Goal: Task Accomplishment & Management: Manage account settings

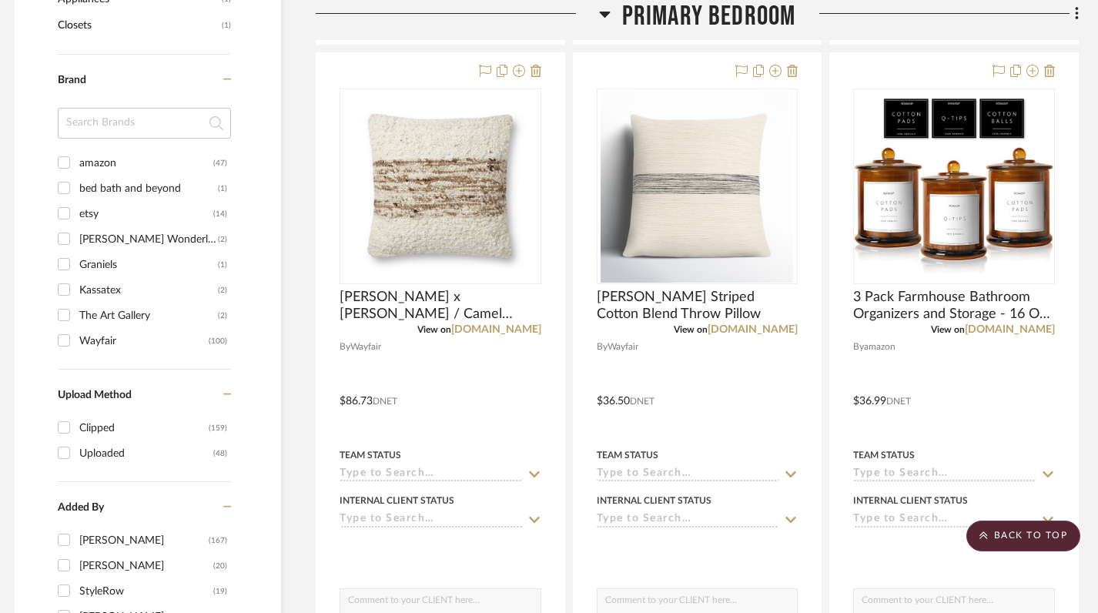
scroll to position [421, 8]
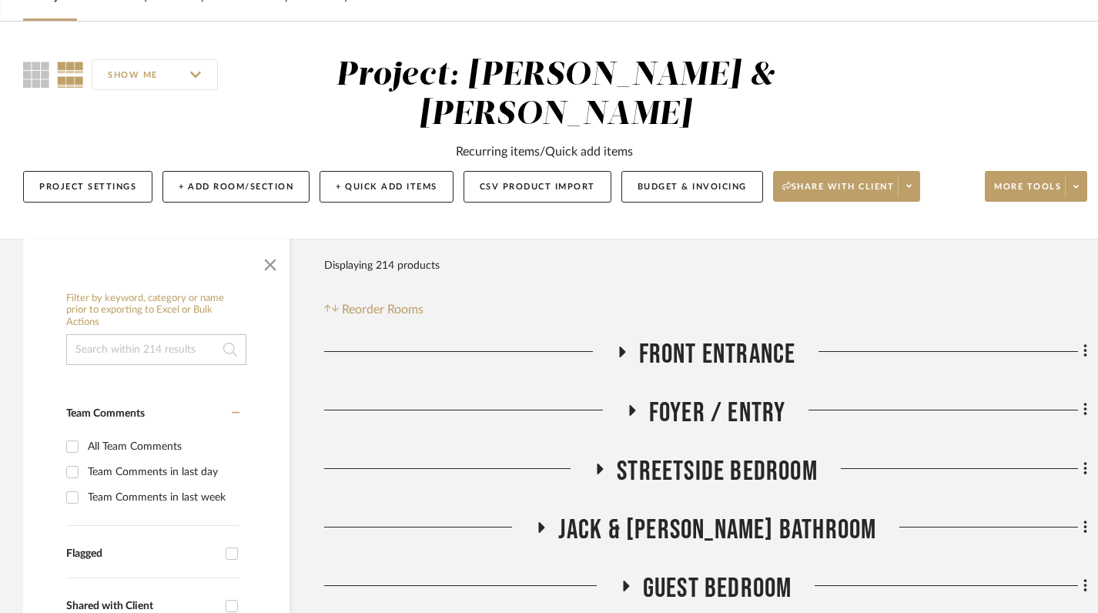
scroll to position [283, 0]
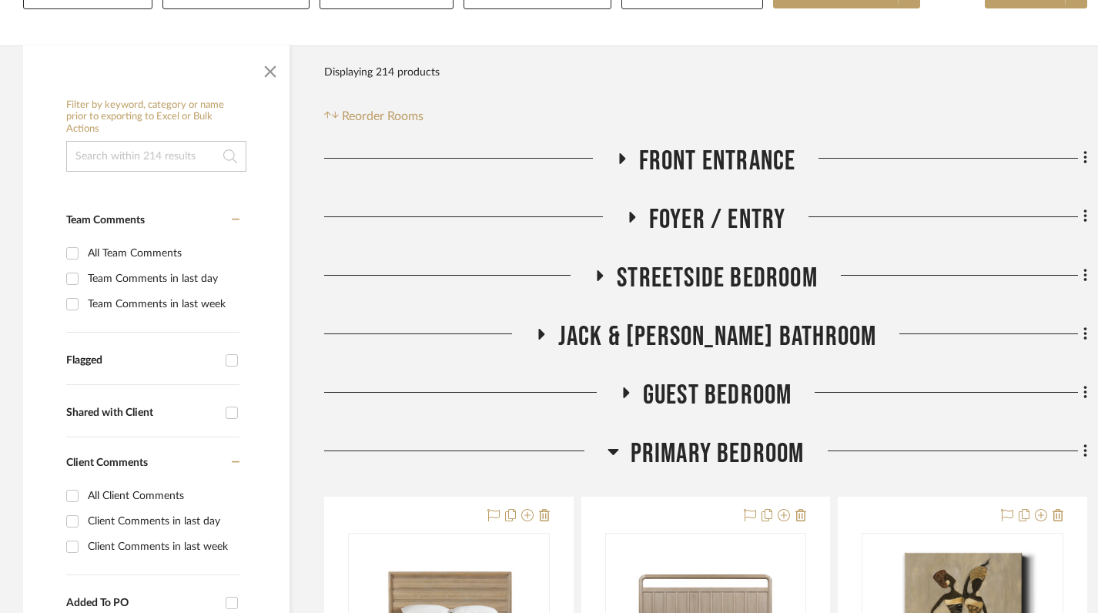
click at [623, 159] on icon at bounding box center [622, 158] width 6 height 11
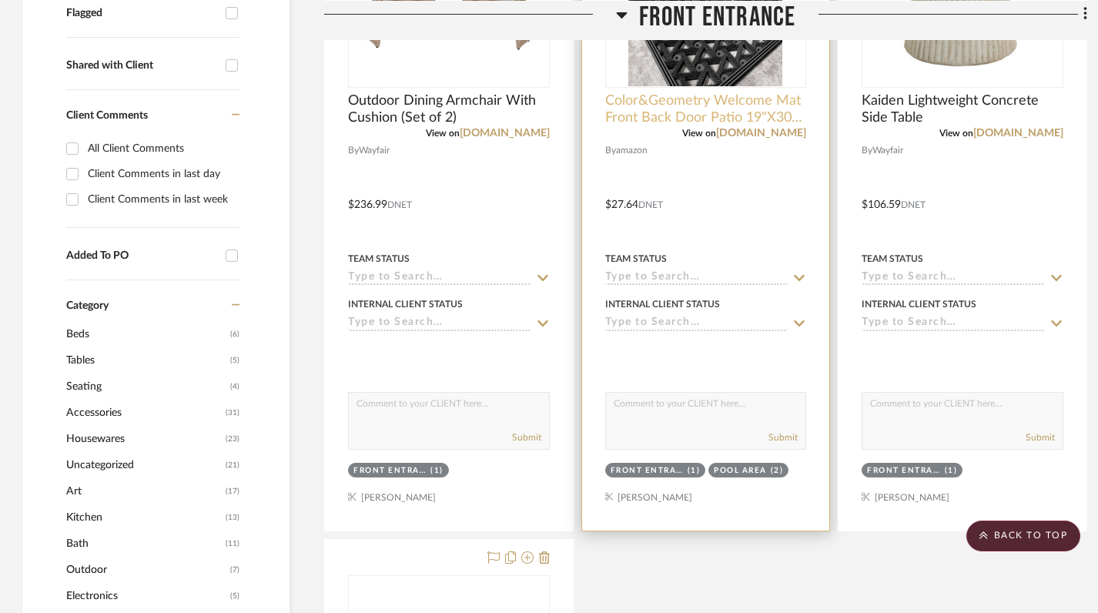
scroll to position [377, 0]
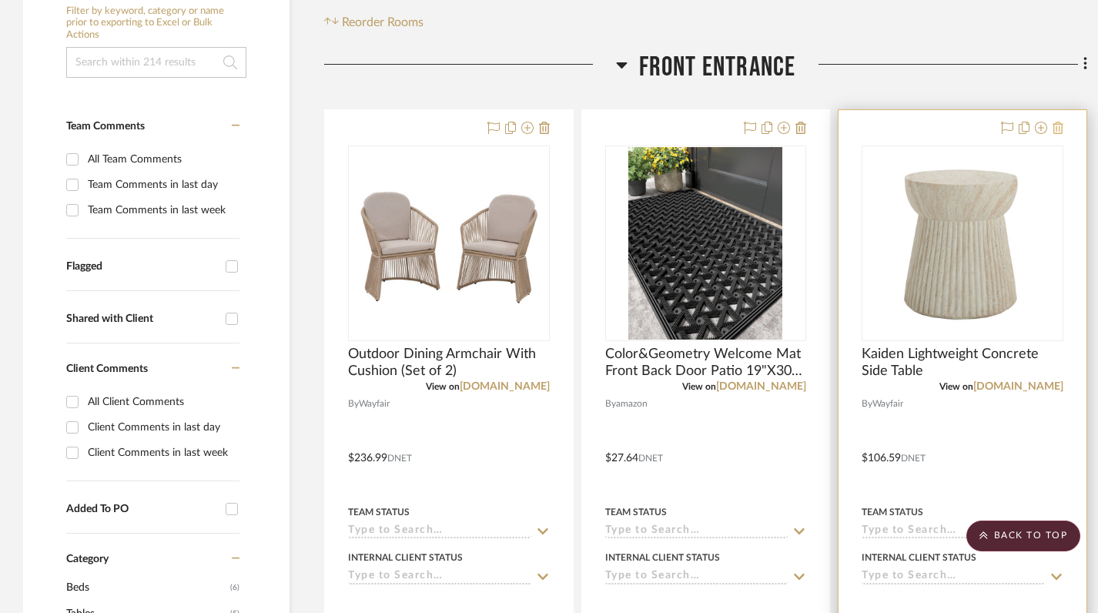
click at [1058, 128] on icon at bounding box center [1058, 128] width 11 height 12
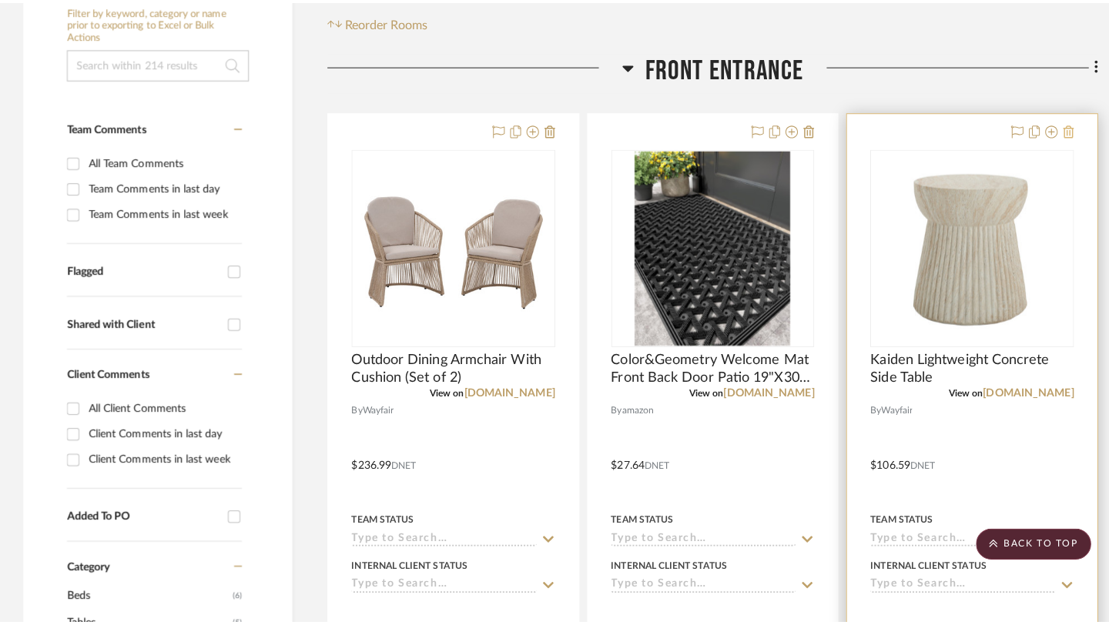
scroll to position [0, 0]
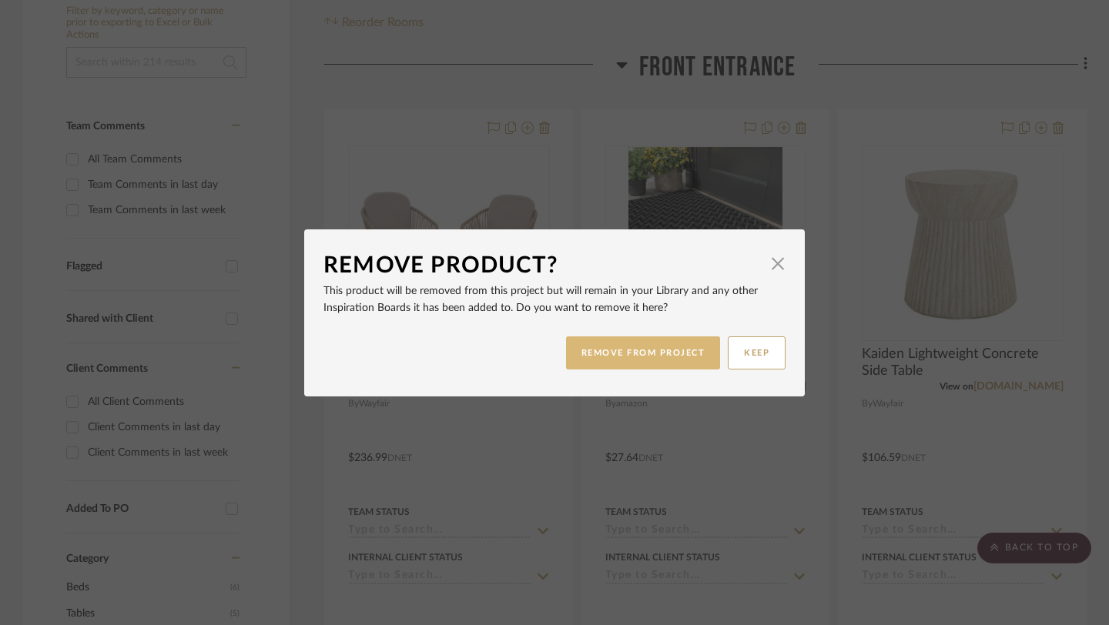
click at [658, 343] on button "REMOVE FROM PROJECT" at bounding box center [643, 353] width 155 height 33
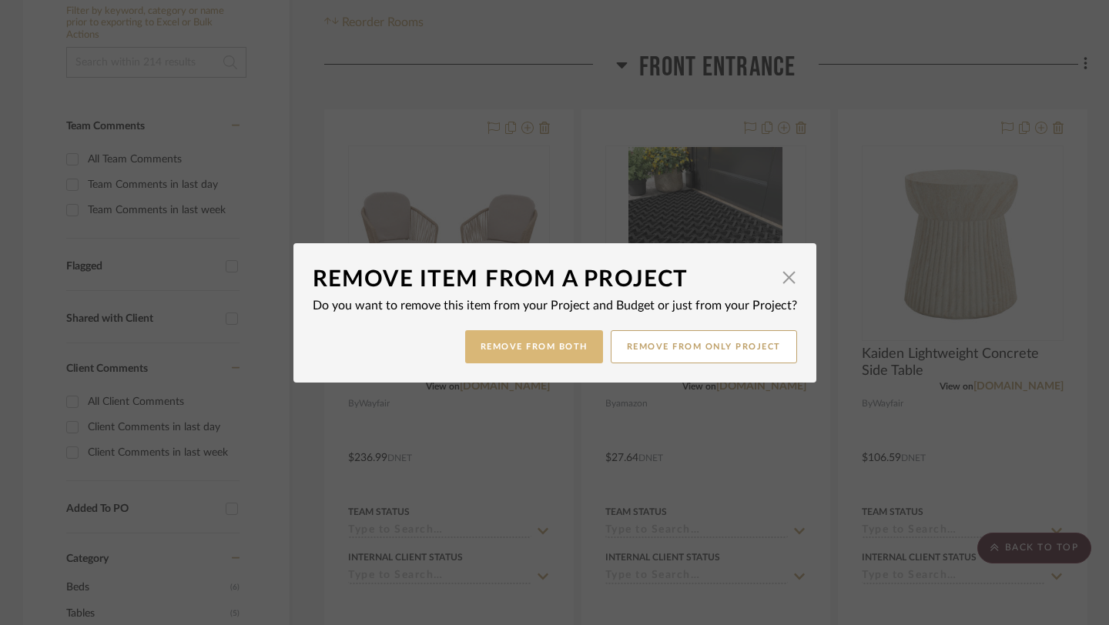
click at [534, 357] on button "Remove from Both" at bounding box center [534, 346] width 138 height 33
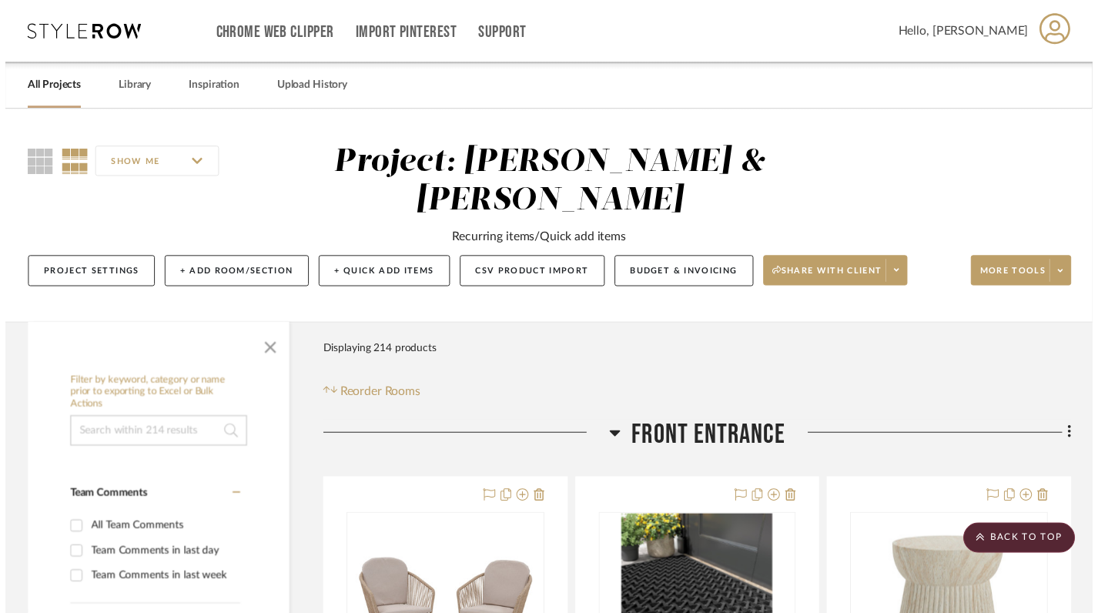
scroll to position [377, 0]
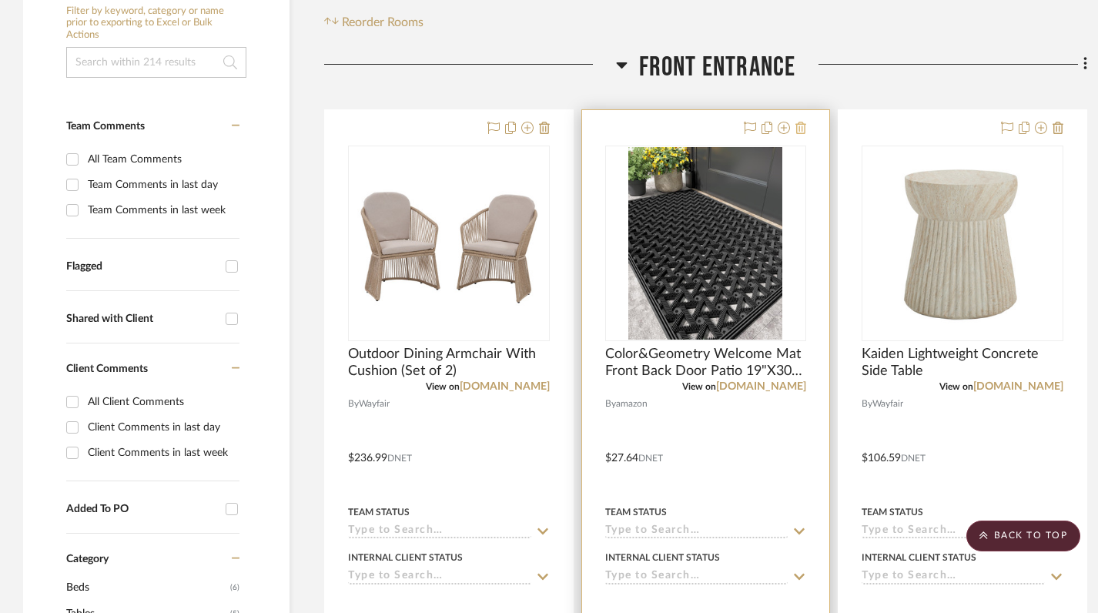
click at [798, 129] on icon at bounding box center [801, 128] width 11 height 12
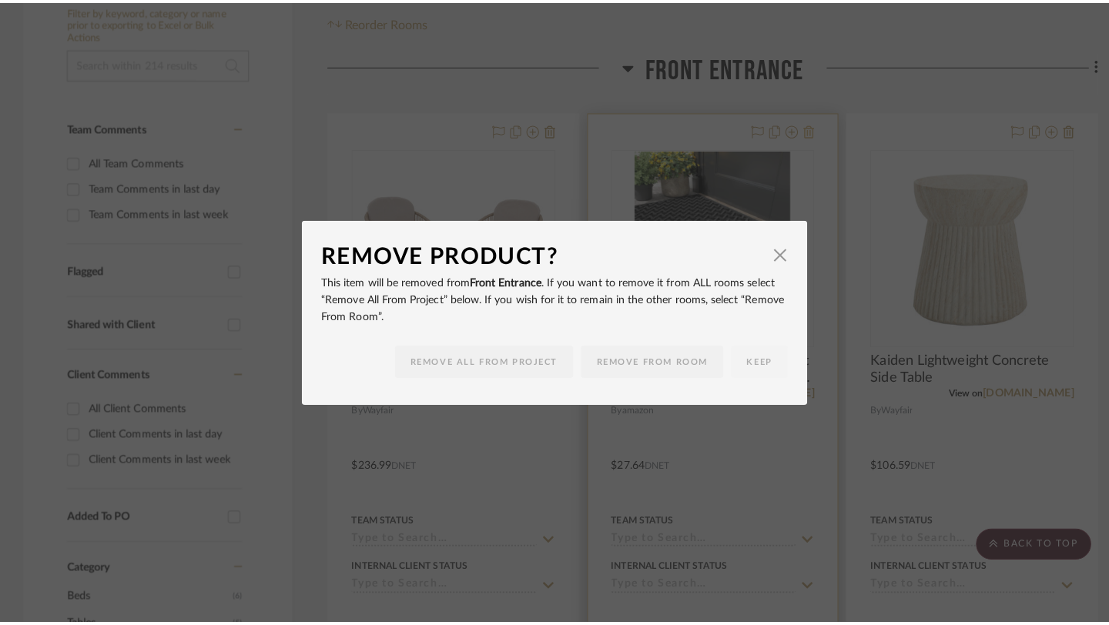
scroll to position [0, 0]
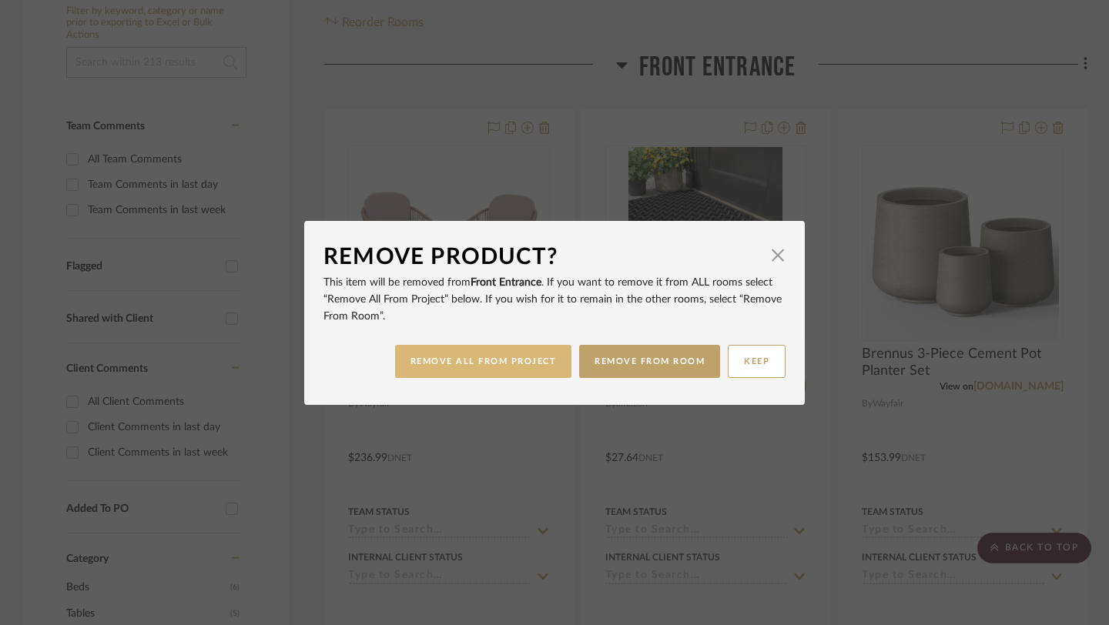
click at [554, 369] on button "REMOVE ALL FROM PROJECT" at bounding box center [483, 361] width 177 height 33
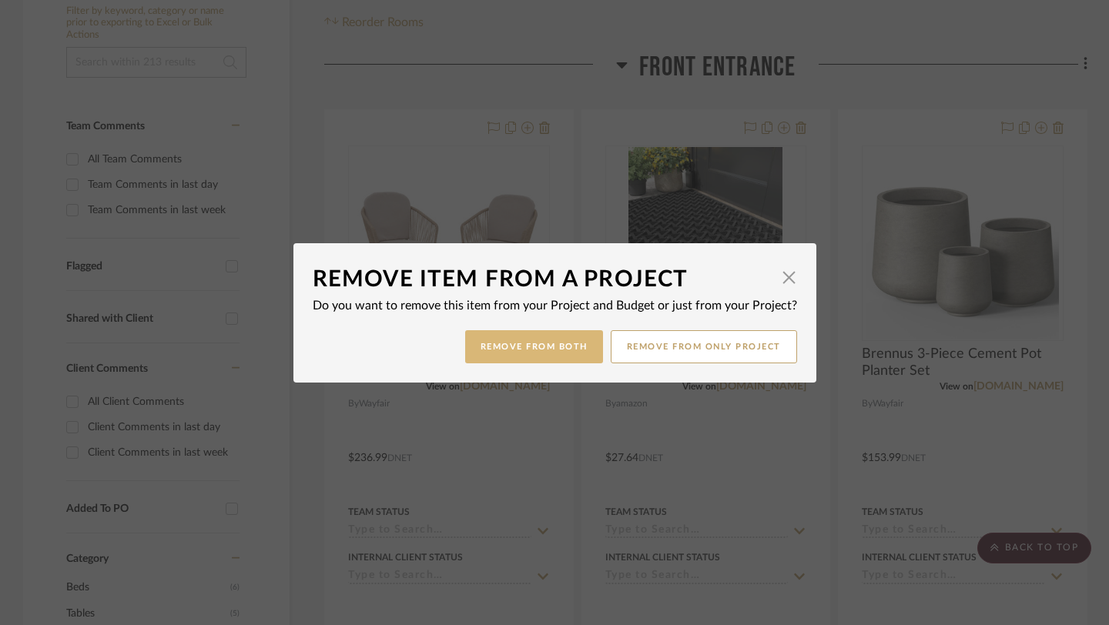
click at [533, 353] on button "Remove from Both" at bounding box center [534, 346] width 138 height 33
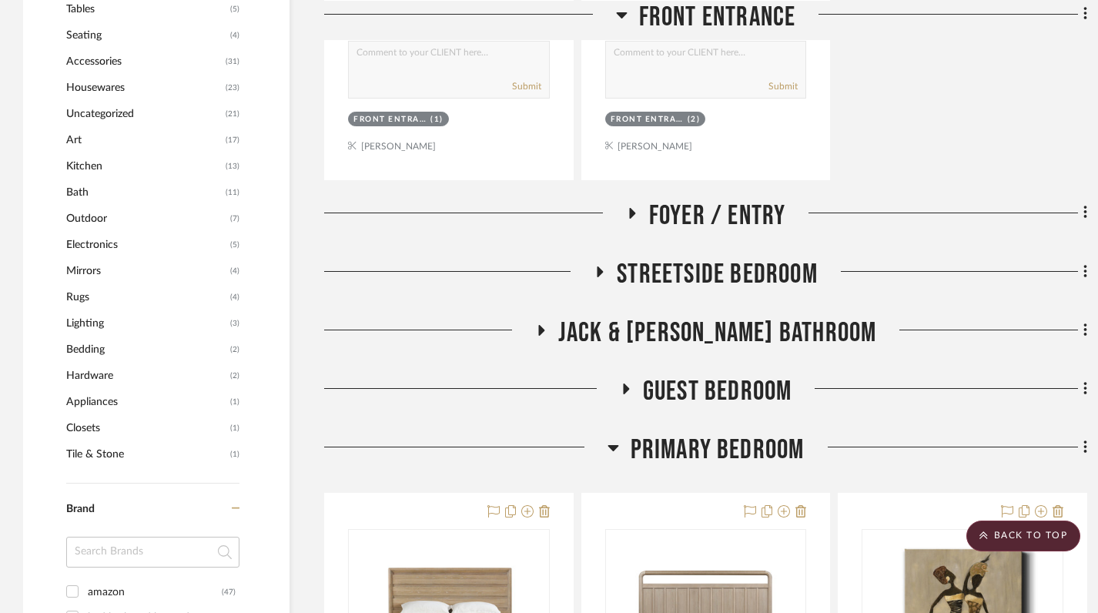
scroll to position [985, 0]
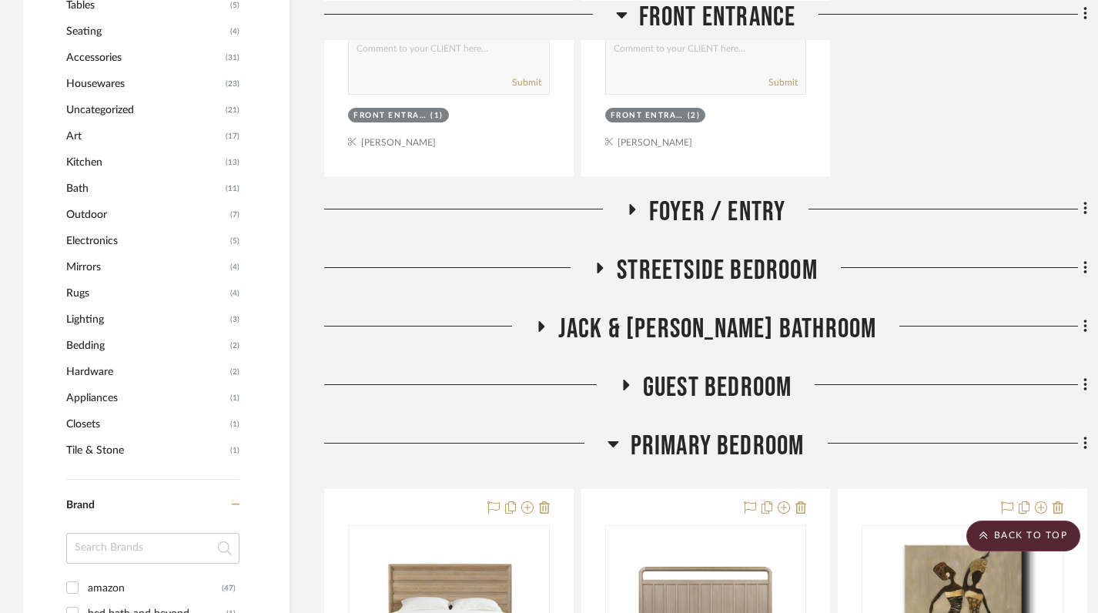
click at [638, 213] on icon at bounding box center [631, 209] width 18 height 12
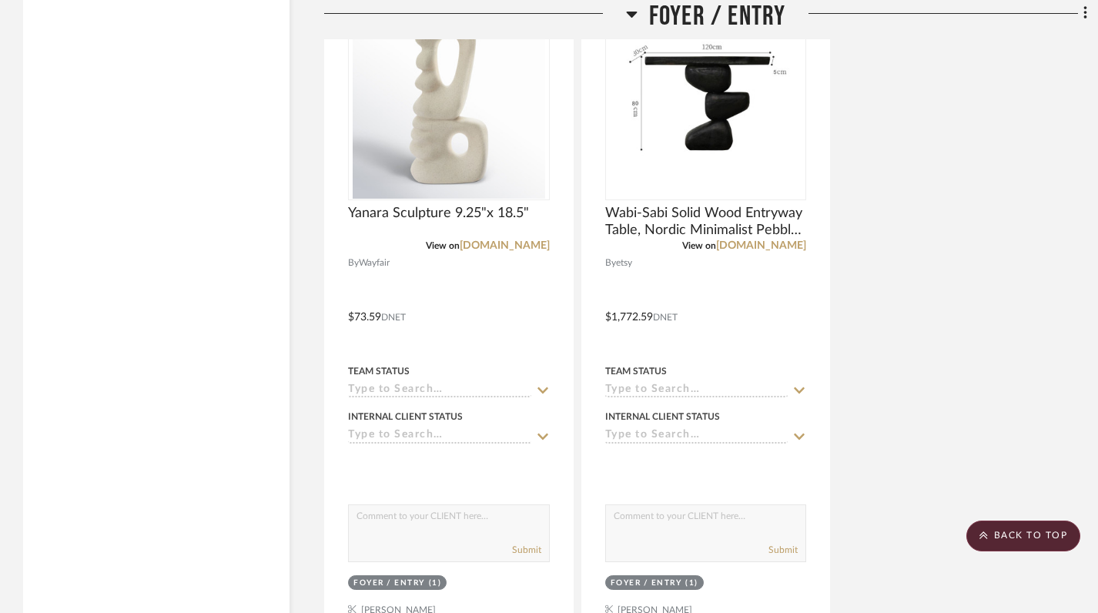
scroll to position [2768, 0]
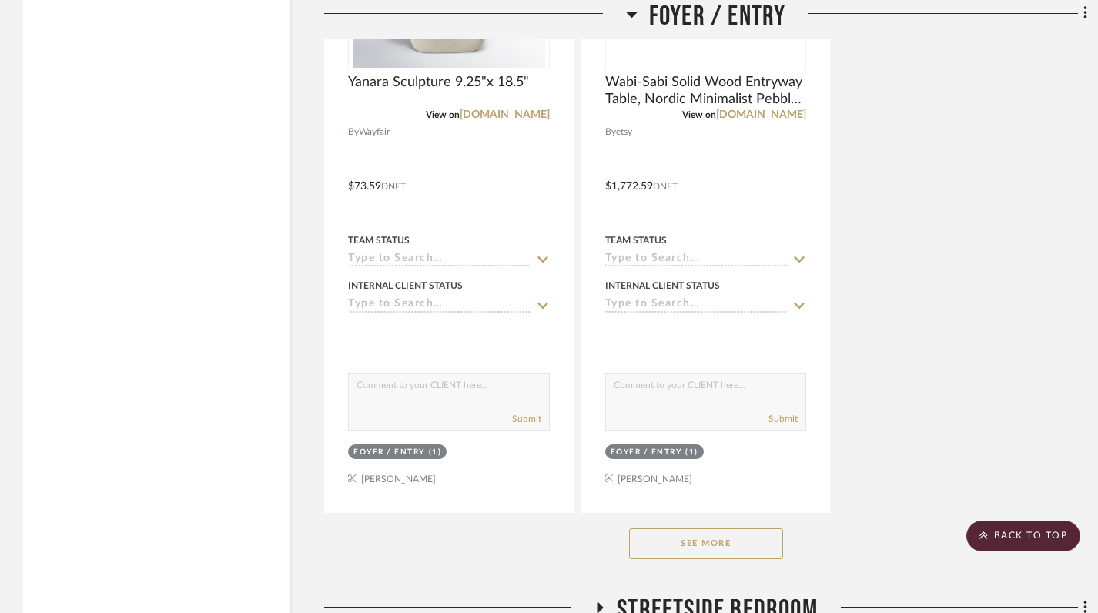
click at [683, 529] on button "See More" at bounding box center [706, 543] width 154 height 31
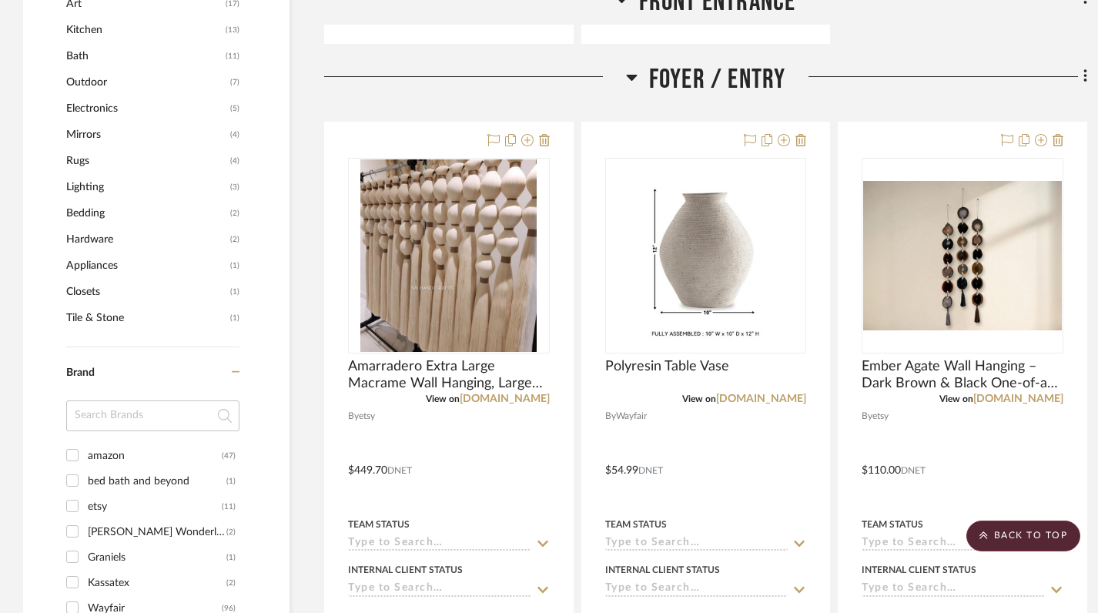
scroll to position [1112, 0]
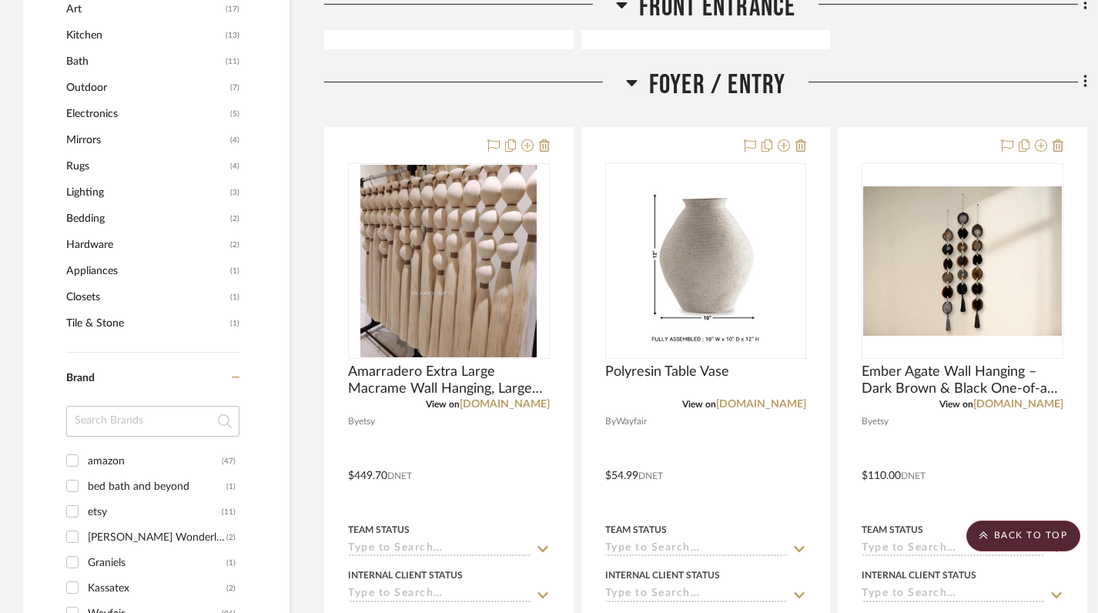
click at [632, 85] on icon at bounding box center [632, 82] width 12 height 18
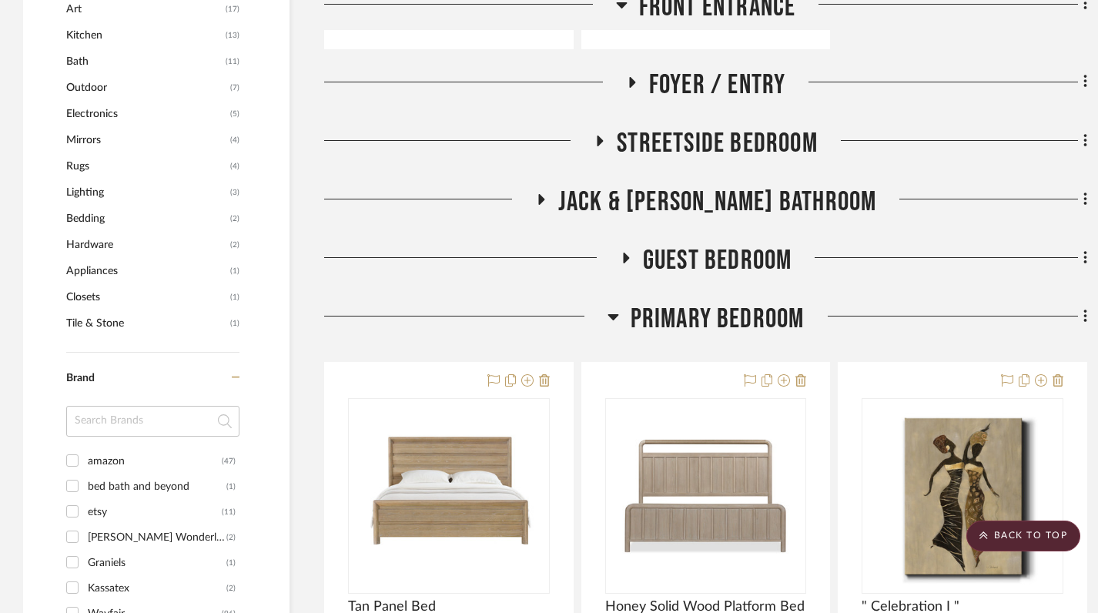
scroll to position [1121, 0]
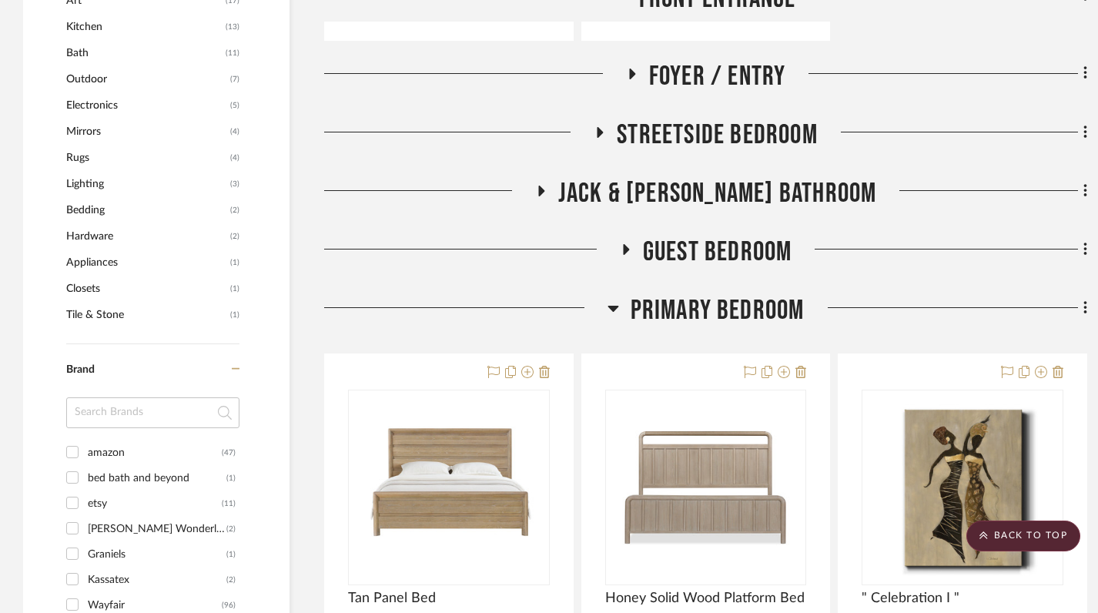
click at [598, 126] on icon at bounding box center [600, 132] width 18 height 12
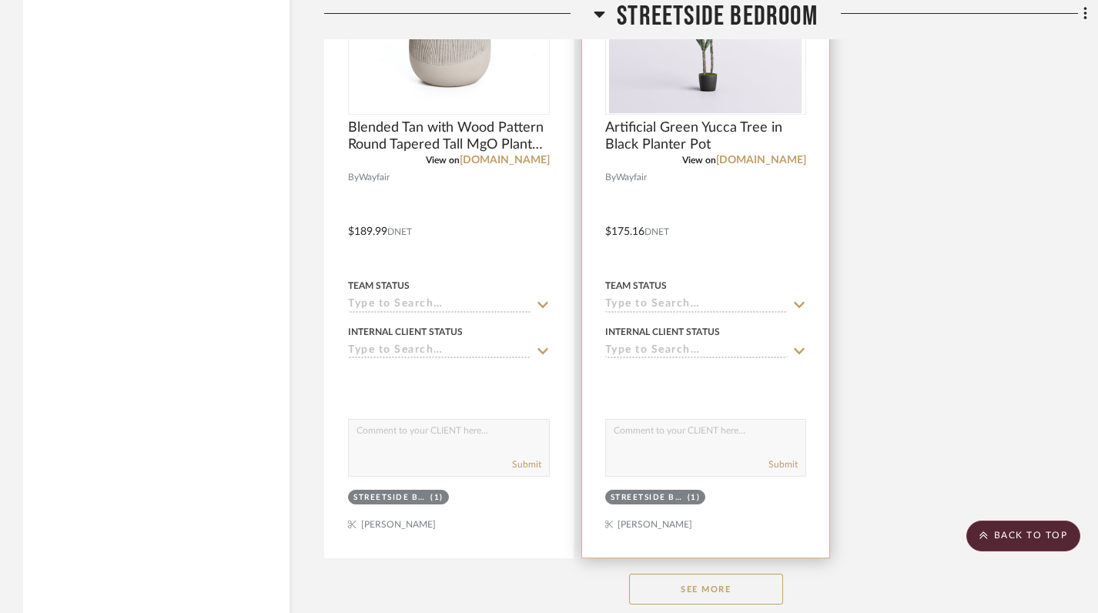
scroll to position [2782, 2]
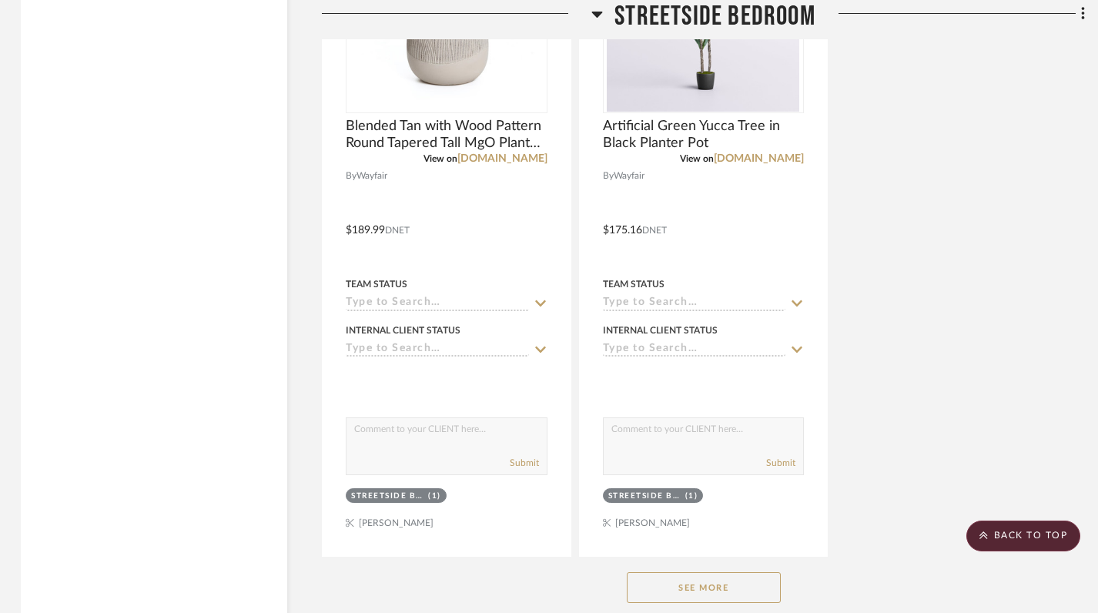
click at [680, 596] on button "See More" at bounding box center [704, 587] width 154 height 31
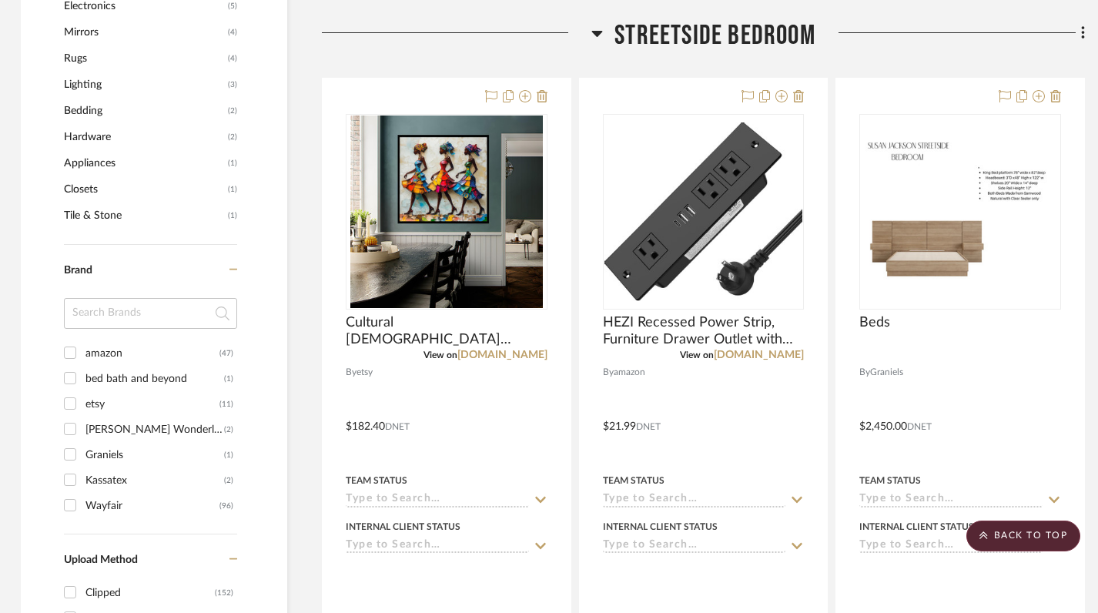
scroll to position [1014, 2]
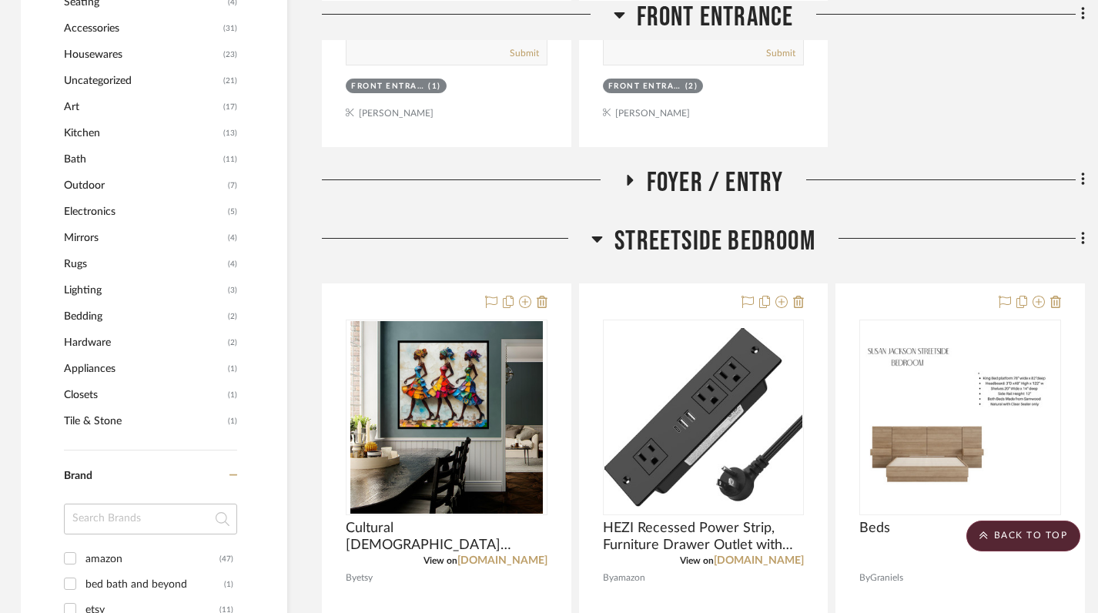
click at [602, 232] on icon at bounding box center [597, 238] width 12 height 18
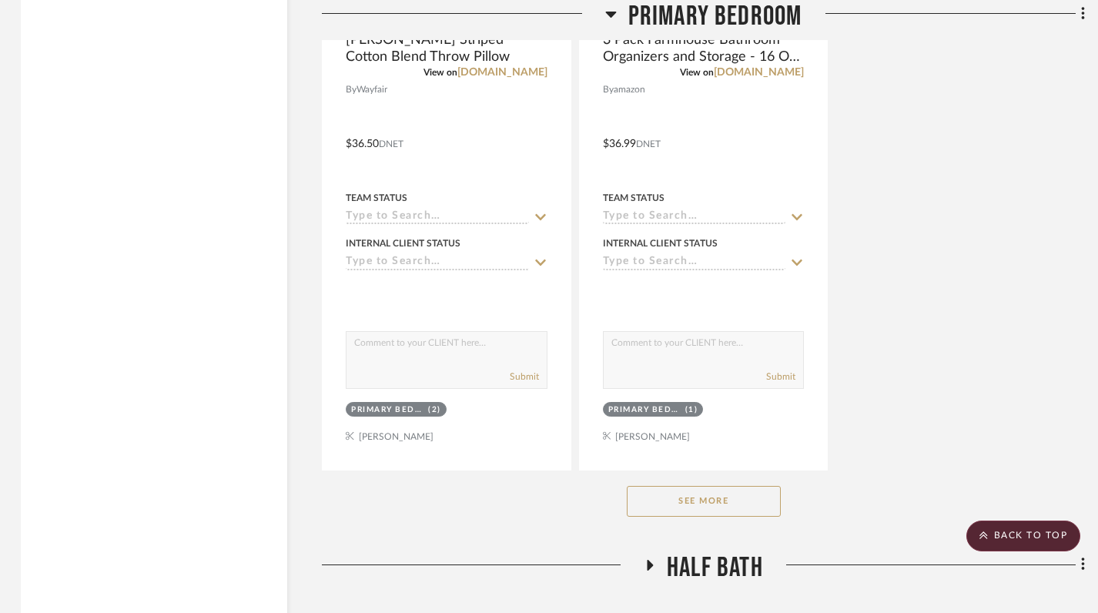
scroll to position [3052, 2]
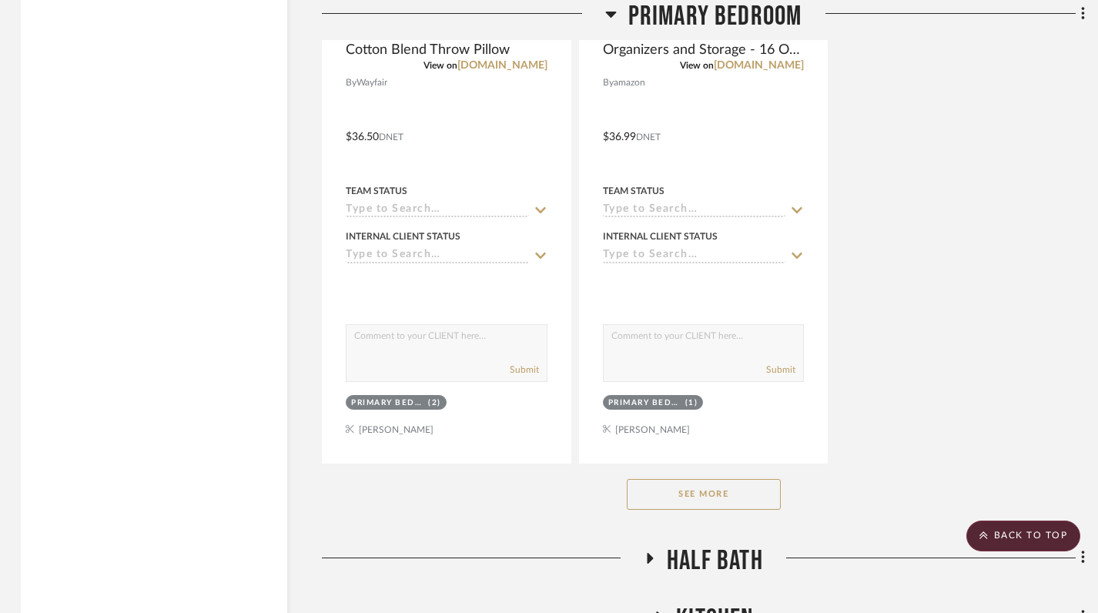
click at [702, 491] on button "See More" at bounding box center [704, 494] width 154 height 31
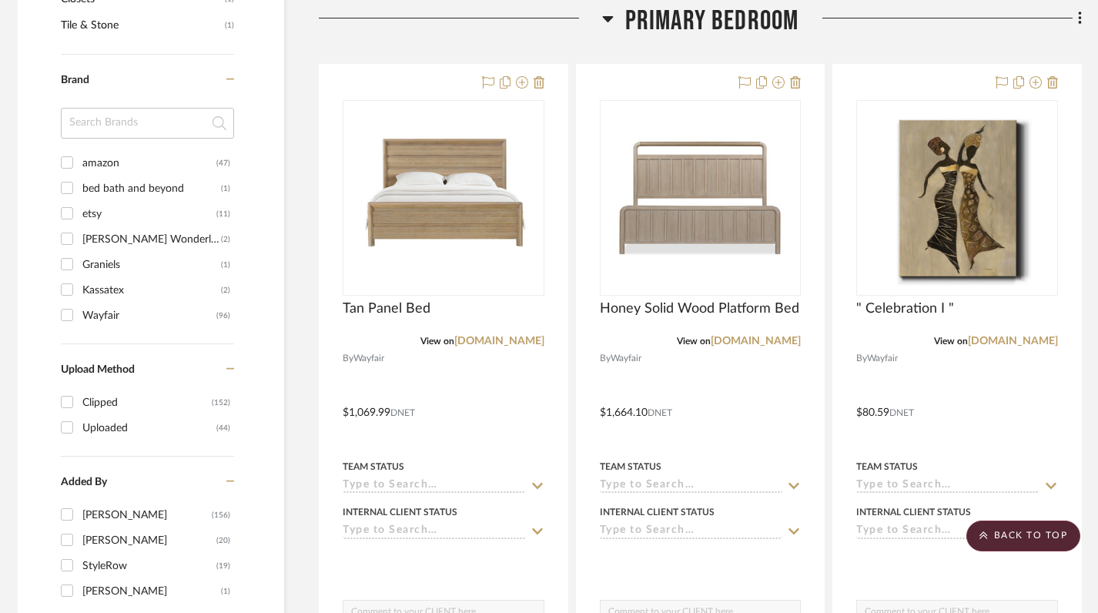
scroll to position [1412, 5]
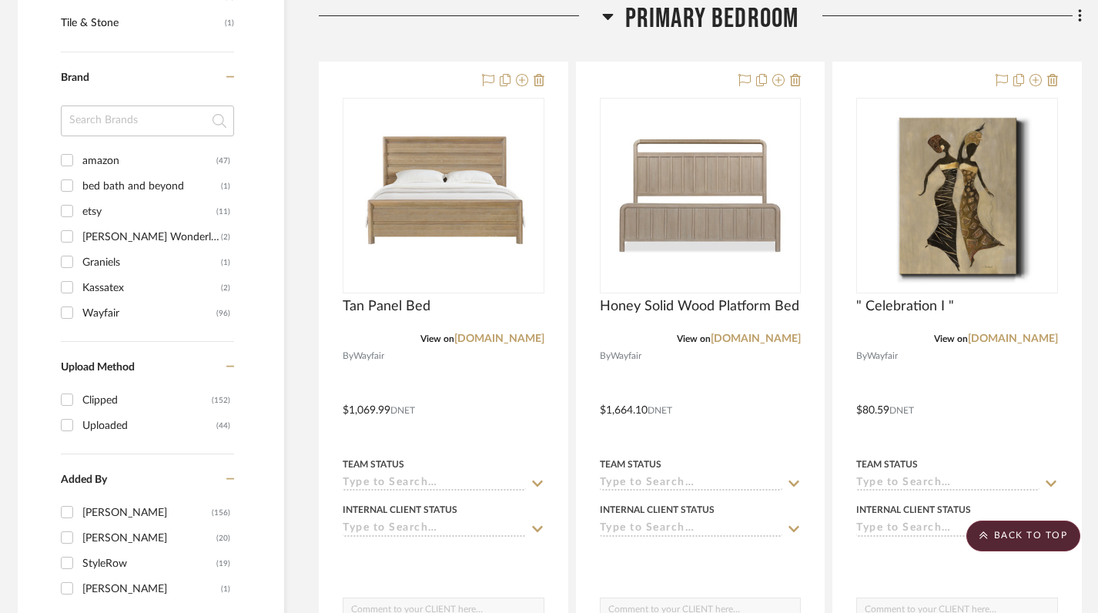
click at [605, 14] on icon at bounding box center [608, 16] width 12 height 18
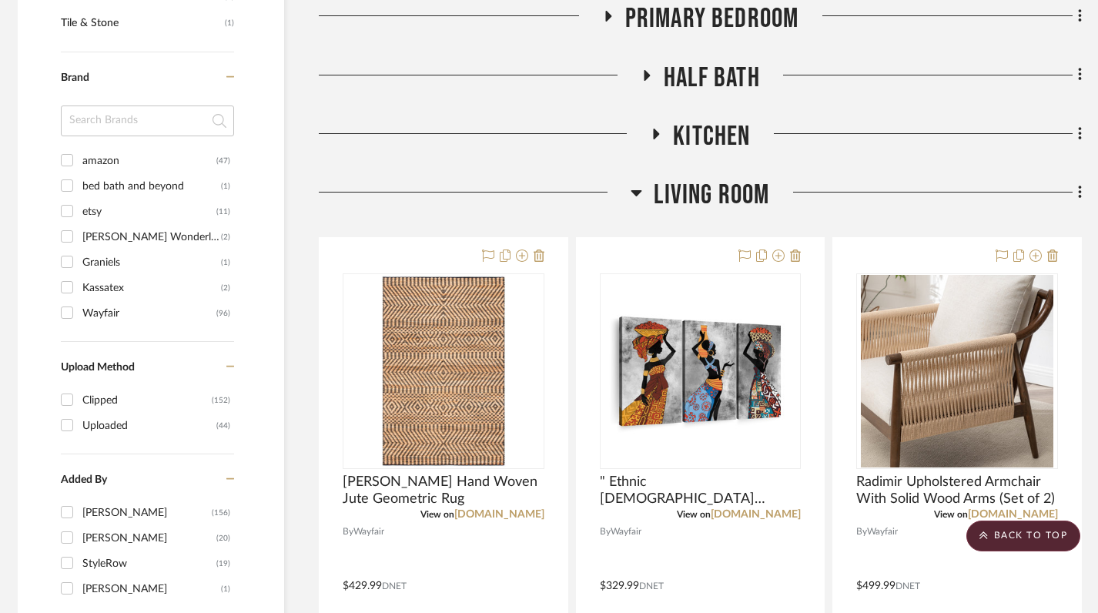
click at [640, 190] on icon at bounding box center [637, 193] width 11 height 6
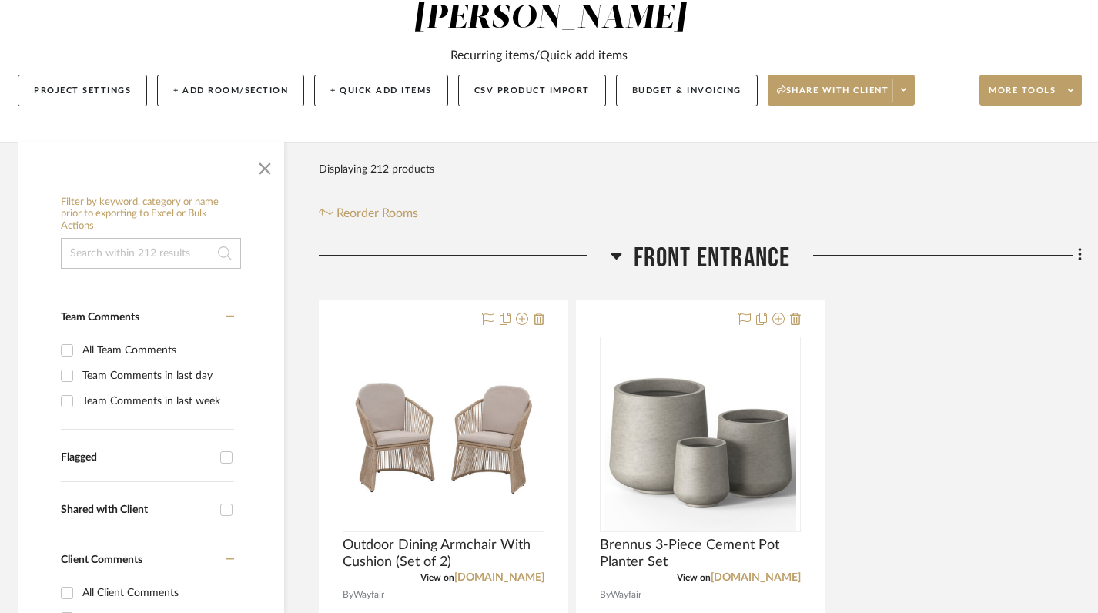
scroll to position [189, 5]
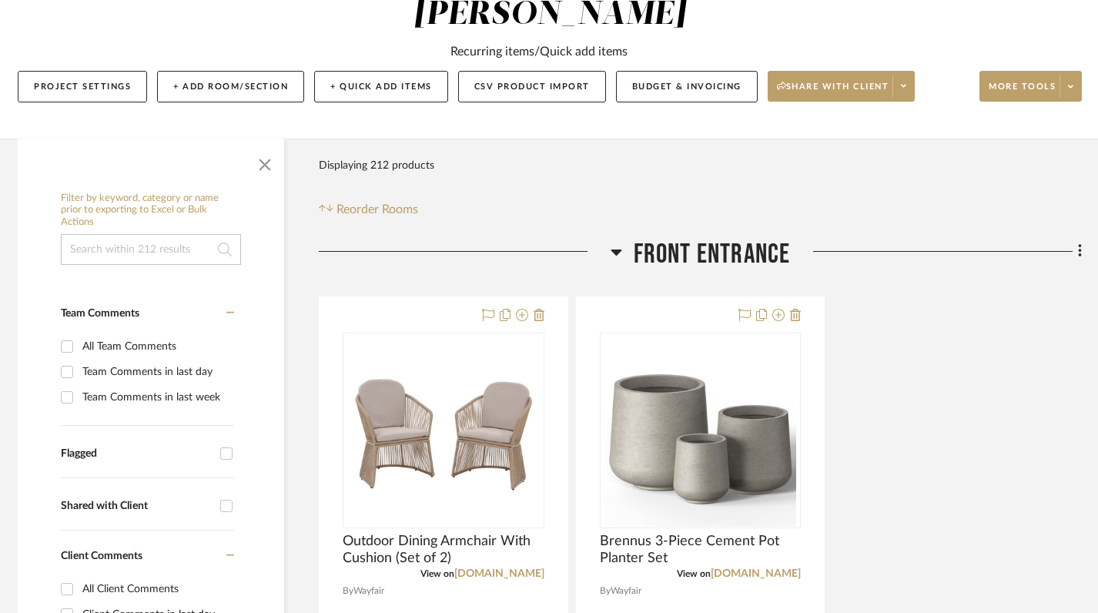
click at [615, 260] on icon at bounding box center [617, 252] width 12 height 18
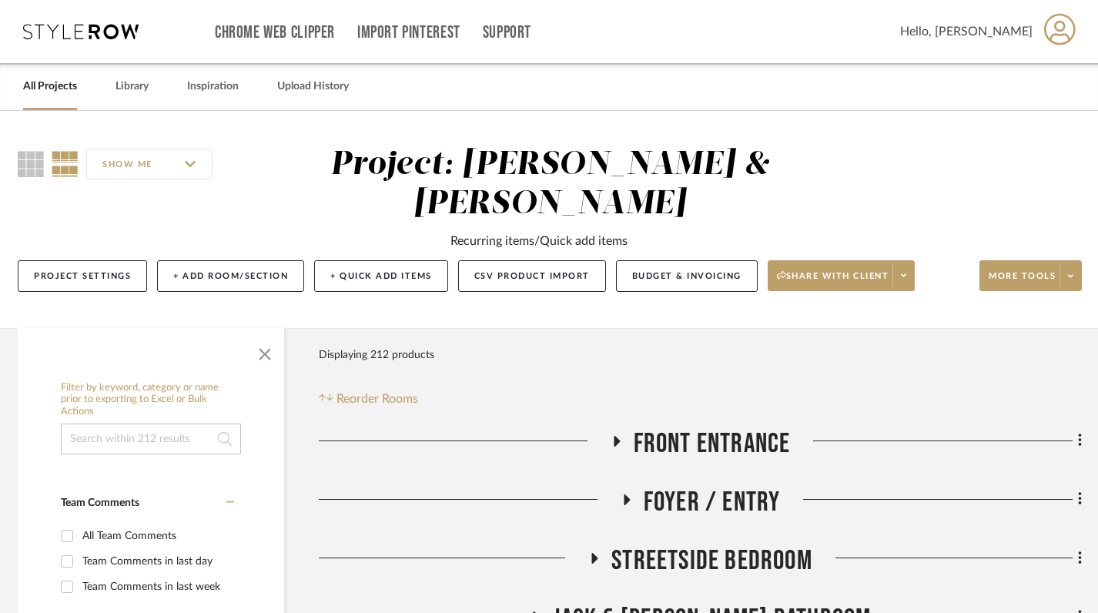
scroll to position [19, 5]
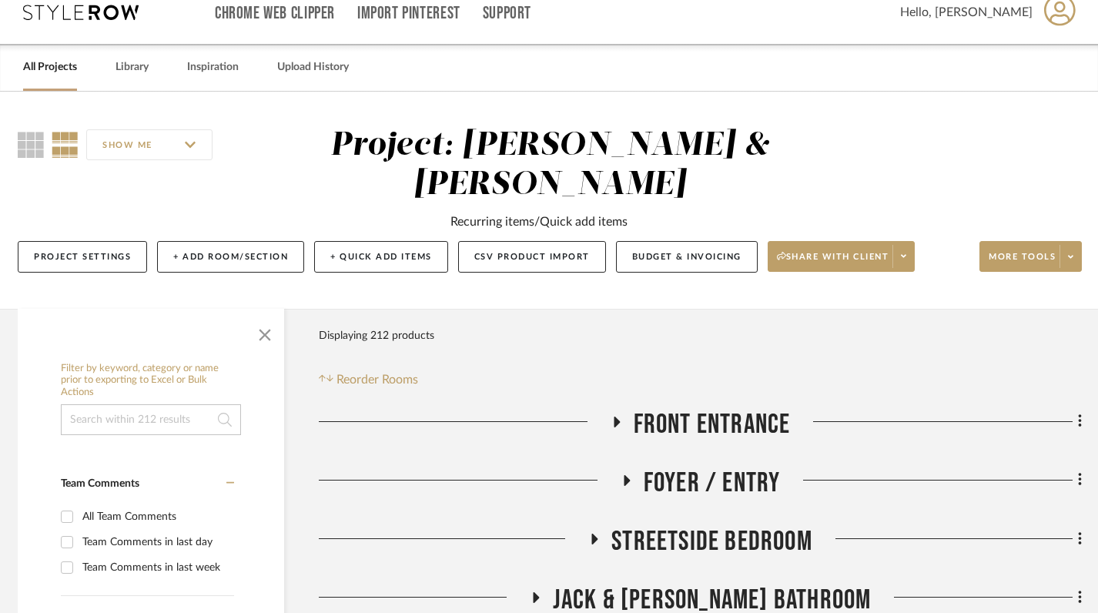
click at [624, 420] on icon at bounding box center [616, 422] width 18 height 12
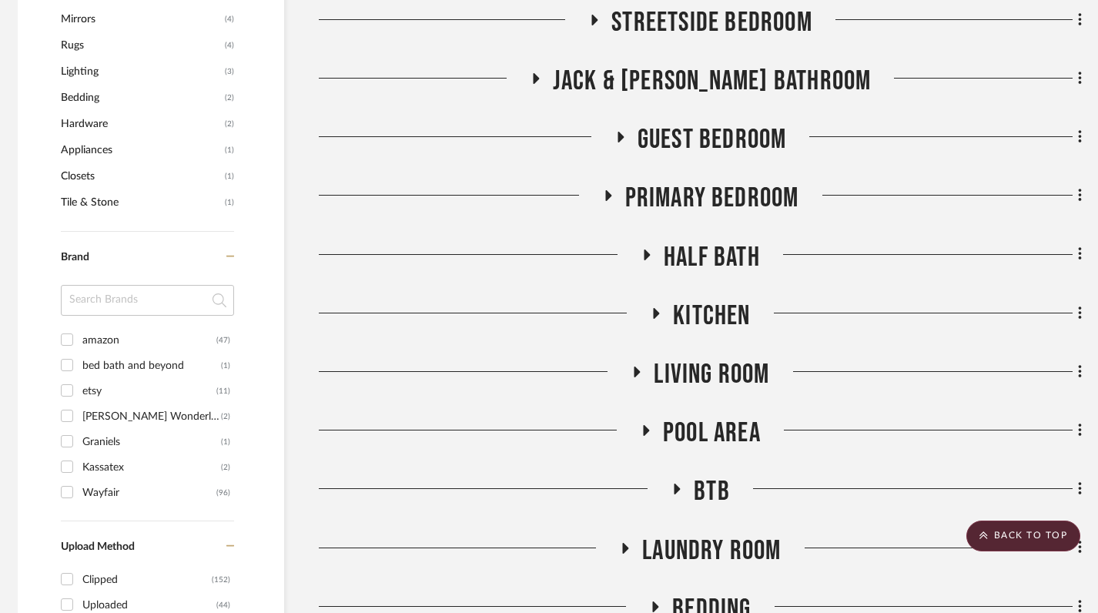
scroll to position [1302, 5]
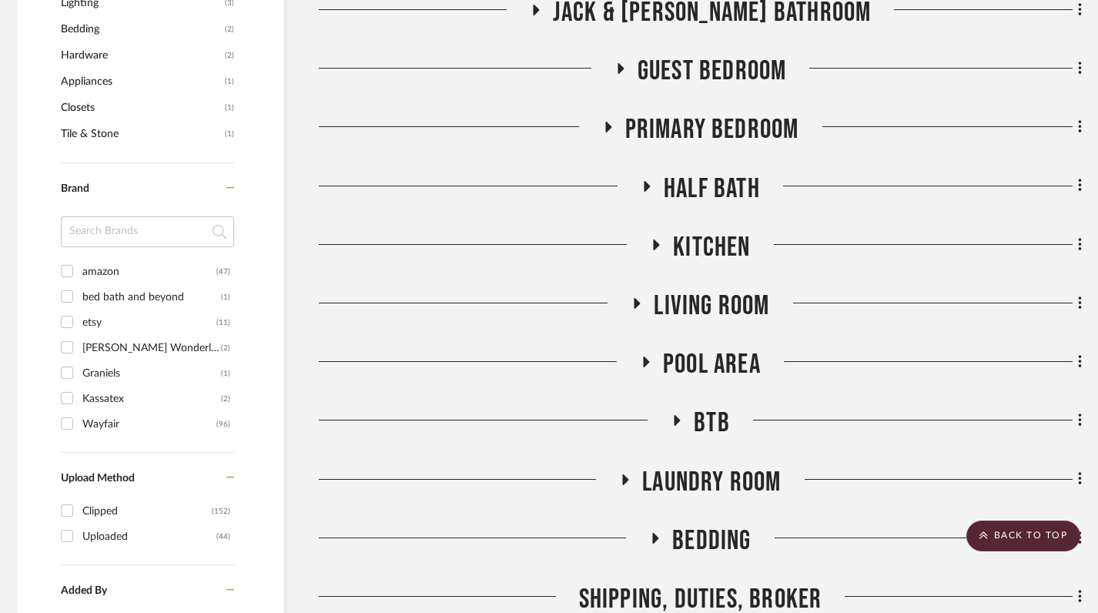
click at [630, 359] on div at bounding box center [479, 367] width 321 height 39
click at [639, 362] on icon at bounding box center [646, 363] width 18 height 12
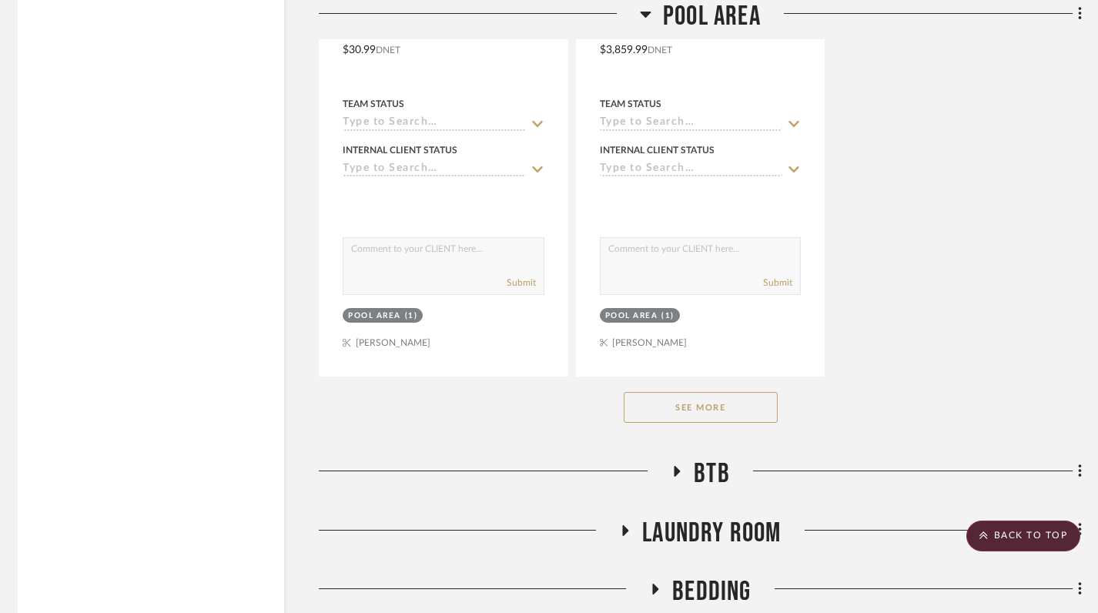
scroll to position [3389, 5]
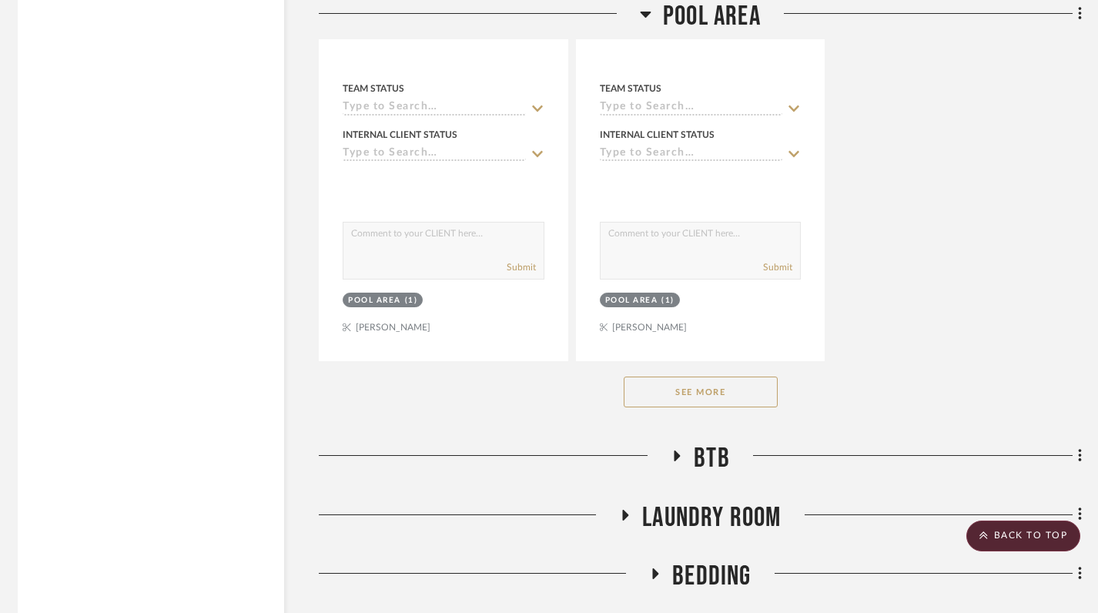
click at [699, 404] on button "See More" at bounding box center [701, 392] width 154 height 31
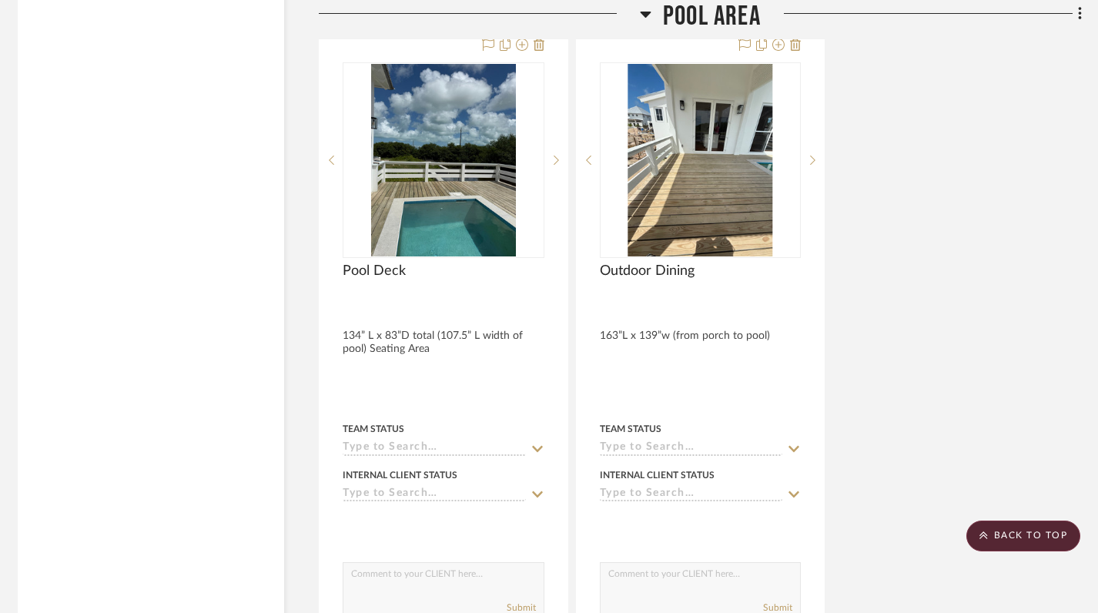
scroll to position [3665, 5]
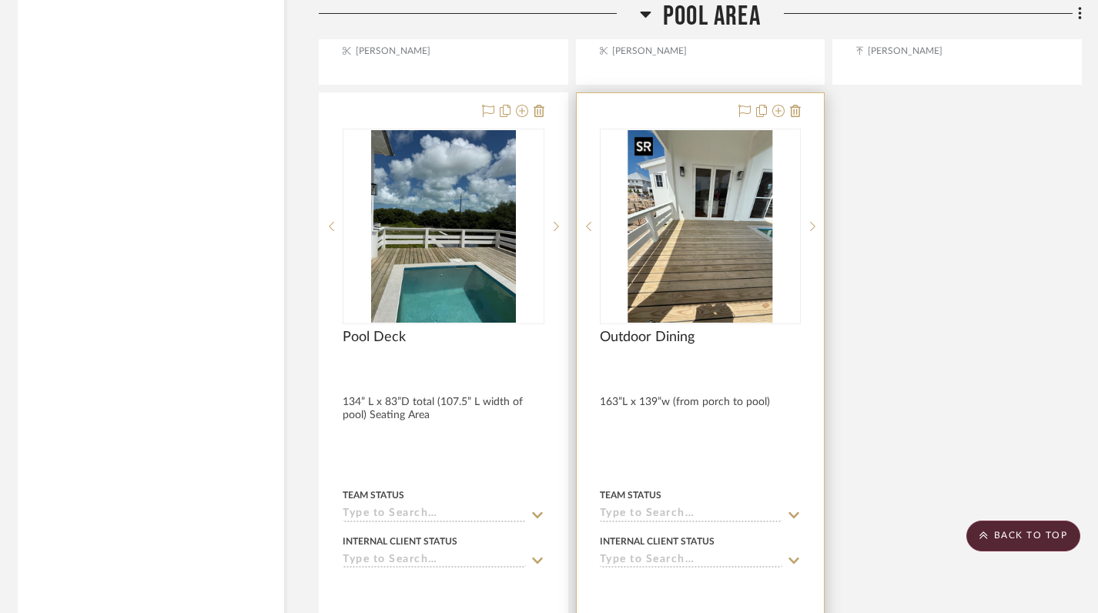
click at [701, 284] on img "0" at bounding box center [700, 226] width 145 height 193
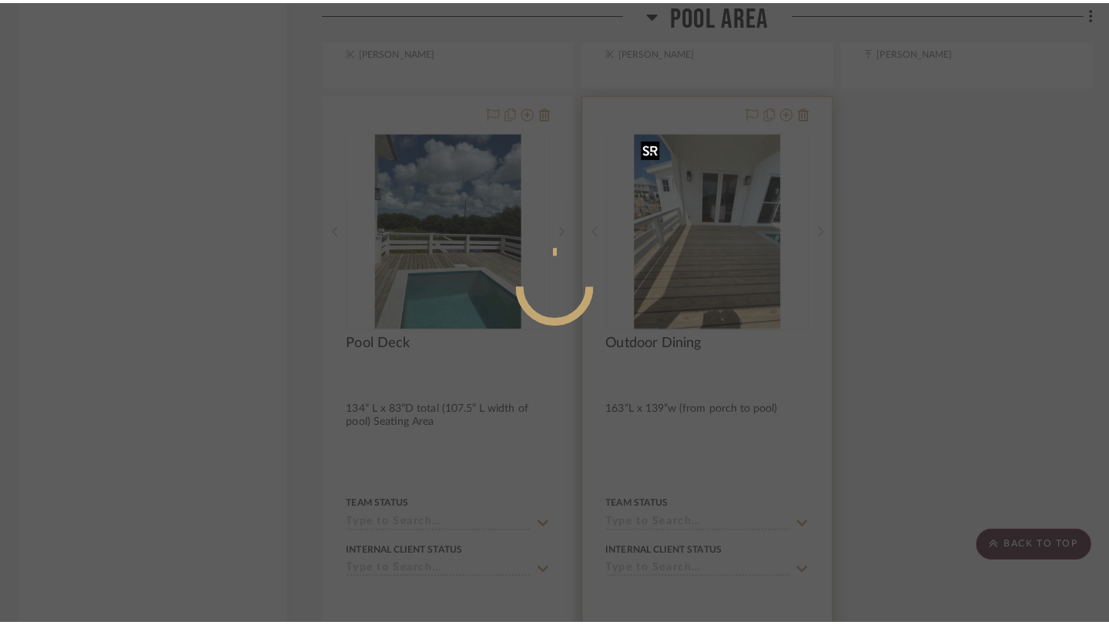
scroll to position [0, 0]
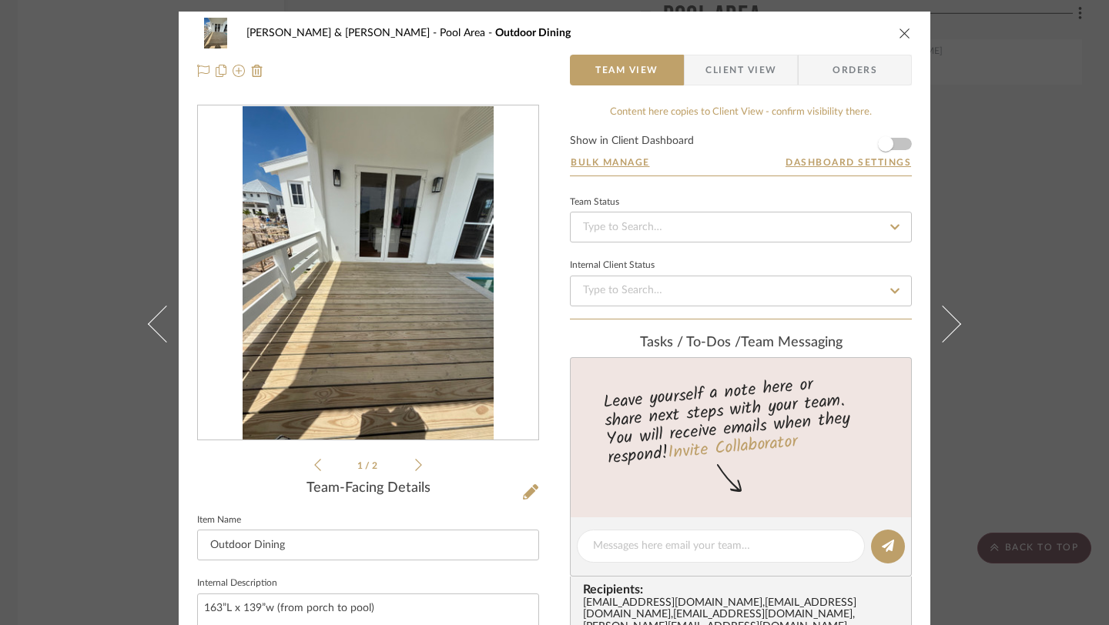
click at [417, 464] on div "1 / 2" at bounding box center [368, 290] width 342 height 370
click at [415, 464] on icon at bounding box center [418, 465] width 7 height 14
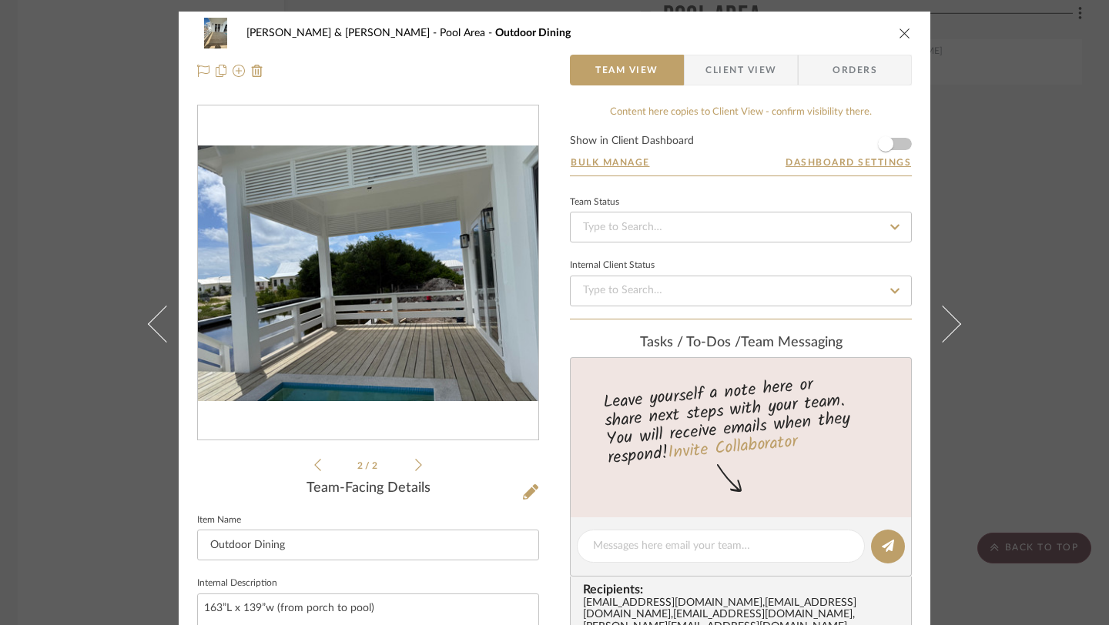
click at [905, 34] on icon "close" at bounding box center [905, 33] width 12 height 12
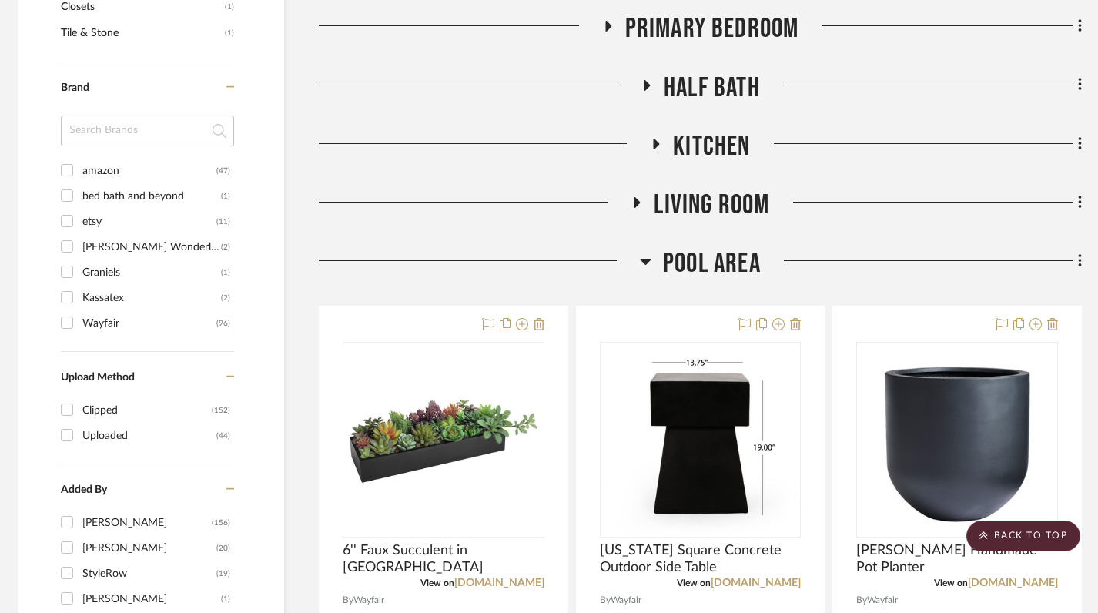
scroll to position [1308, 5]
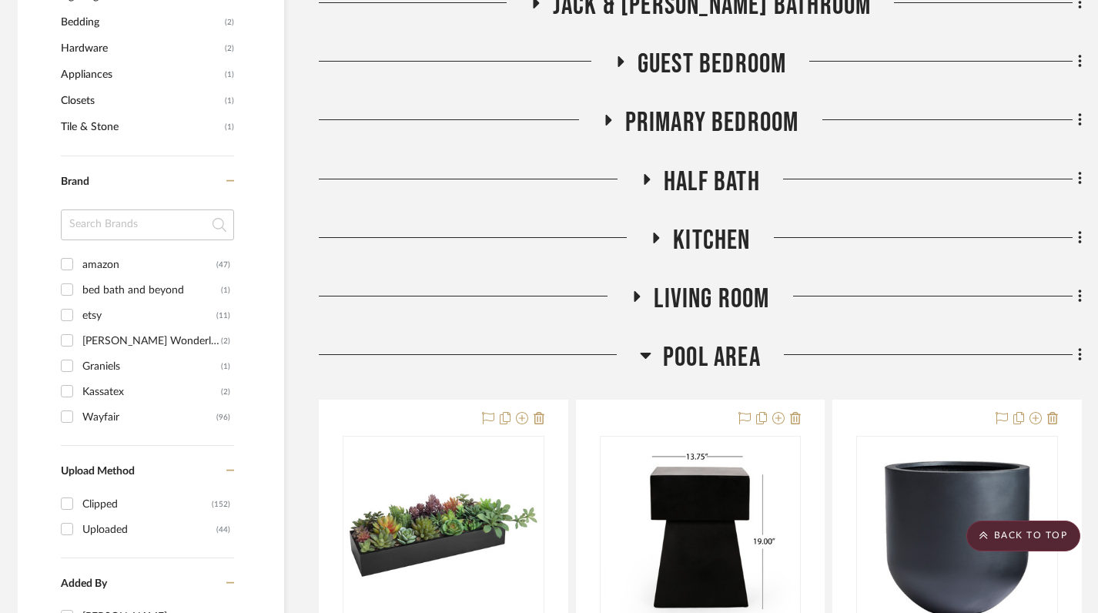
click at [648, 357] on icon at bounding box center [646, 355] width 12 height 18
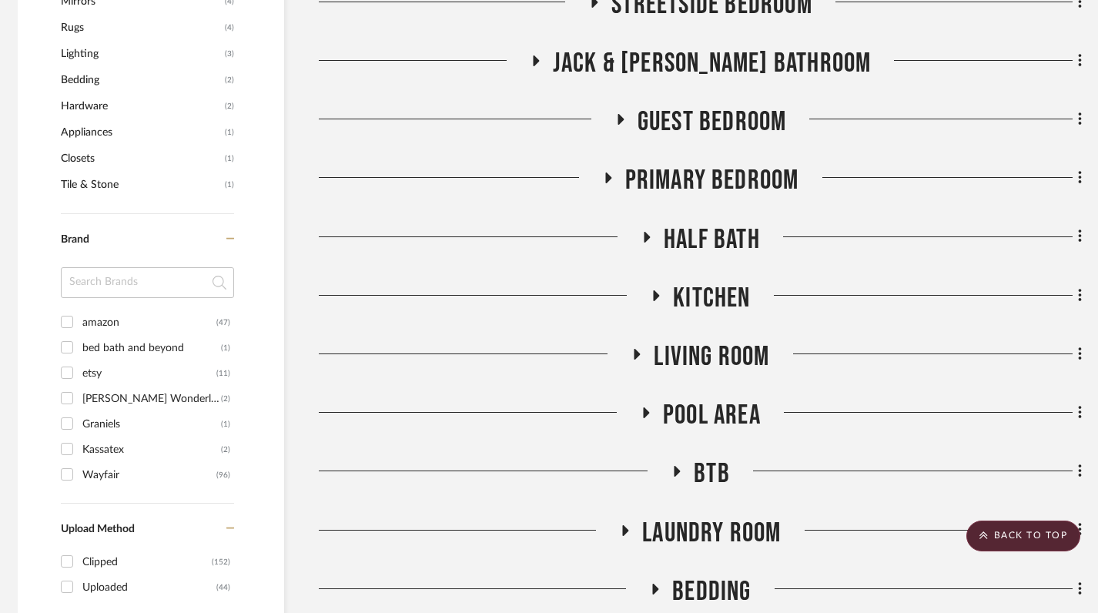
scroll to position [1256, 5]
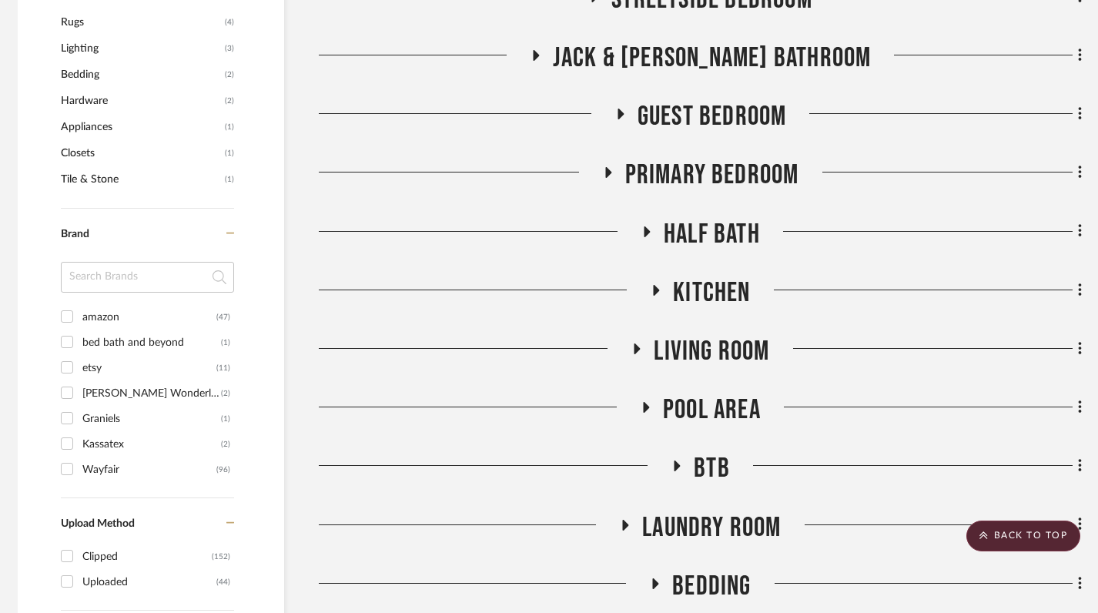
click at [643, 348] on icon at bounding box center [637, 349] width 18 height 12
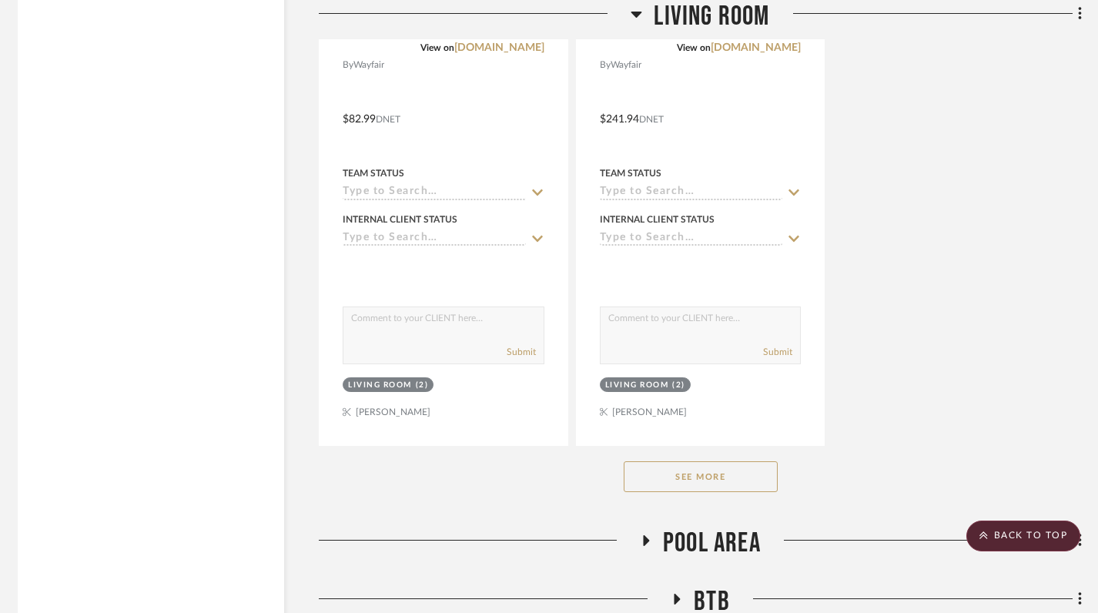
scroll to position [3255, 5]
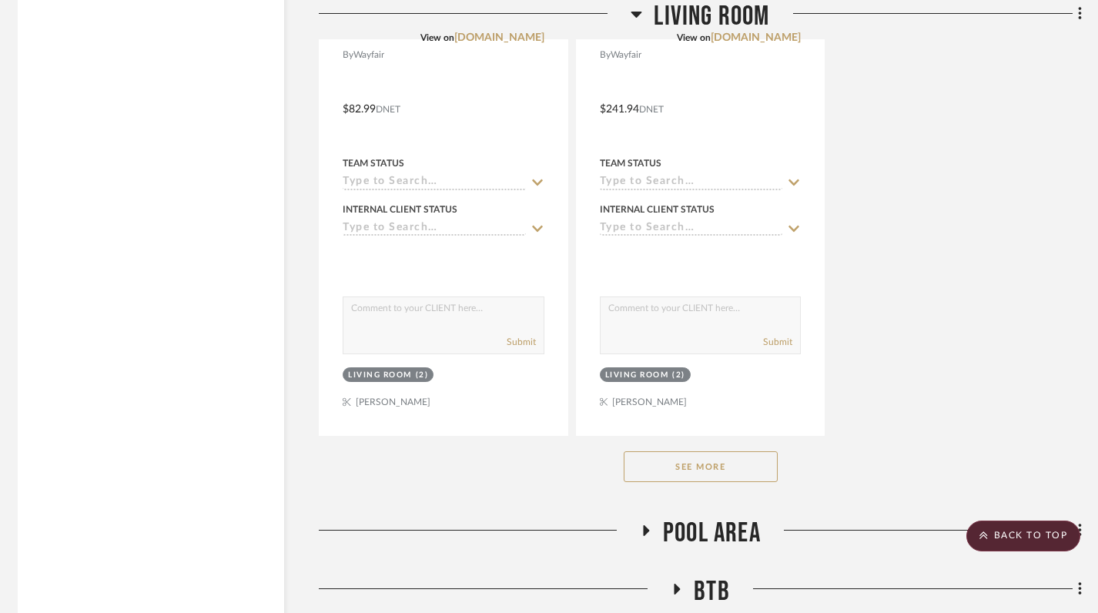
click at [684, 467] on button "See More" at bounding box center [701, 466] width 154 height 31
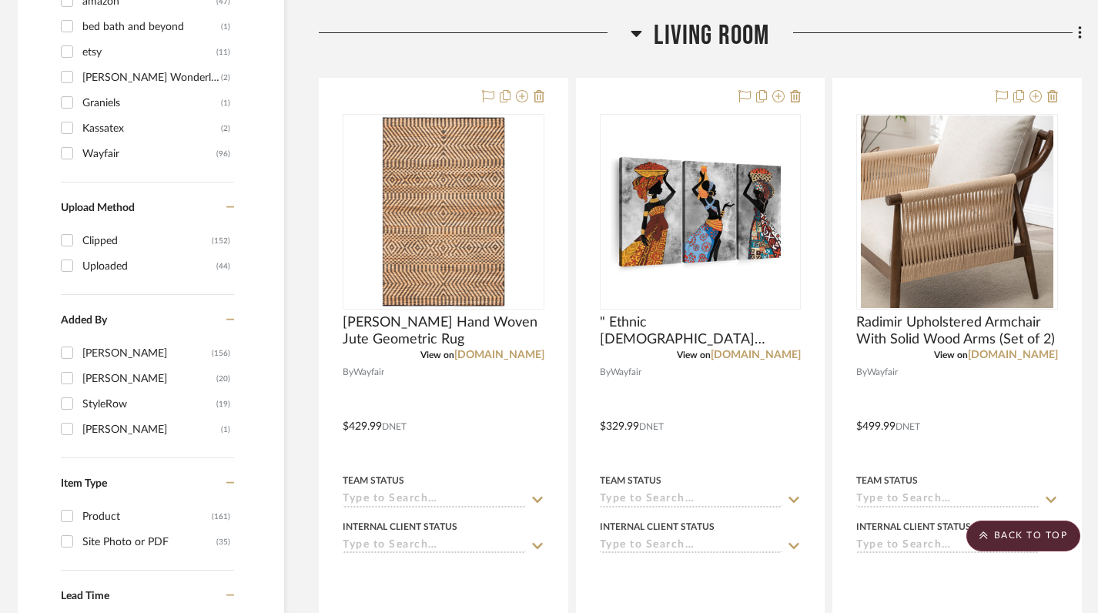
scroll to position [1622, 5]
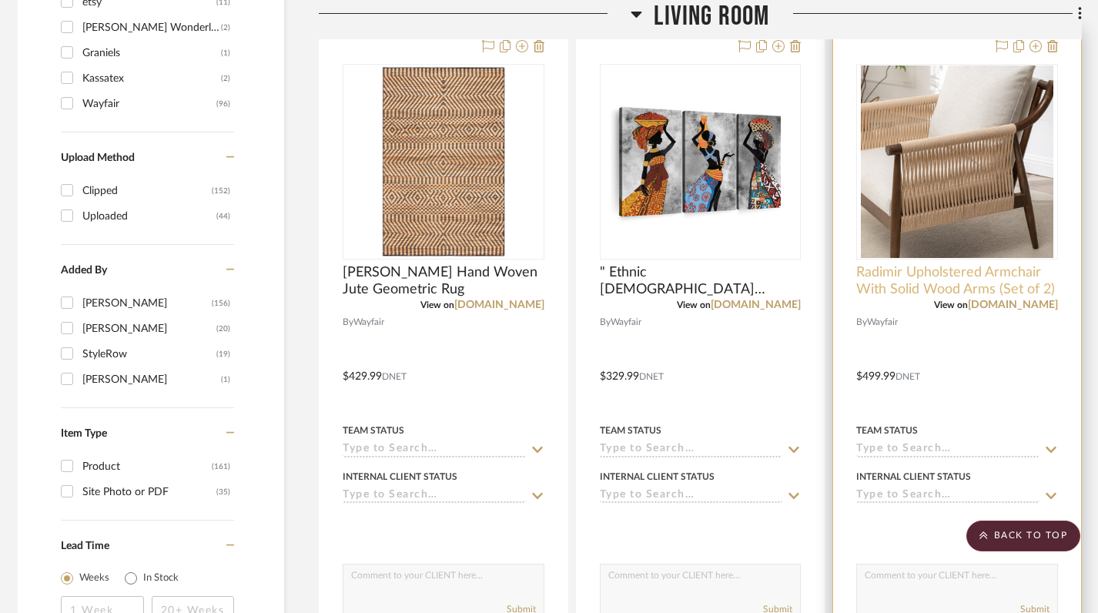
click at [929, 282] on span "Radimir Upholstered Armchair With Solid Wood Arms (Set of 2)" at bounding box center [957, 281] width 202 height 34
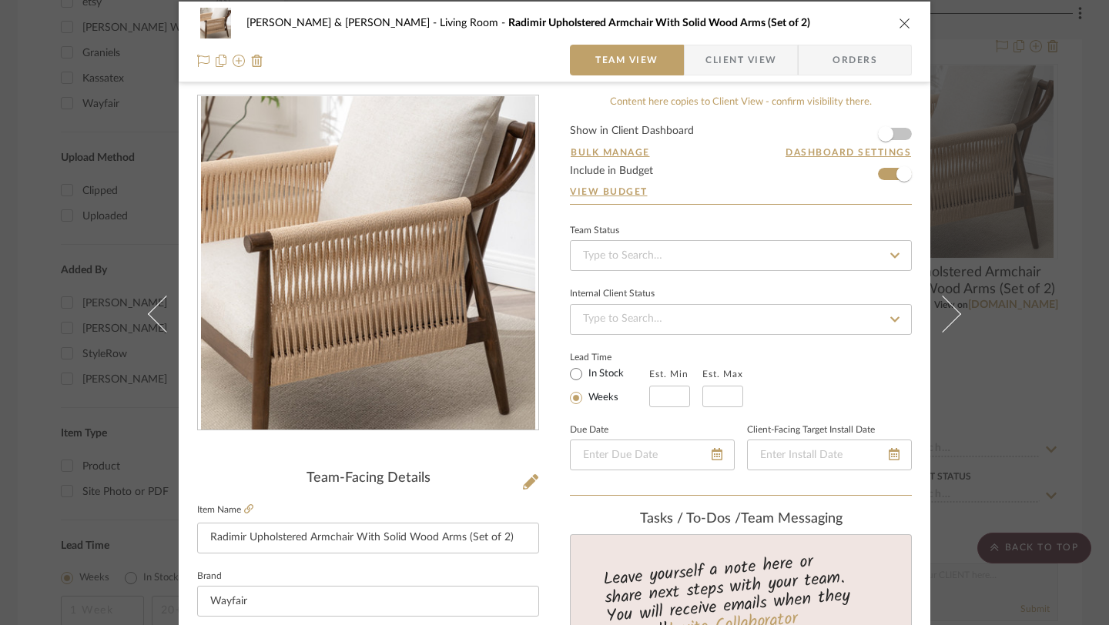
scroll to position [0, 0]
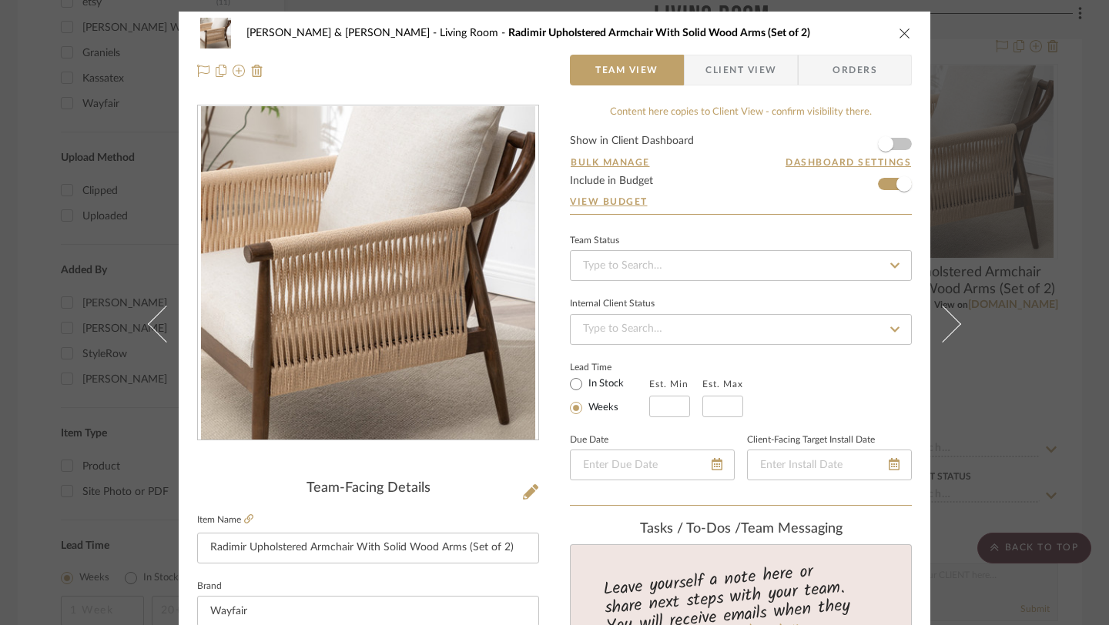
click at [903, 34] on icon "close" at bounding box center [905, 33] width 12 height 12
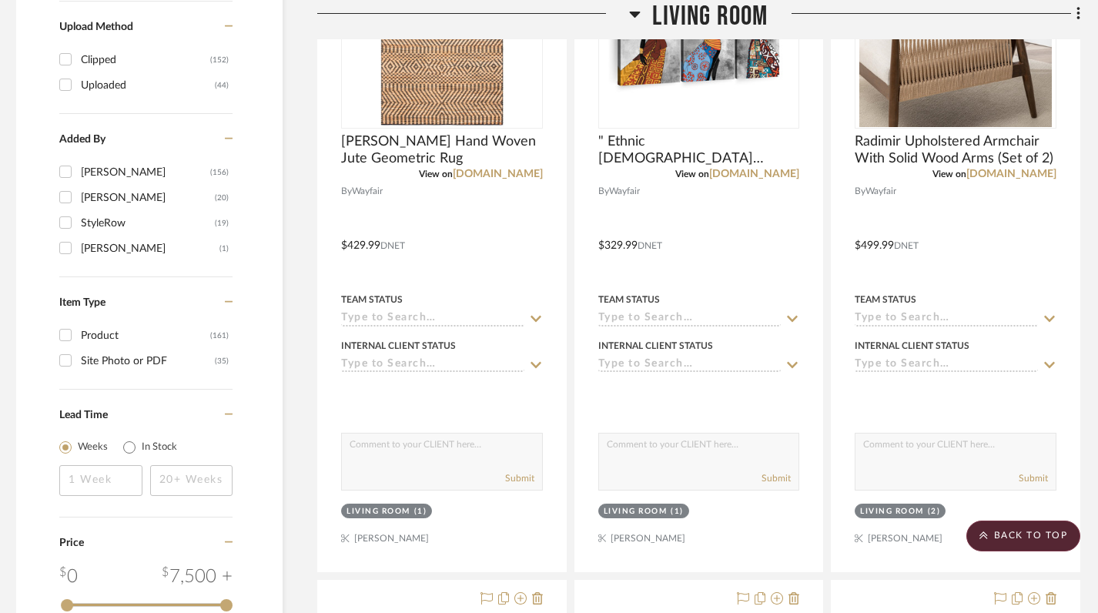
scroll to position [1736, 7]
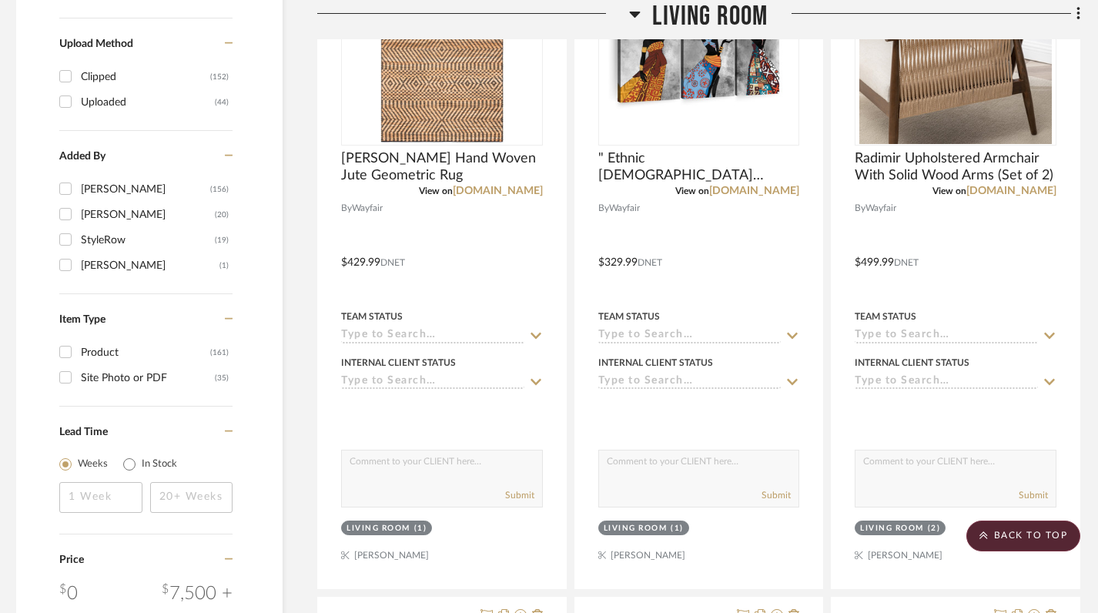
click at [637, 15] on icon at bounding box center [635, 15] width 11 height 6
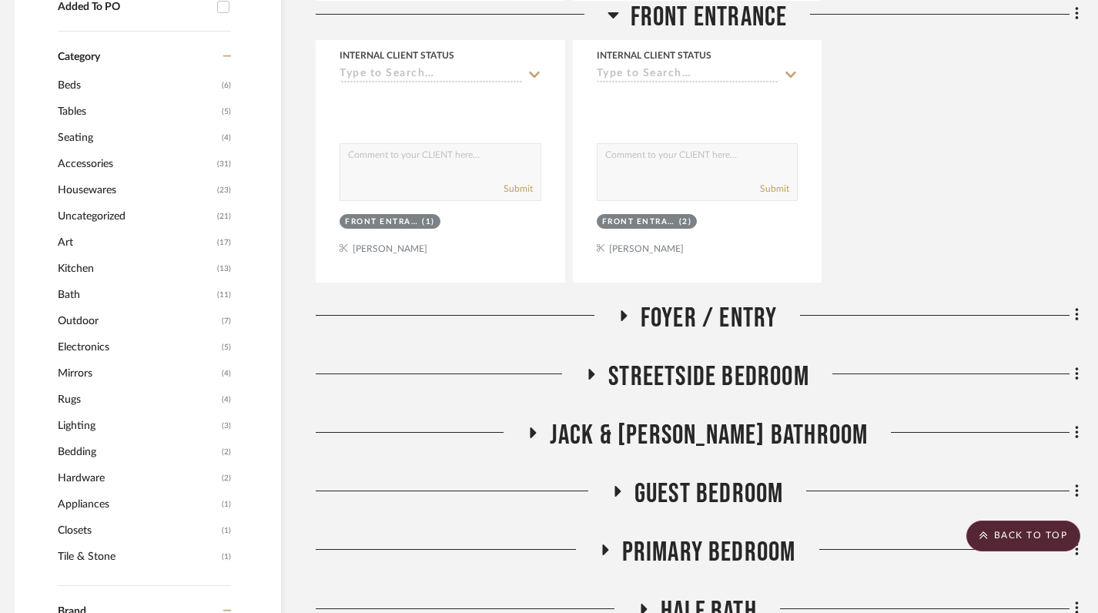
scroll to position [1296, 8]
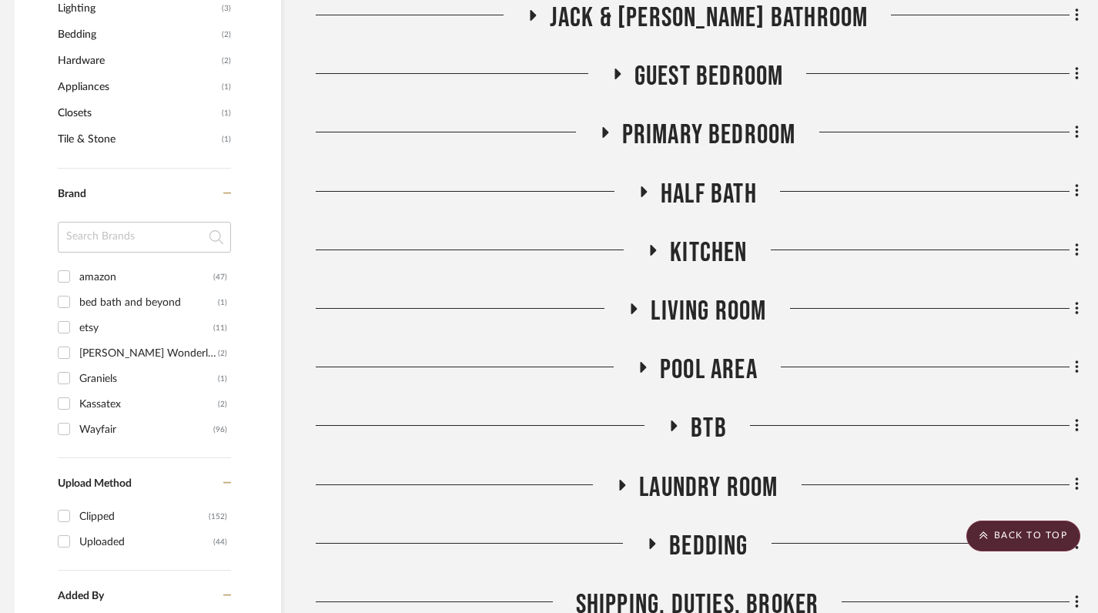
click at [654, 252] on icon at bounding box center [654, 250] width 6 height 11
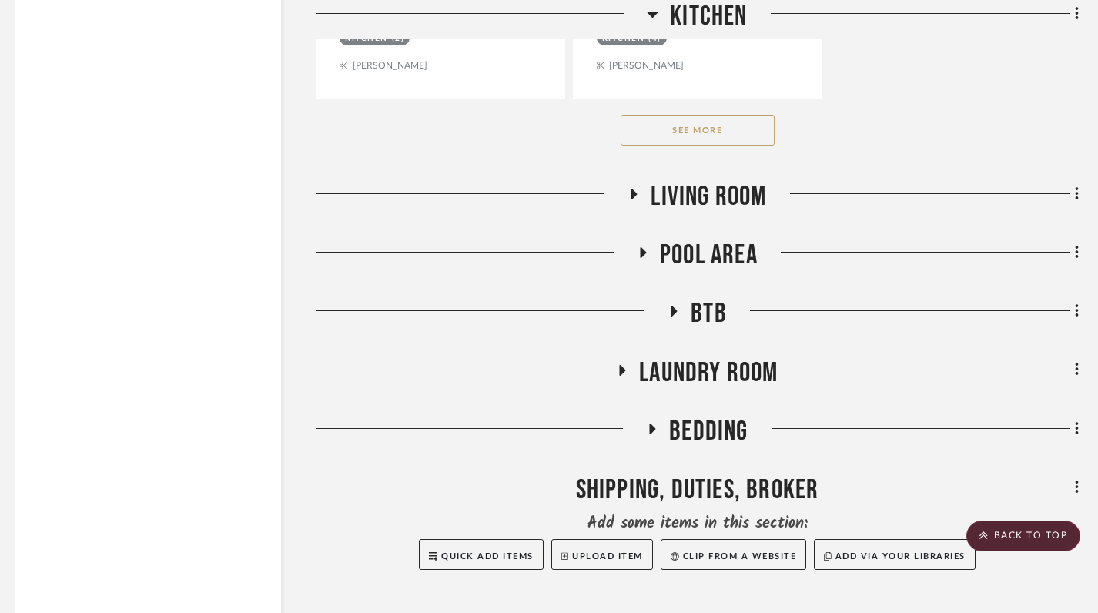
scroll to position [3321, 8]
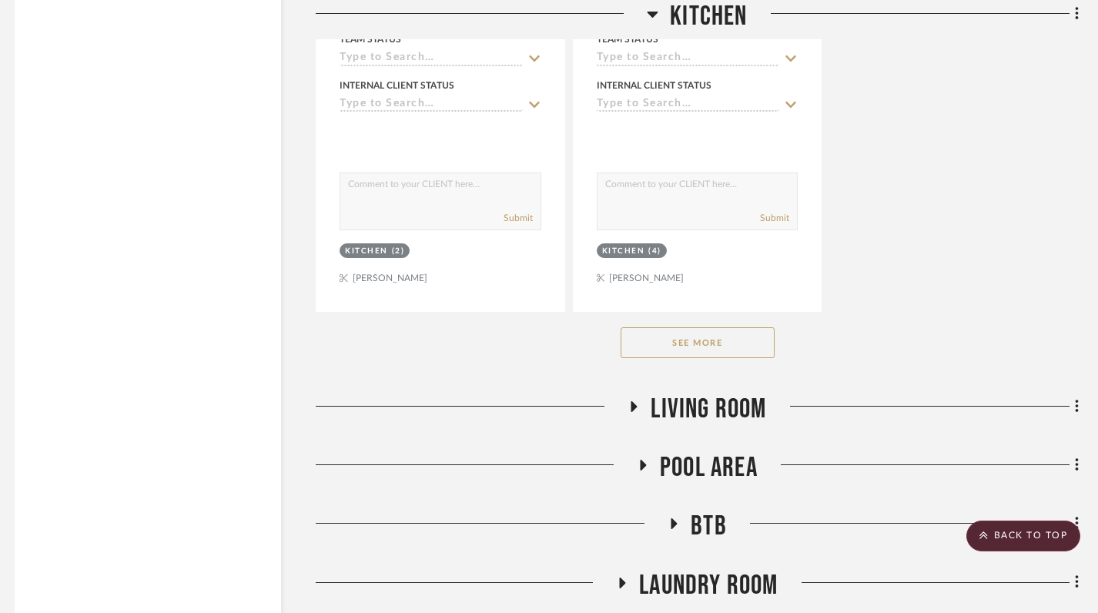
click at [712, 335] on button "See More" at bounding box center [698, 342] width 154 height 31
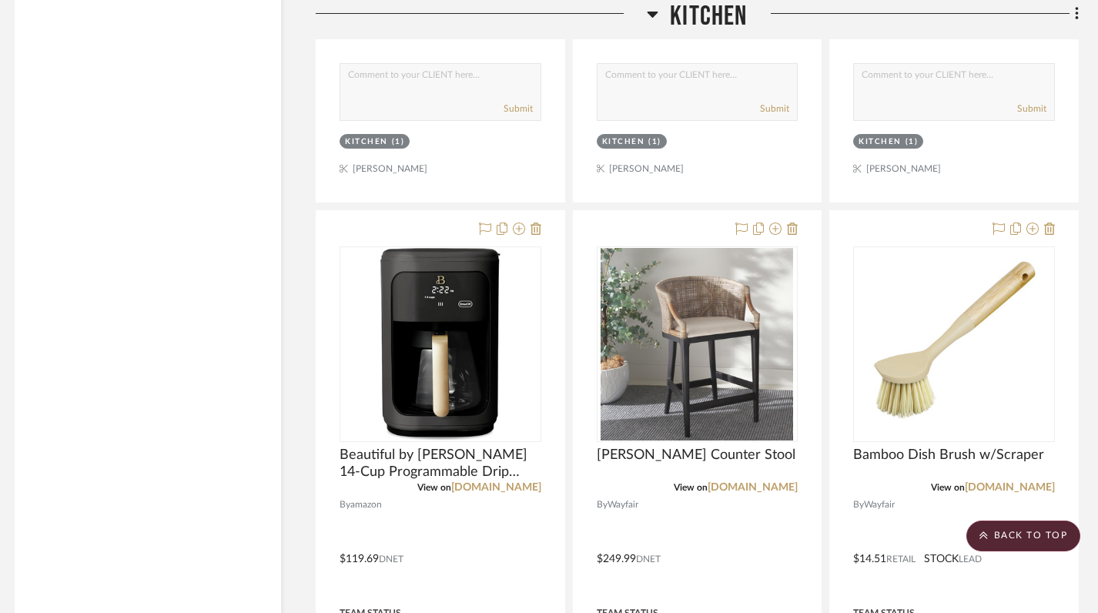
scroll to position [5607, 8]
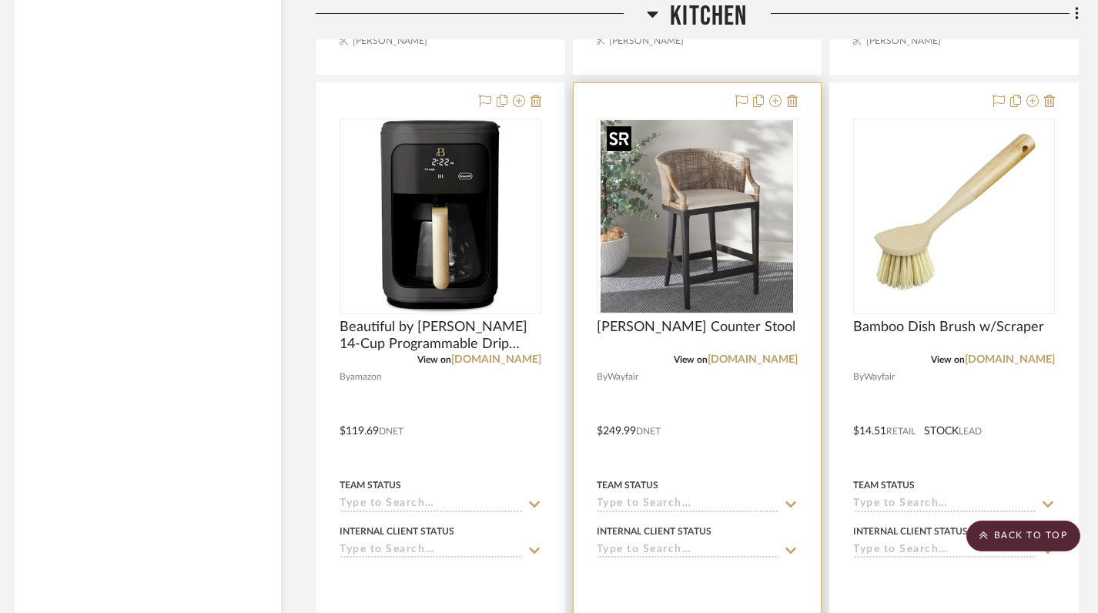
click at [660, 270] on img "0" at bounding box center [697, 216] width 193 height 193
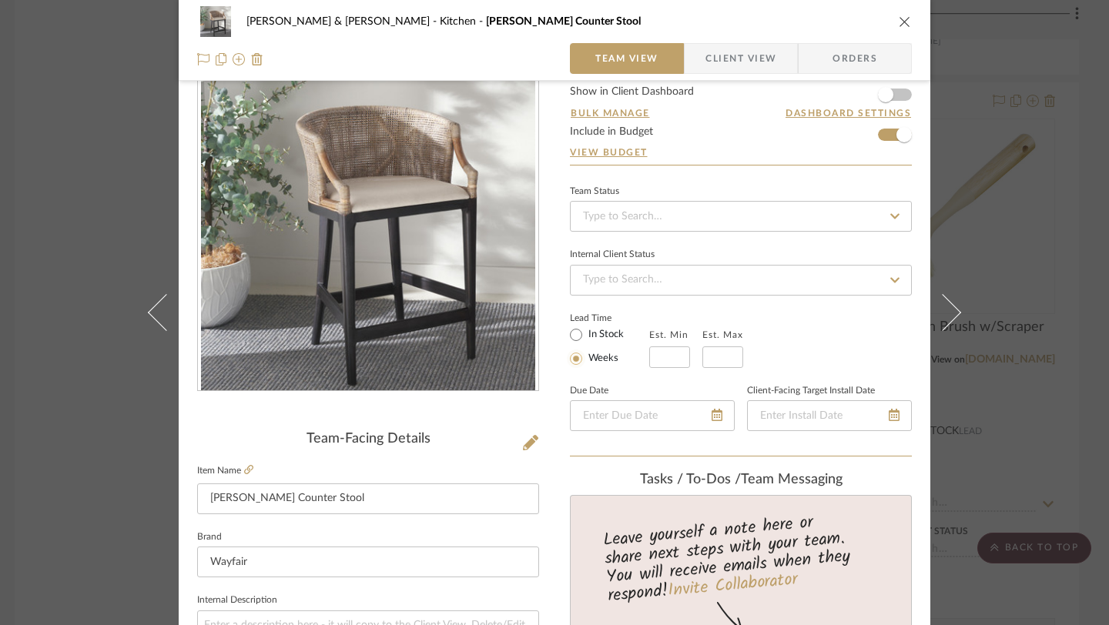
scroll to position [0, 0]
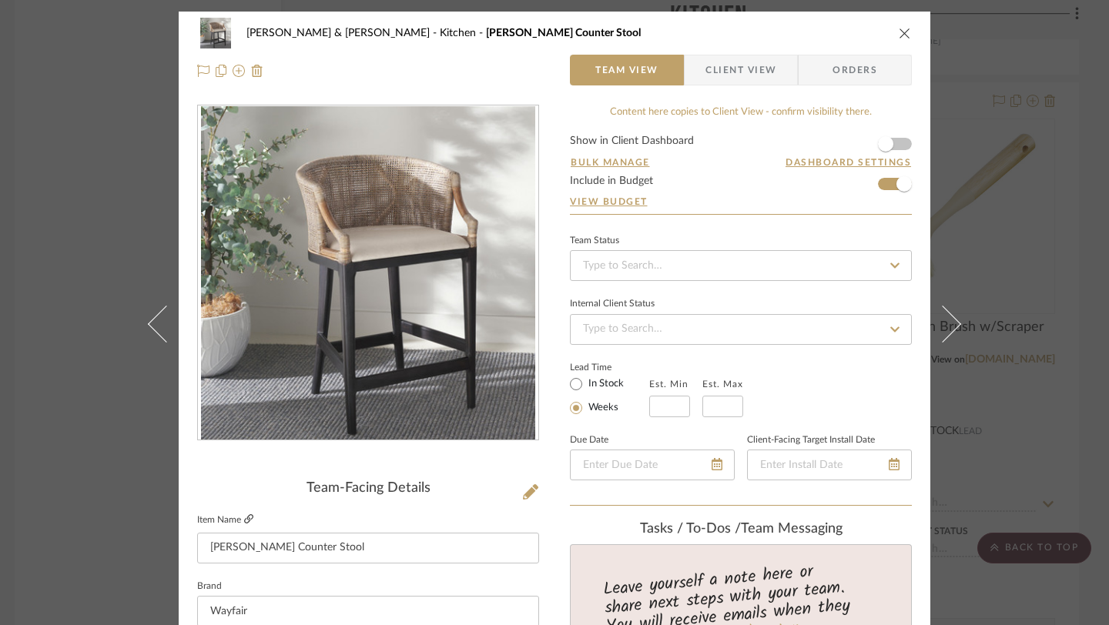
click at [245, 521] on icon at bounding box center [248, 518] width 9 height 9
click at [899, 29] on icon "close" at bounding box center [905, 33] width 12 height 12
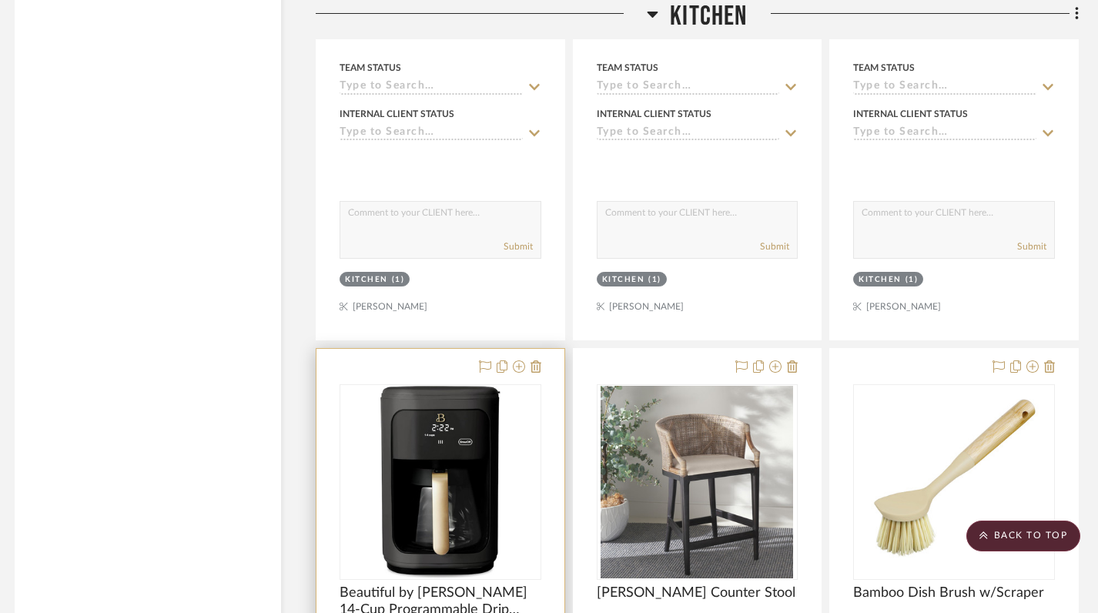
scroll to position [5052, 8]
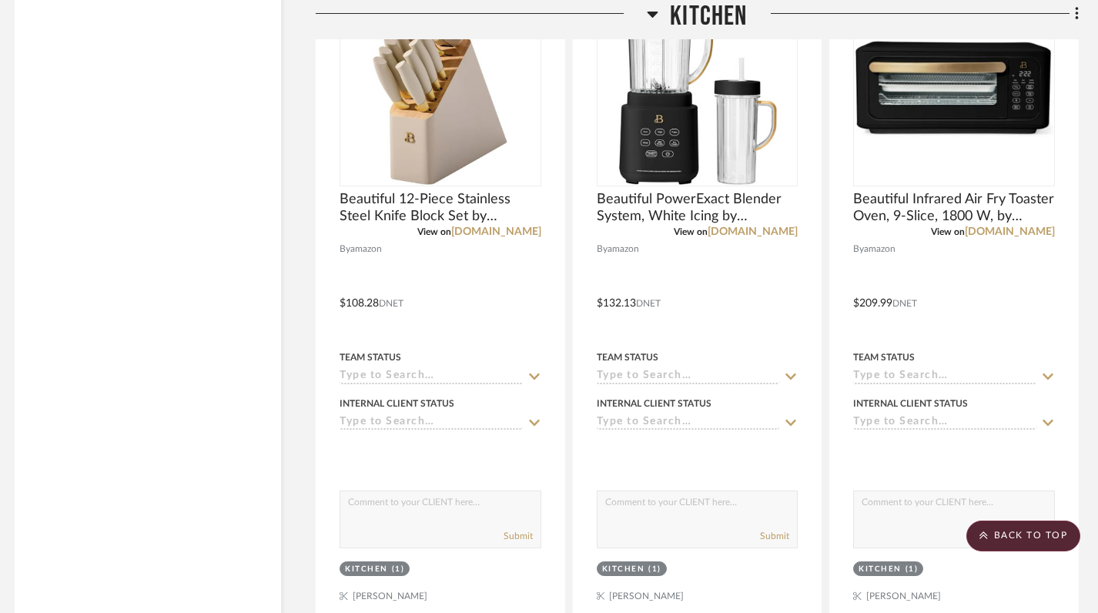
click at [651, 15] on icon at bounding box center [653, 15] width 11 height 6
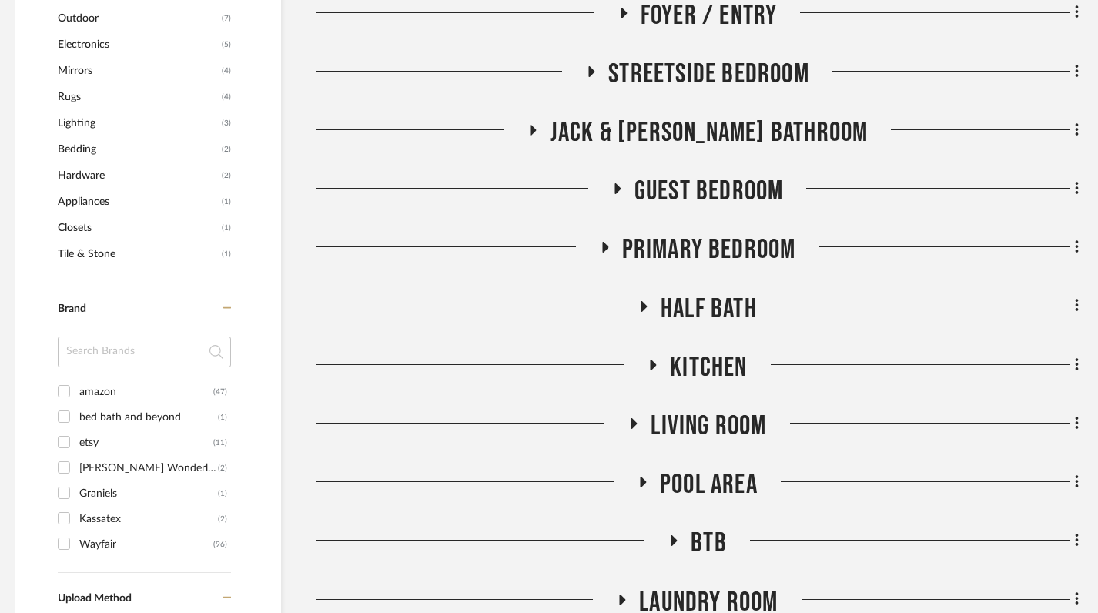
scroll to position [1183, 8]
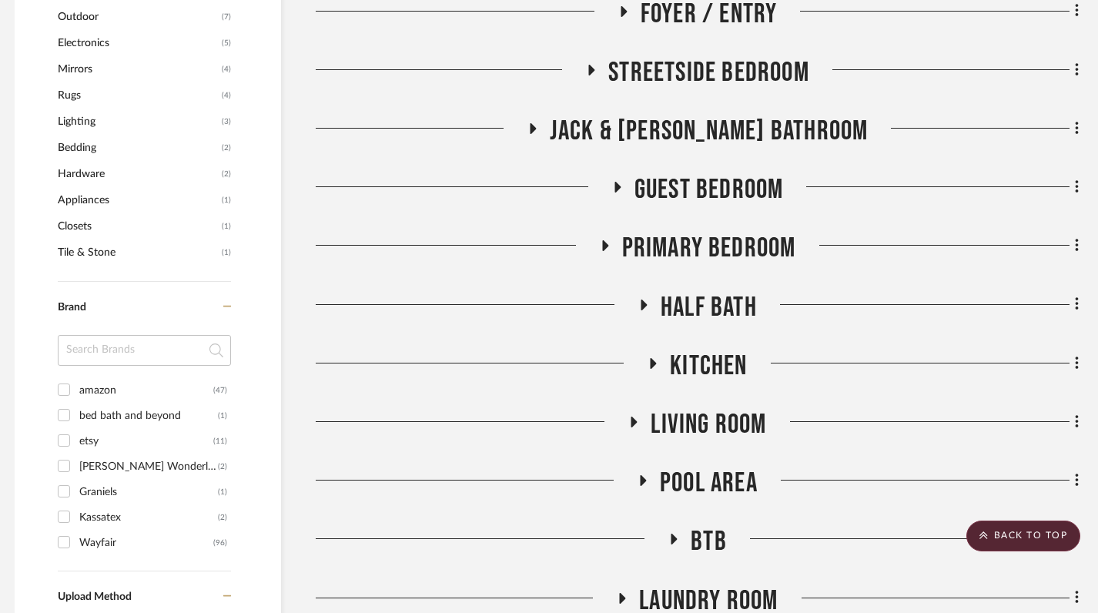
click at [601, 240] on icon at bounding box center [604, 246] width 18 height 12
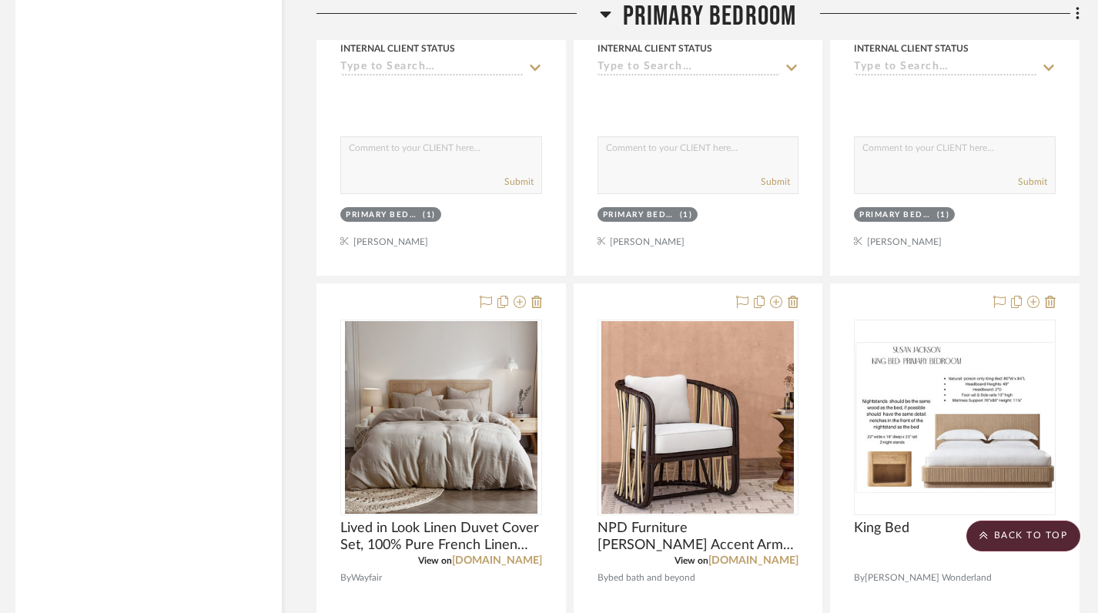
scroll to position [6787, 8]
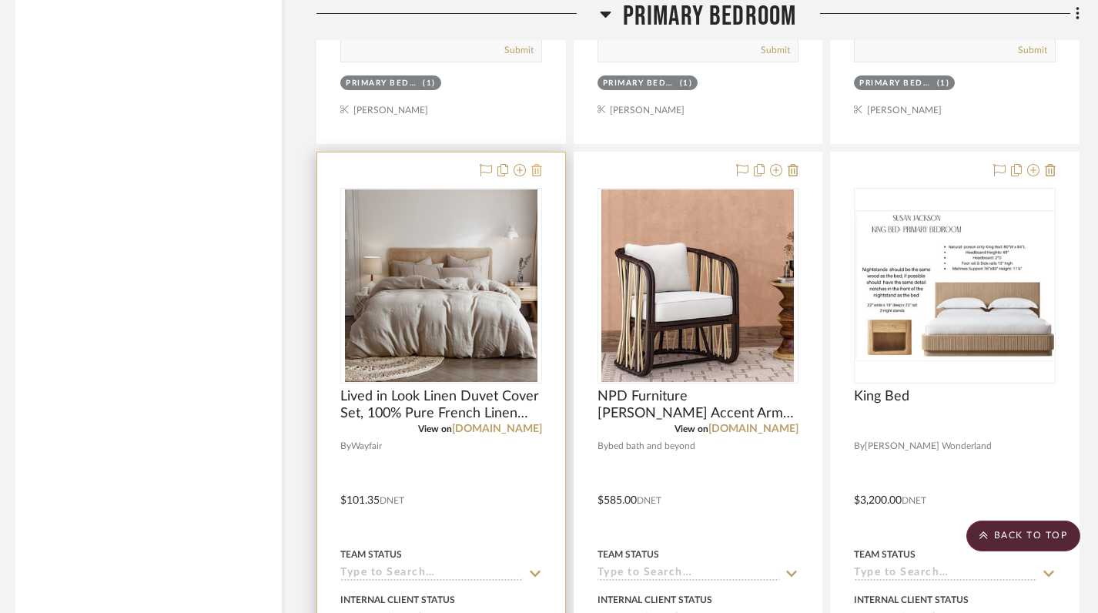
click at [538, 170] on icon at bounding box center [536, 170] width 11 height 12
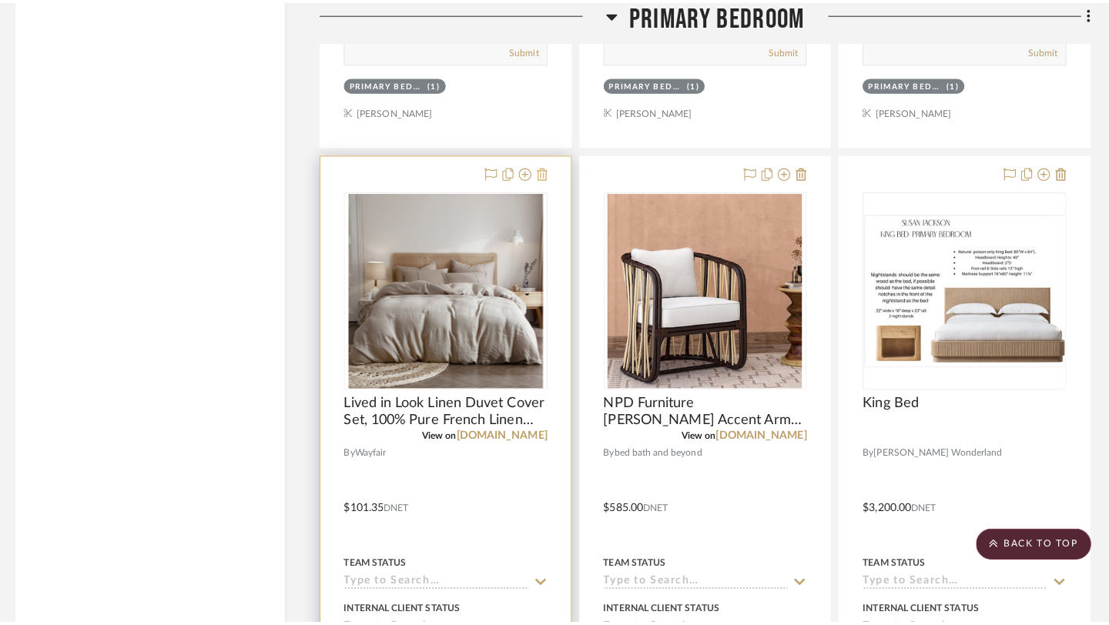
scroll to position [0, 0]
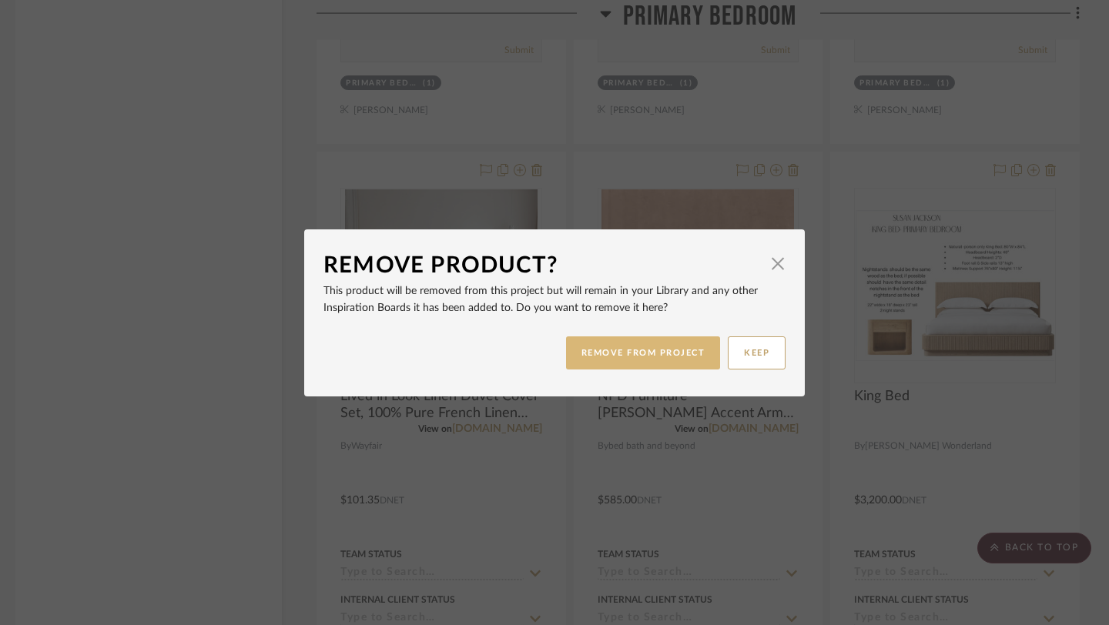
click at [667, 359] on button "REMOVE FROM PROJECT" at bounding box center [643, 353] width 155 height 33
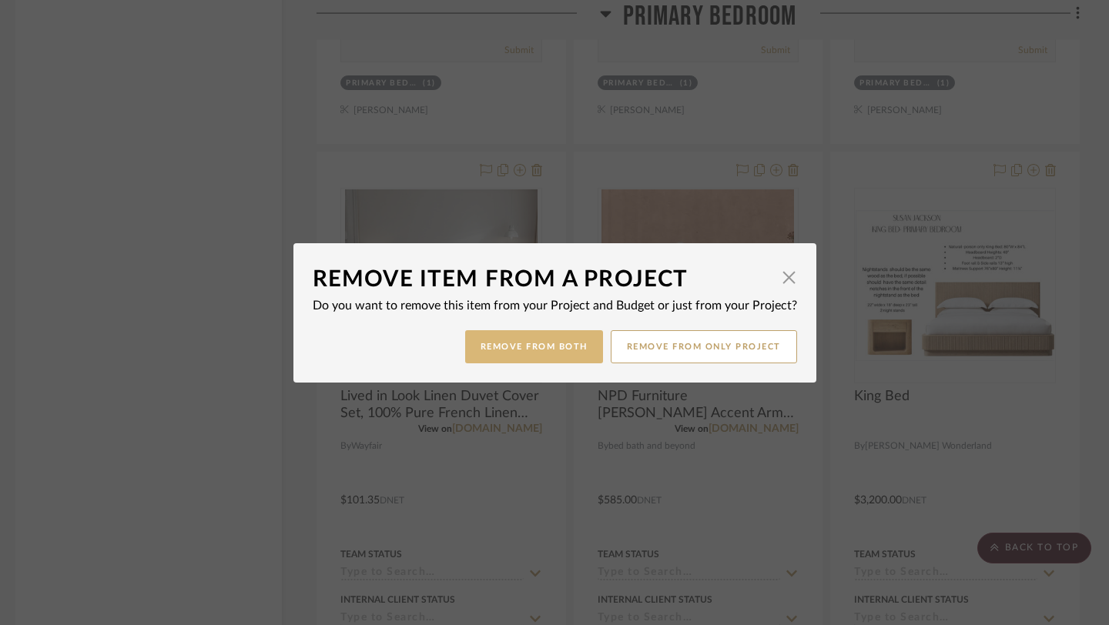
click at [557, 350] on button "Remove from Both" at bounding box center [534, 346] width 138 height 33
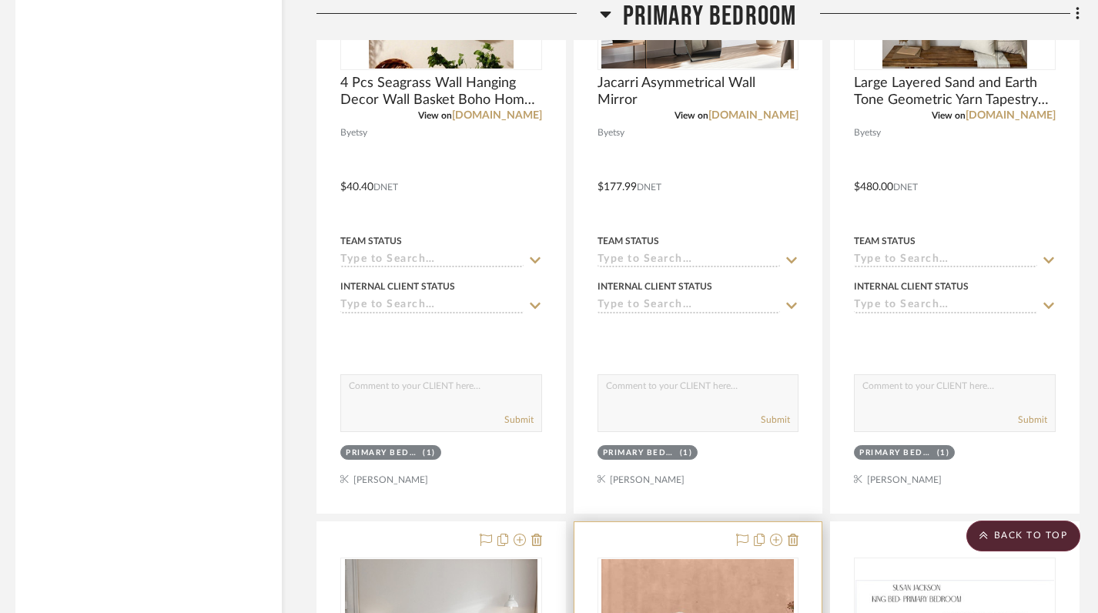
scroll to position [6168, 8]
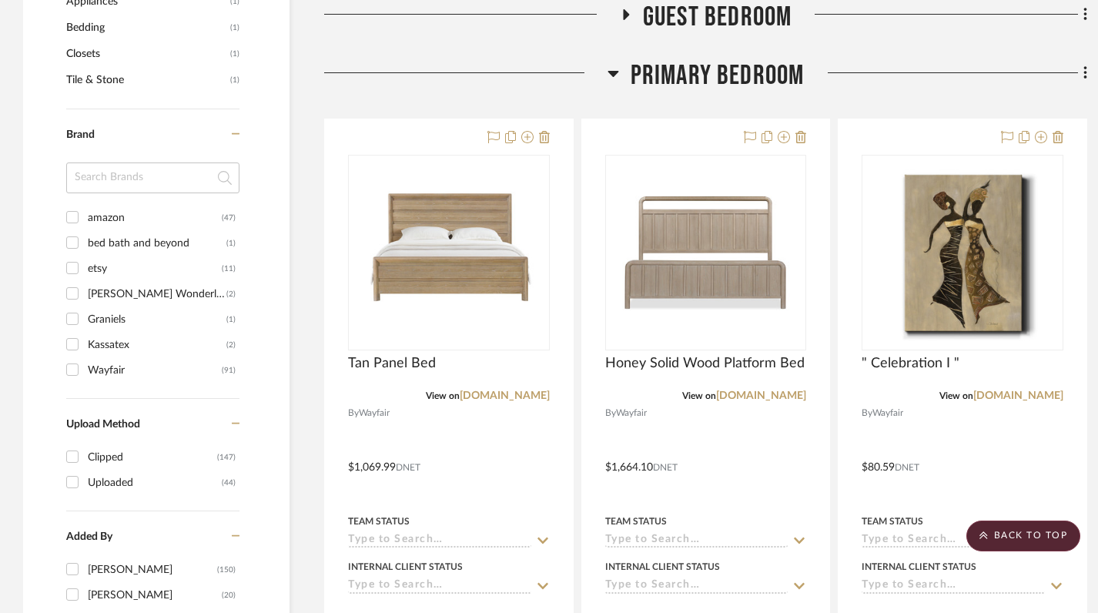
scroll to position [1352, 0]
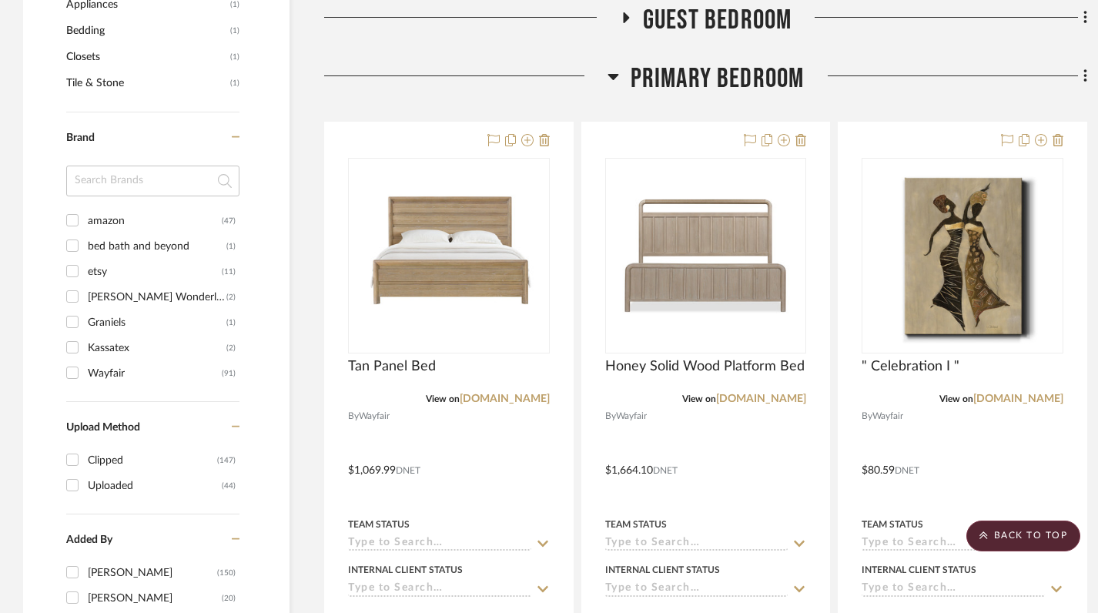
click at [615, 68] on icon at bounding box center [614, 76] width 12 height 18
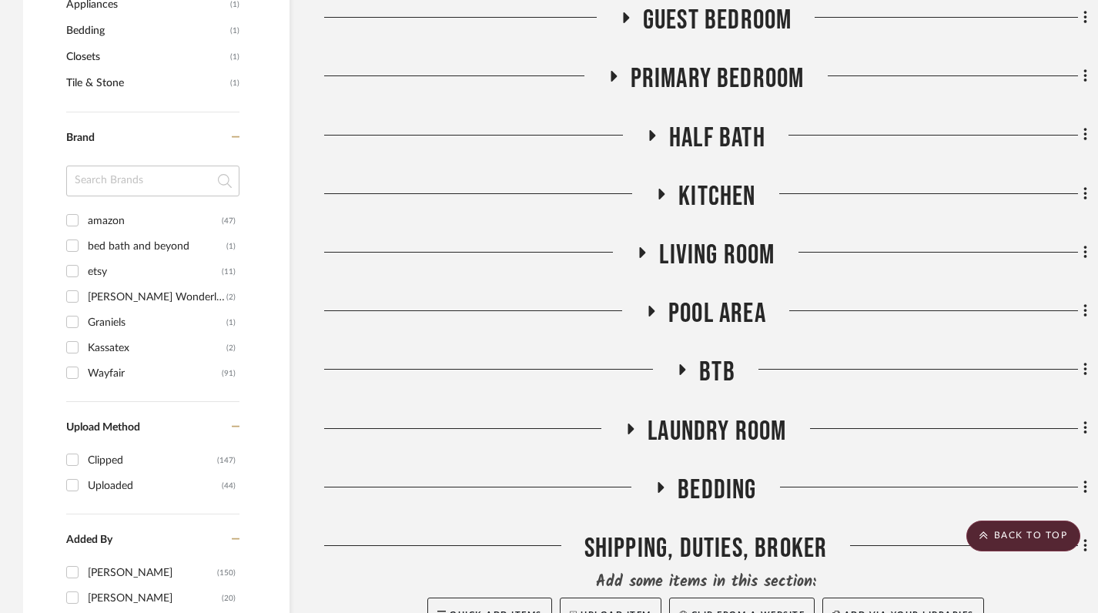
click at [662, 192] on icon at bounding box center [662, 194] width 6 height 11
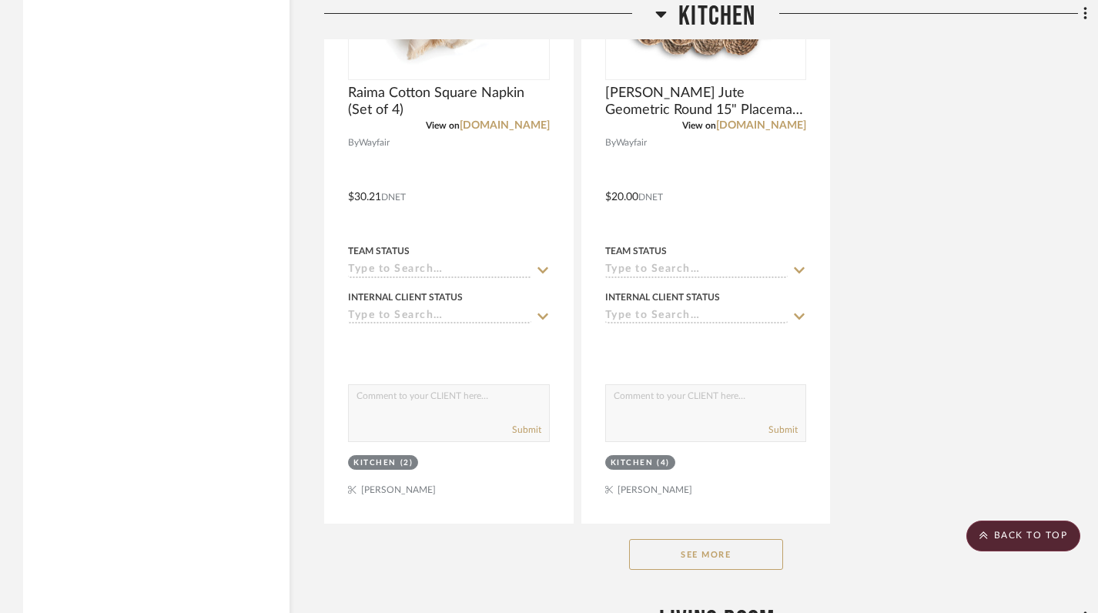
scroll to position [3546, 0]
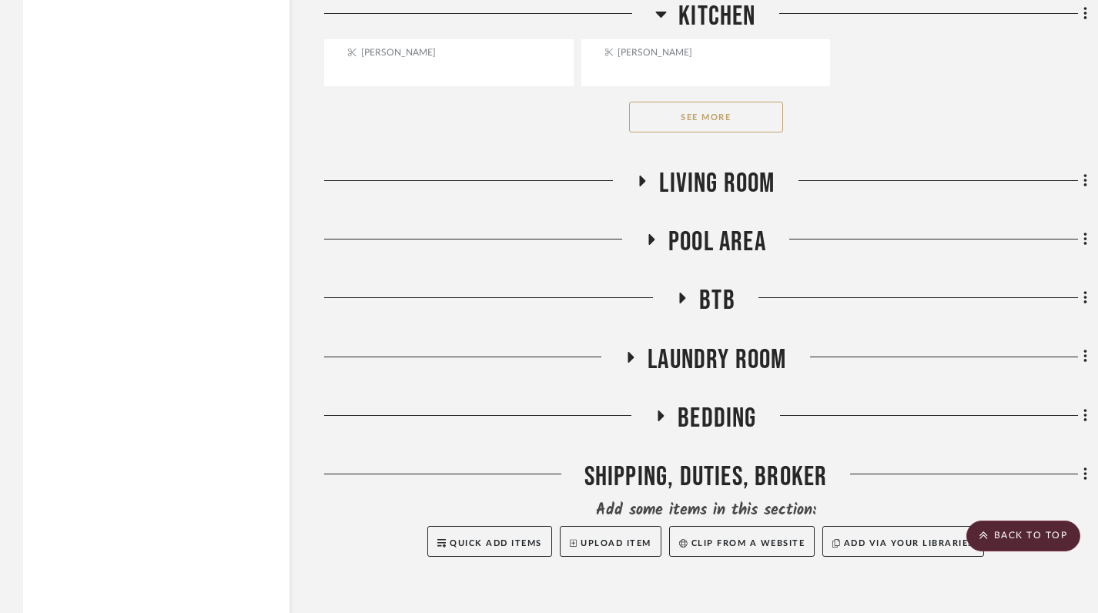
click at [712, 119] on button "See More" at bounding box center [706, 117] width 154 height 31
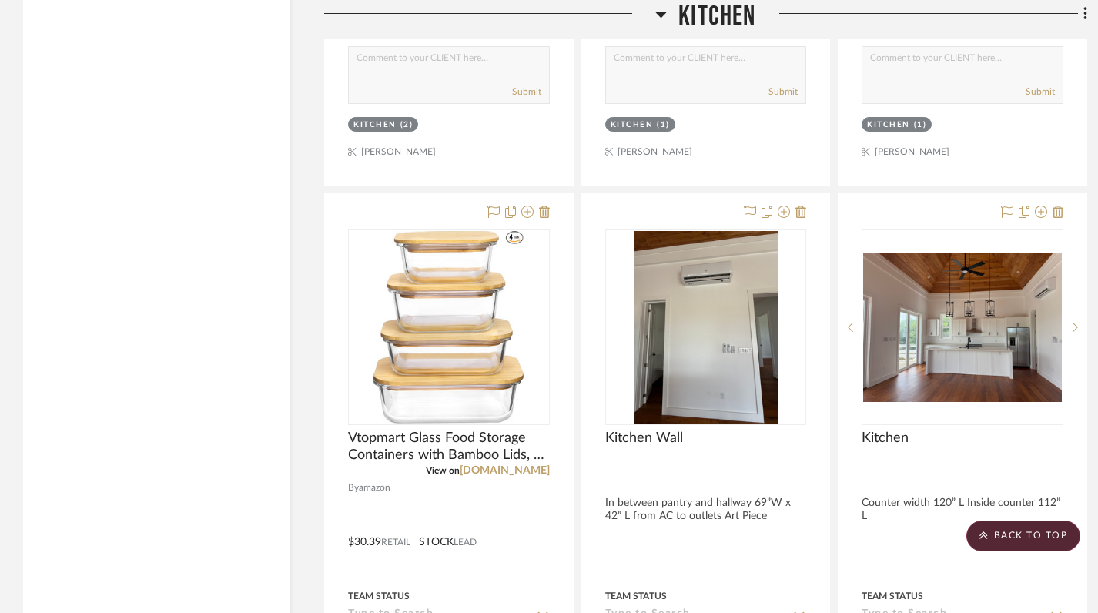
scroll to position [10514, 0]
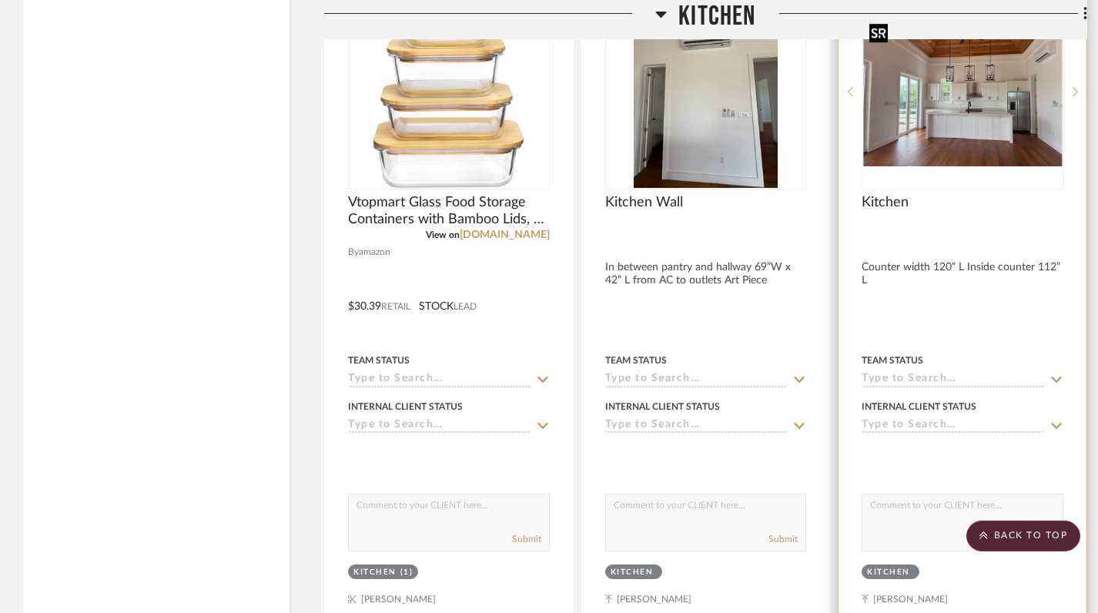
click at [943, 119] on div at bounding box center [963, 92] width 202 height 196
click at [922, 166] on div "0" at bounding box center [963, 92] width 200 height 194
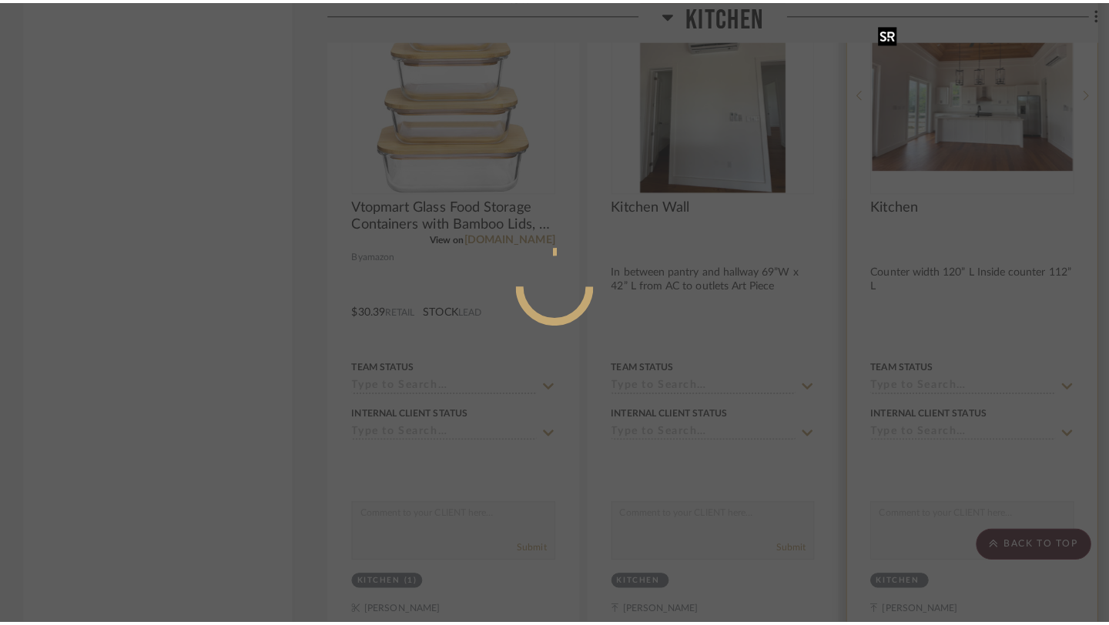
scroll to position [0, 0]
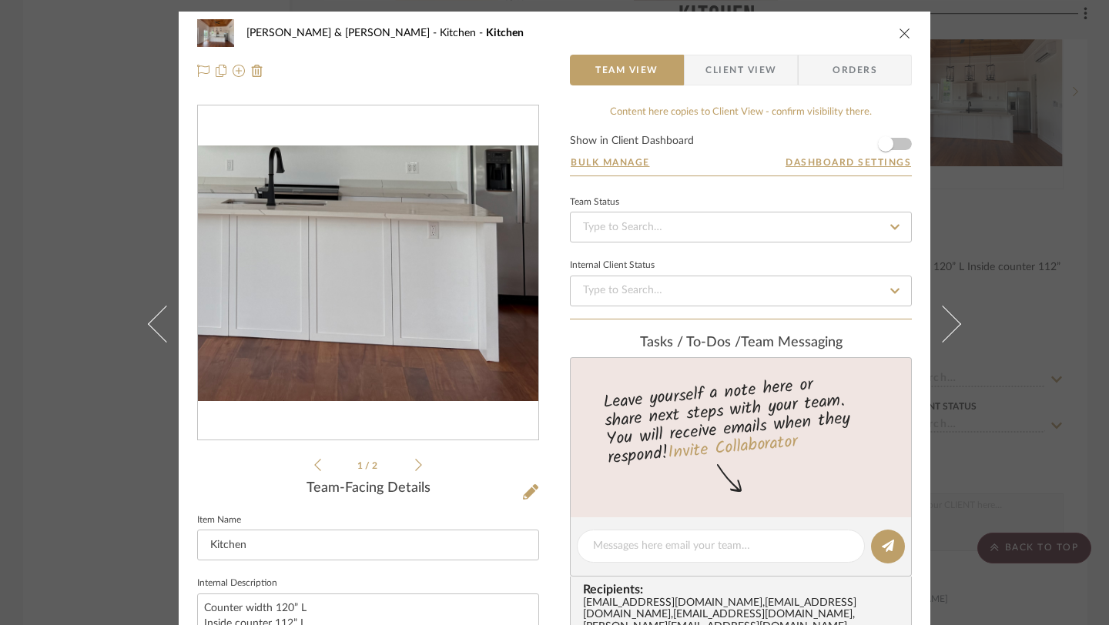
drag, startPoint x: 405, startPoint y: 332, endPoint x: 405, endPoint y: 317, distance: 14.6
click at [405, 330] on img "0" at bounding box center [368, 274] width 340 height 256
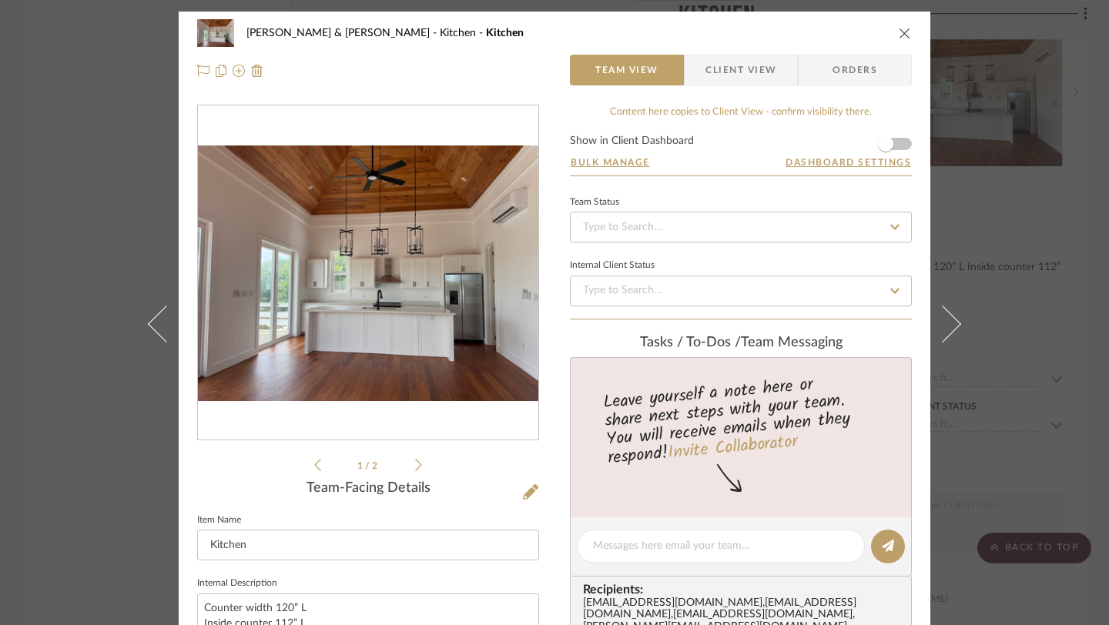
click at [902, 37] on icon "close" at bounding box center [905, 33] width 12 height 12
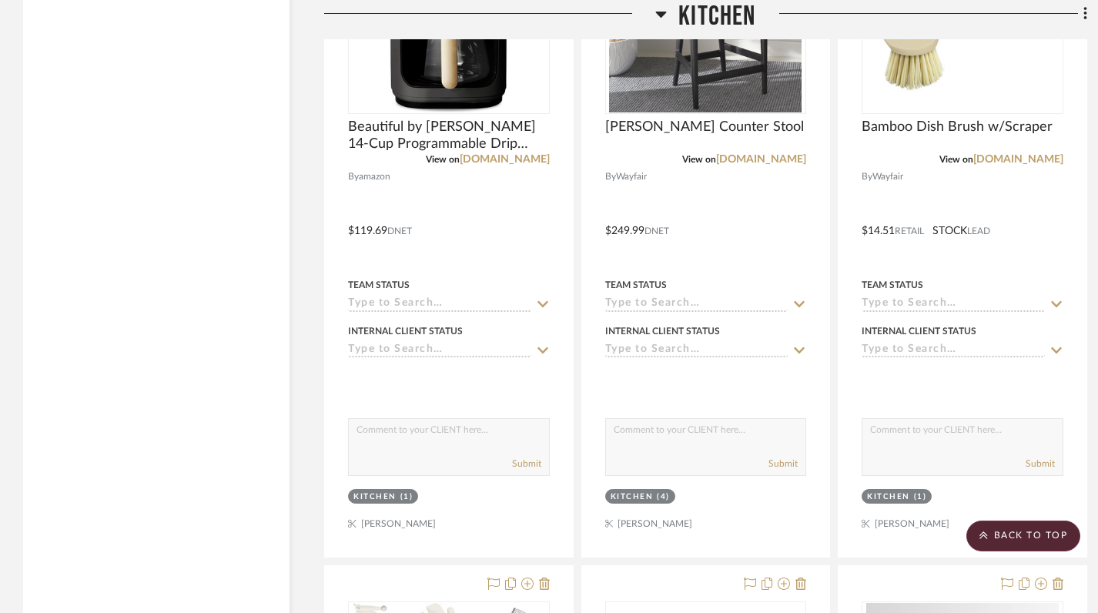
scroll to position [5828, 0]
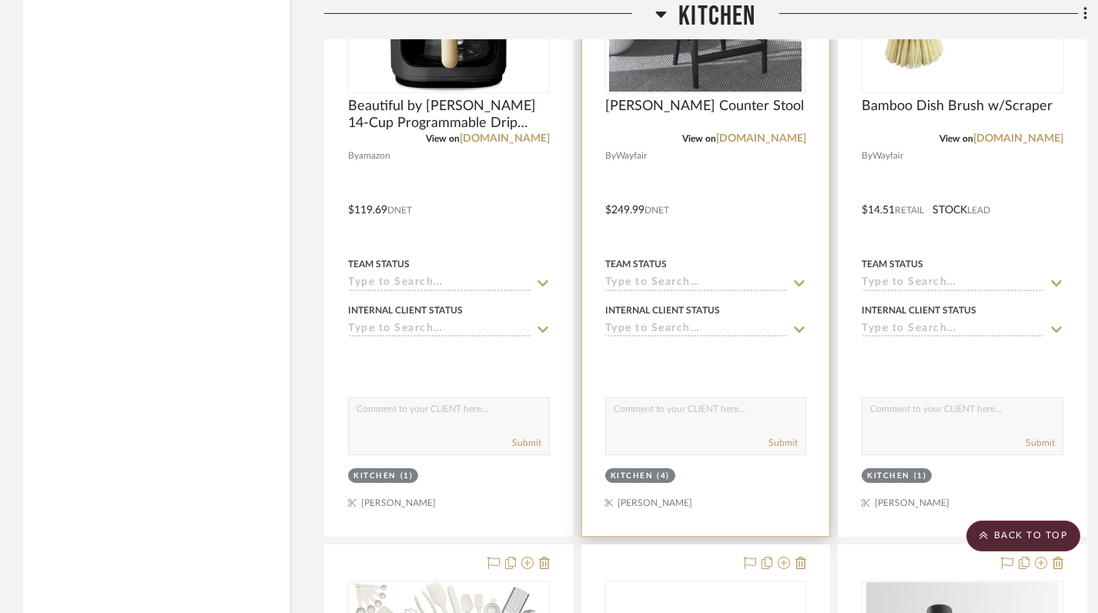
click at [658, 476] on div "(4)" at bounding box center [663, 477] width 13 height 12
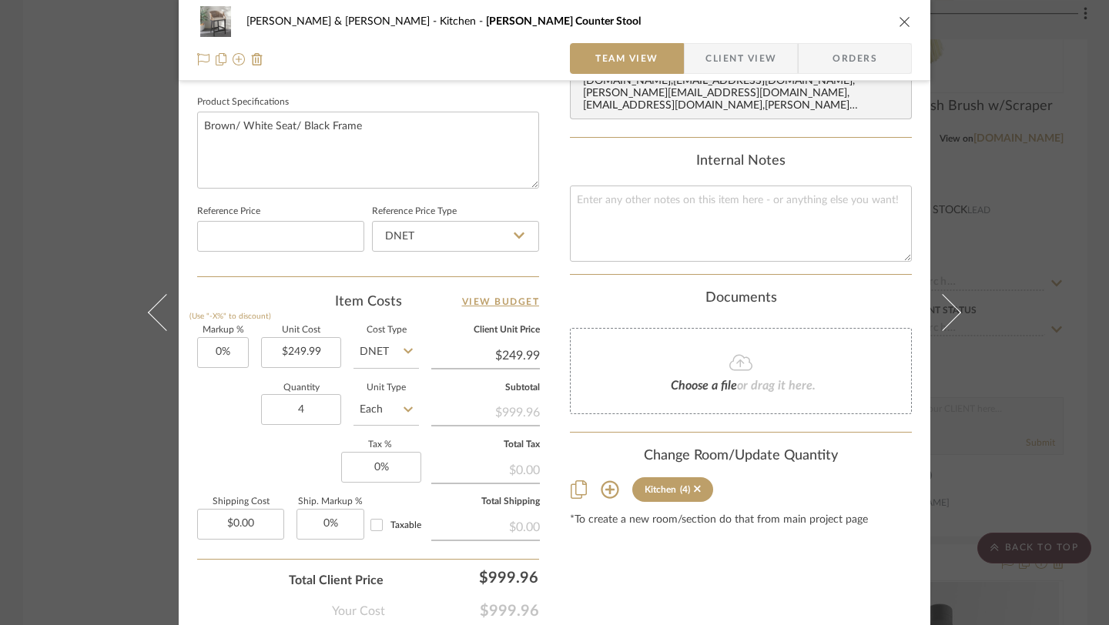
scroll to position [744, 0]
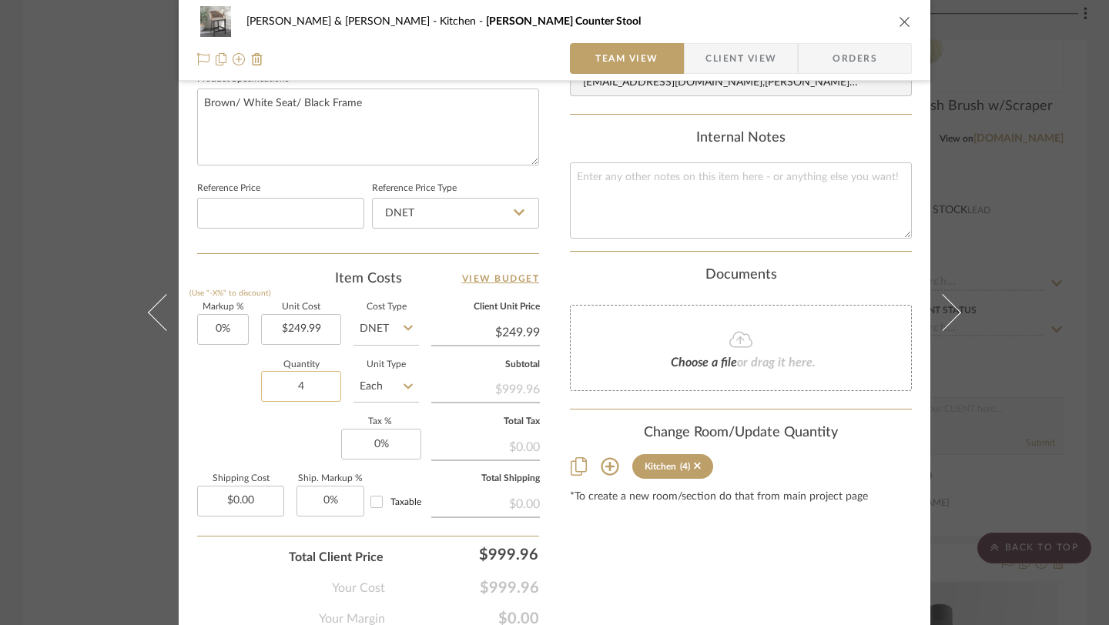
click at [305, 386] on input "4" at bounding box center [301, 386] width 80 height 31
type input "5"
click at [899, 18] on icon "close" at bounding box center [905, 21] width 12 height 12
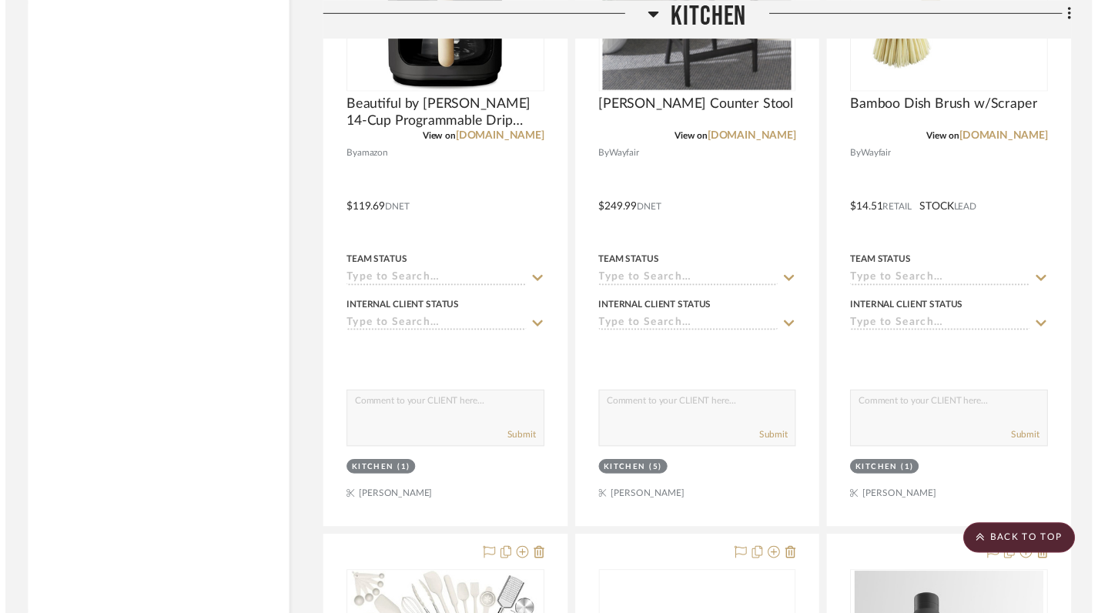
scroll to position [5828, 0]
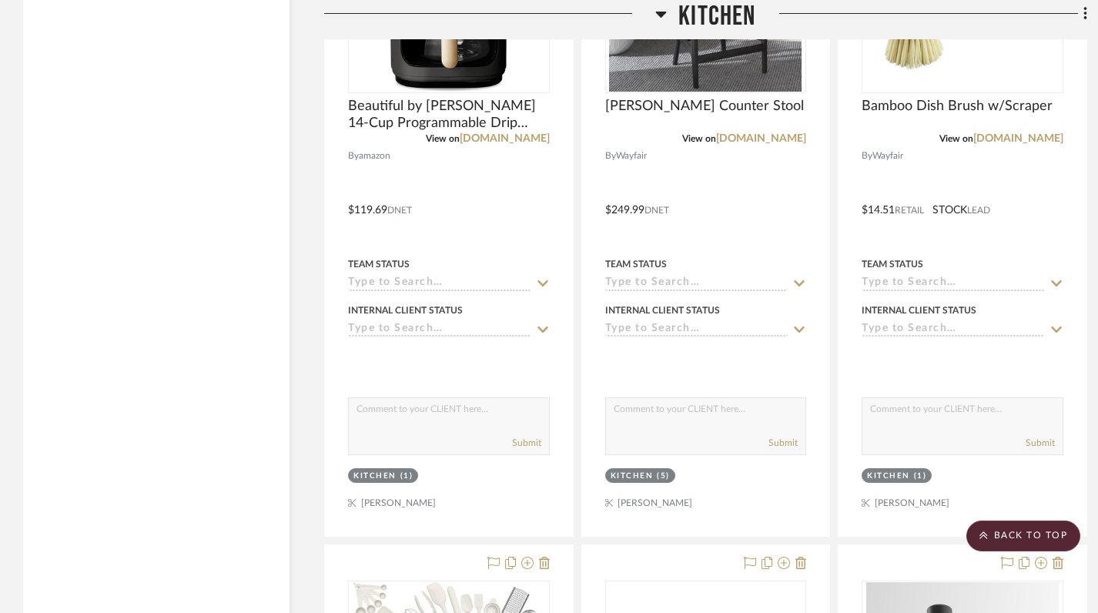
click at [150, 219] on div "Filter by keyword, category or name prior to exporting to Excel or Bulk Actions…" at bounding box center [156, 521] width 266 height 12043
click at [658, 12] on icon at bounding box center [661, 15] width 11 height 6
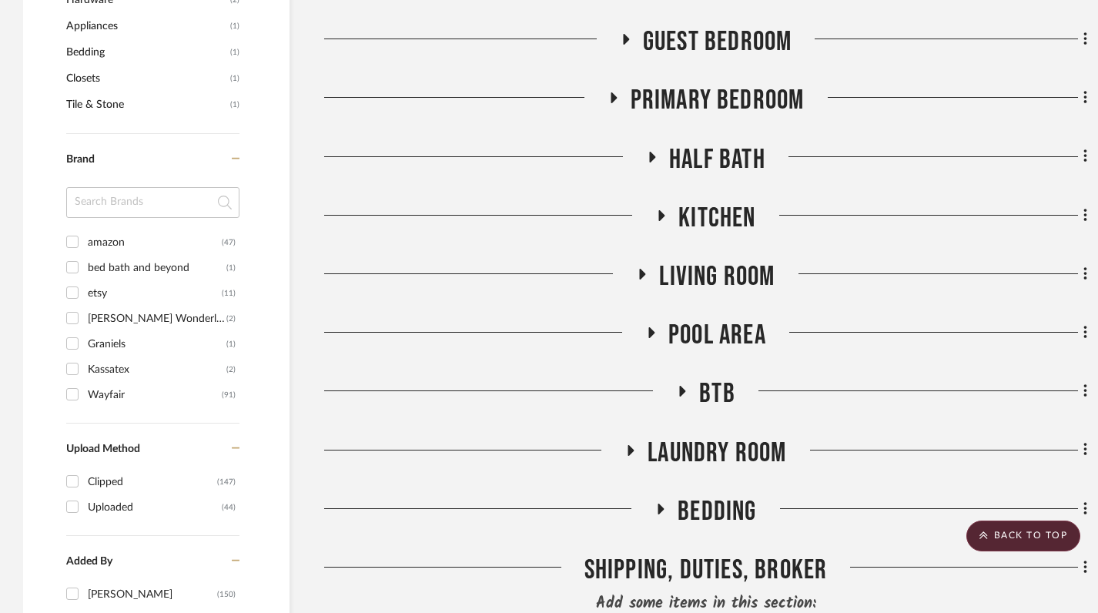
scroll to position [1283, 0]
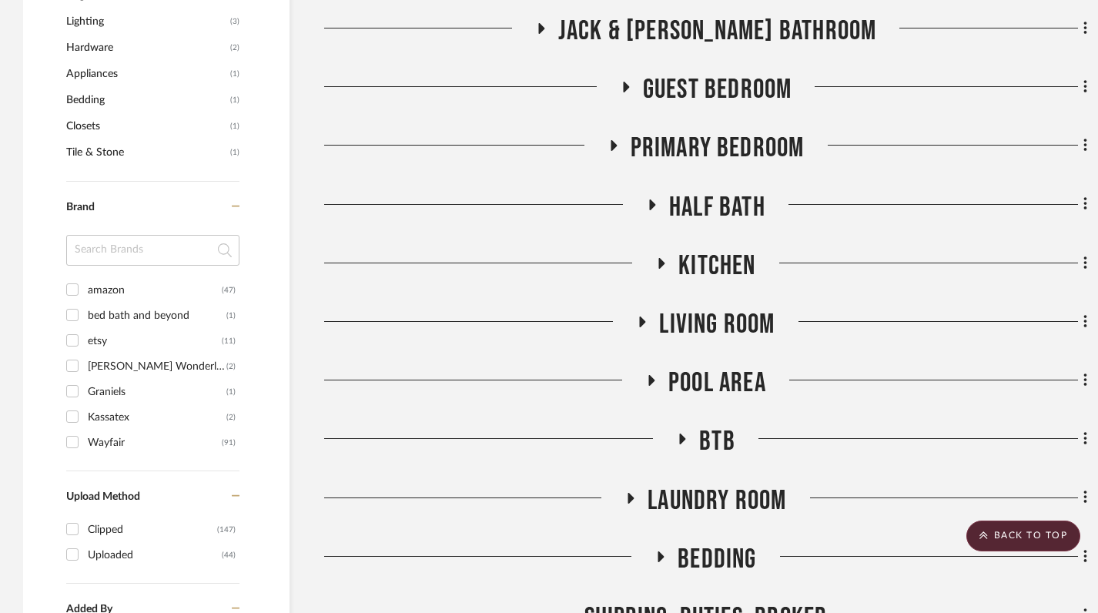
click at [649, 379] on icon at bounding box center [652, 380] width 6 height 11
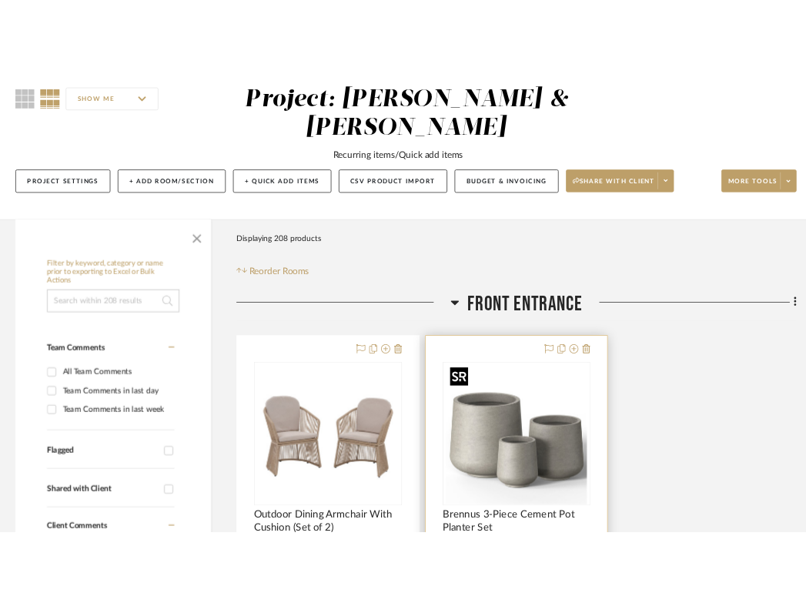
scroll to position [142, 2]
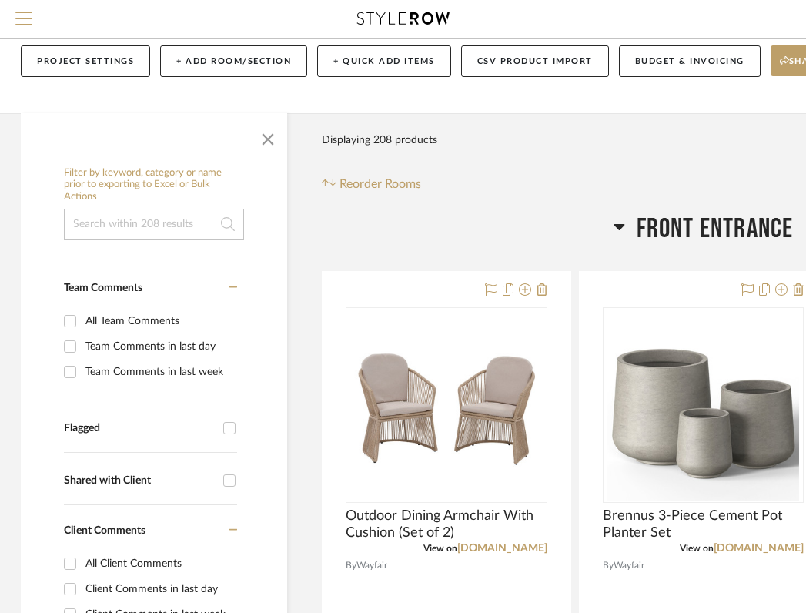
click at [619, 226] on icon at bounding box center [619, 227] width 11 height 6
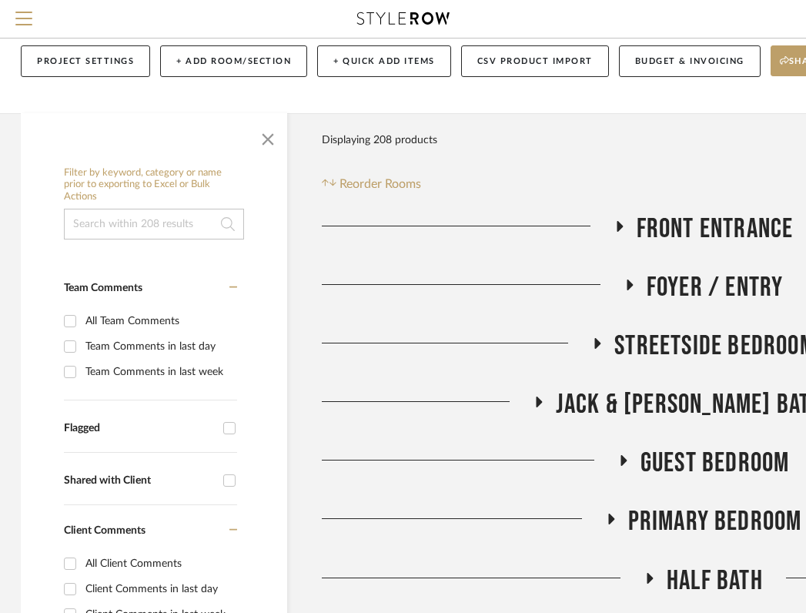
click at [594, 340] on icon at bounding box center [597, 343] width 18 height 12
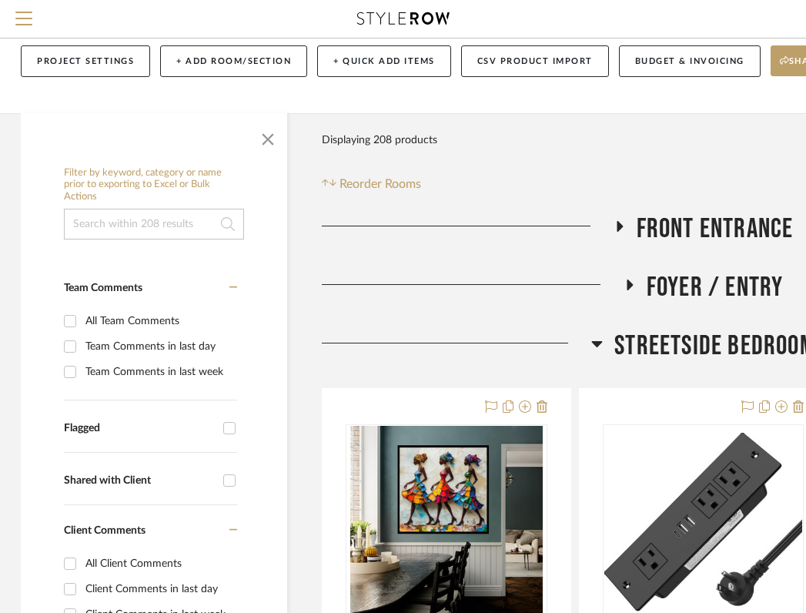
click at [595, 340] on icon at bounding box center [597, 343] width 12 height 18
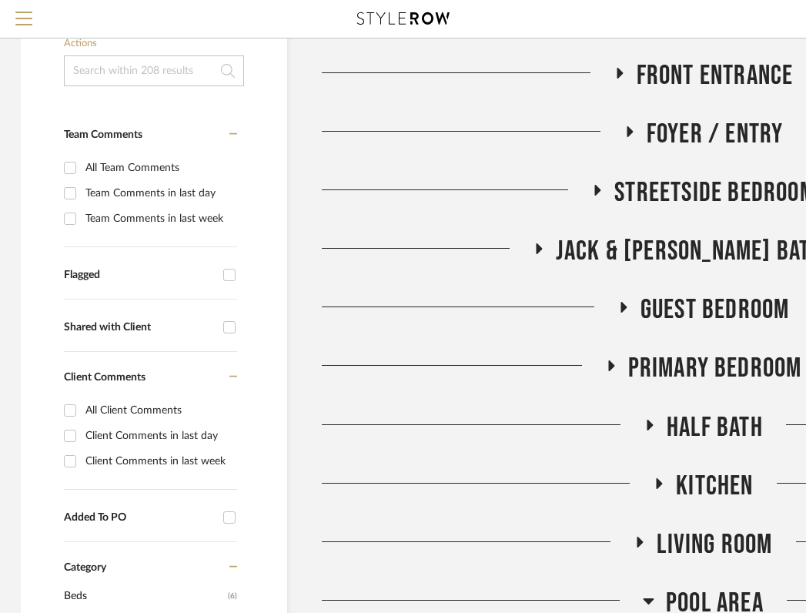
scroll to position [297, 2]
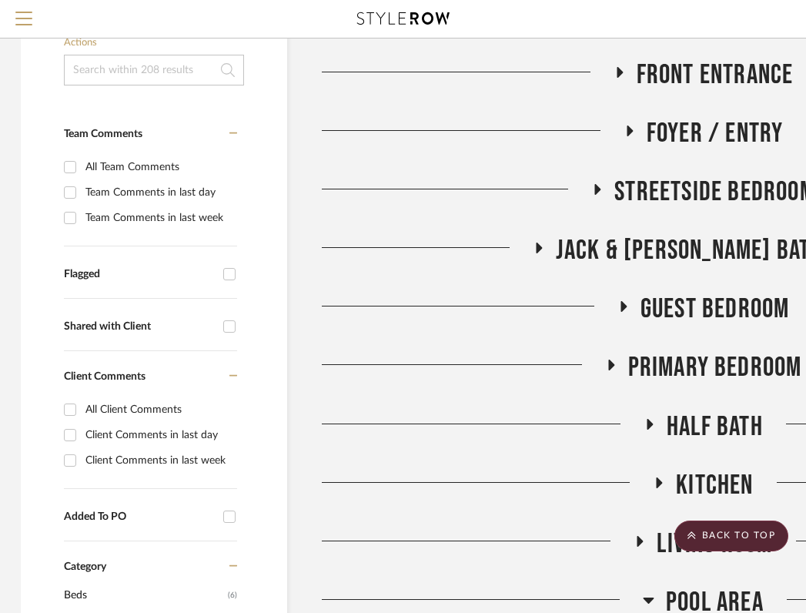
click at [613, 360] on icon at bounding box center [610, 366] width 18 height 12
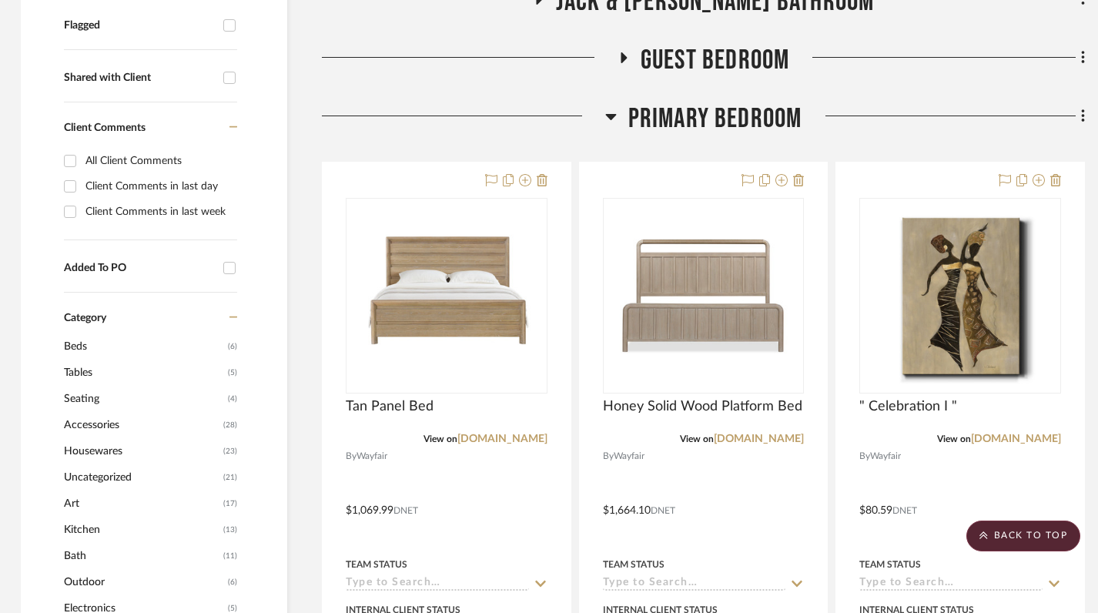
scroll to position [0, 2]
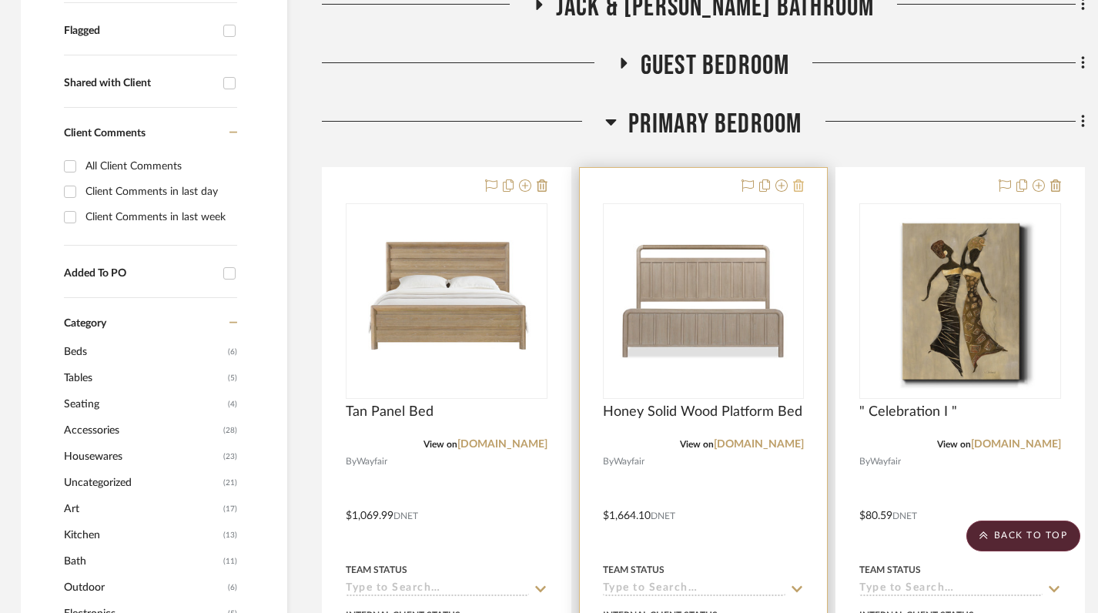
click at [802, 183] on icon at bounding box center [798, 185] width 11 height 12
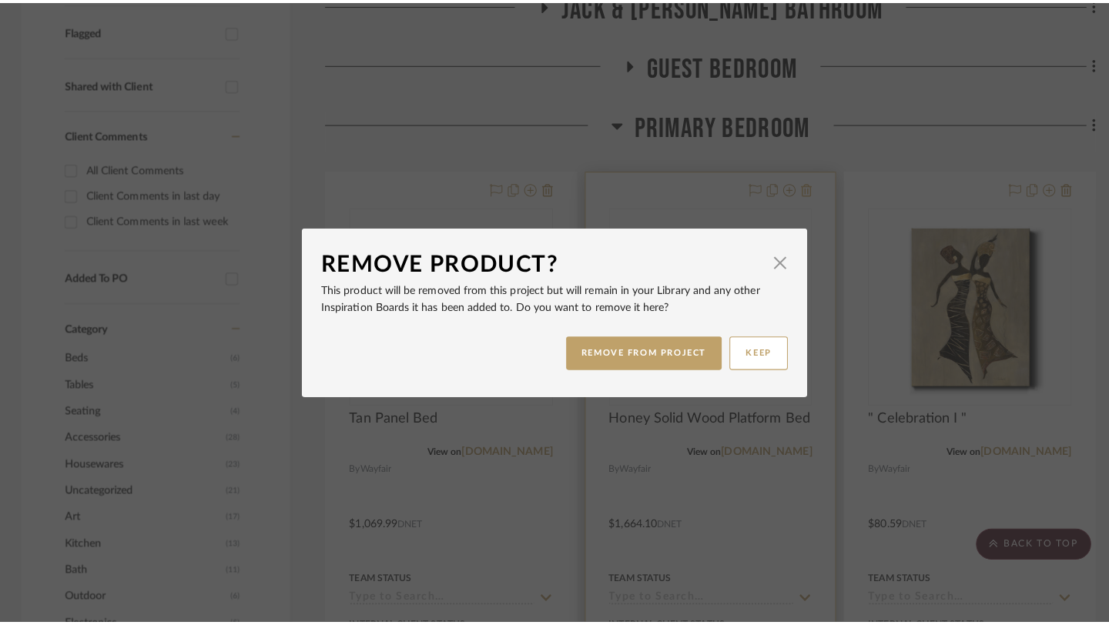
scroll to position [0, 0]
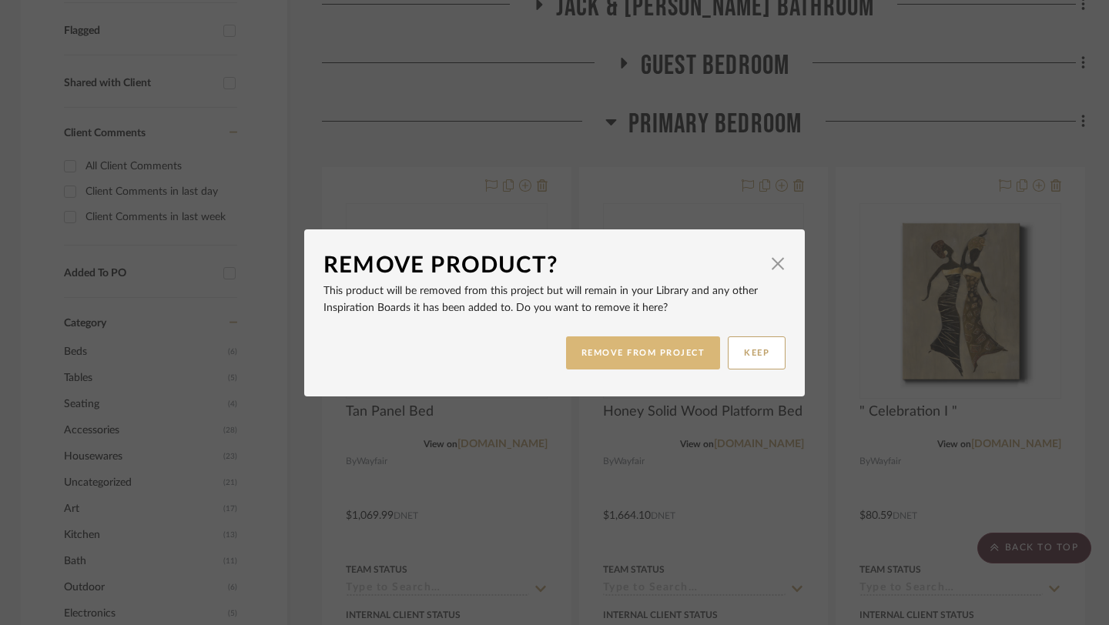
click at [644, 358] on button "REMOVE FROM PROJECT" at bounding box center [643, 353] width 155 height 33
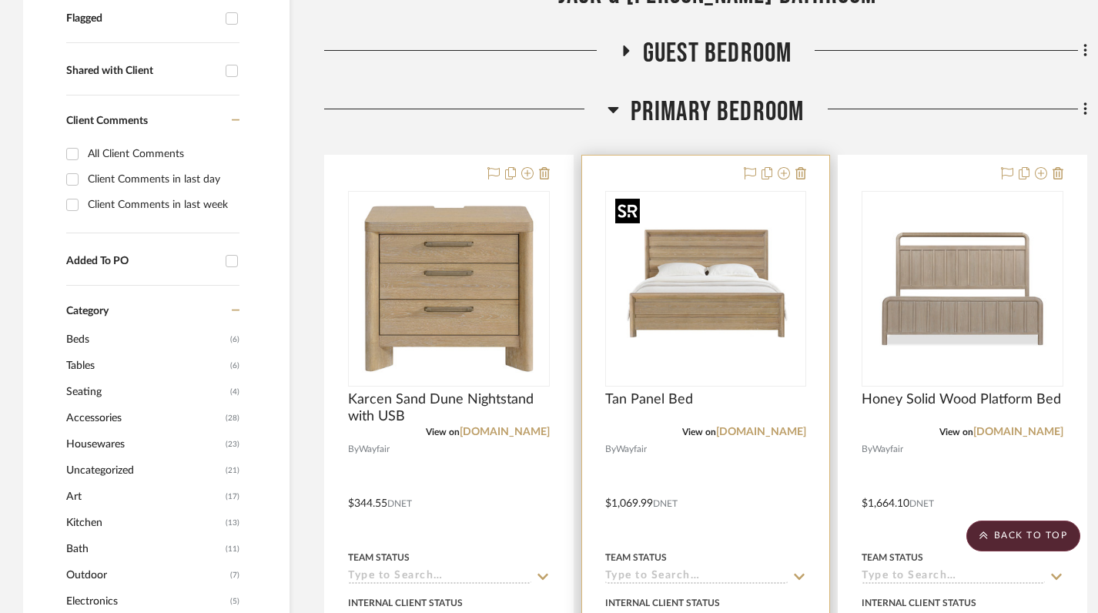
scroll to position [625, 0]
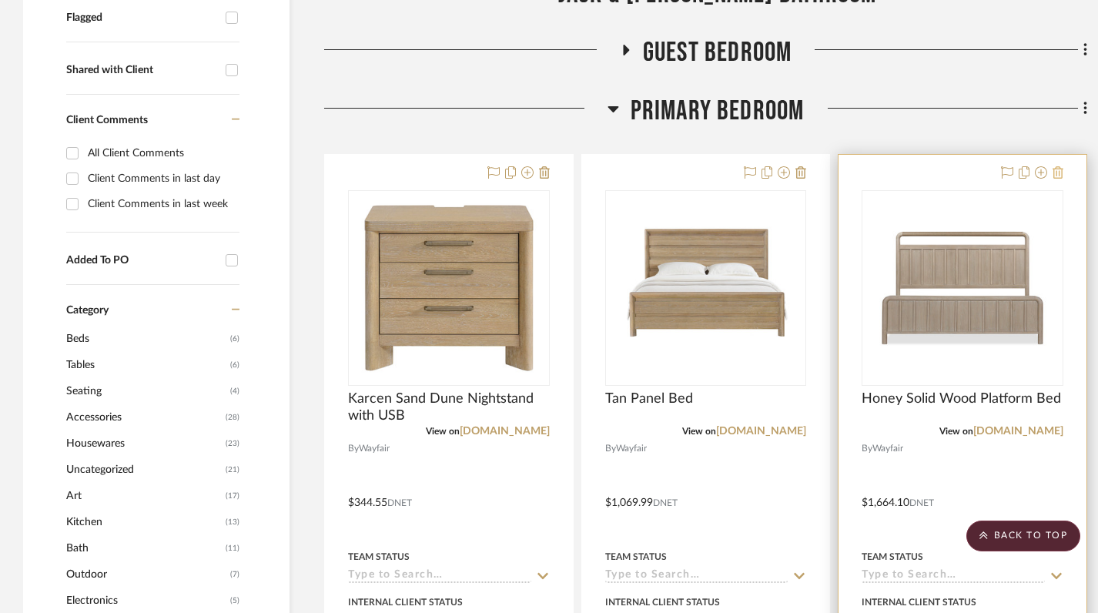
click at [1060, 173] on icon at bounding box center [1058, 172] width 11 height 12
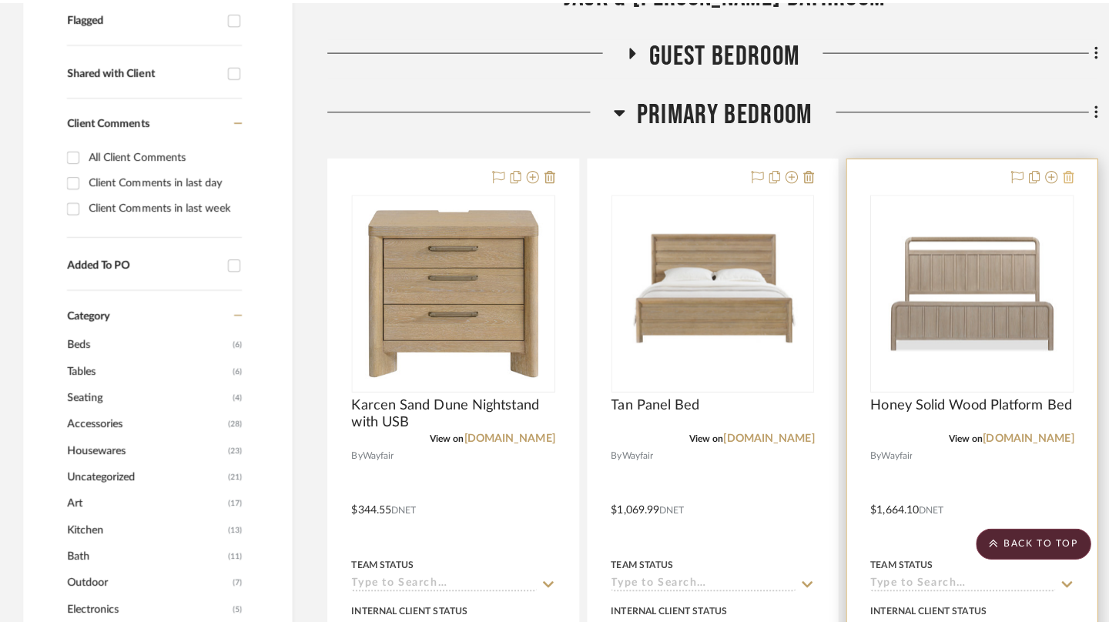
scroll to position [0, 0]
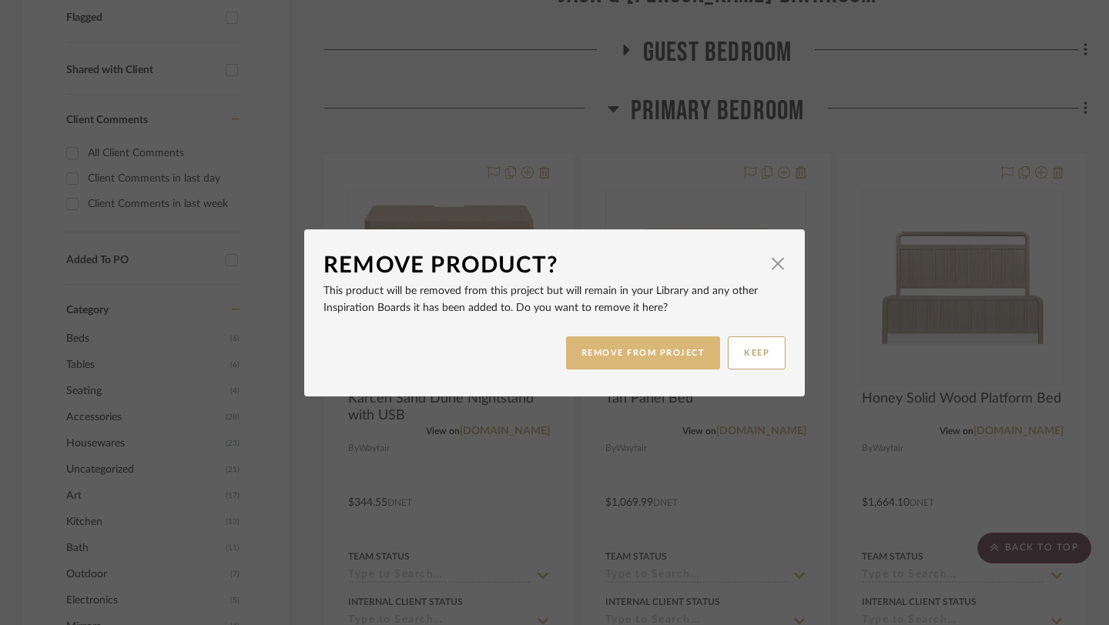
click at [636, 350] on button "REMOVE FROM PROJECT" at bounding box center [643, 353] width 155 height 33
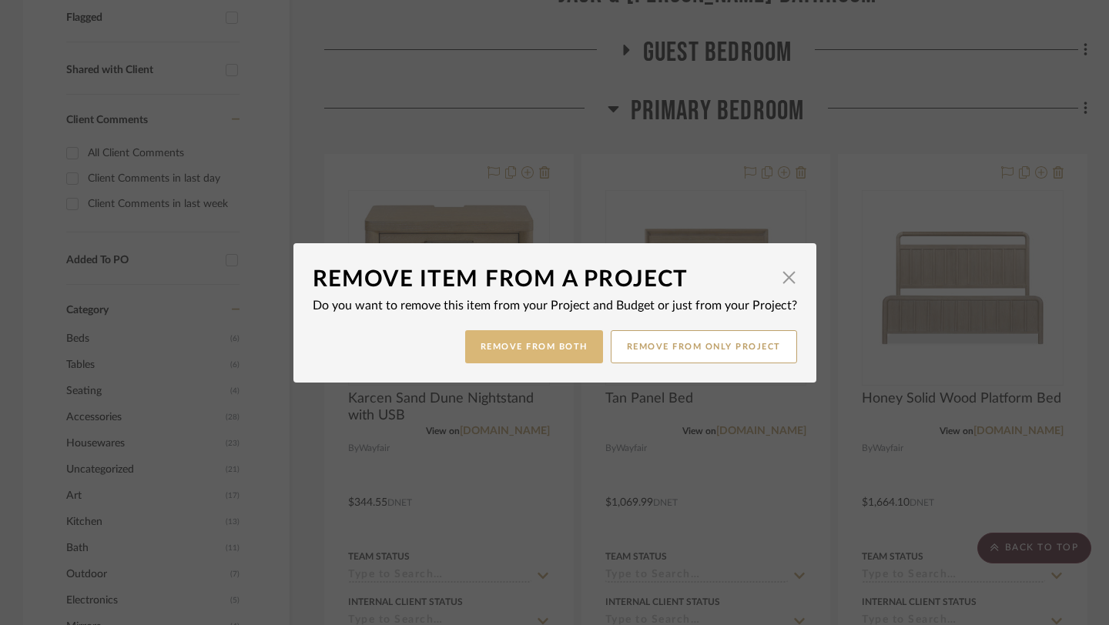
click at [539, 342] on button "Remove from Both" at bounding box center [534, 346] width 138 height 33
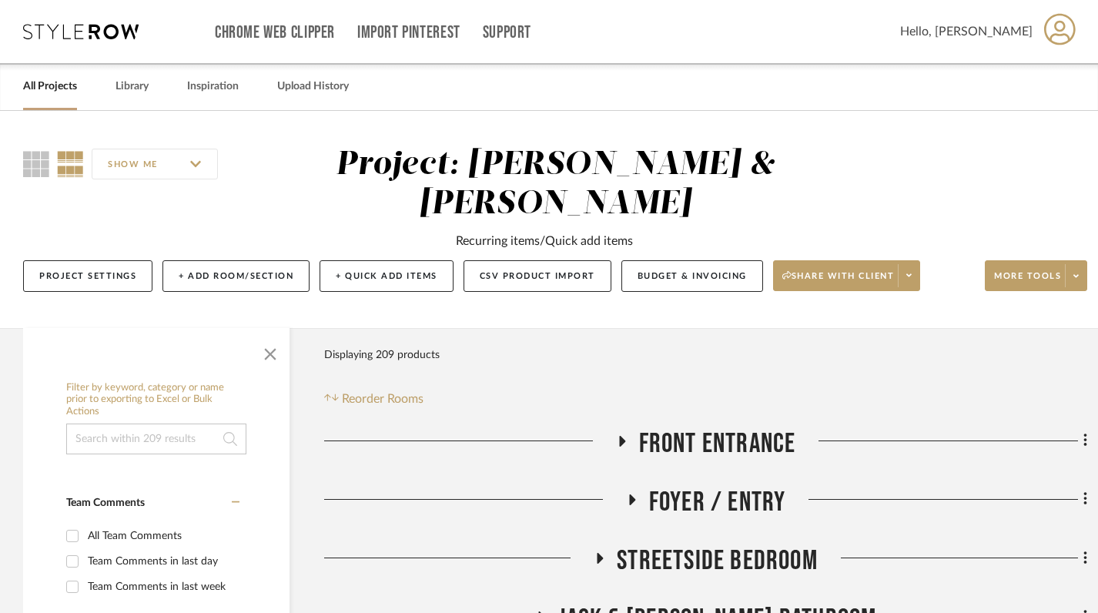
click at [621, 441] on icon at bounding box center [622, 441] width 6 height 11
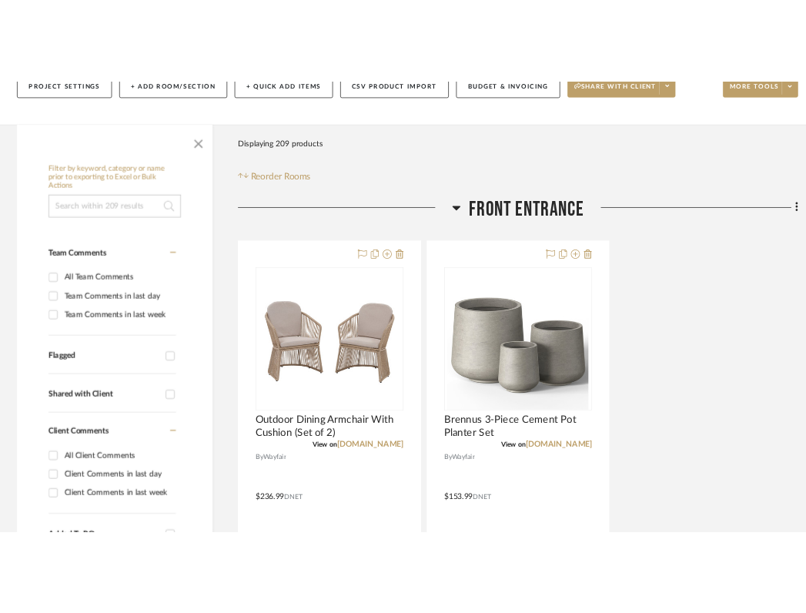
scroll to position [299, 0]
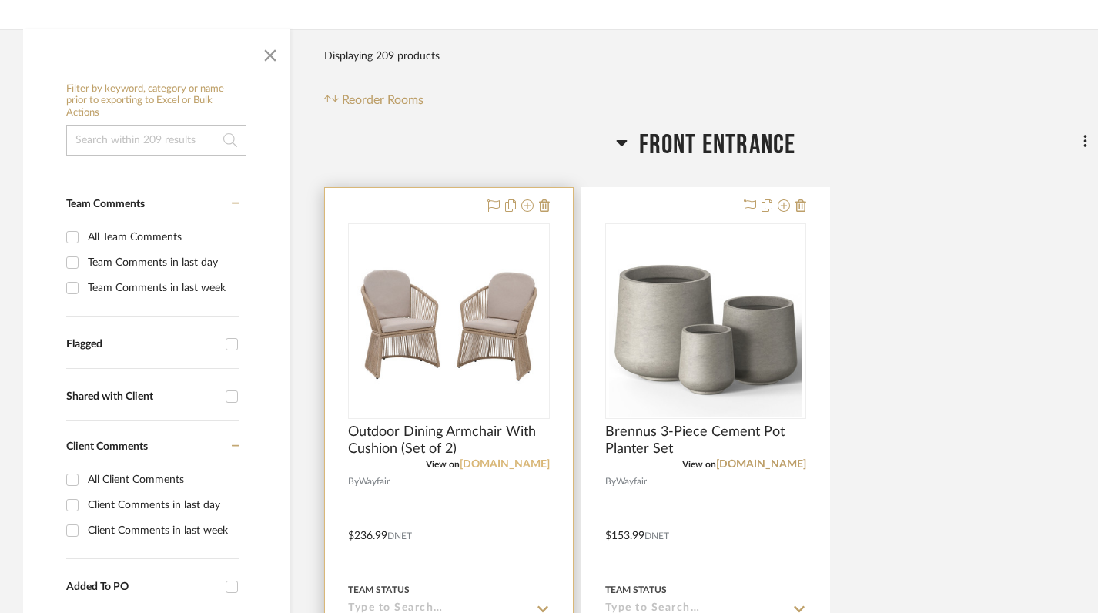
click at [521, 463] on link "[DOMAIN_NAME]" at bounding box center [505, 464] width 90 height 11
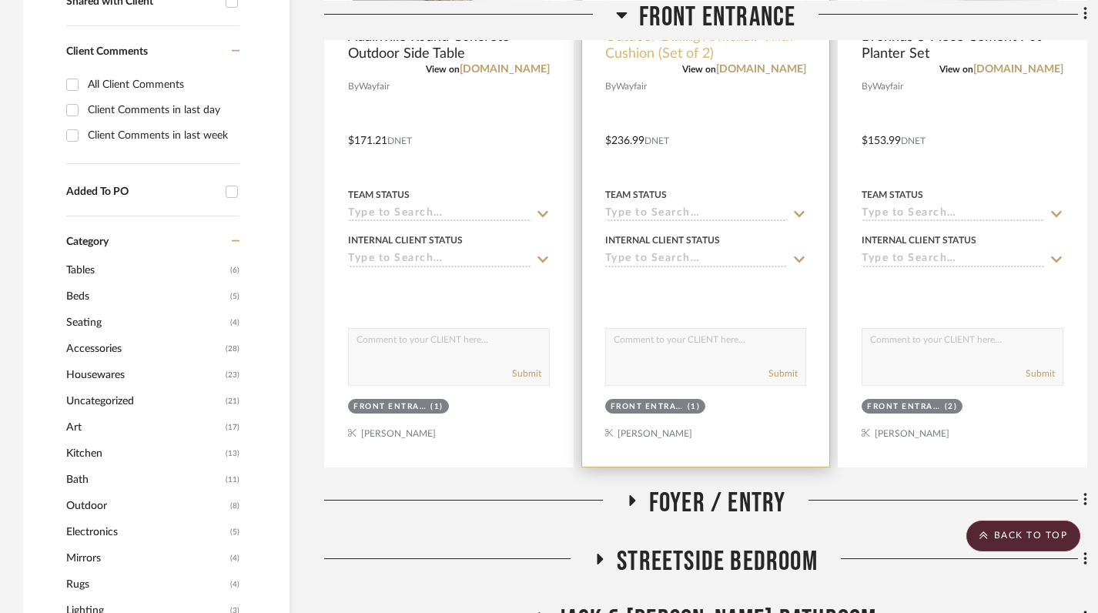
scroll to position [199, 0]
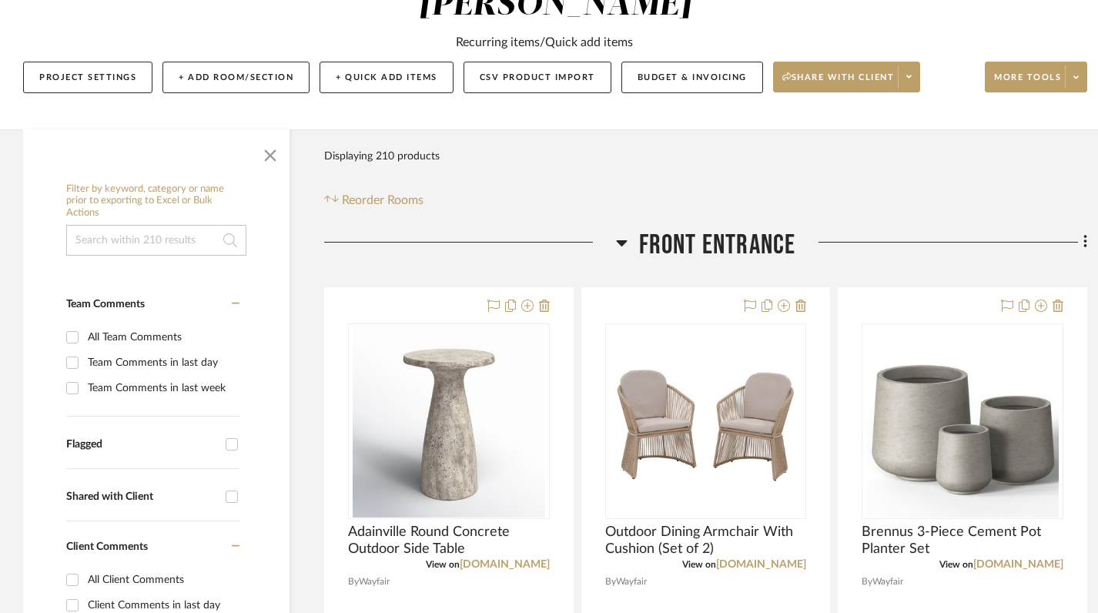
click at [616, 250] on icon at bounding box center [622, 242] width 12 height 18
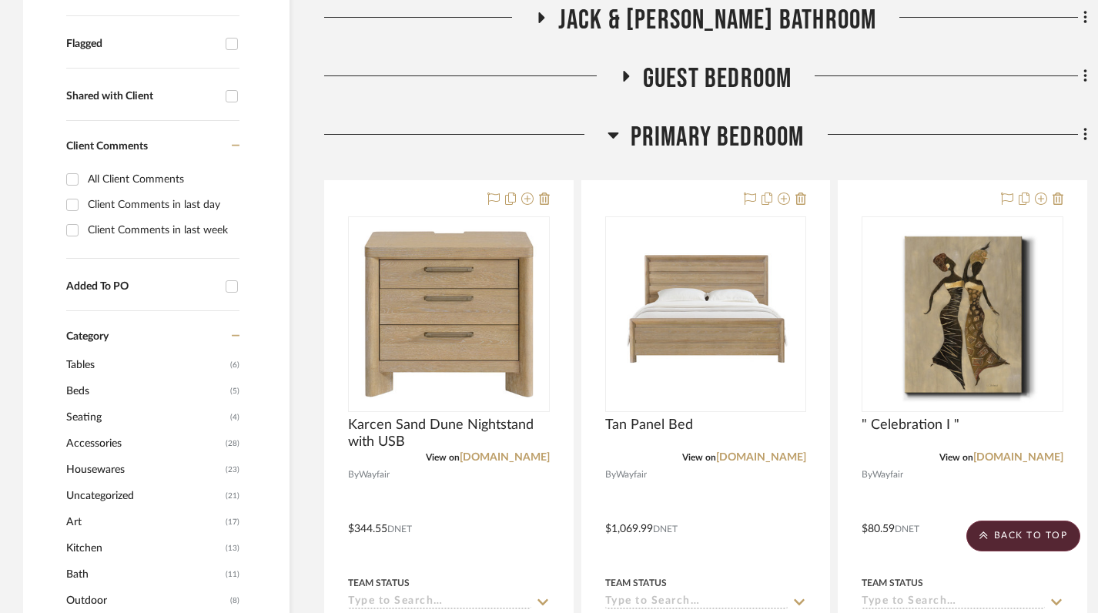
scroll to position [588, 0]
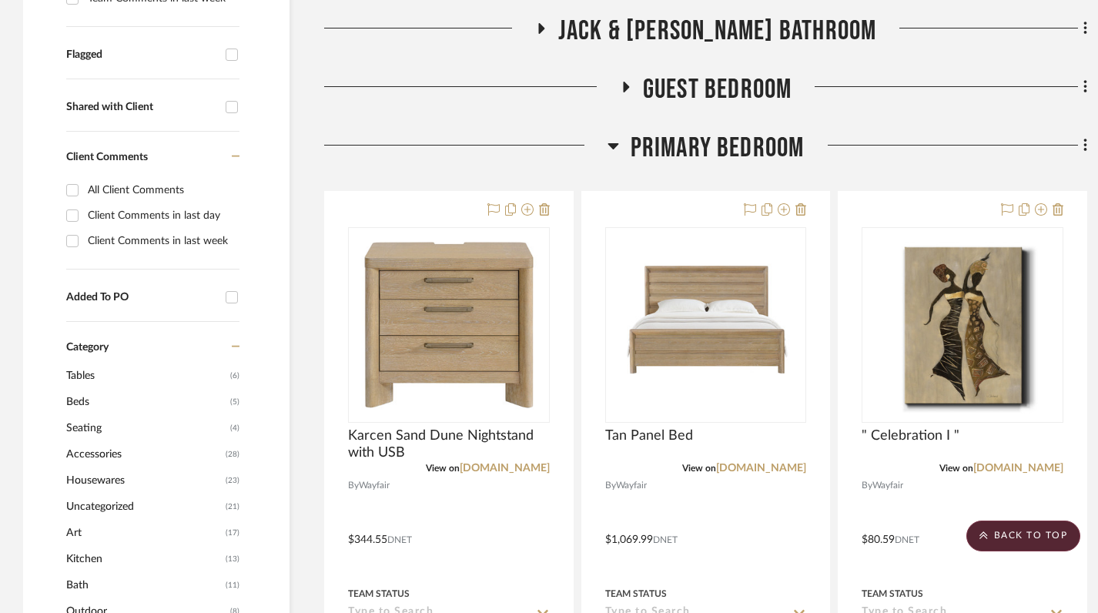
click at [616, 148] on icon at bounding box center [614, 145] width 12 height 18
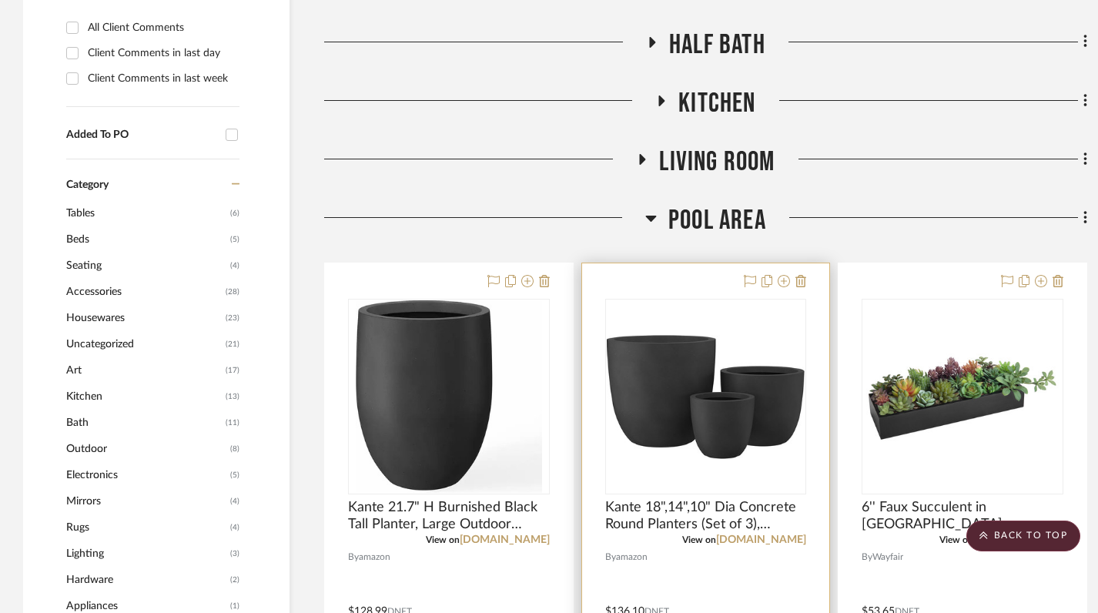
scroll to position [668, 0]
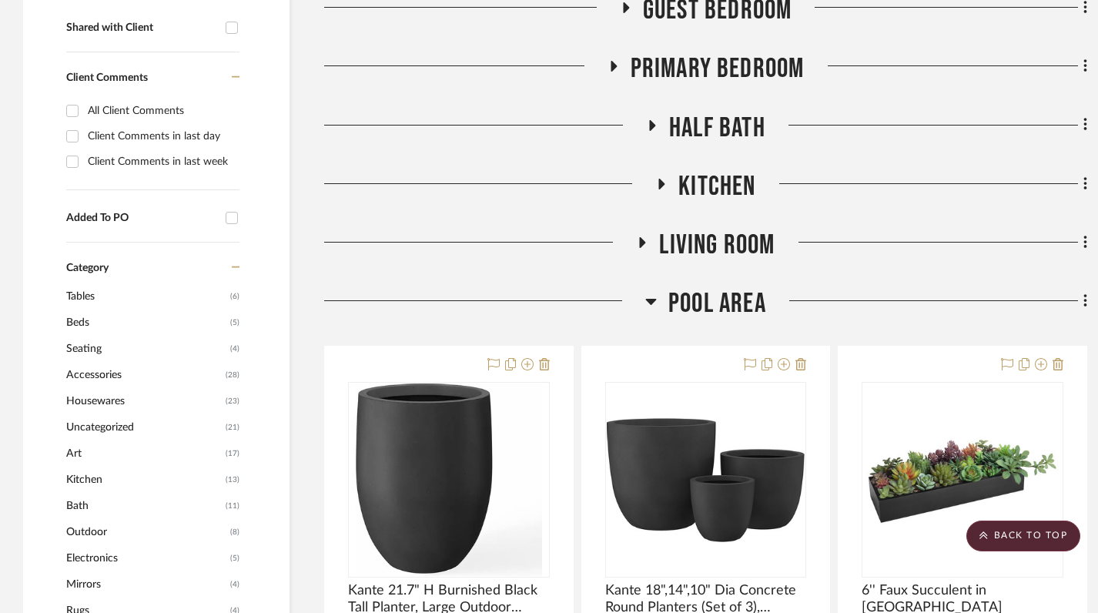
click at [655, 298] on icon at bounding box center [651, 301] width 12 height 18
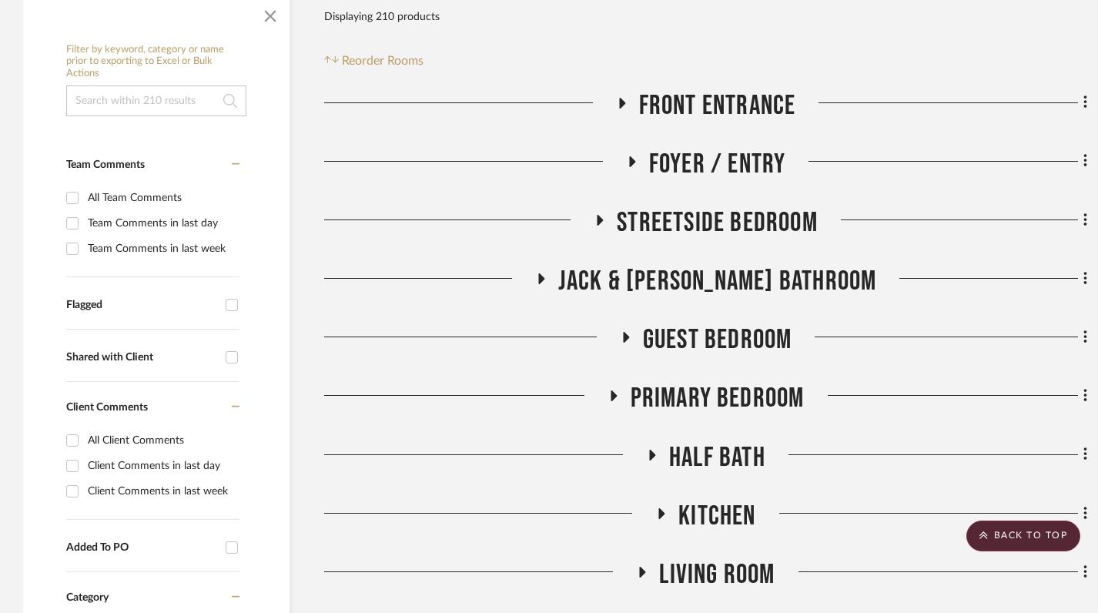
scroll to position [300, 0]
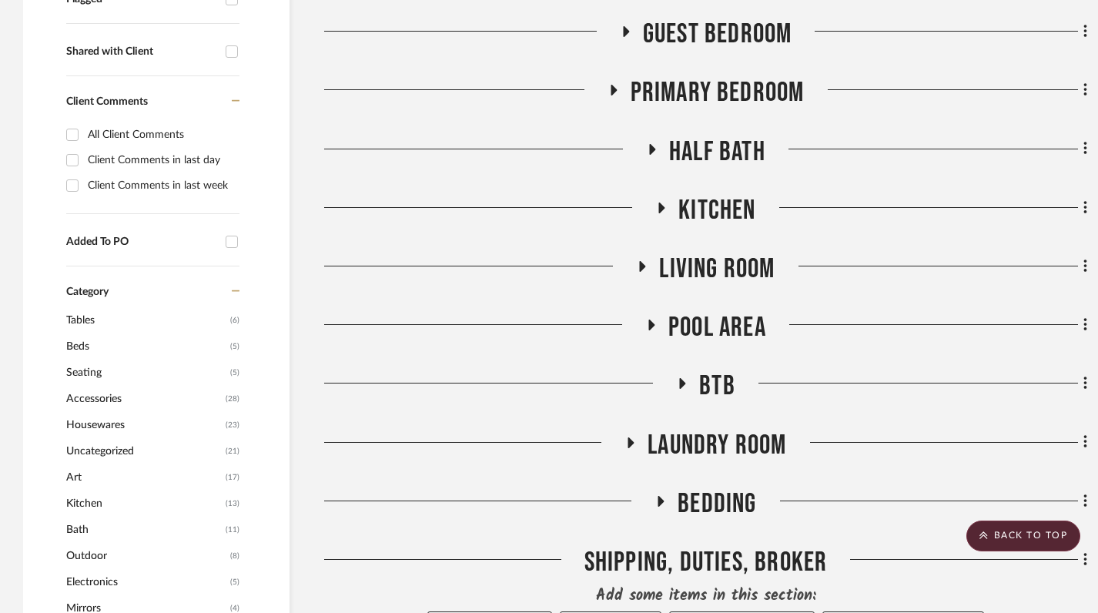
scroll to position [645, 0]
click at [642, 264] on icon at bounding box center [643, 265] width 6 height 11
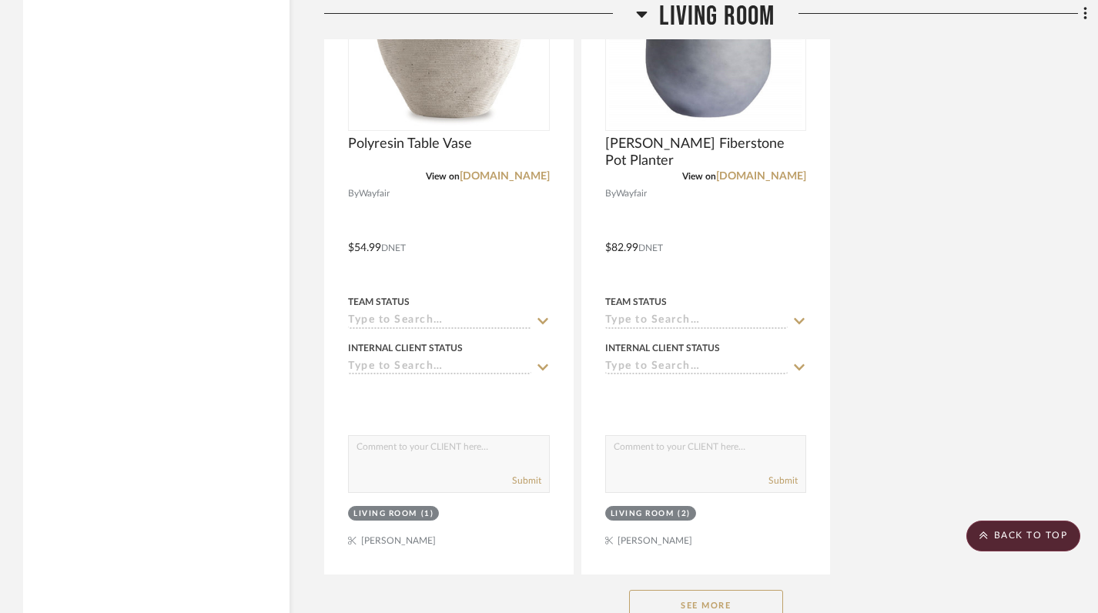
scroll to position [2676, 0]
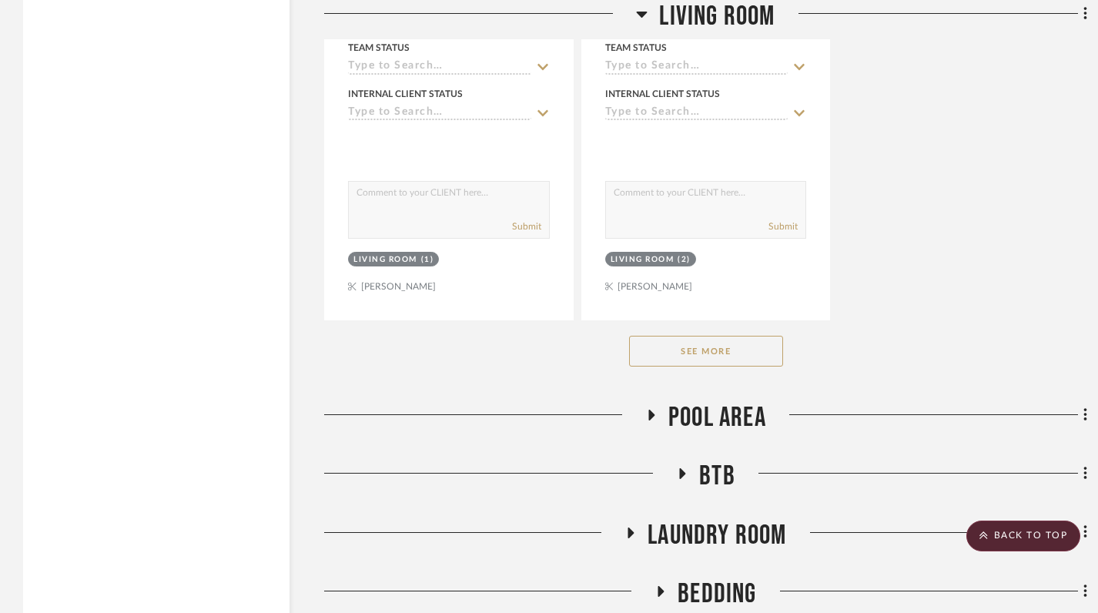
click at [709, 340] on button "See More" at bounding box center [706, 351] width 154 height 31
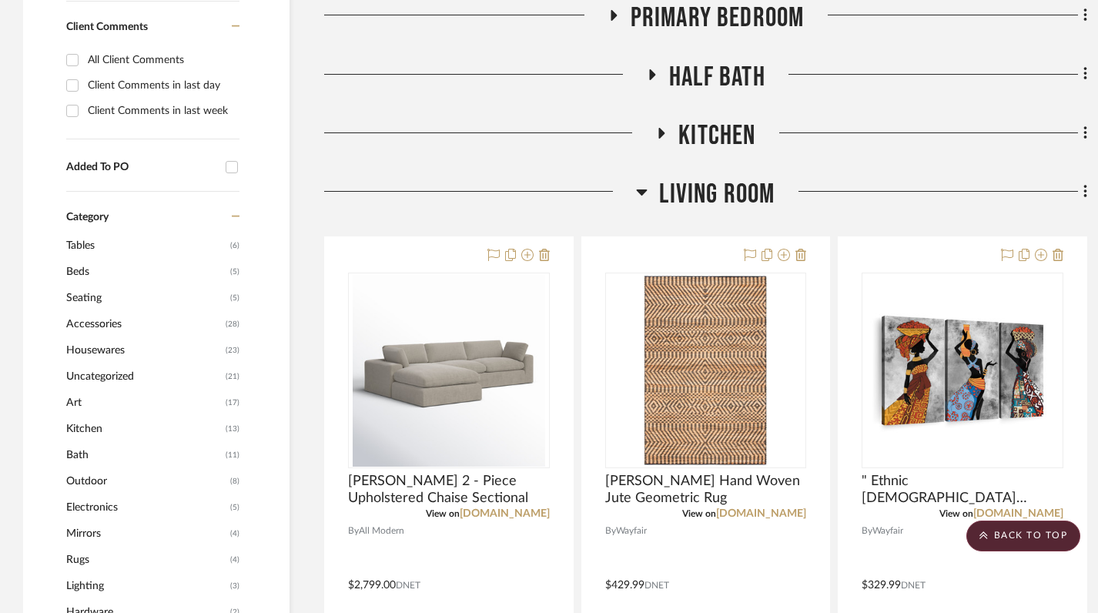
scroll to position [424, 0]
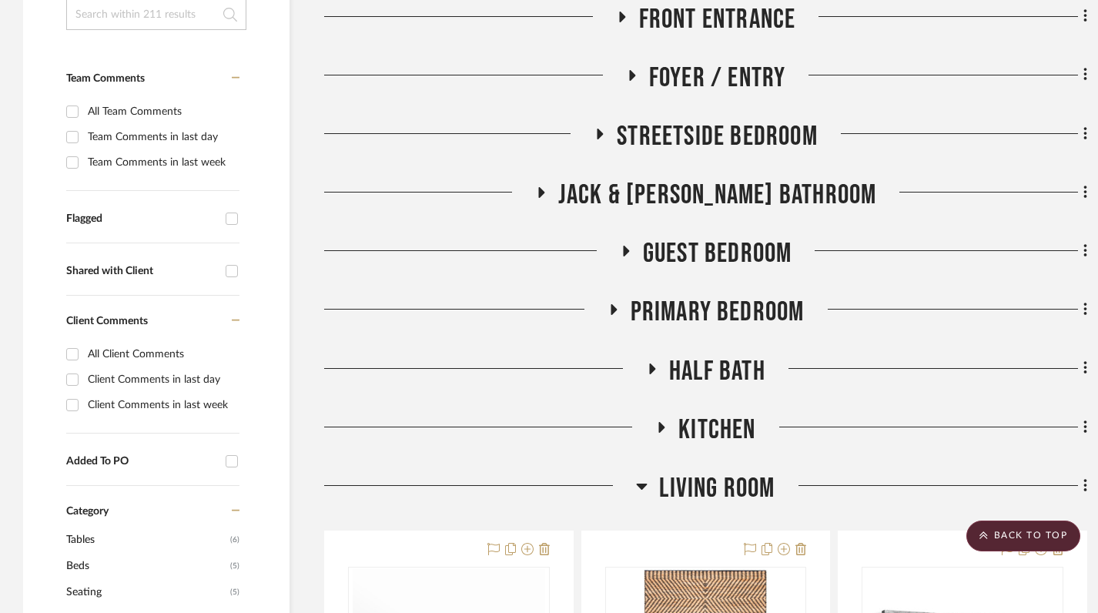
click at [636, 484] on icon at bounding box center [642, 486] width 12 height 18
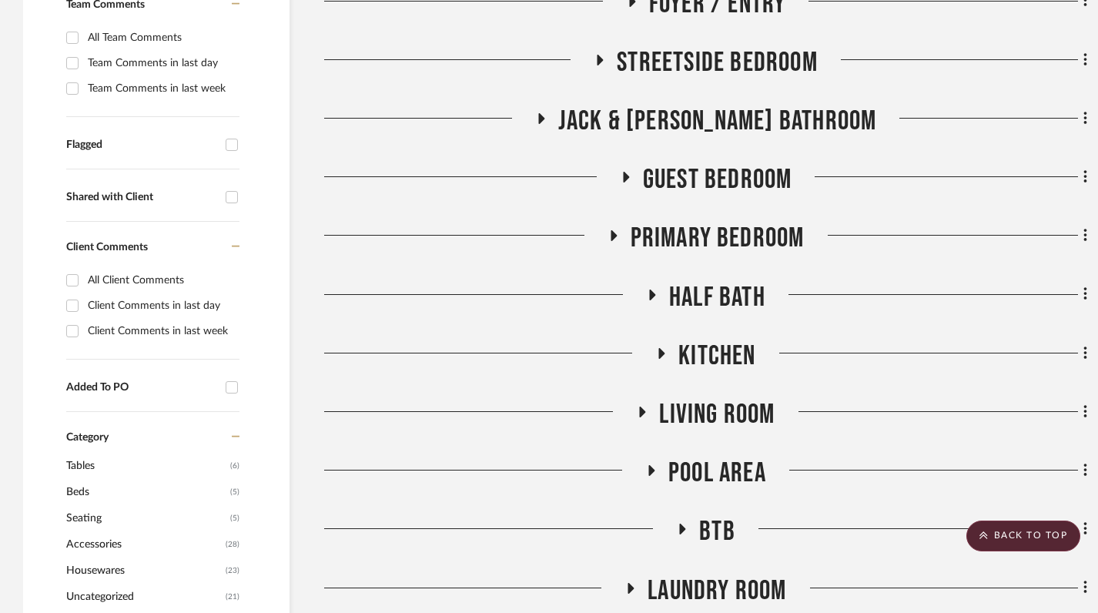
scroll to position [191, 0]
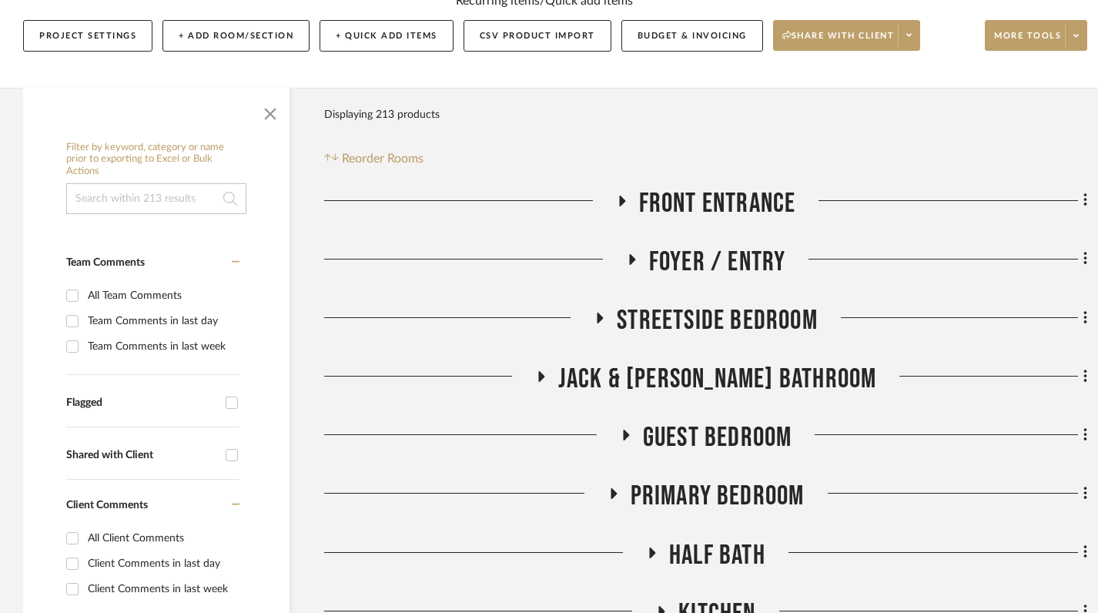
scroll to position [270, 0]
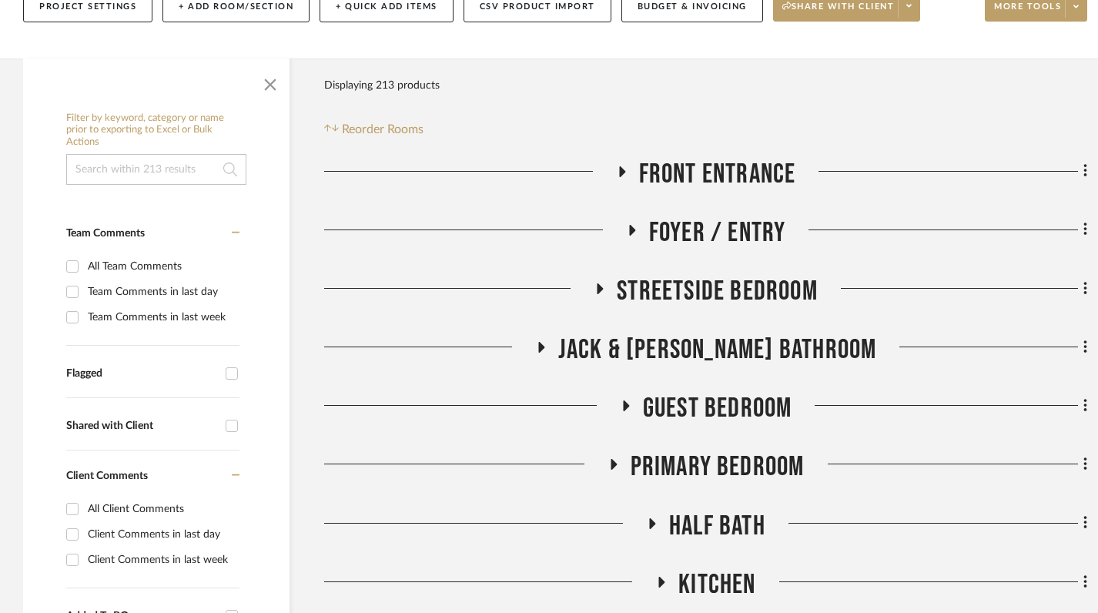
click at [602, 277] on h3 "Streetside Bedroom" at bounding box center [706, 291] width 224 height 33
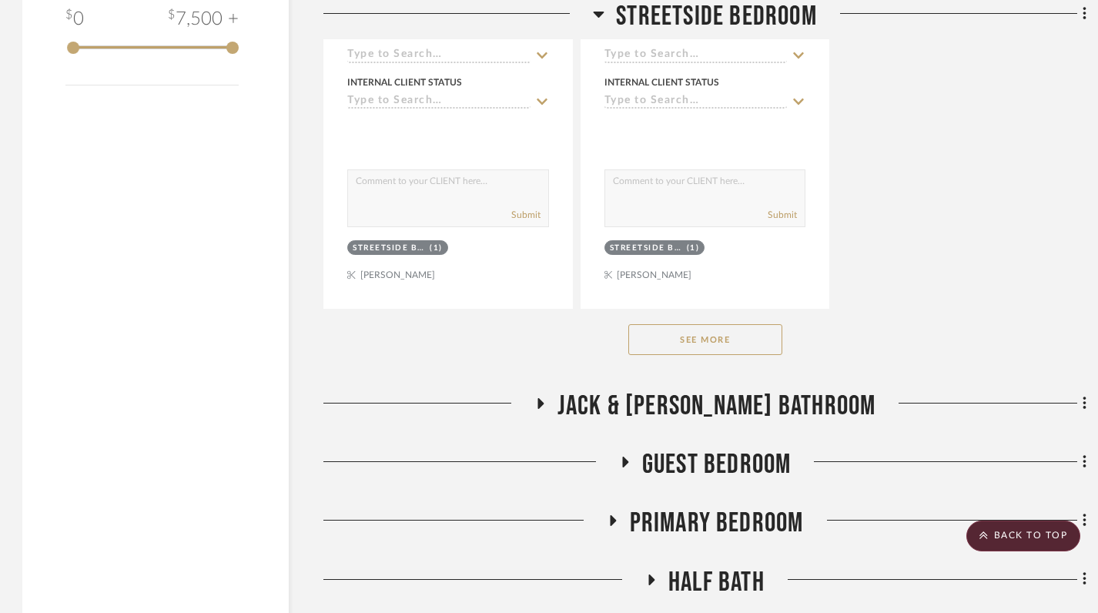
scroll to position [2337, 1]
click at [703, 342] on button "See More" at bounding box center [705, 338] width 154 height 31
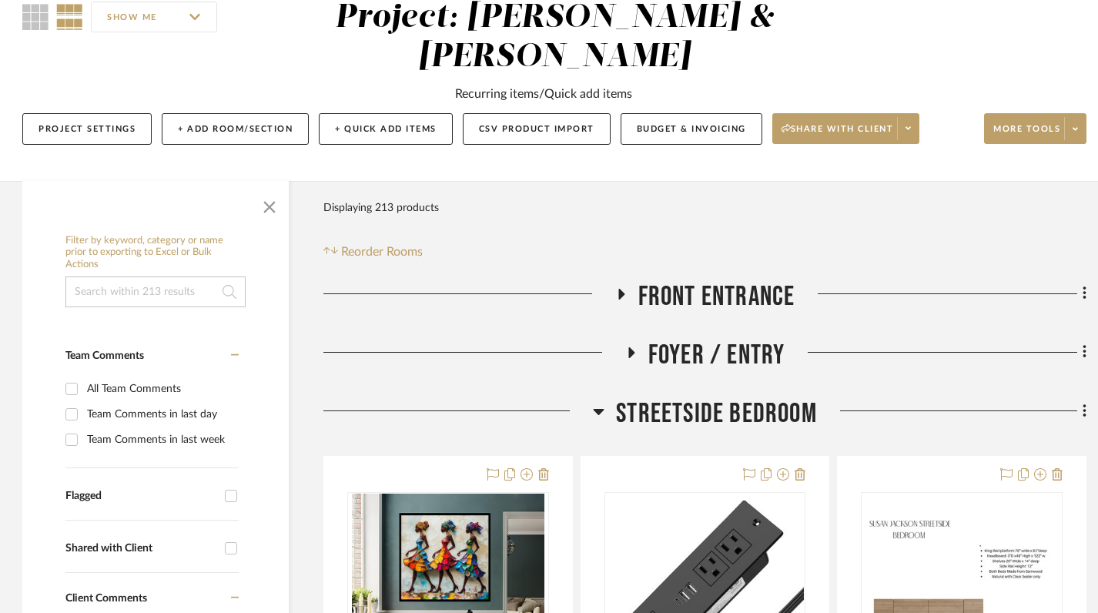
scroll to position [174, 1]
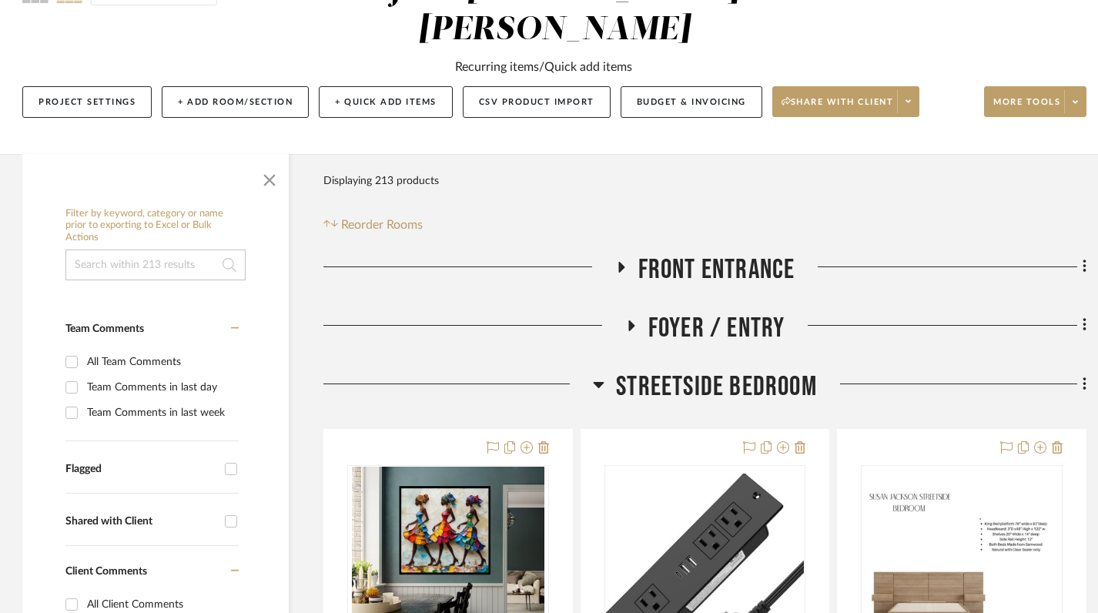
click at [598, 387] on icon at bounding box center [599, 385] width 11 height 6
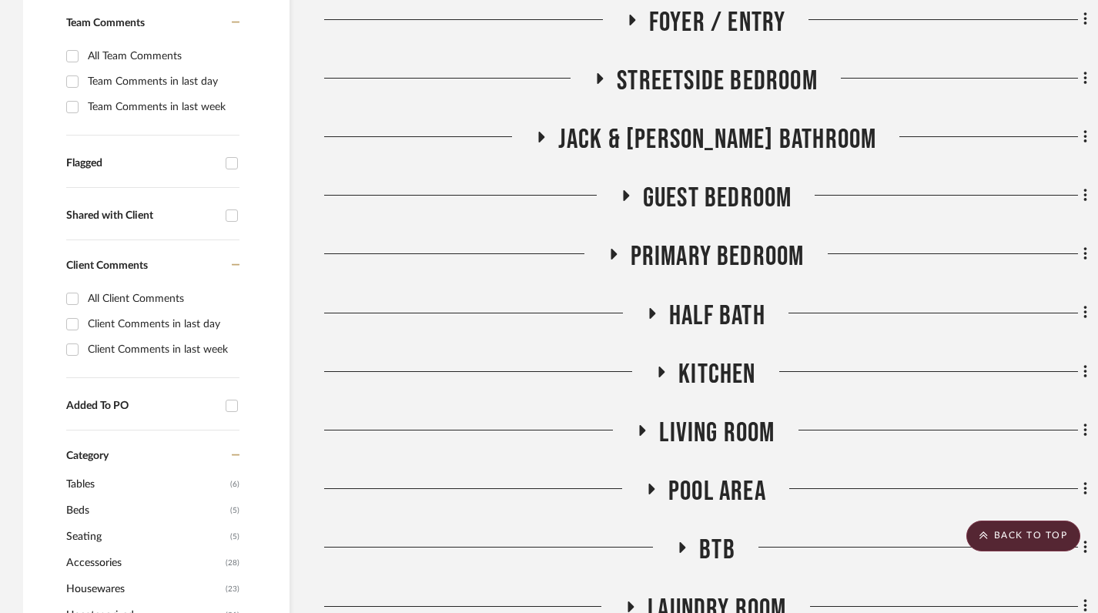
scroll to position [501, 0]
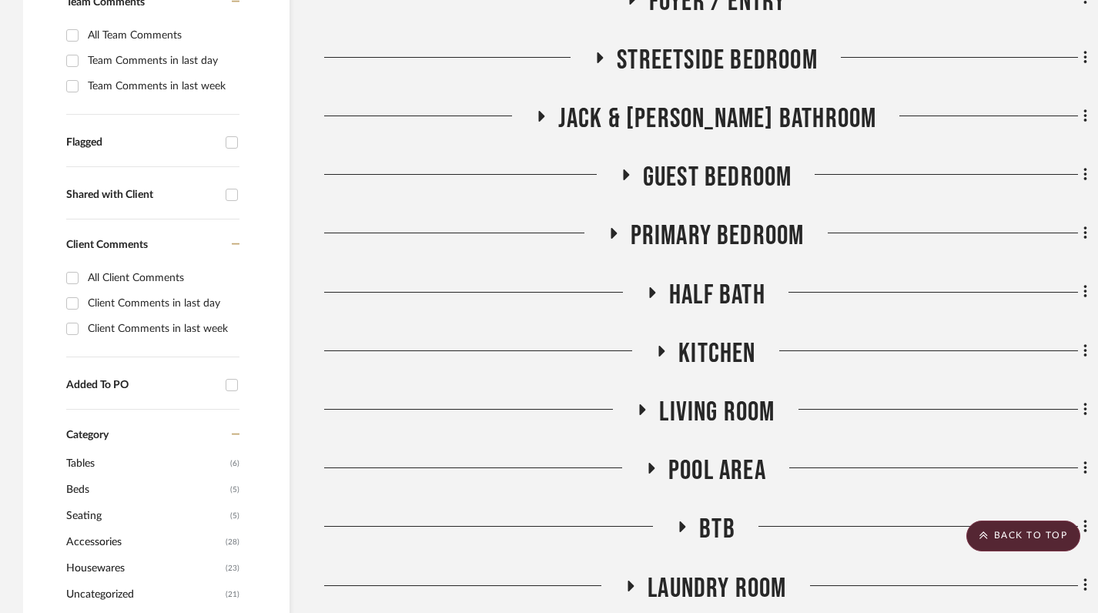
click at [614, 226] on h3 "Primary Bedroom" at bounding box center [706, 235] width 197 height 33
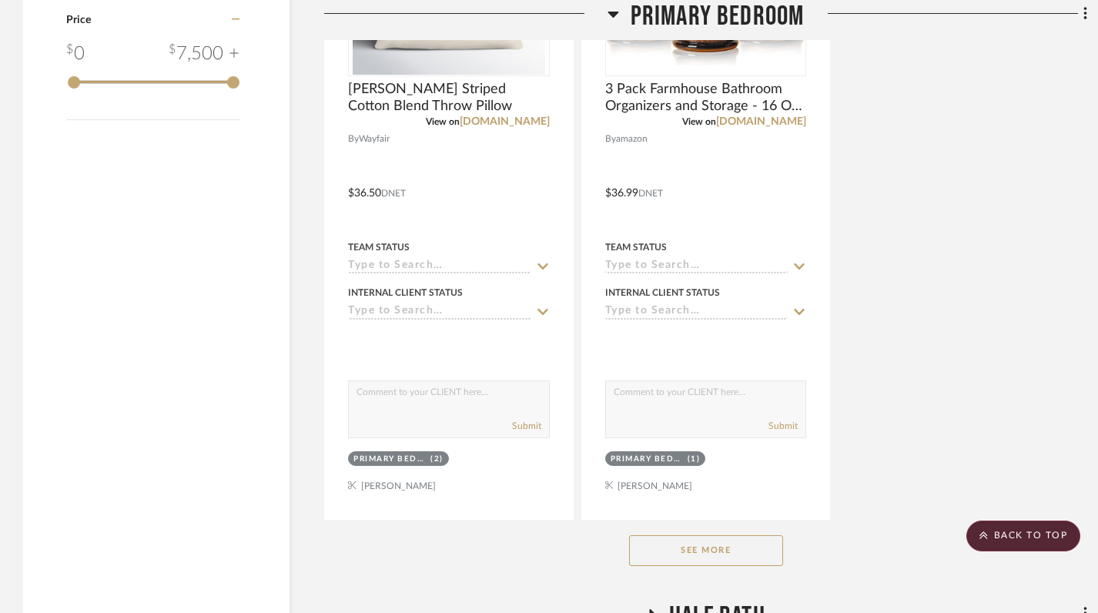
scroll to position [2307, 0]
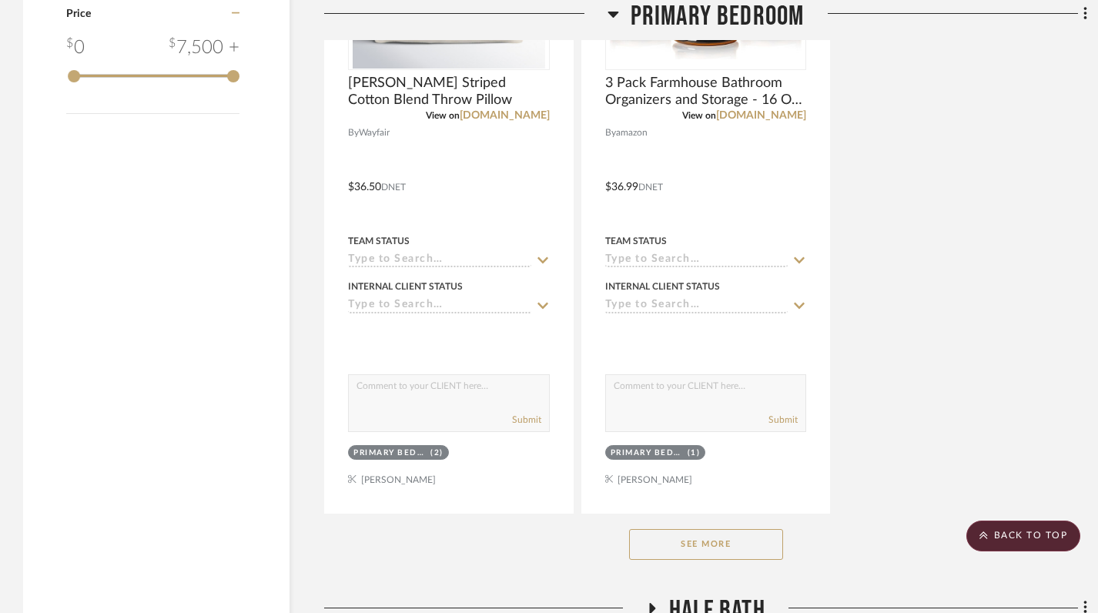
click at [709, 548] on button "See More" at bounding box center [706, 544] width 154 height 31
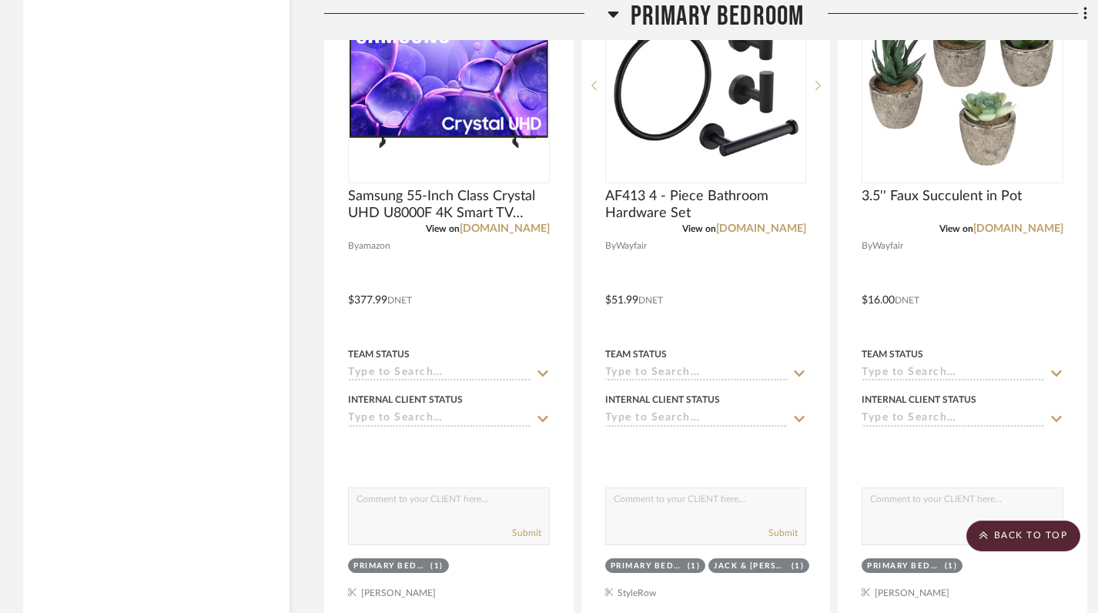
scroll to position [2730, 0]
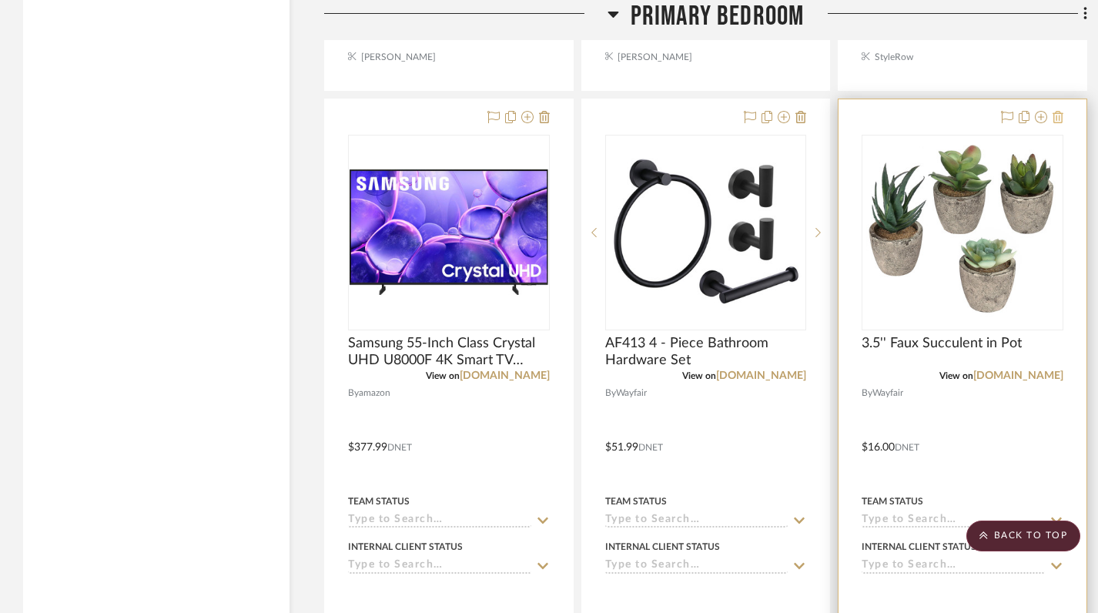
click at [1060, 118] on icon at bounding box center [1058, 117] width 11 height 12
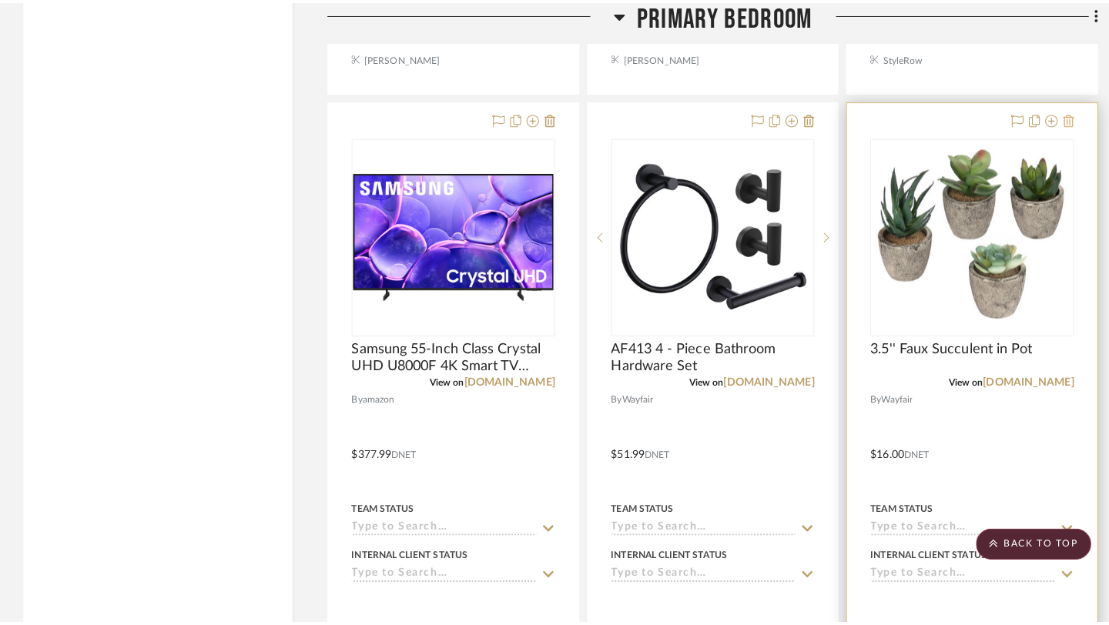
scroll to position [0, 0]
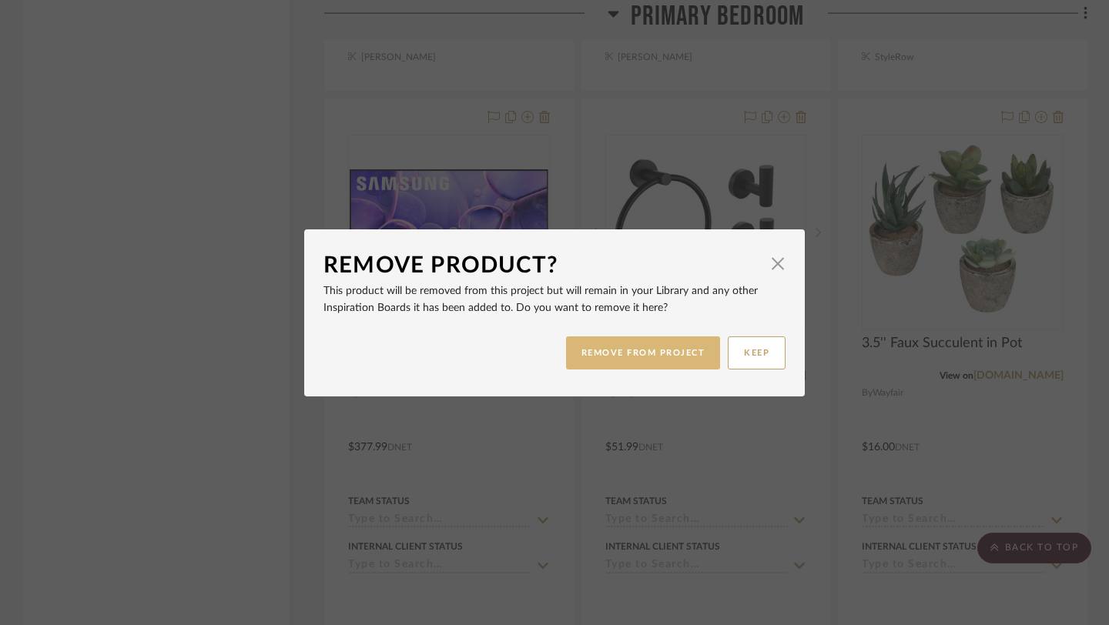
click at [640, 354] on button "REMOVE FROM PROJECT" at bounding box center [643, 353] width 155 height 33
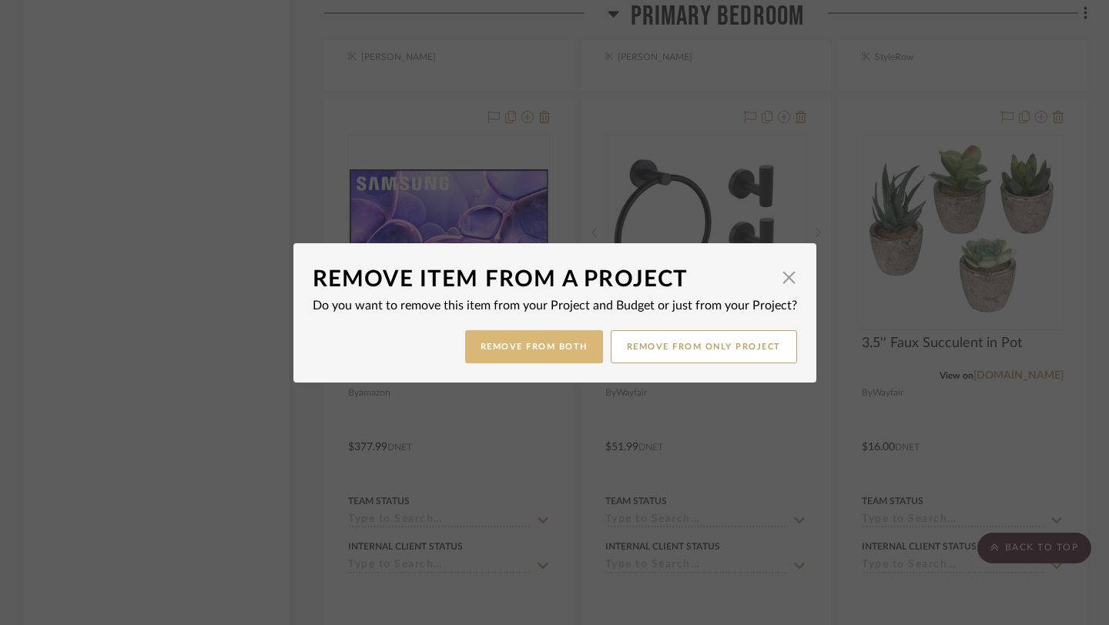
click at [566, 351] on button "Remove from Both" at bounding box center [534, 346] width 138 height 33
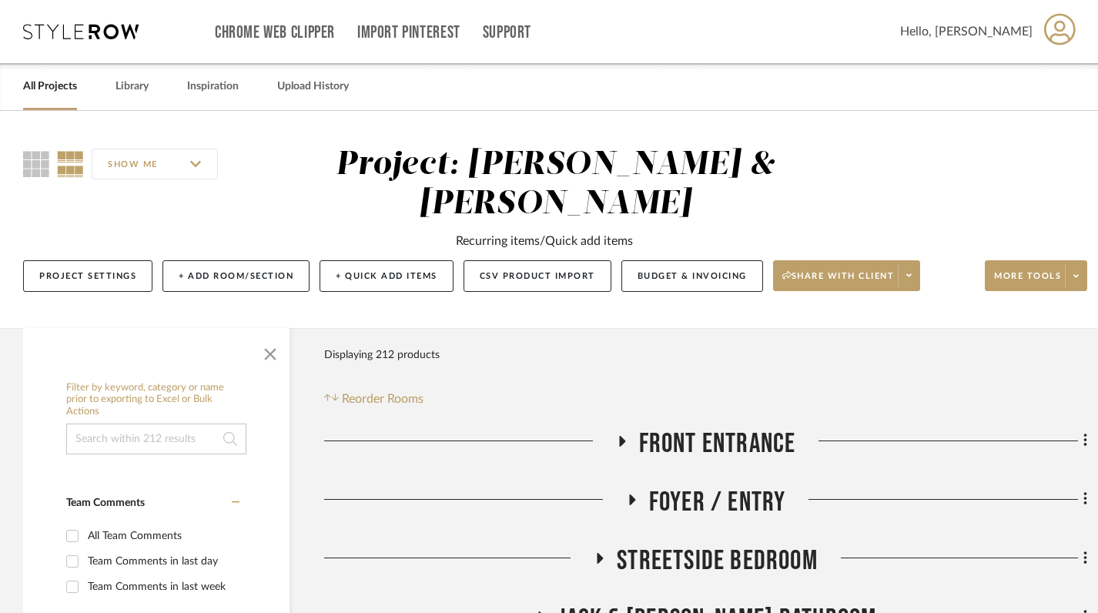
click at [59, 89] on link "All Projects" at bounding box center [50, 86] width 54 height 21
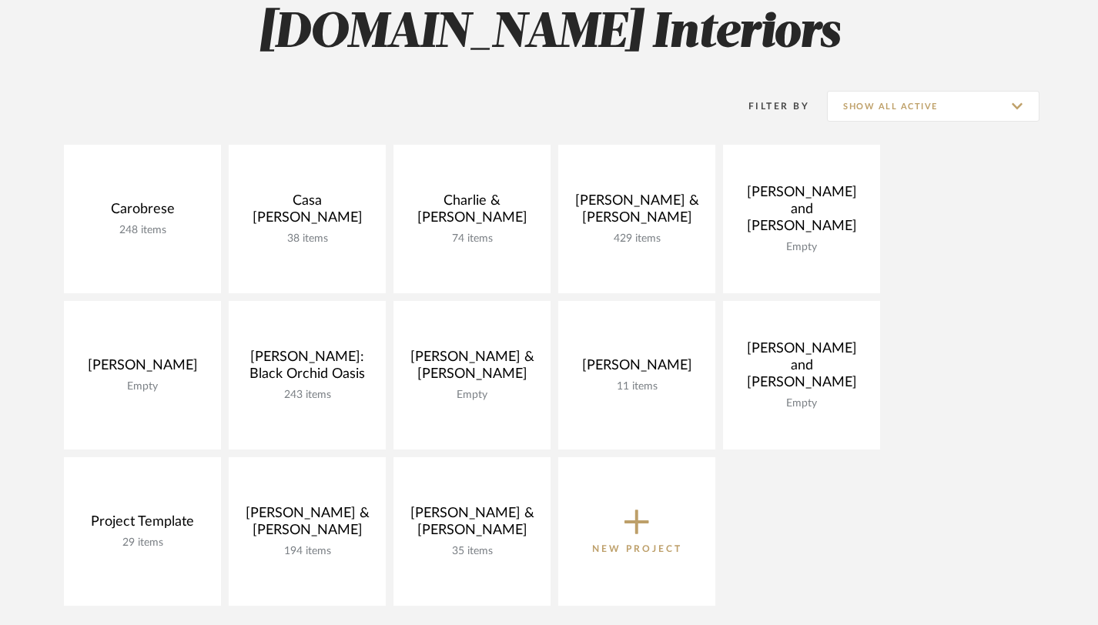
scroll to position [255, 0]
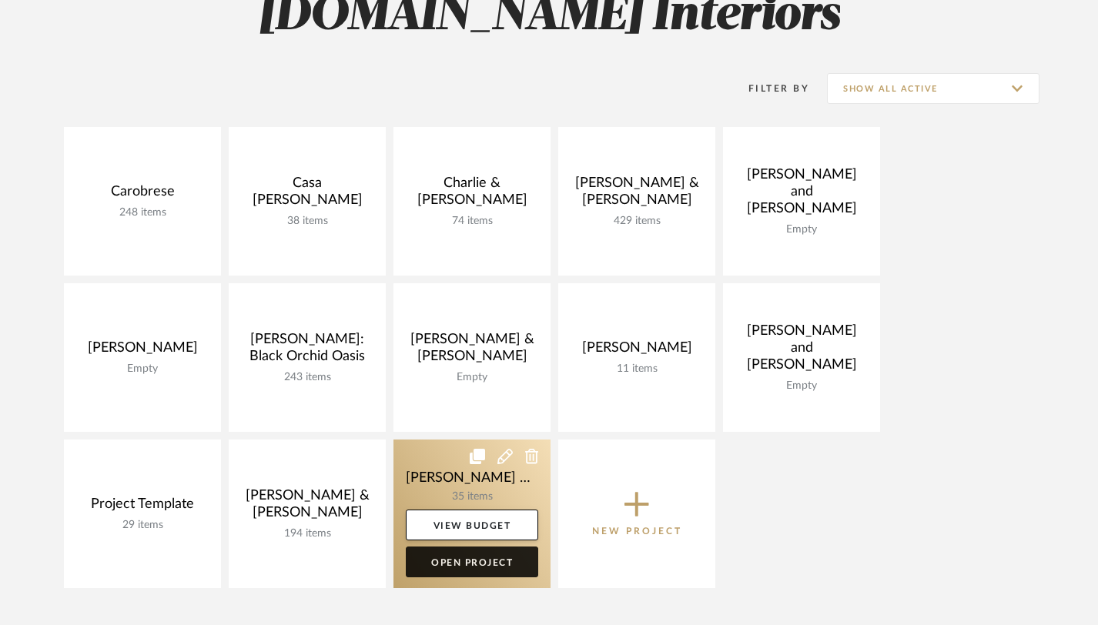
click at [470, 569] on link "Open Project" at bounding box center [472, 562] width 132 height 31
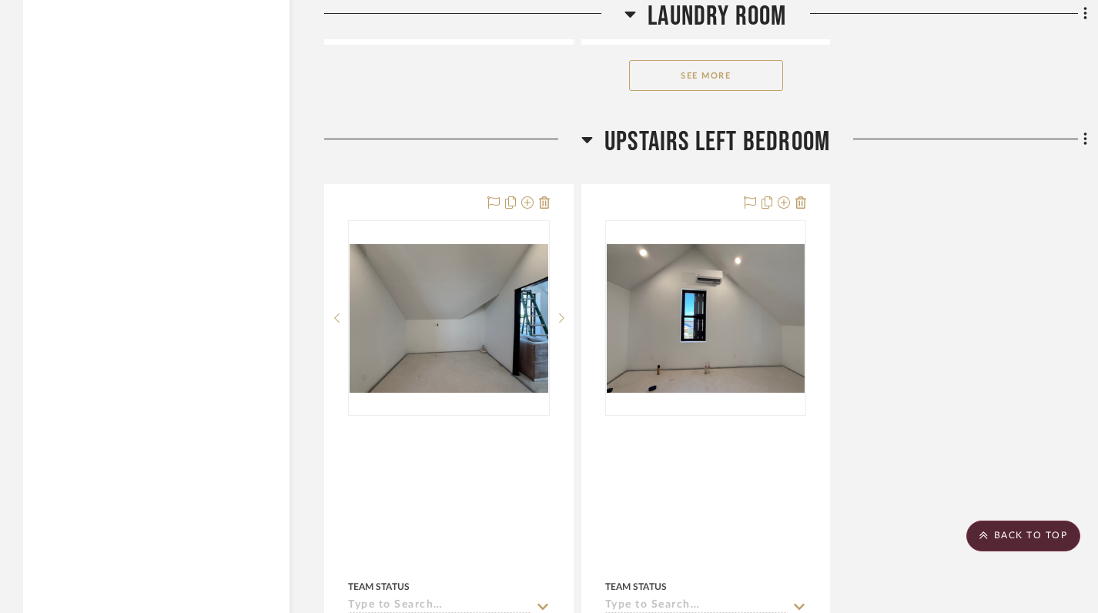
scroll to position [4156, 0]
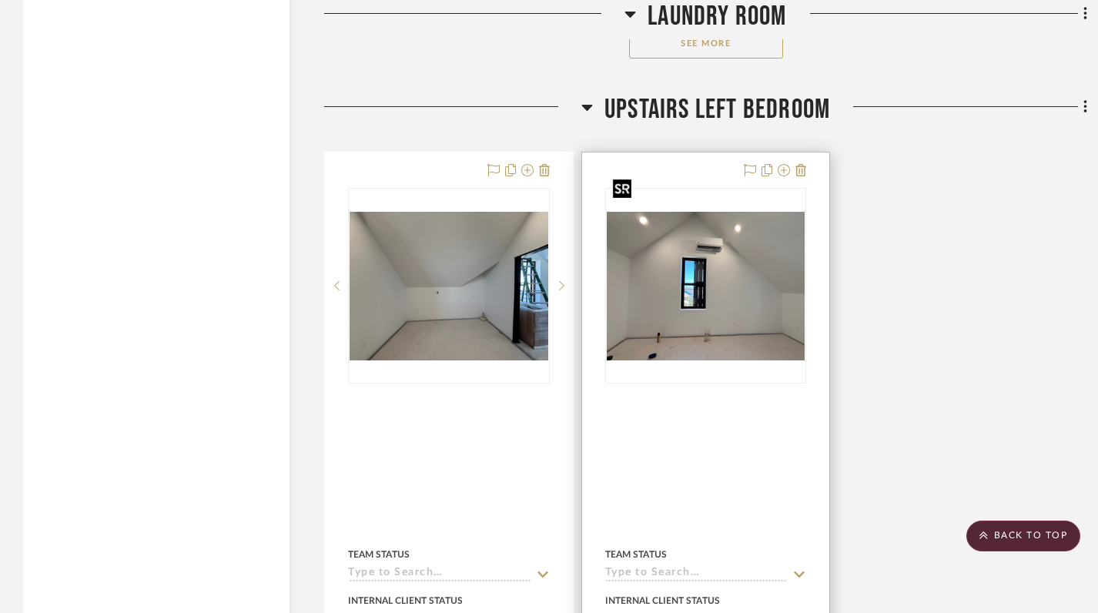
click at [733, 283] on img "0" at bounding box center [706, 286] width 199 height 149
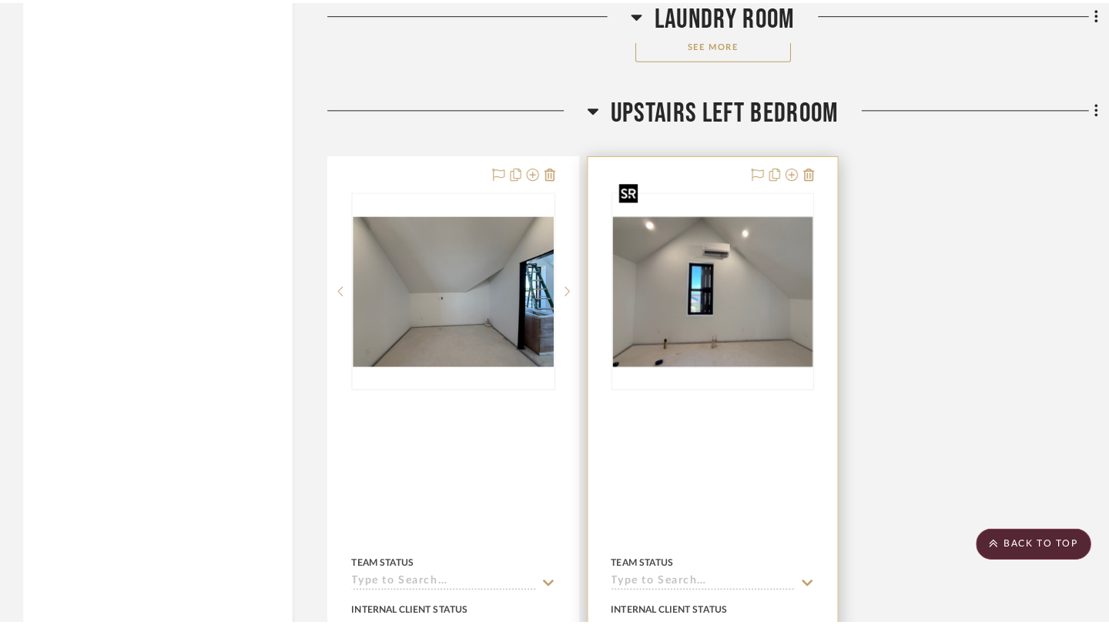
scroll to position [0, 0]
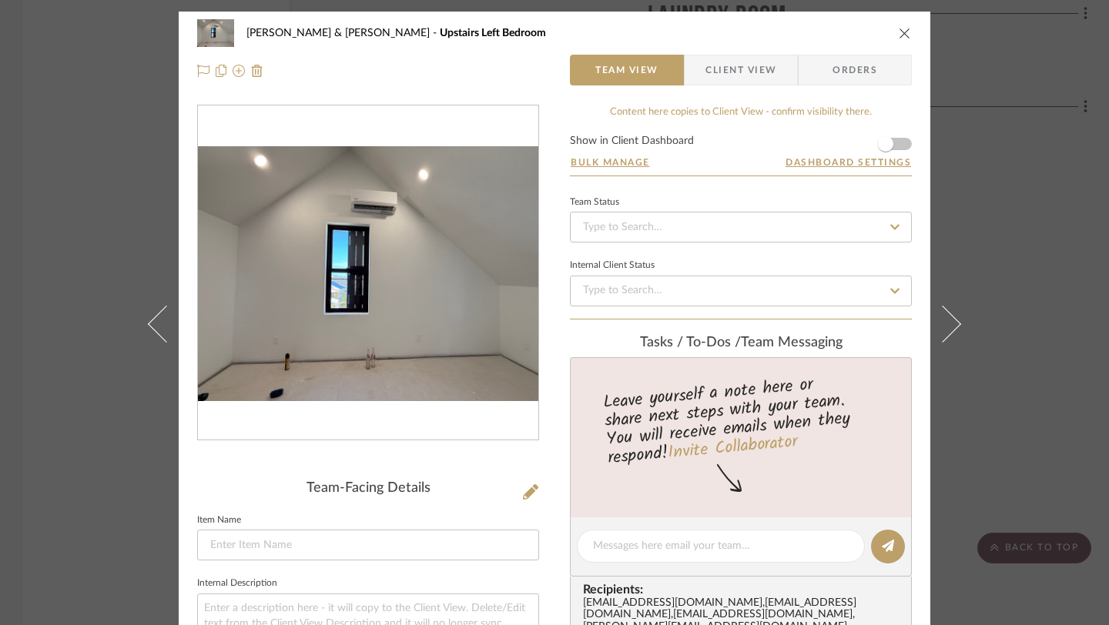
click at [900, 33] on icon "close" at bounding box center [905, 33] width 12 height 12
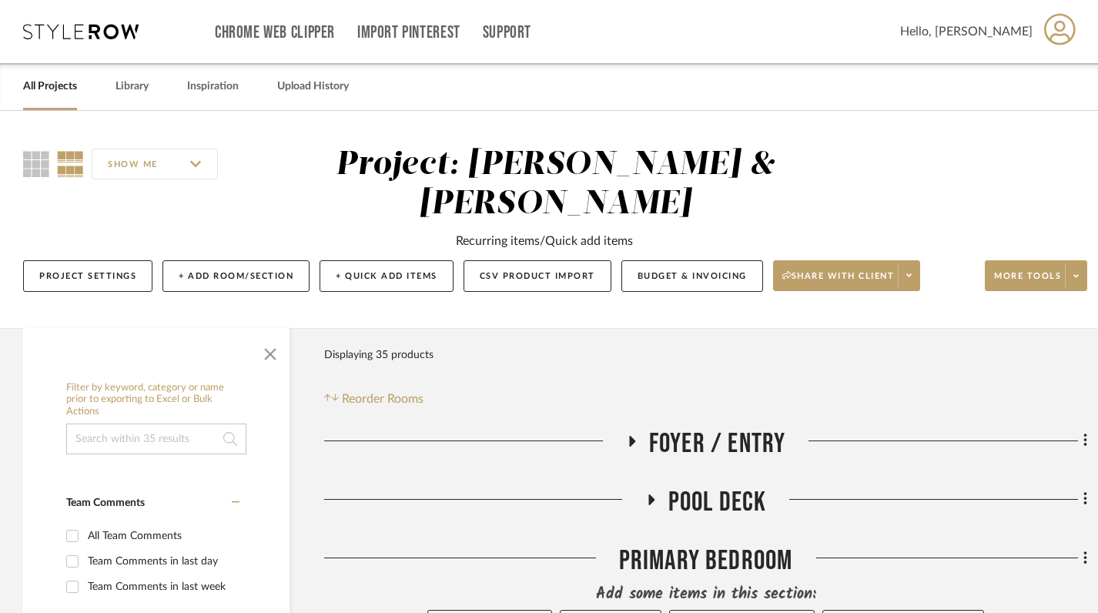
click at [48, 91] on link "All Projects" at bounding box center [50, 86] width 54 height 21
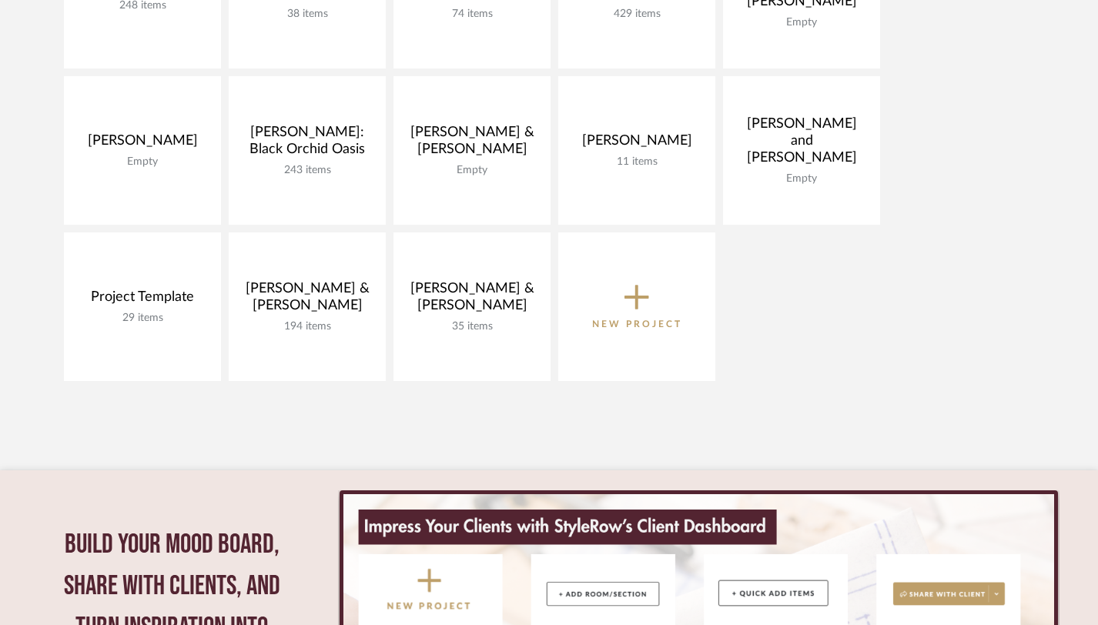
scroll to position [470, 0]
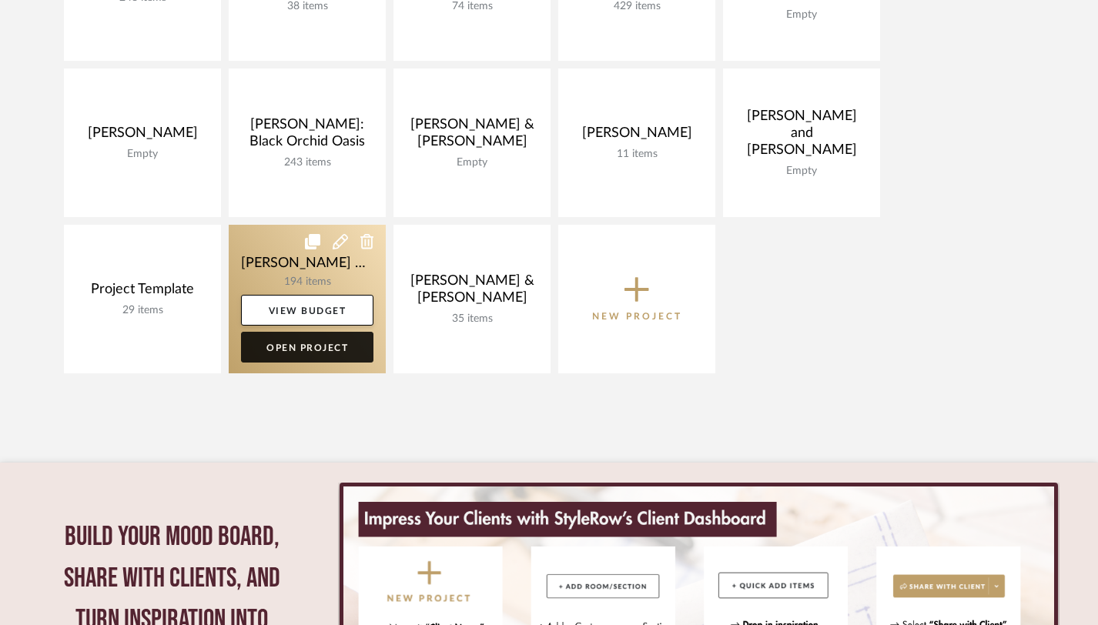
click at [301, 350] on link "Open Project" at bounding box center [307, 347] width 132 height 31
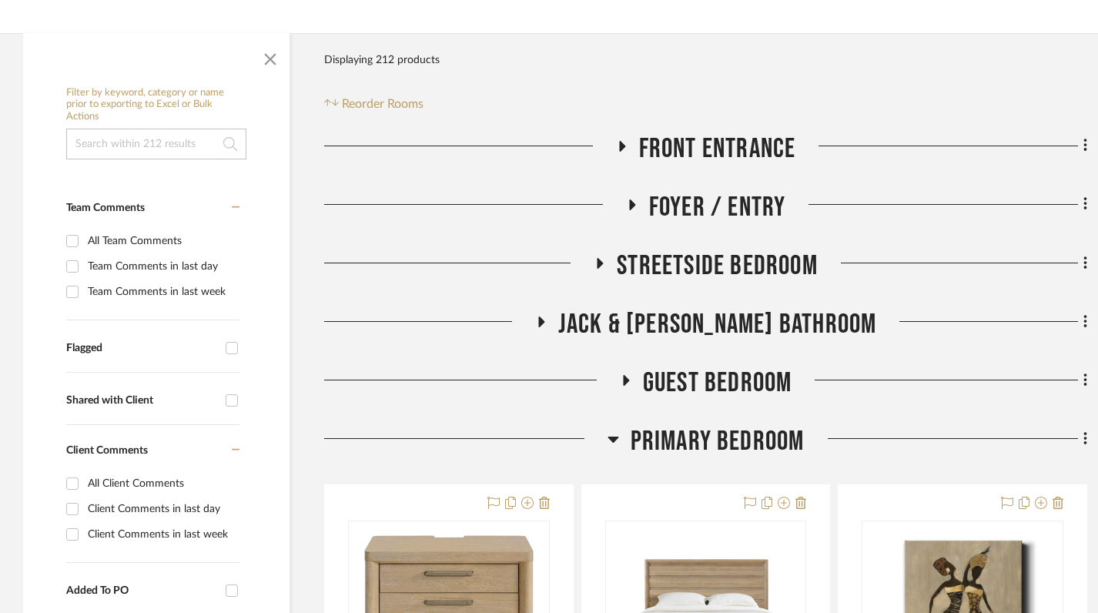
scroll to position [314, 0]
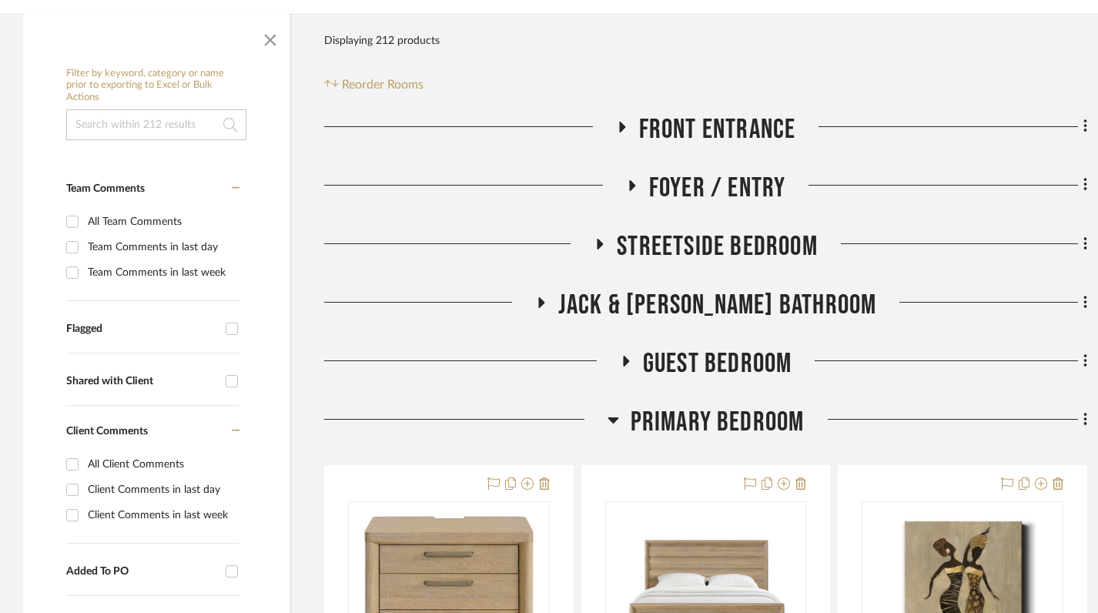
click at [620, 419] on h3 "Primary Bedroom" at bounding box center [706, 422] width 197 height 33
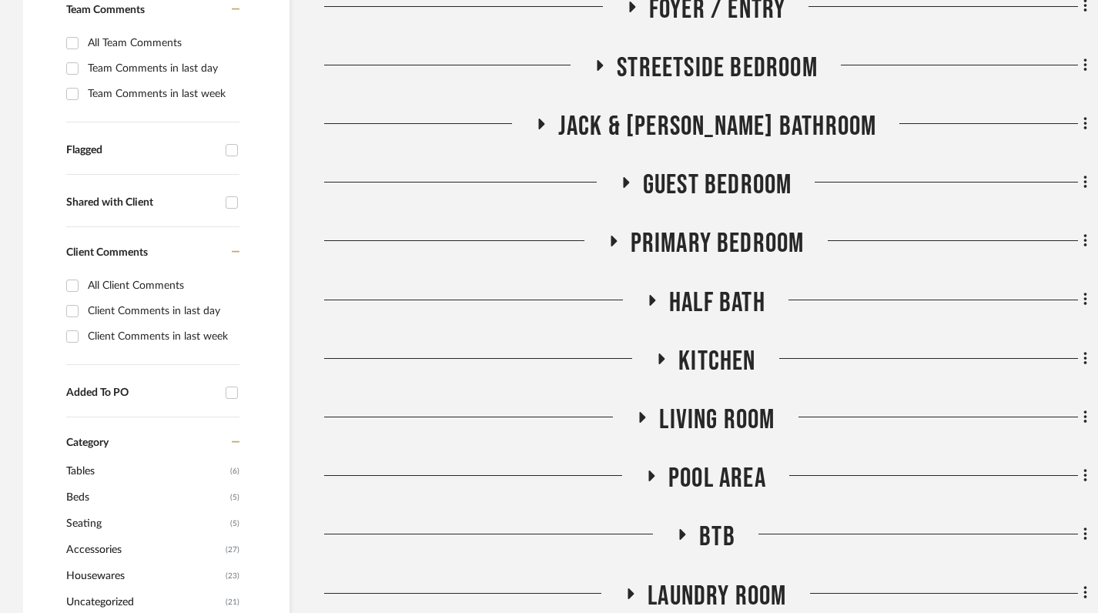
scroll to position [495, 0]
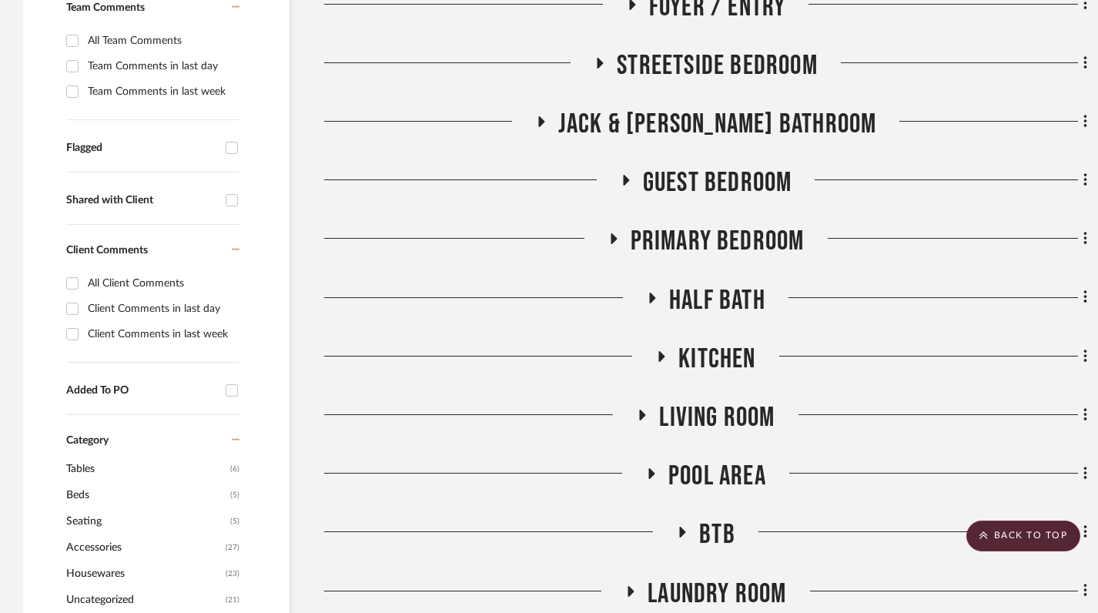
click at [648, 420] on icon at bounding box center [642, 416] width 18 height 12
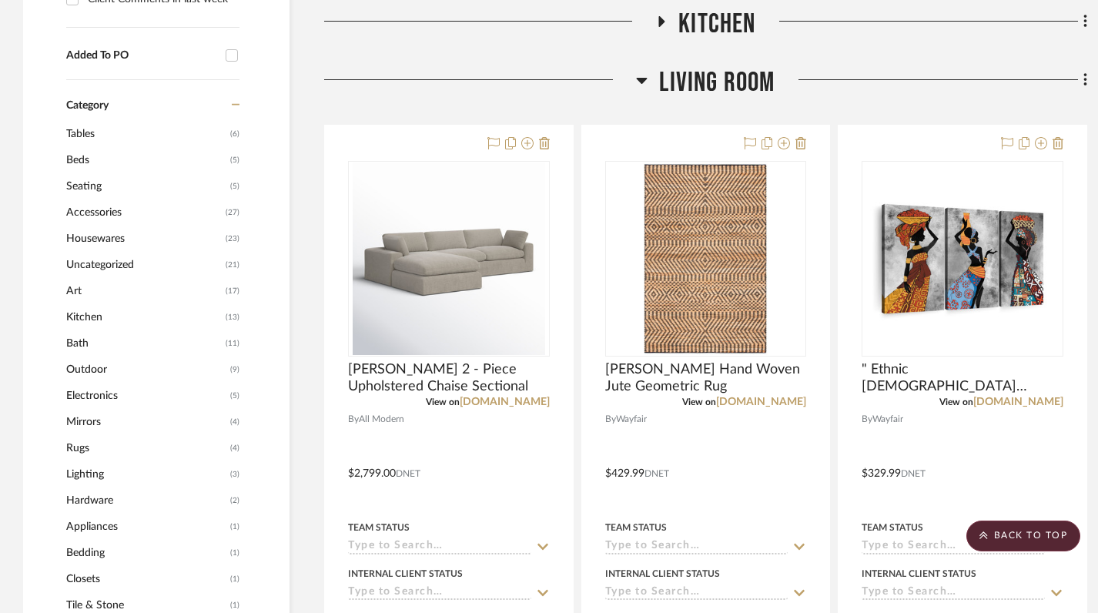
scroll to position [833, 0]
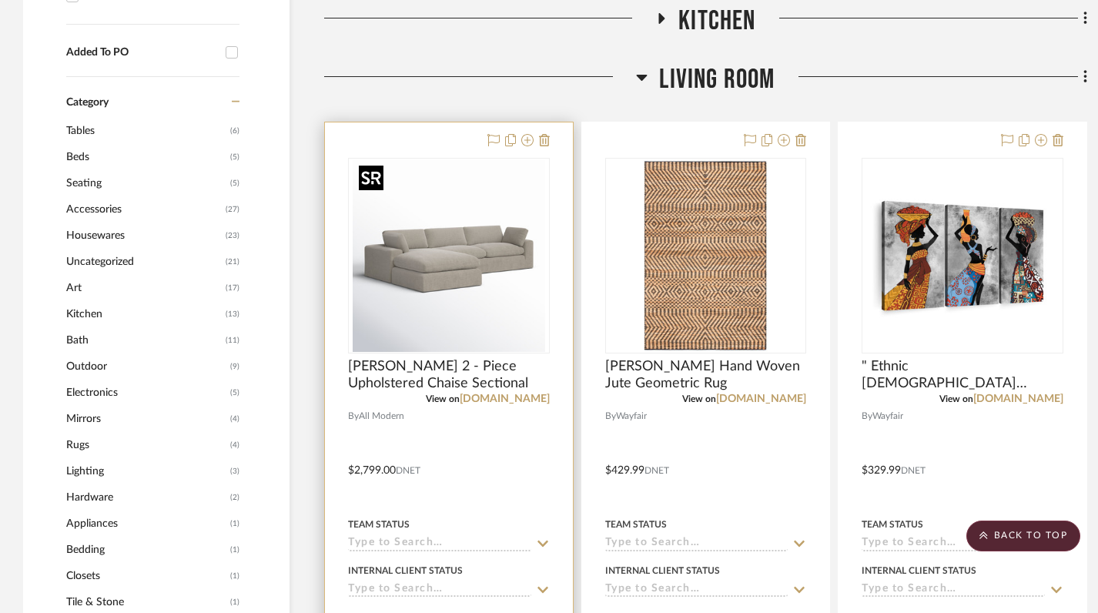
click at [0, 0] on img at bounding box center [0, 0] width 0 height 0
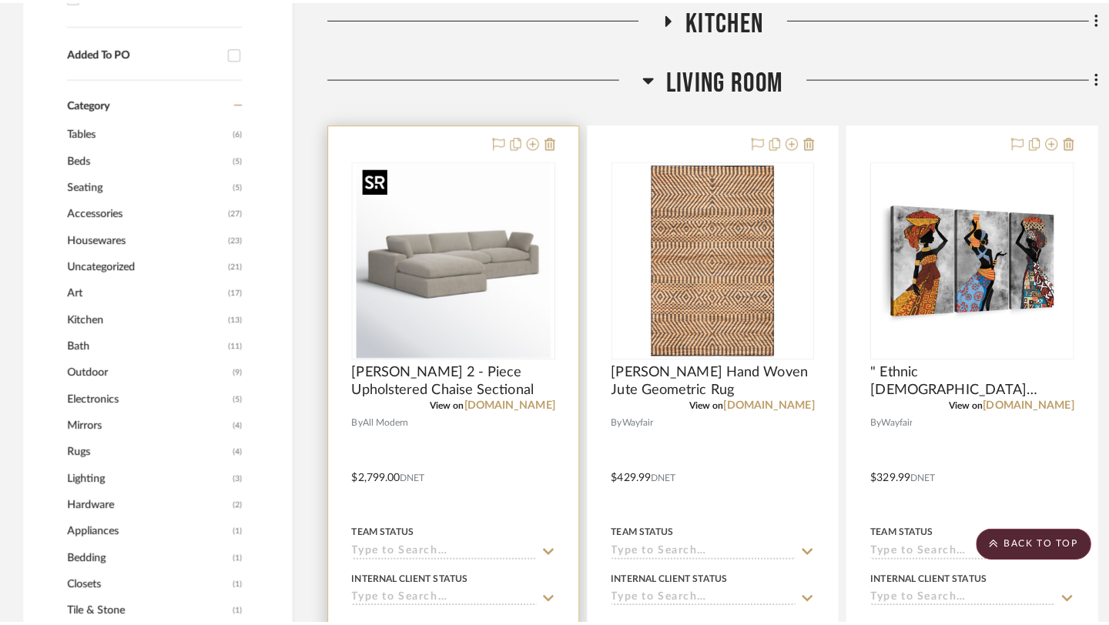
scroll to position [0, 0]
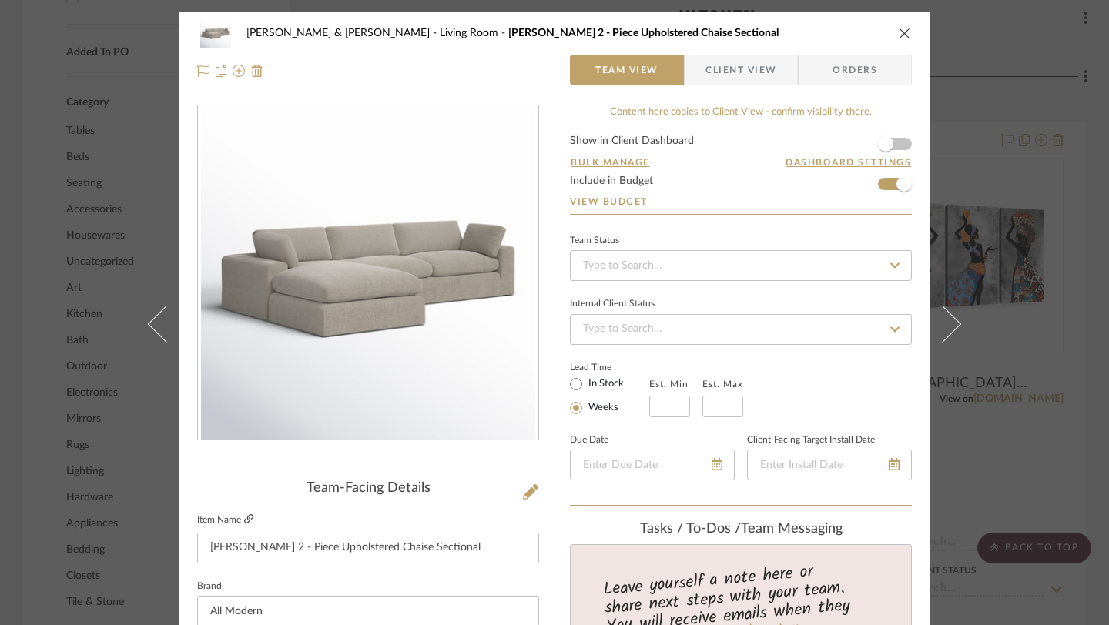
click at [244, 518] on icon at bounding box center [248, 518] width 9 height 9
click at [903, 38] on icon "close" at bounding box center [905, 33] width 12 height 12
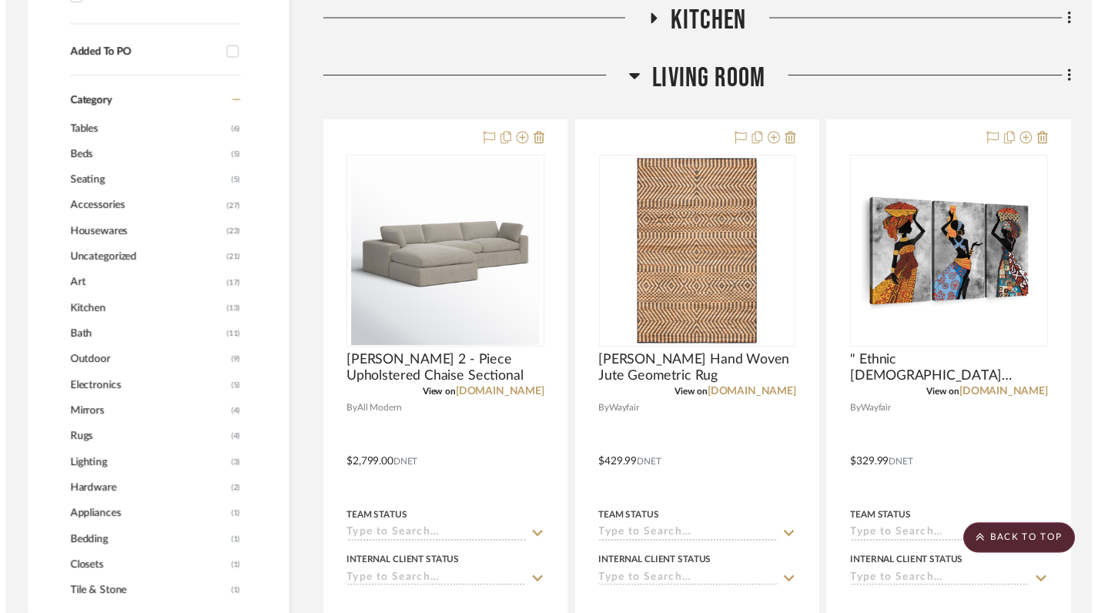
scroll to position [833, 0]
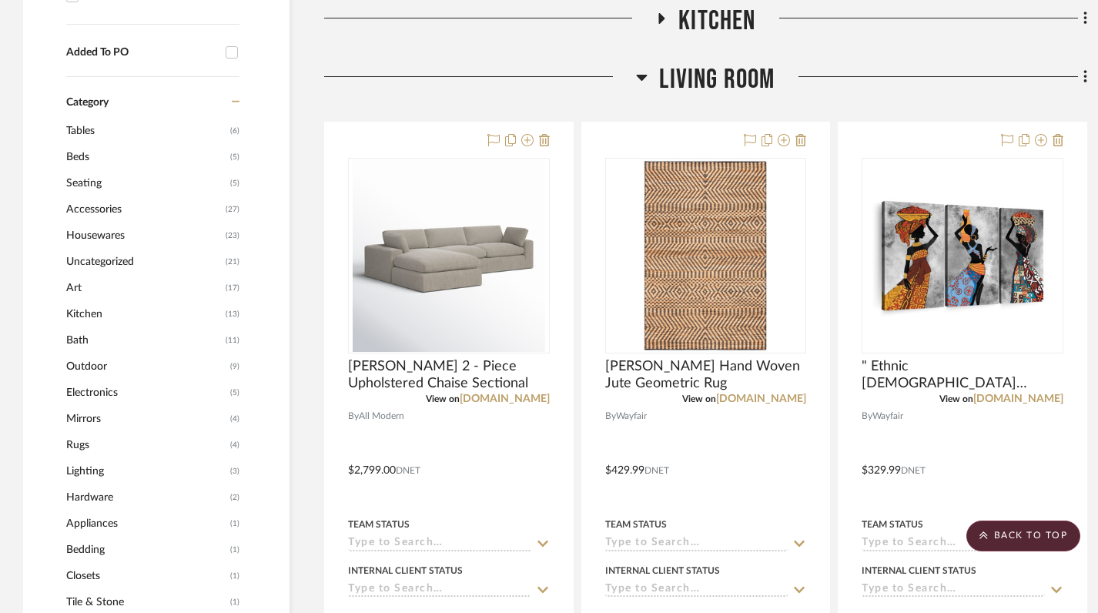
click at [640, 72] on icon at bounding box center [642, 77] width 12 height 18
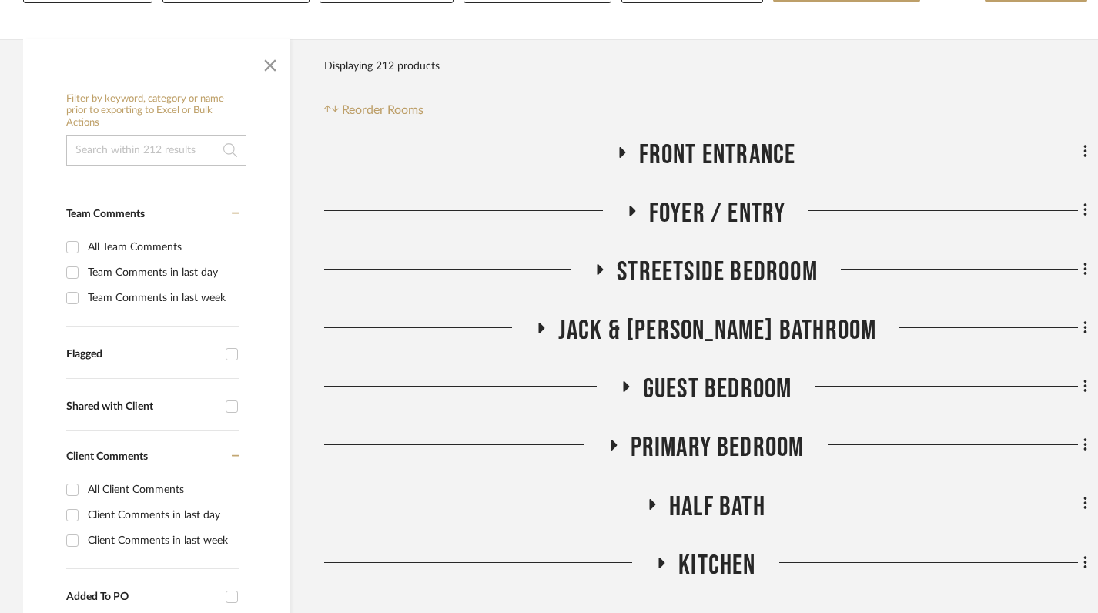
scroll to position [266, 0]
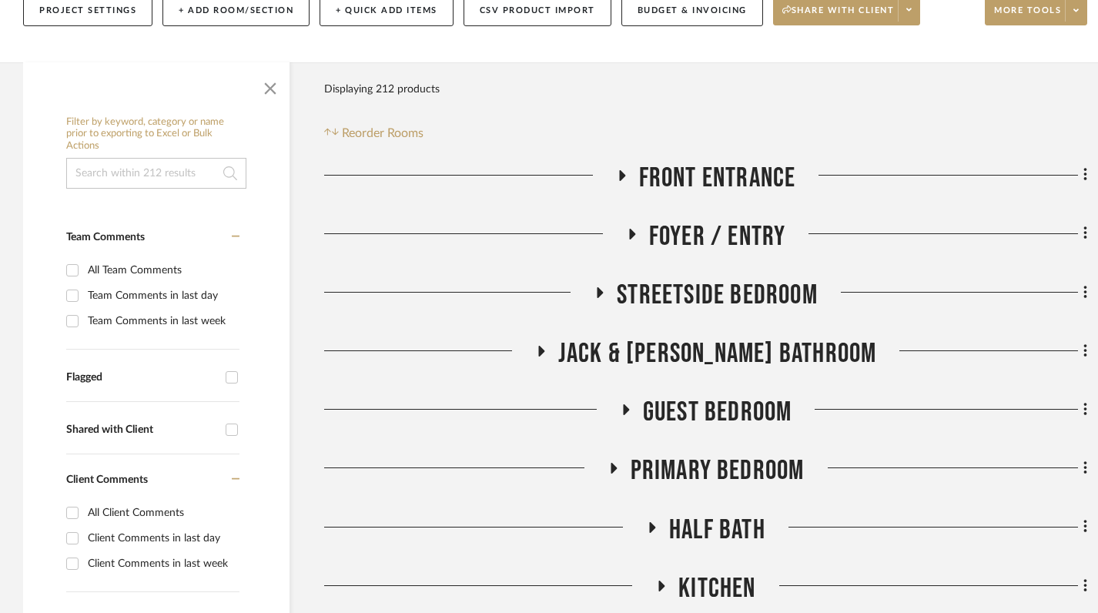
click at [631, 232] on icon at bounding box center [632, 234] width 6 height 11
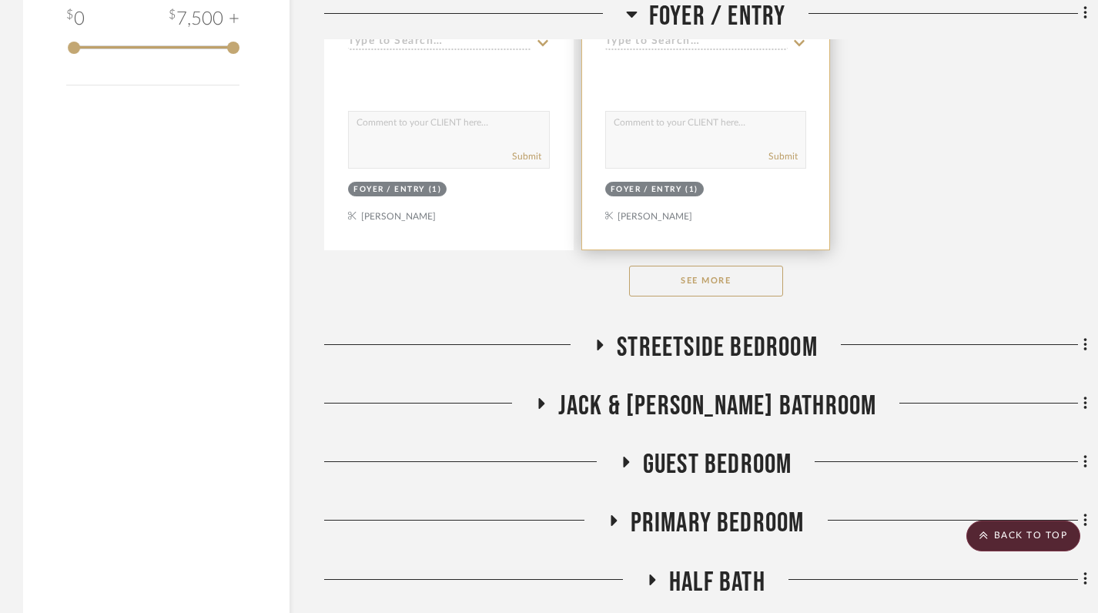
scroll to position [2363, 0]
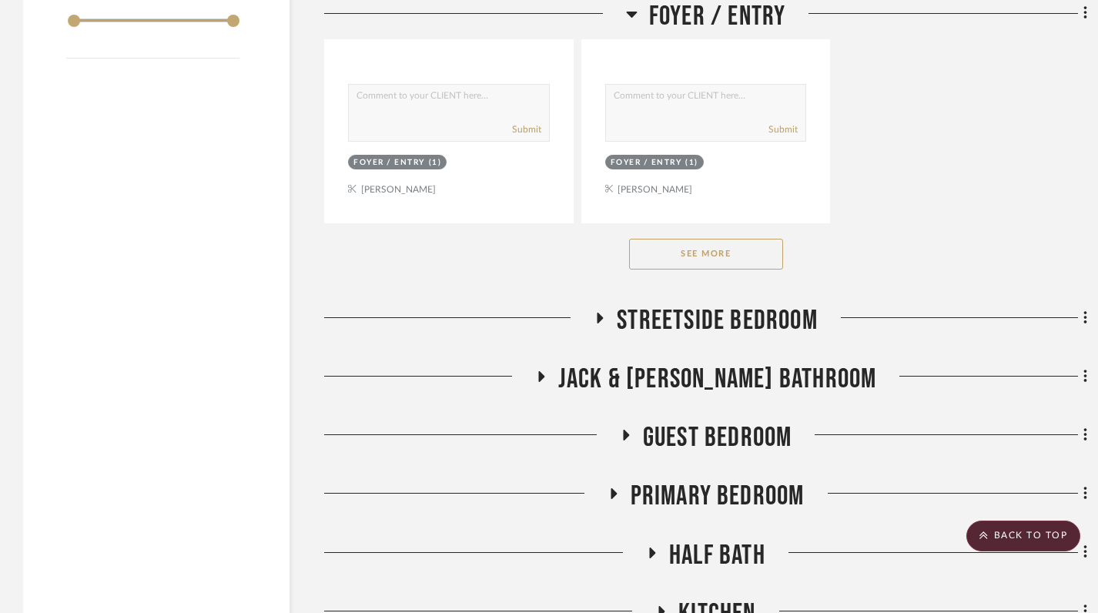
click at [724, 253] on button "See More" at bounding box center [706, 254] width 154 height 31
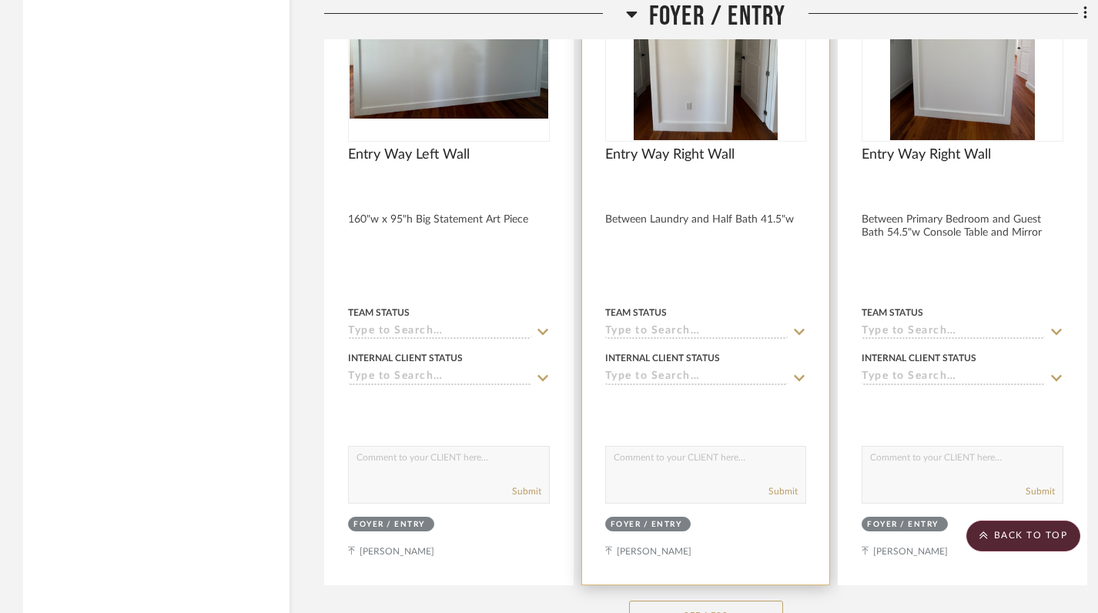
scroll to position [2690, 0]
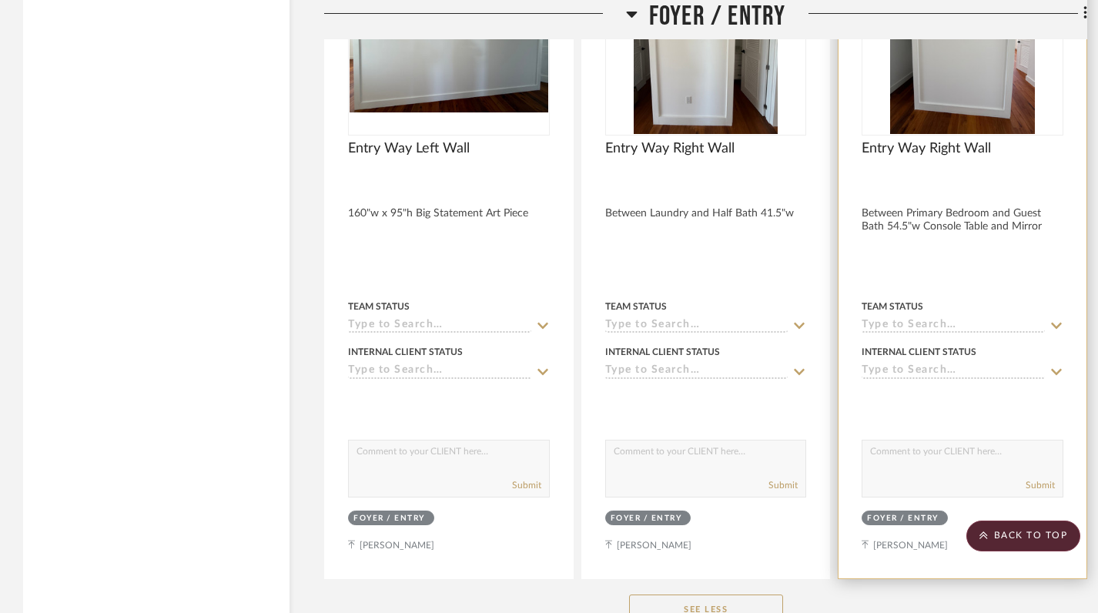
click at [0, 0] on img at bounding box center [0, 0] width 0 height 0
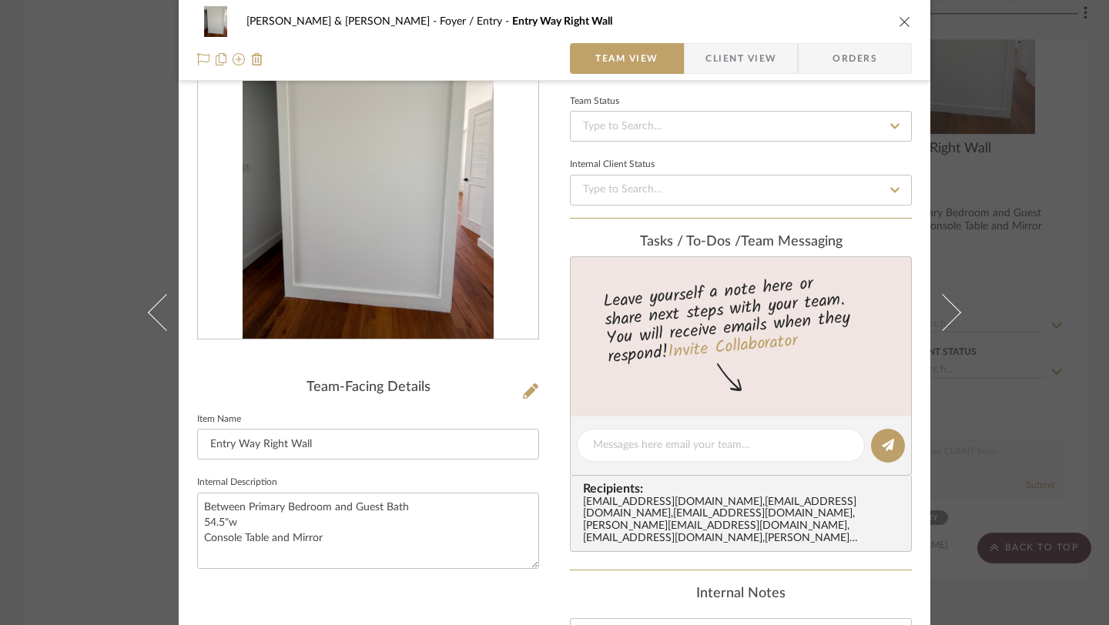
scroll to position [0, 0]
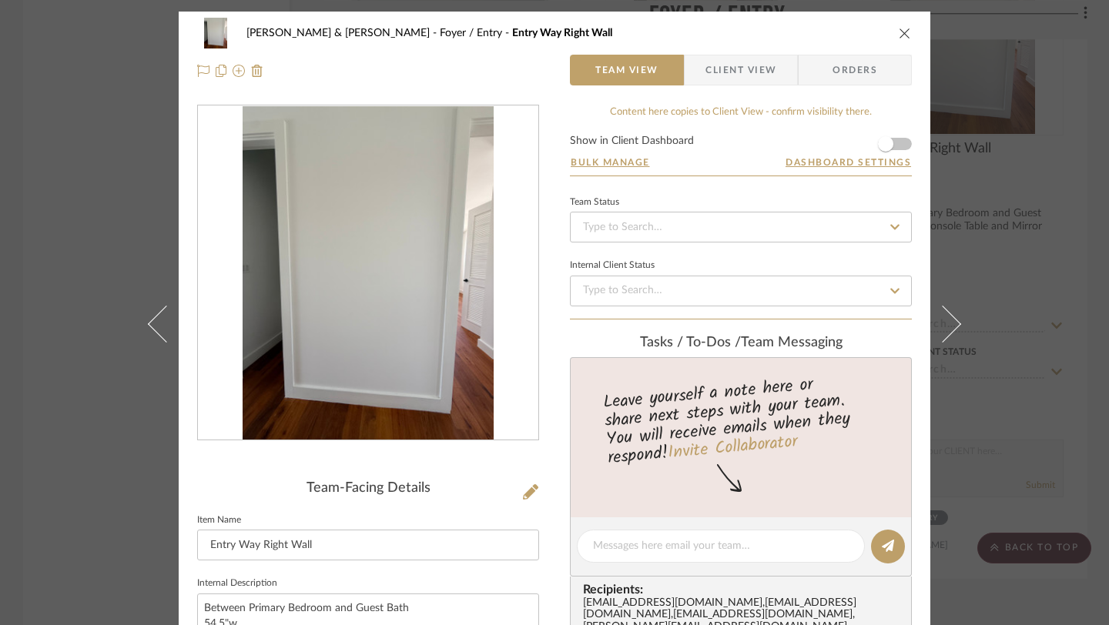
click at [905, 36] on icon "close" at bounding box center [905, 33] width 12 height 12
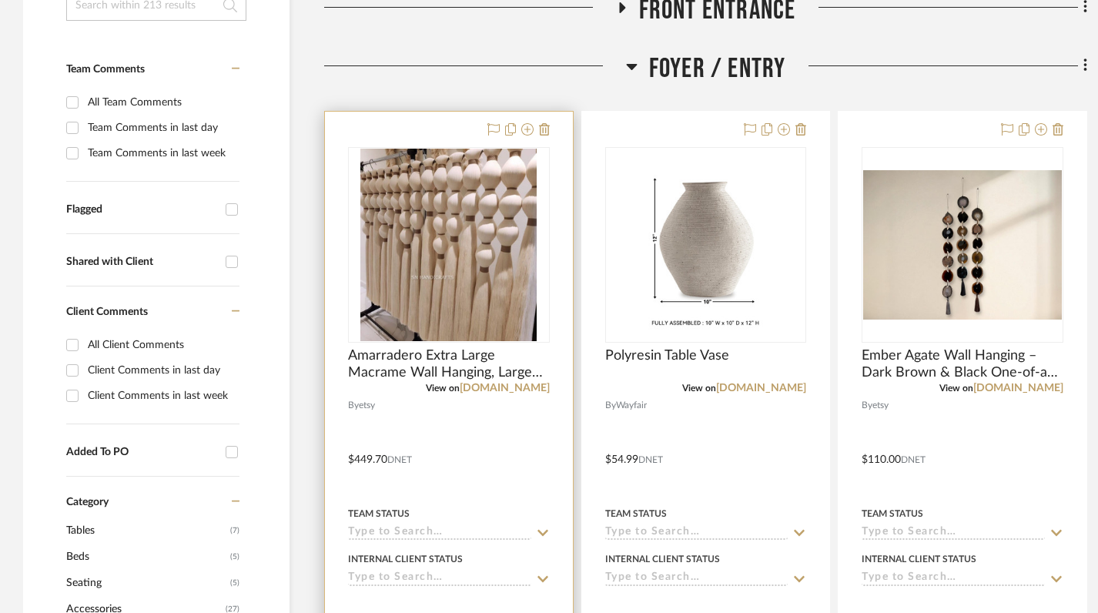
scroll to position [436, 0]
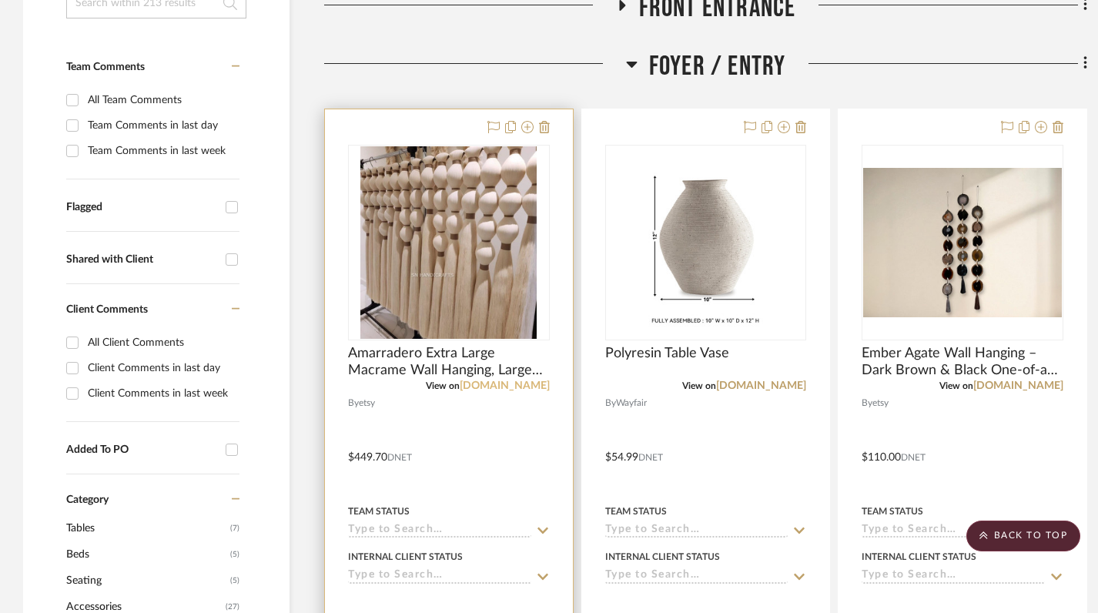
click at [527, 384] on link "[DOMAIN_NAME]" at bounding box center [505, 385] width 90 height 11
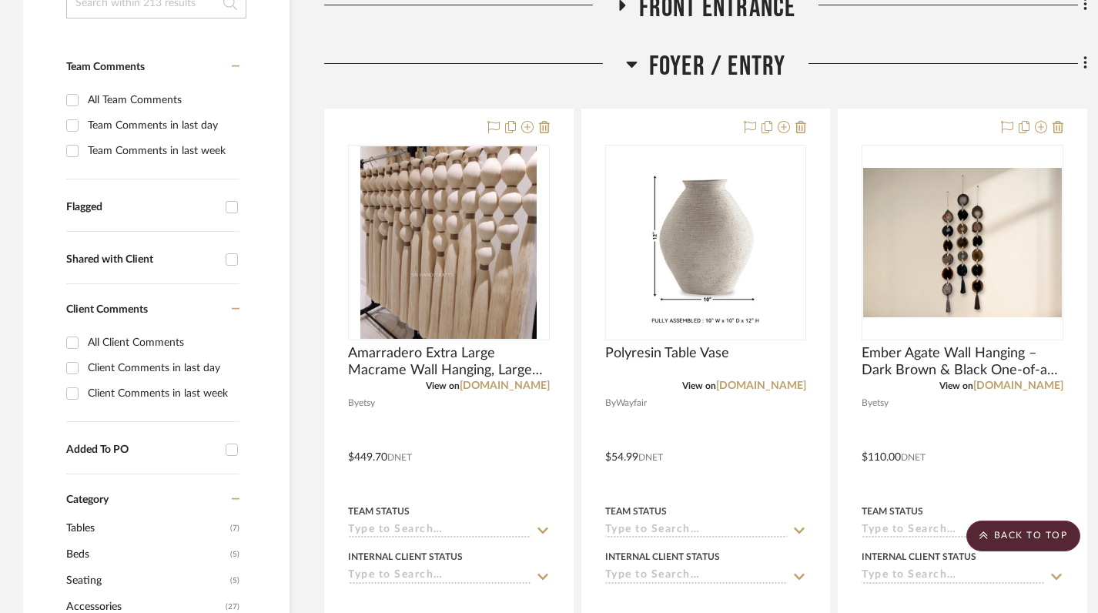
click at [631, 61] on icon at bounding box center [632, 64] width 12 height 18
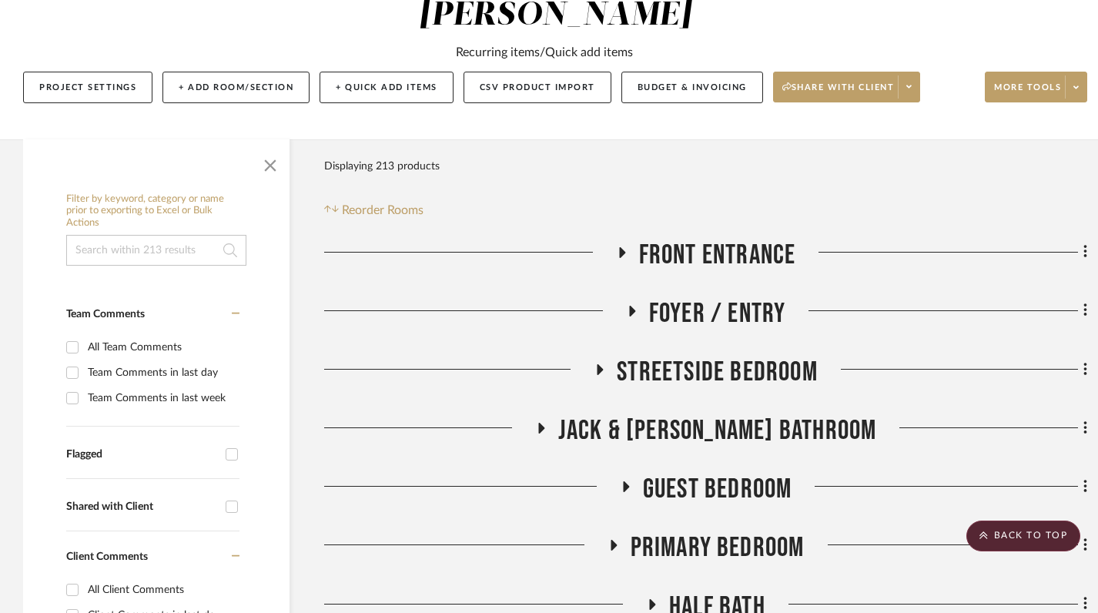
scroll to position [186, 0]
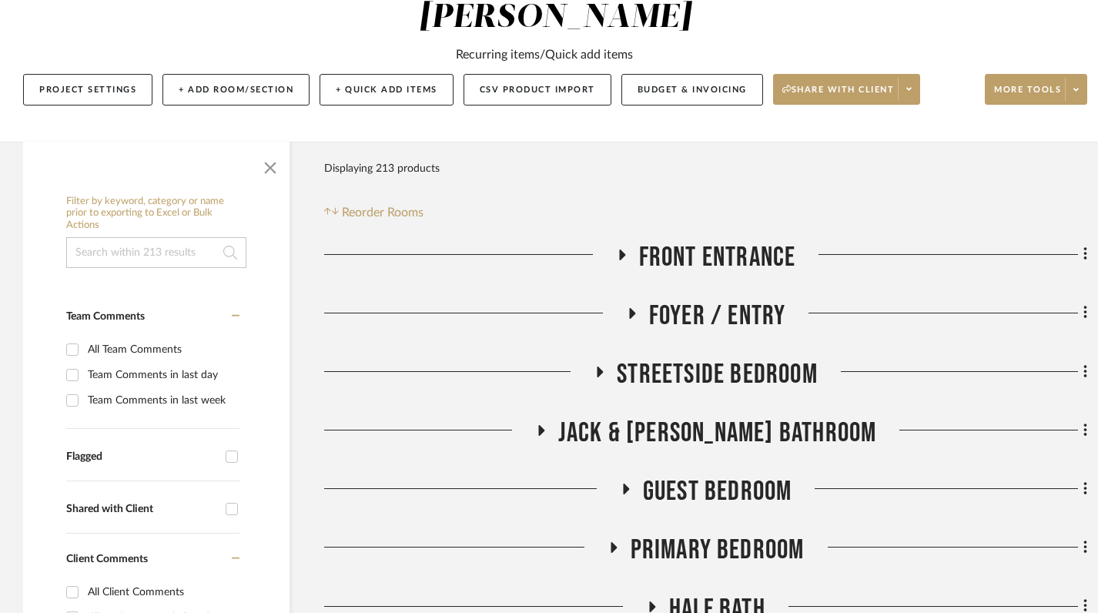
click at [630, 316] on icon at bounding box center [632, 313] width 6 height 11
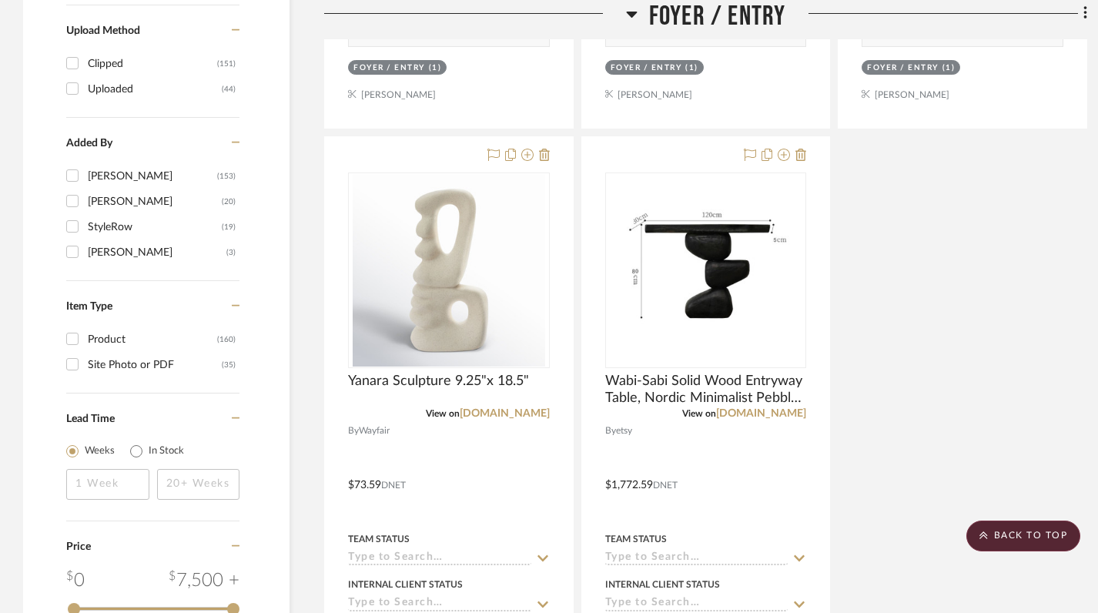
scroll to position [1849, 0]
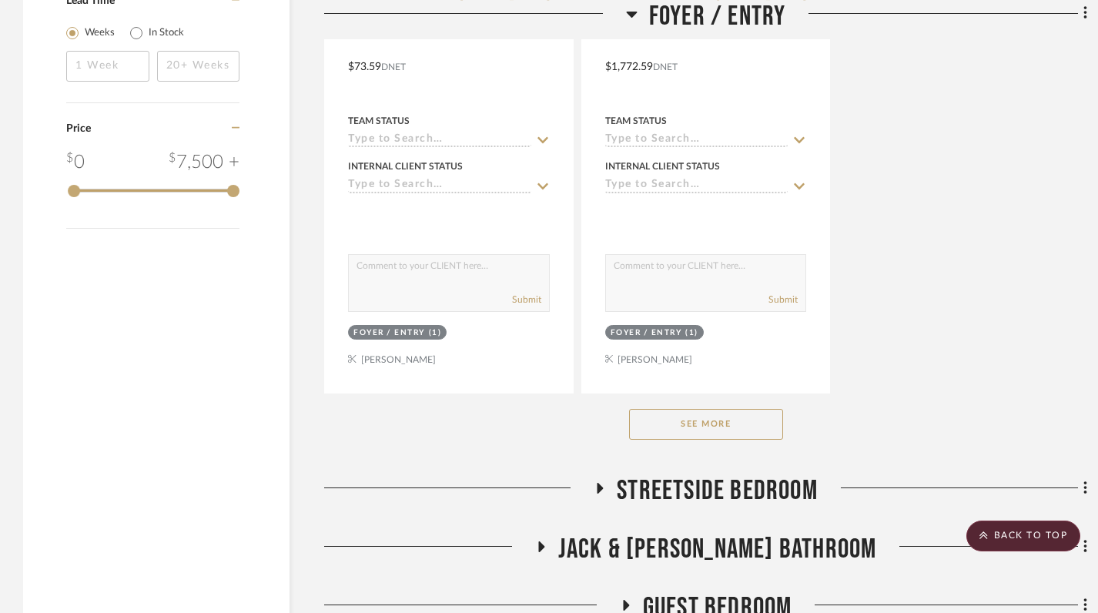
scroll to position [2199, 0]
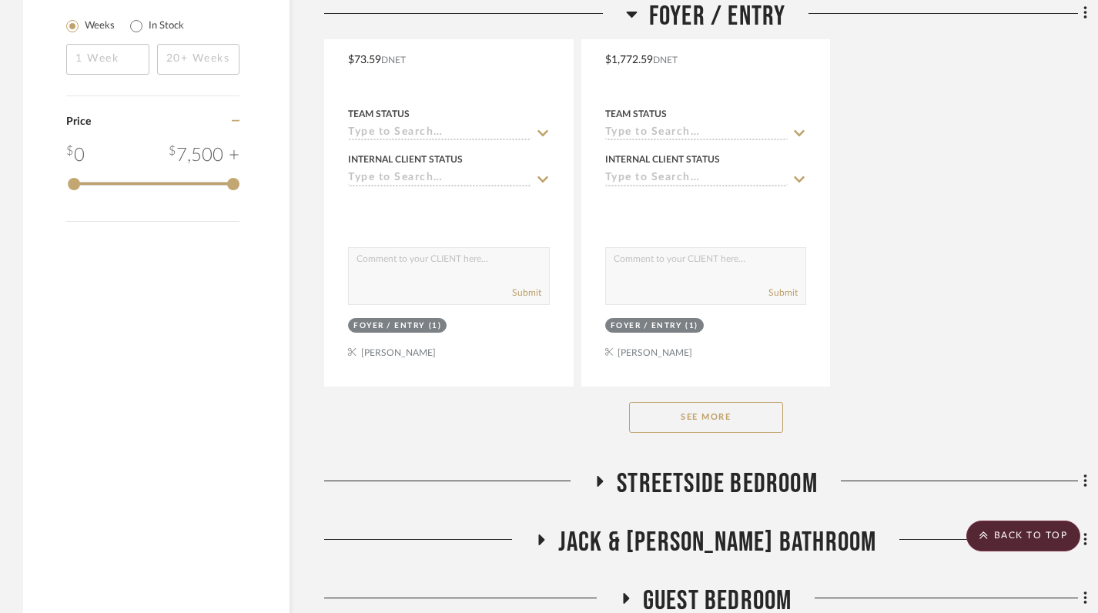
click at [719, 415] on button "See More" at bounding box center [706, 417] width 154 height 31
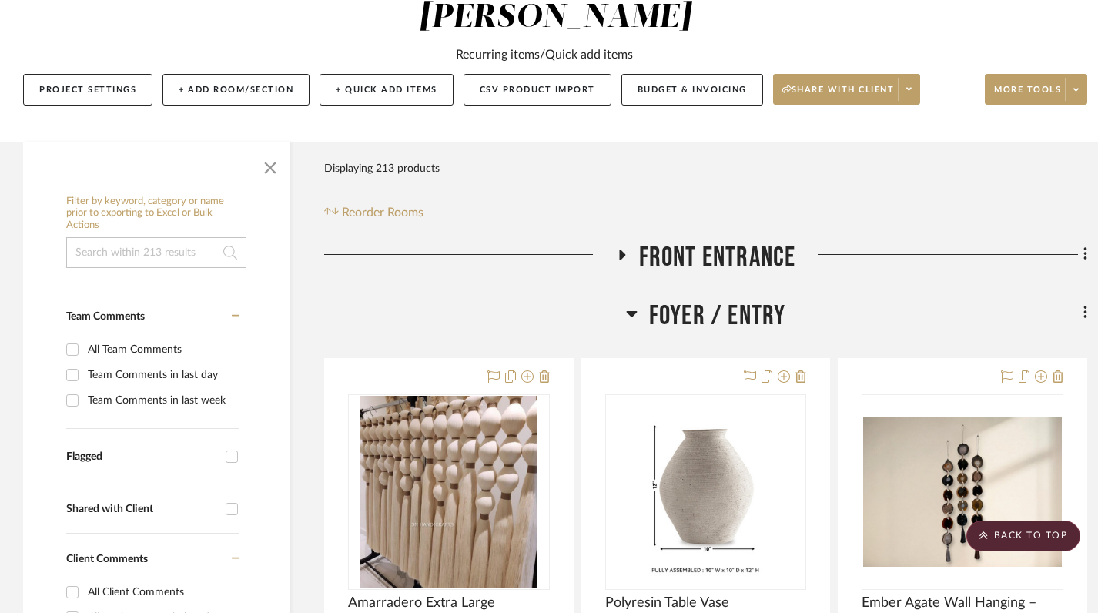
scroll to position [186, 0]
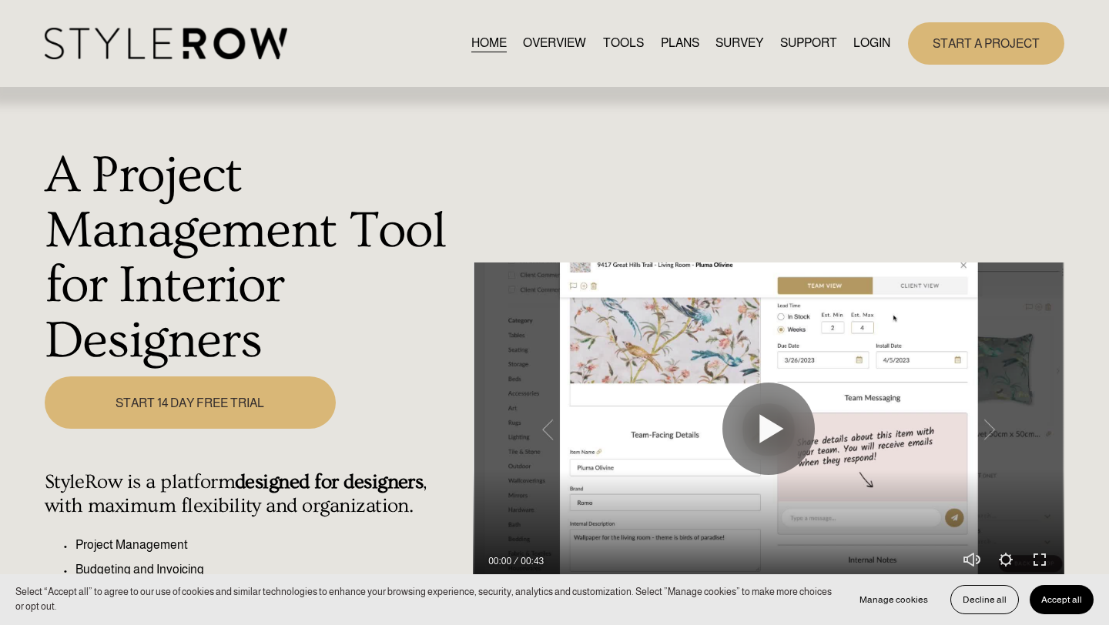
click at [816, 40] on link "LOGIN" at bounding box center [871, 43] width 37 height 21
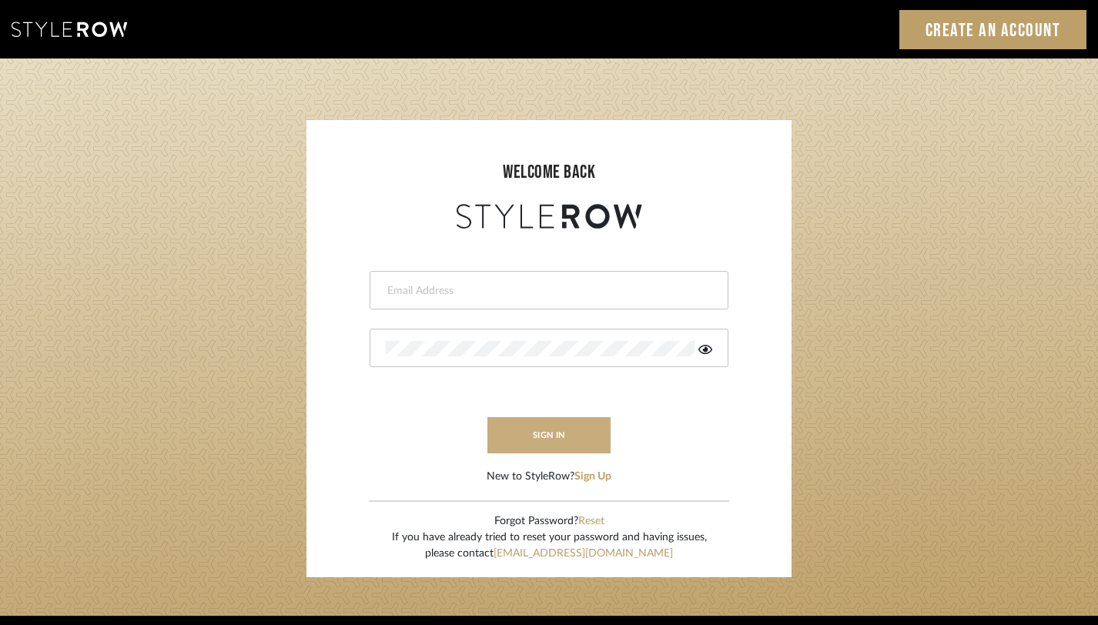
type input "[PERSON_NAME][EMAIL_ADDRESS][DOMAIN_NAME]"
click at [557, 424] on button "sign in" at bounding box center [548, 435] width 123 height 36
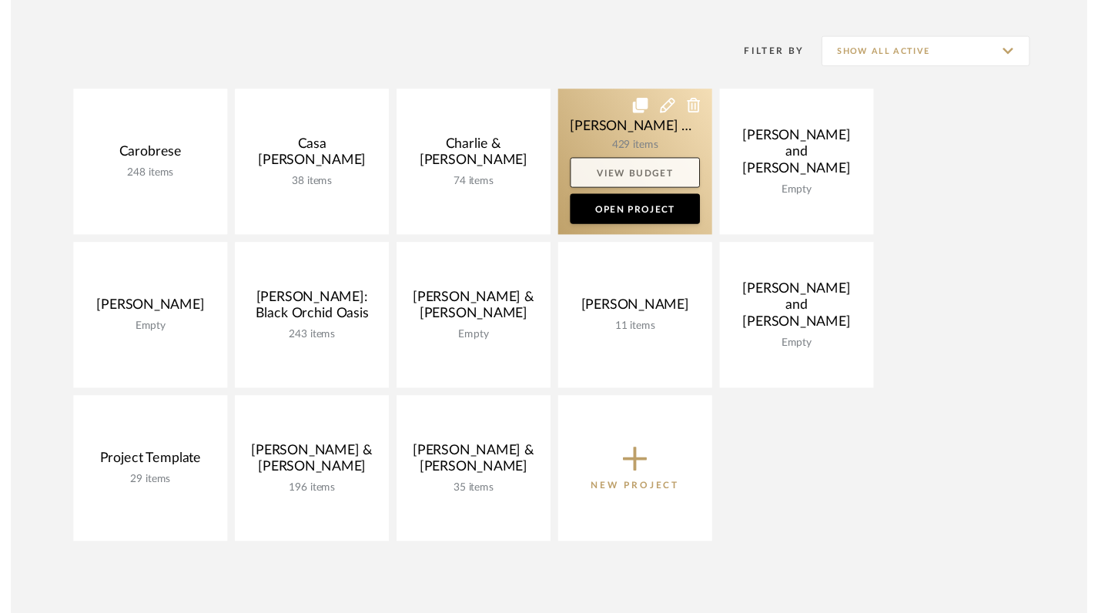
scroll to position [301, 0]
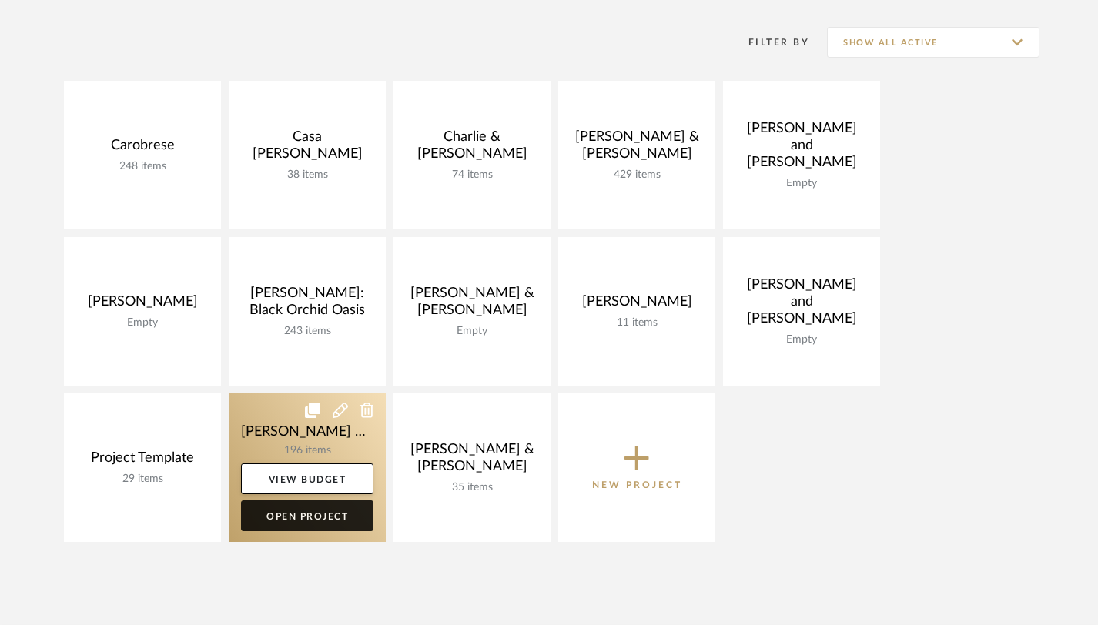
click at [293, 515] on link "Open Project" at bounding box center [307, 516] width 132 height 31
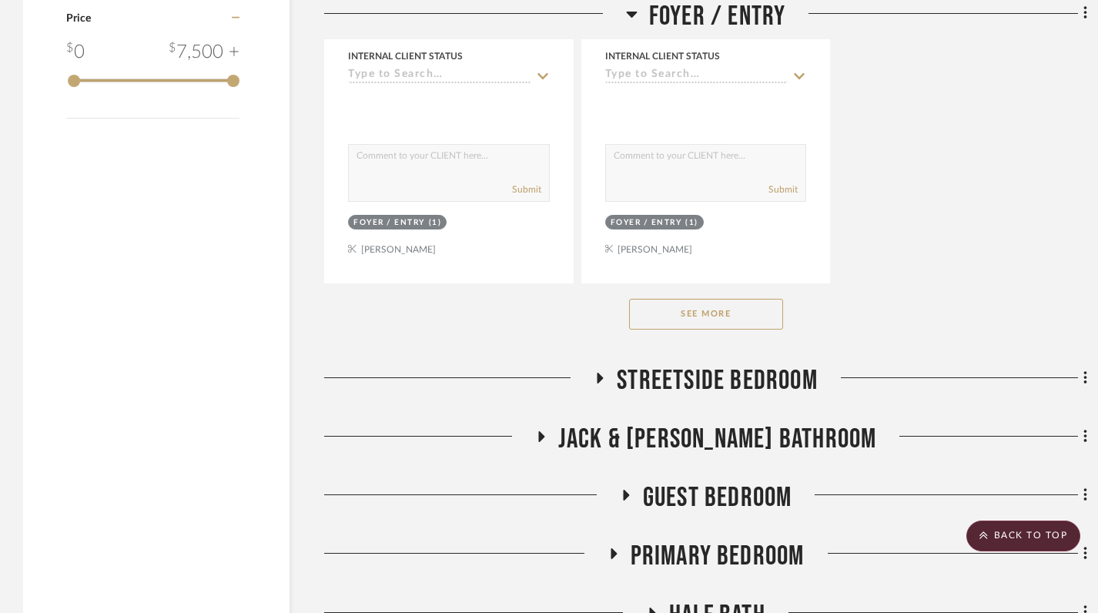
scroll to position [2302, 0]
click at [727, 310] on button "See More" at bounding box center [706, 315] width 154 height 31
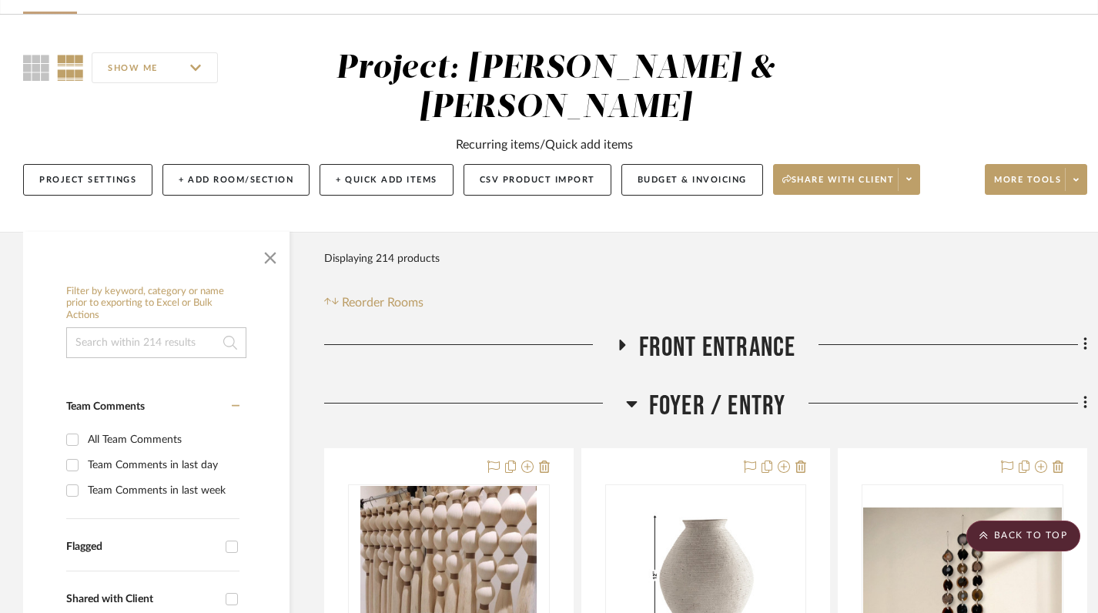
scroll to position [0, 0]
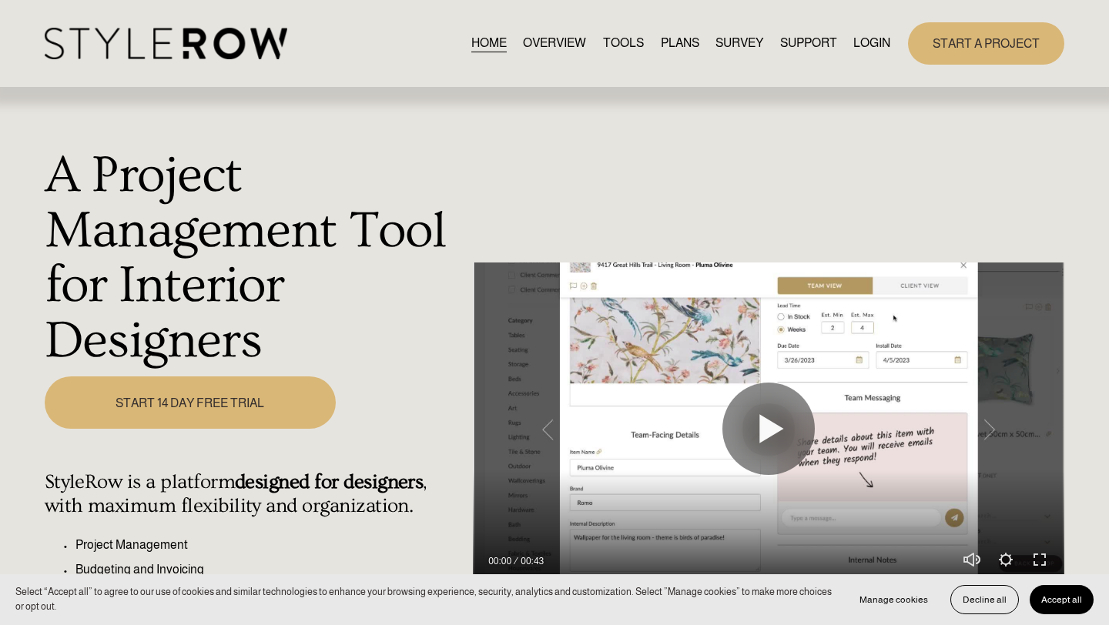
click at [816, 47] on link "LOGIN" at bounding box center [871, 43] width 37 height 21
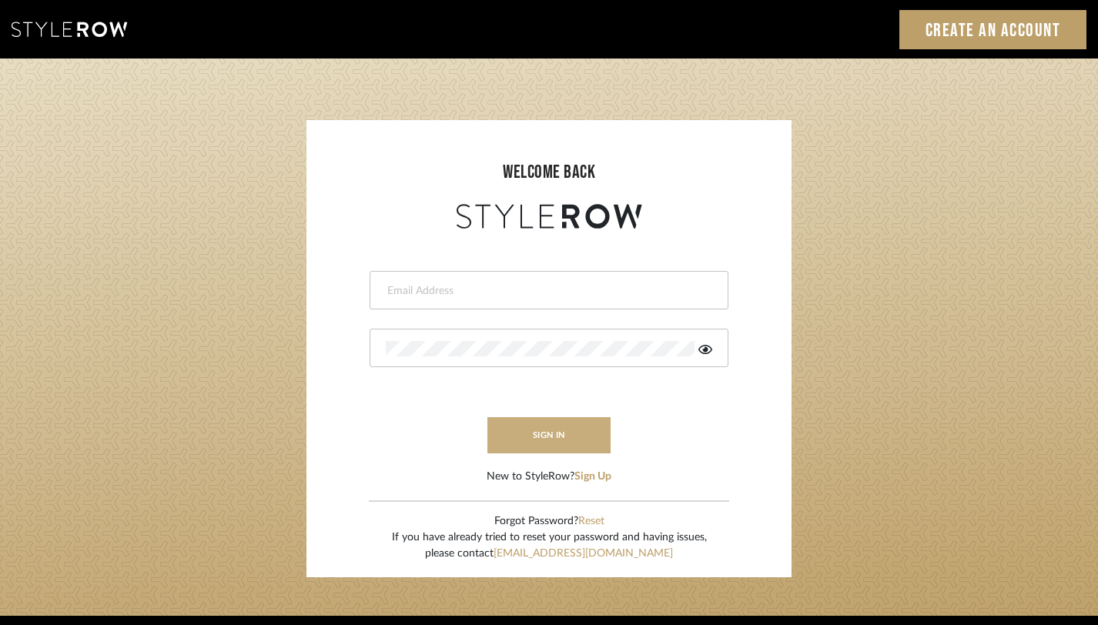
type input "monica@tfoxinteriors.com"
click at [560, 434] on button "sign in" at bounding box center [548, 435] width 123 height 36
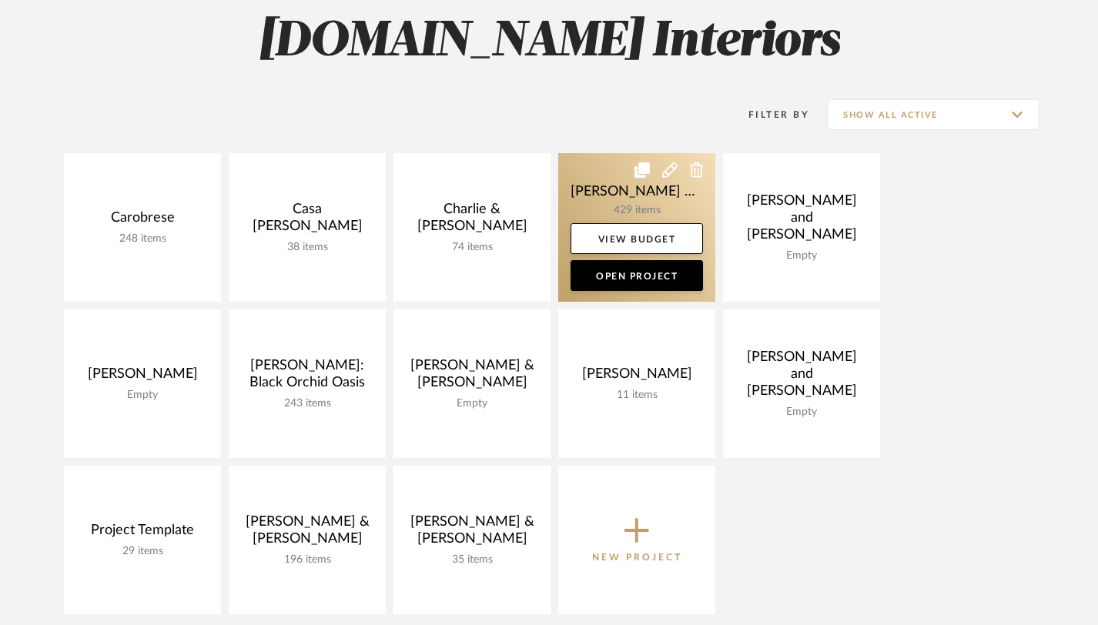
scroll to position [325, 0]
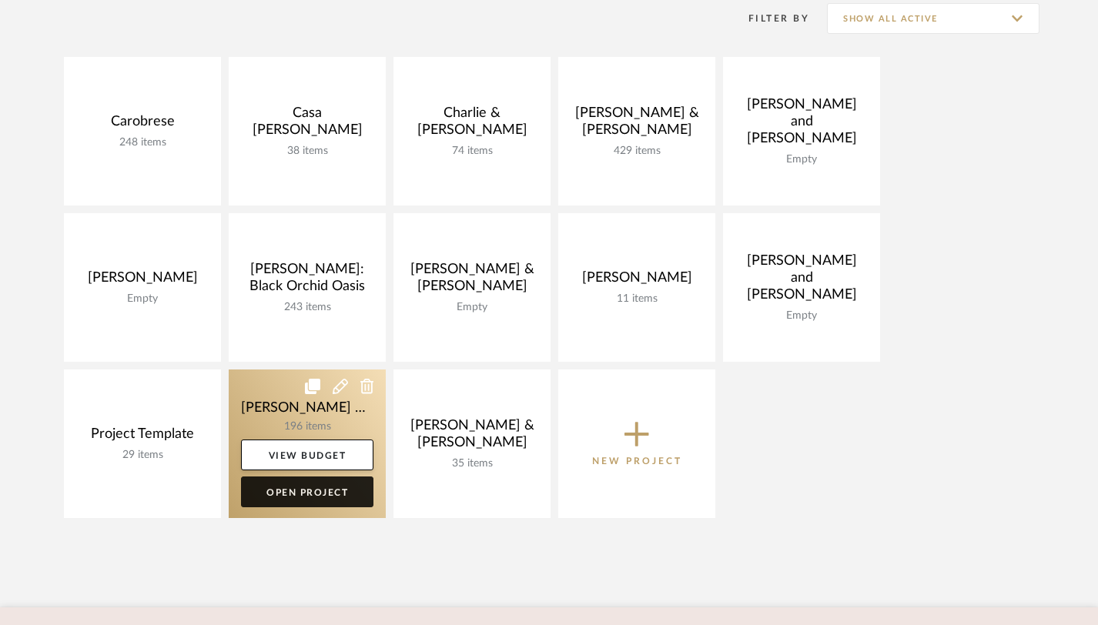
click at [299, 493] on link "Open Project" at bounding box center [307, 492] width 132 height 31
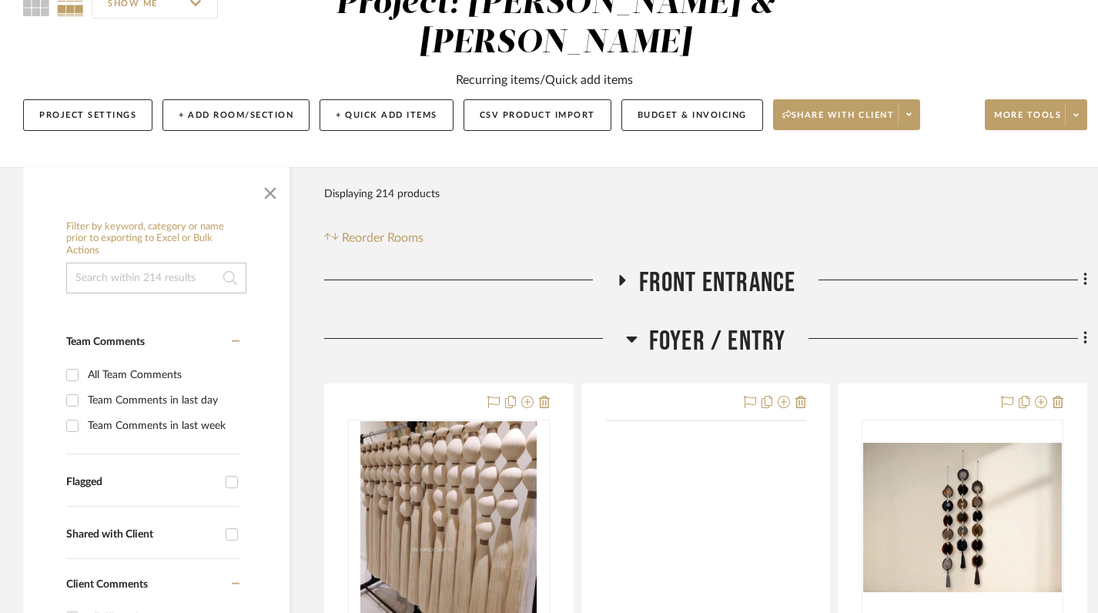
scroll to position [171, 0]
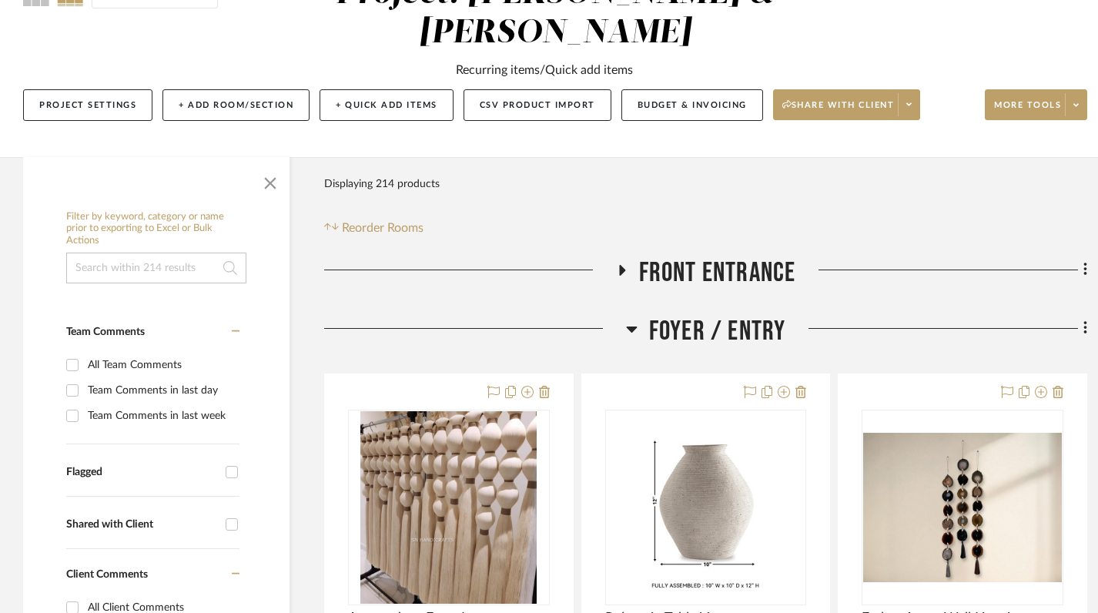
click at [616, 265] on icon at bounding box center [621, 270] width 18 height 12
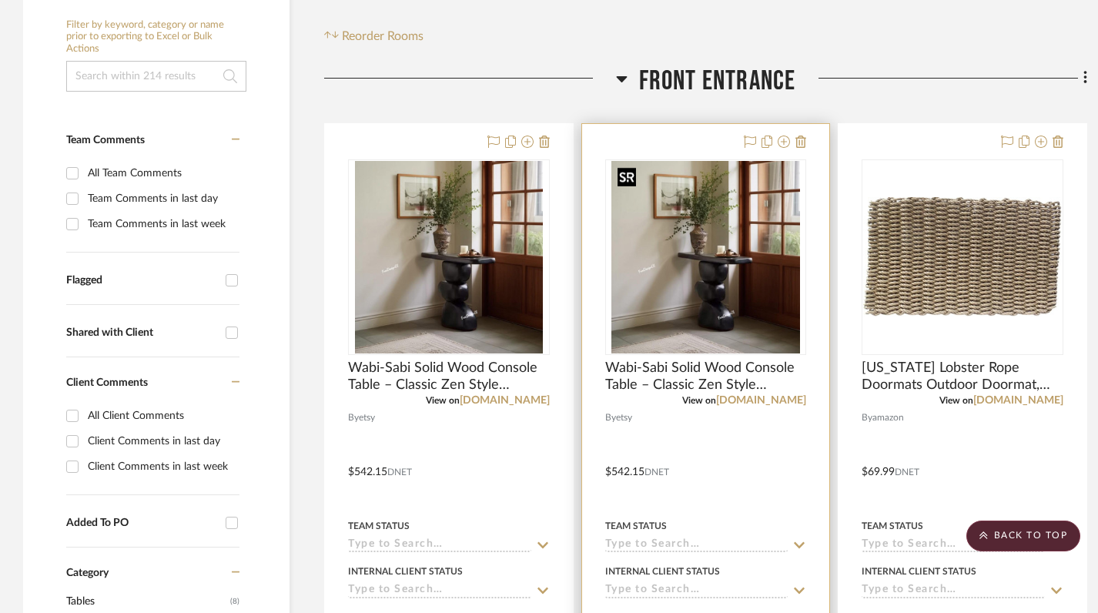
scroll to position [358, 0]
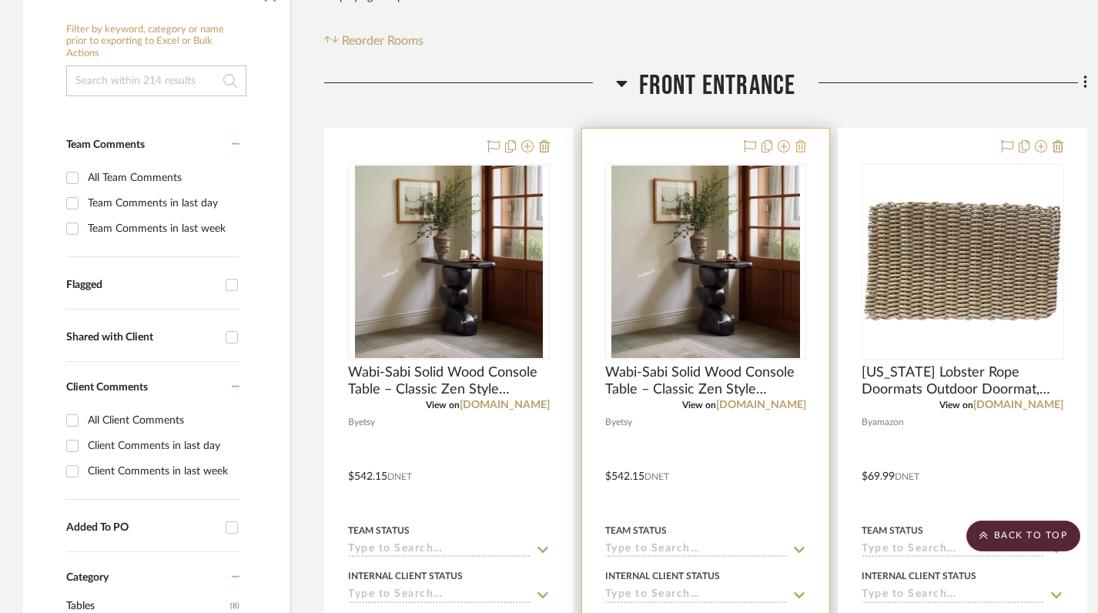
click at [800, 146] on icon at bounding box center [801, 146] width 11 height 12
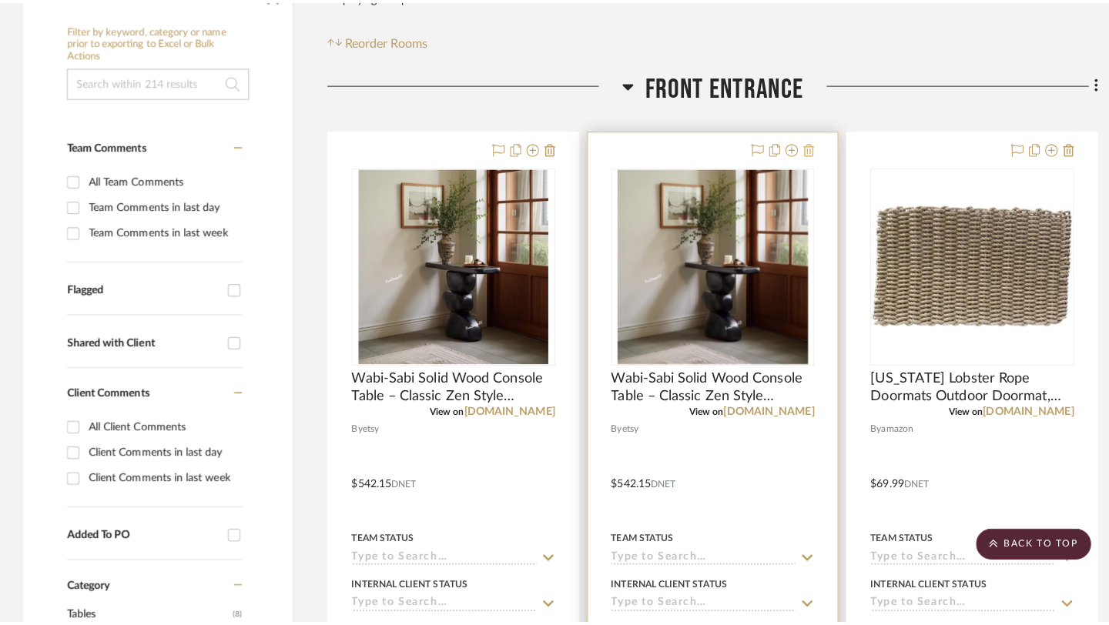
scroll to position [0, 0]
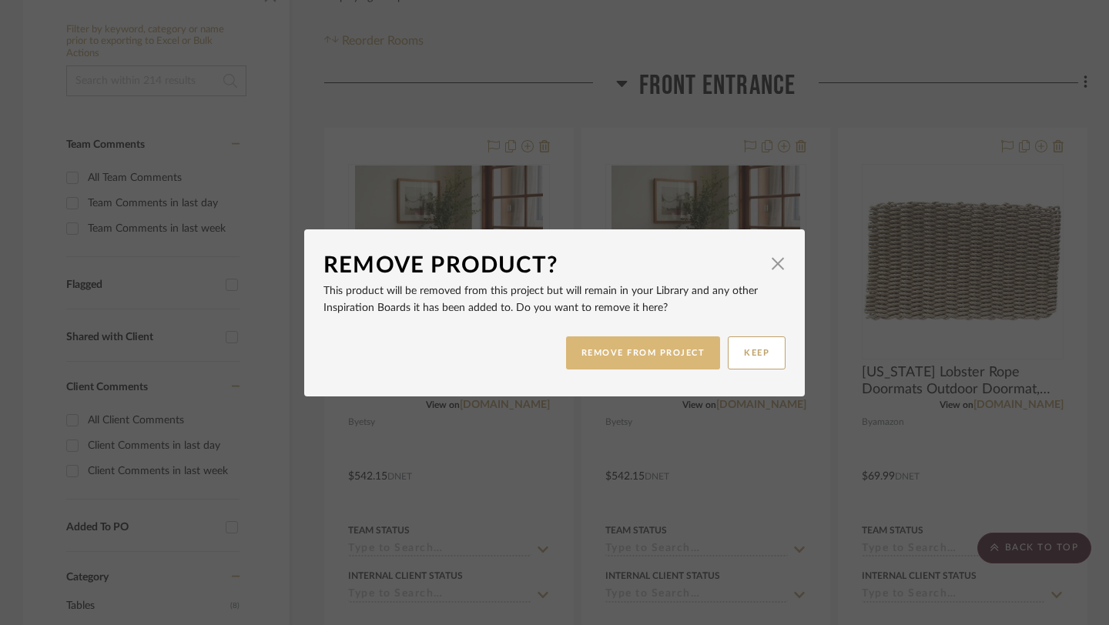
click at [629, 358] on button "REMOVE FROM PROJECT" at bounding box center [643, 353] width 155 height 33
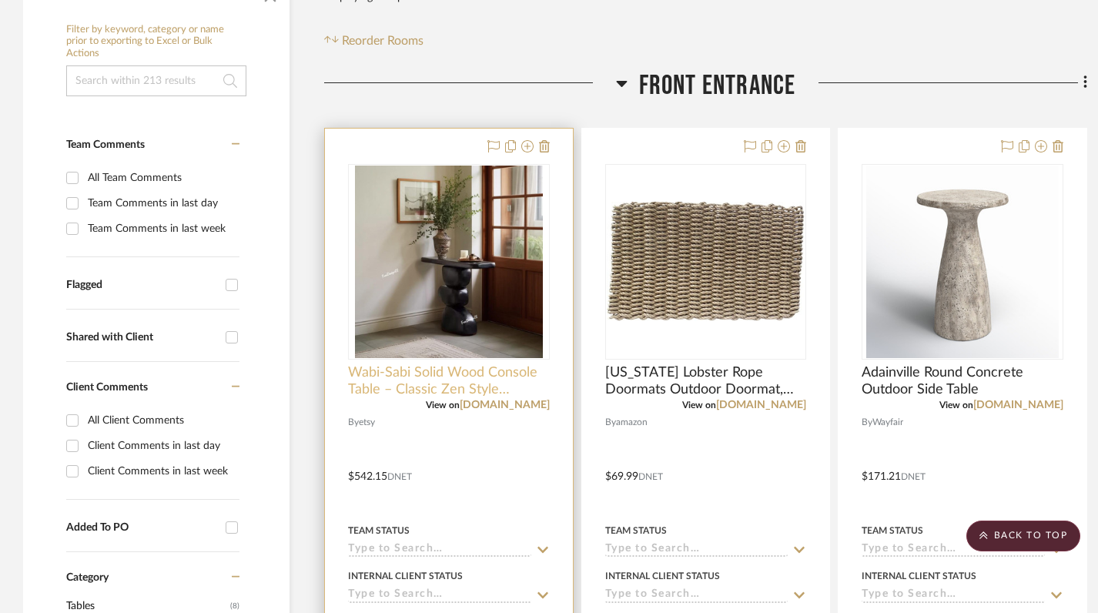
scroll to position [637, 0]
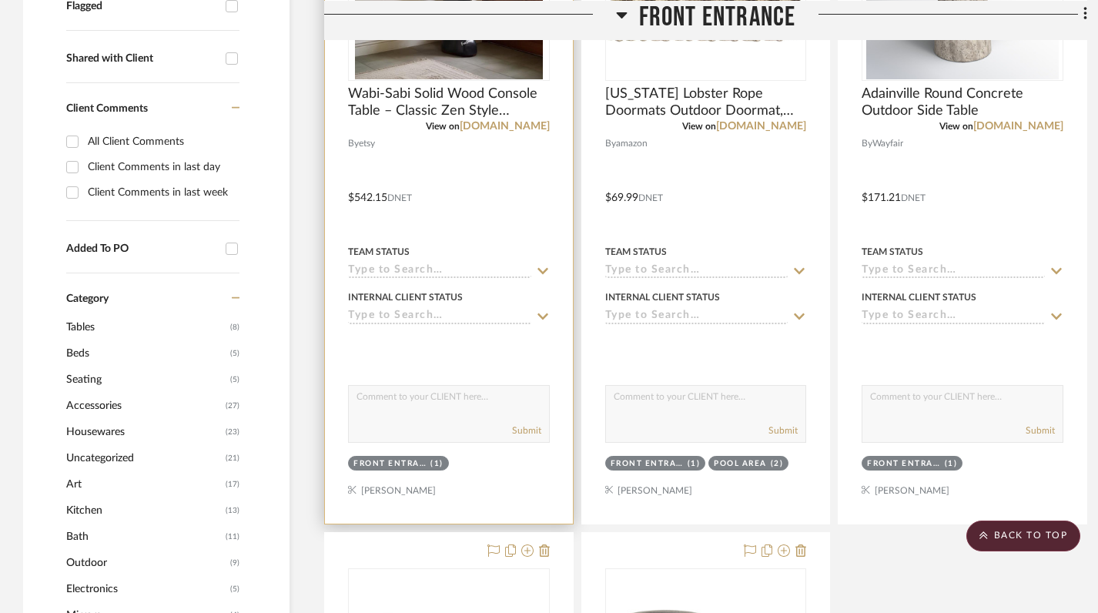
click at [433, 462] on div "(1)" at bounding box center [437, 464] width 13 height 12
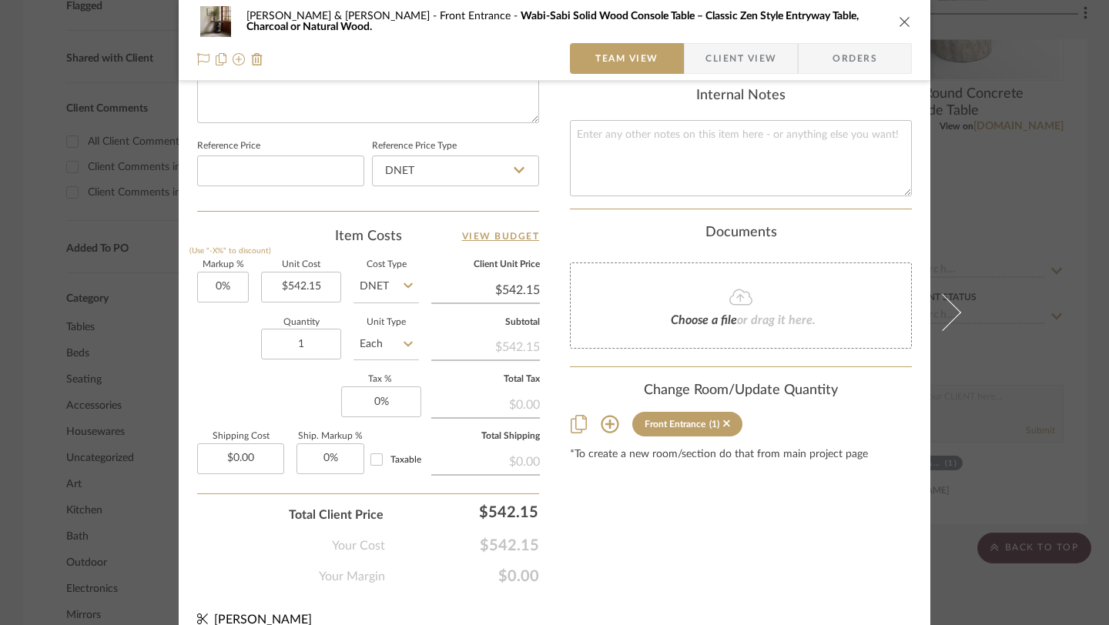
scroll to position [809, 0]
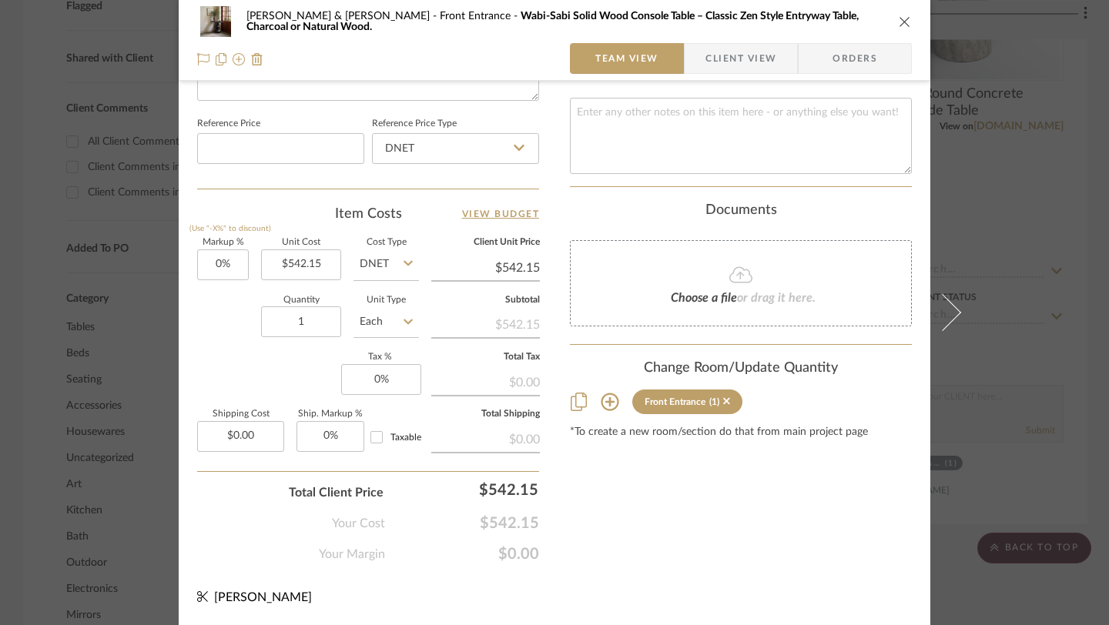
click at [601, 397] on icon at bounding box center [610, 403] width 18 height 18
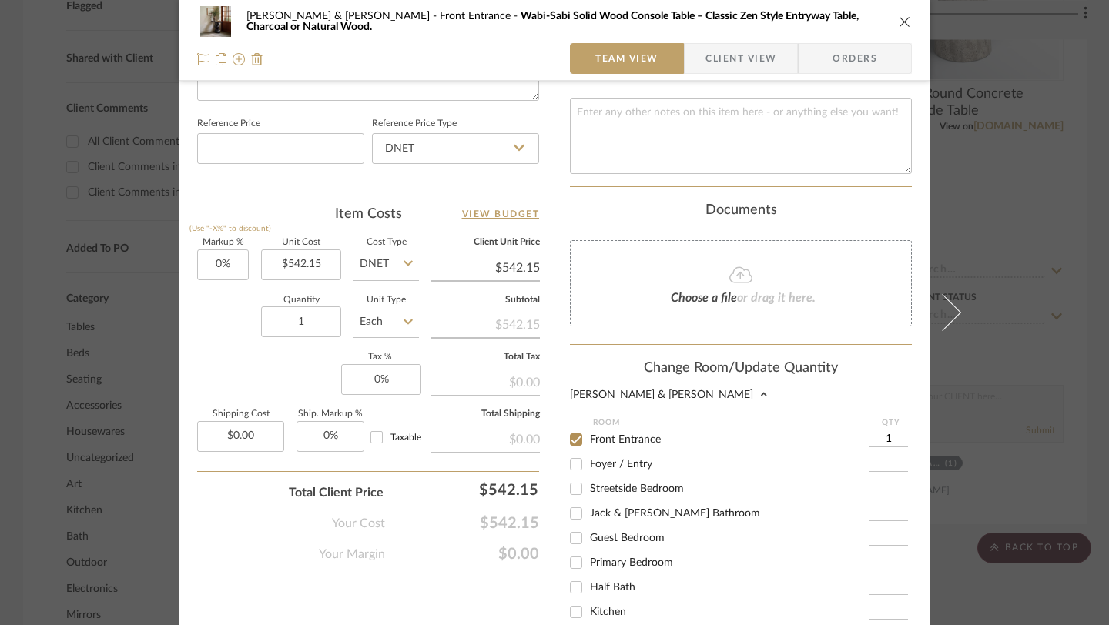
click at [572, 453] on input "Foyer / Entry" at bounding box center [576, 464] width 25 height 25
checkbox input "true"
type input "1"
click at [573, 429] on input "Front Entrance" at bounding box center [576, 439] width 25 height 25
checkbox input "false"
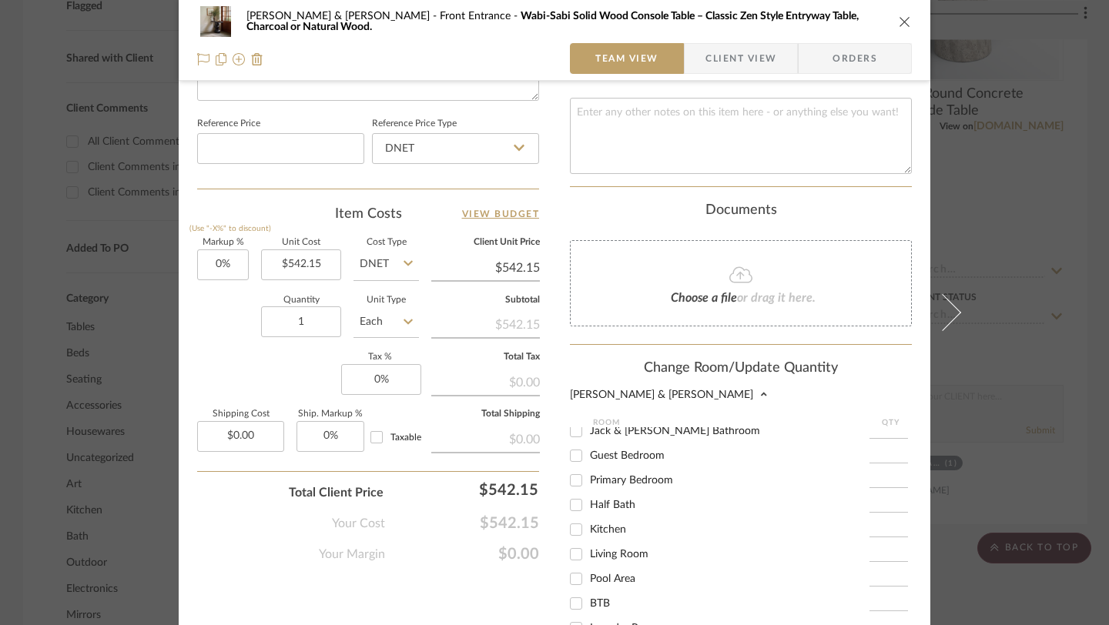
scroll to position [1045, 0]
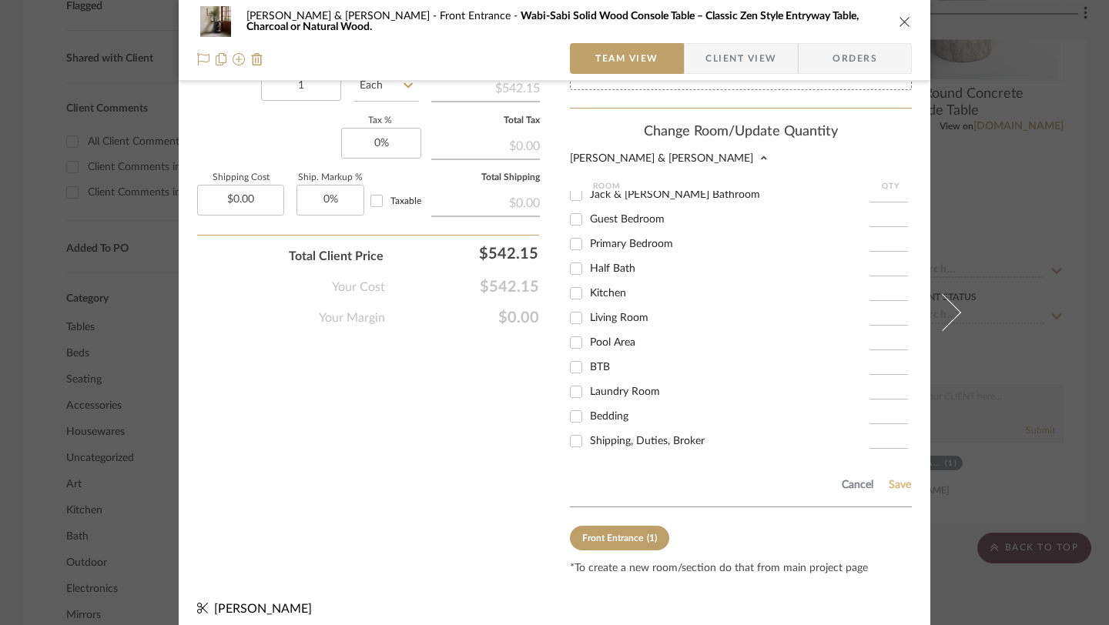
click at [902, 479] on button "Save" at bounding box center [900, 485] width 24 height 12
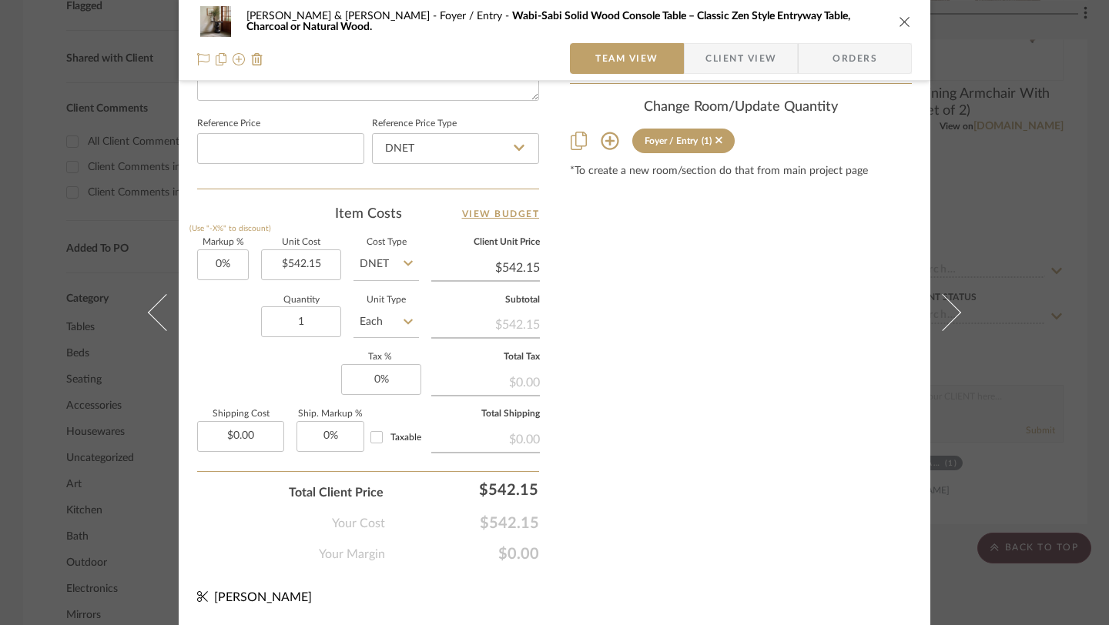
scroll to position [809, 0]
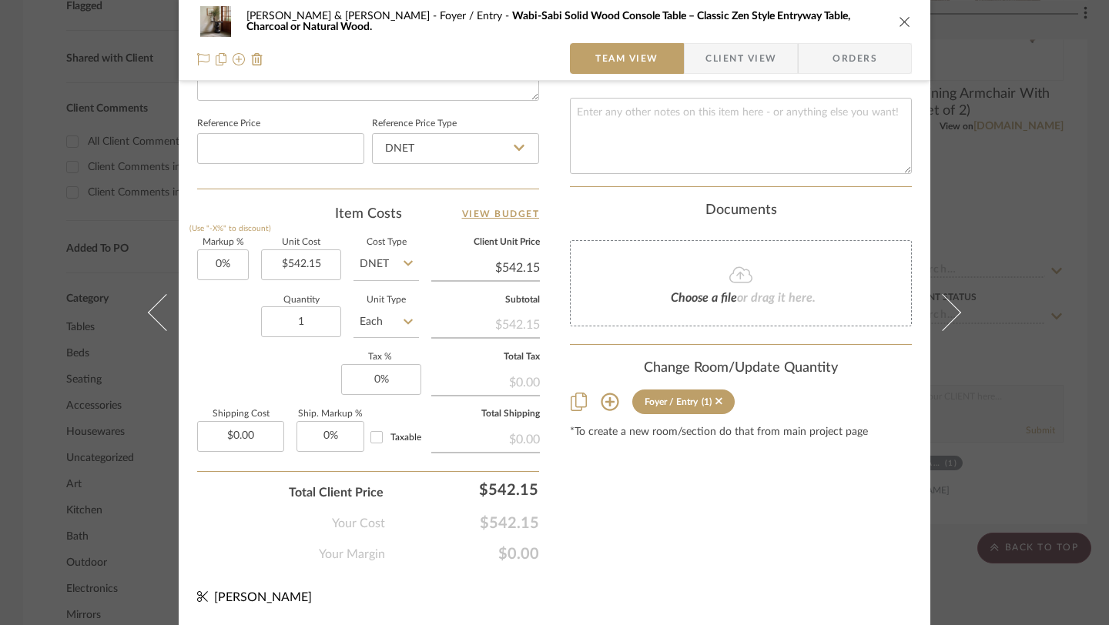
click at [899, 15] on icon "close" at bounding box center [905, 21] width 12 height 12
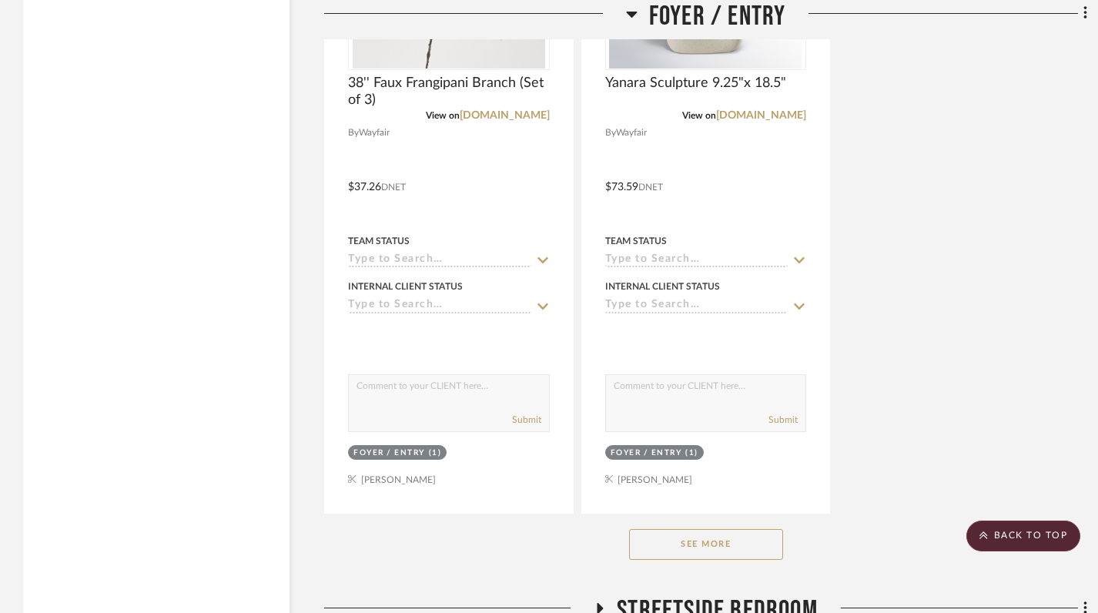
scroll to position [3500, 0]
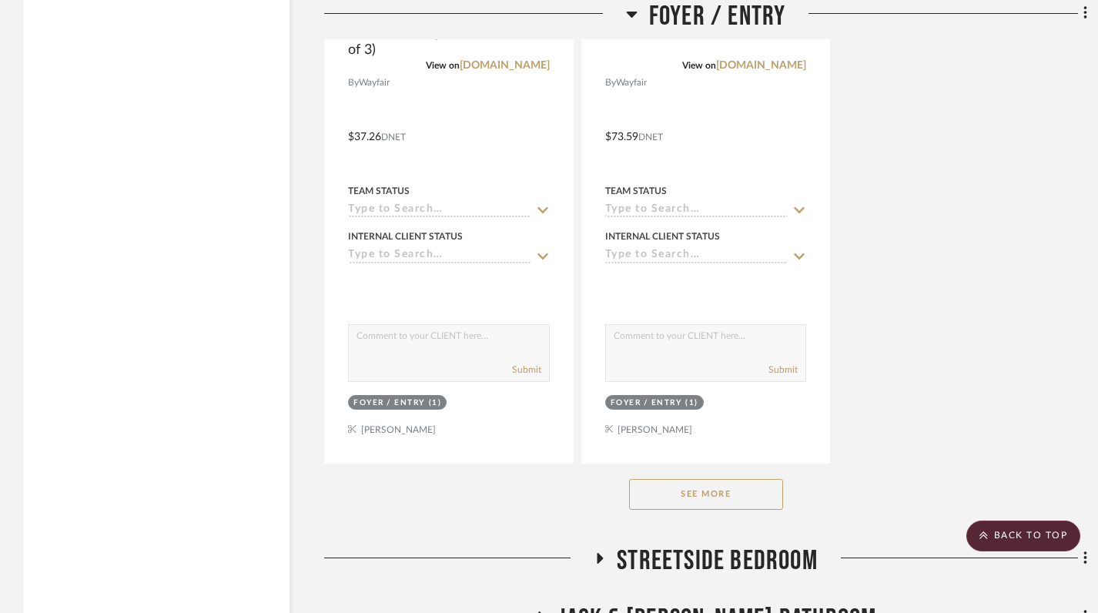
click at [698, 493] on button "See More" at bounding box center [706, 494] width 154 height 31
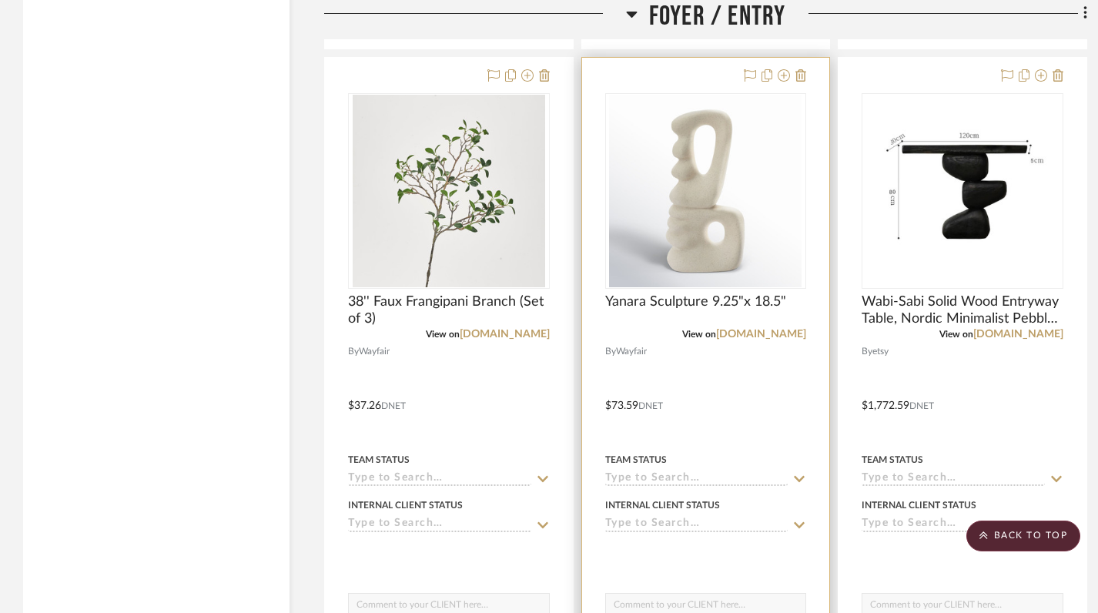
scroll to position [3234, 0]
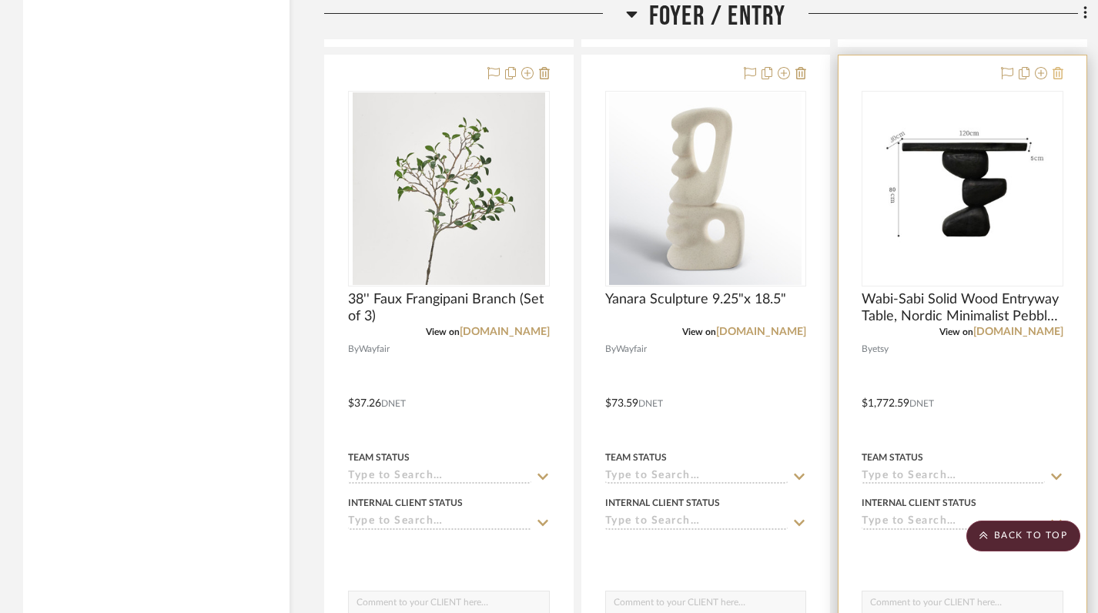
click at [1057, 74] on icon at bounding box center [1058, 73] width 11 height 12
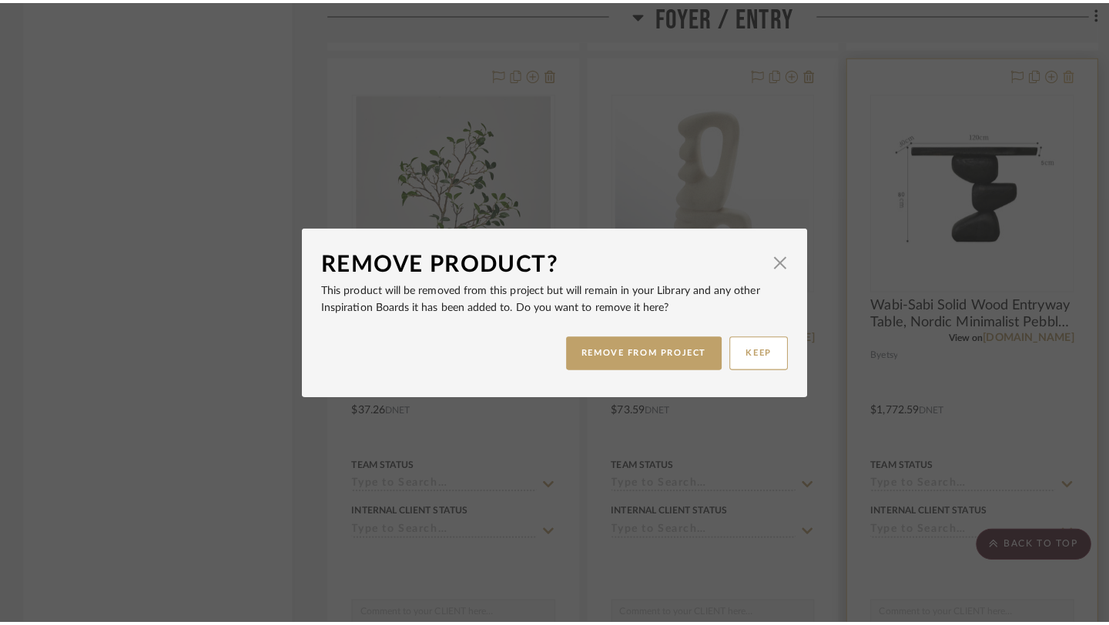
scroll to position [0, 0]
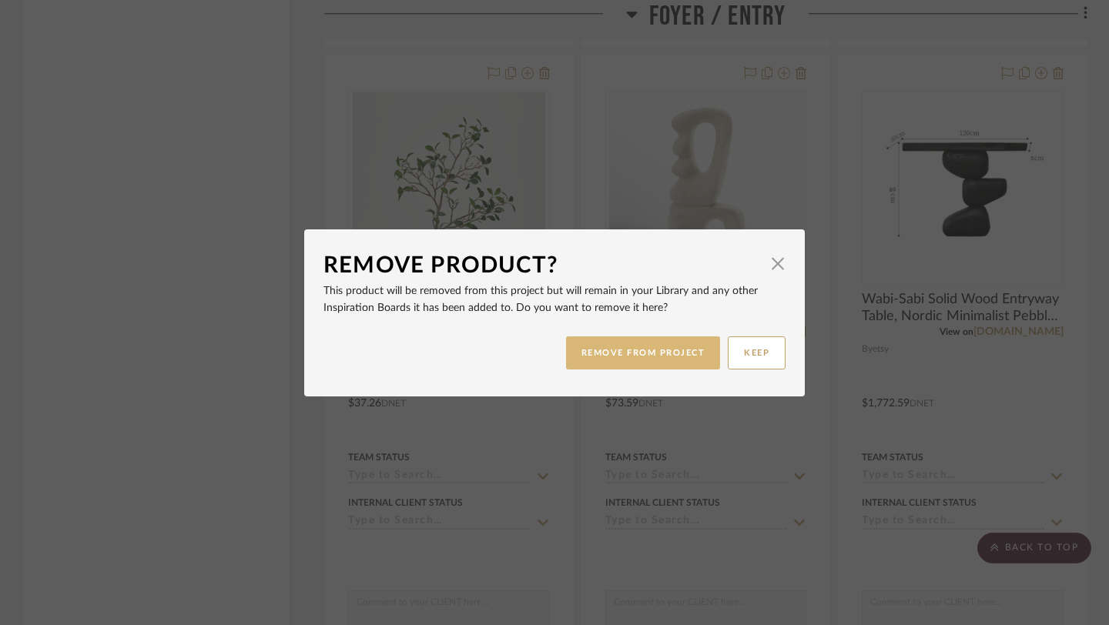
click at [668, 352] on button "REMOVE FROM PROJECT" at bounding box center [643, 353] width 155 height 33
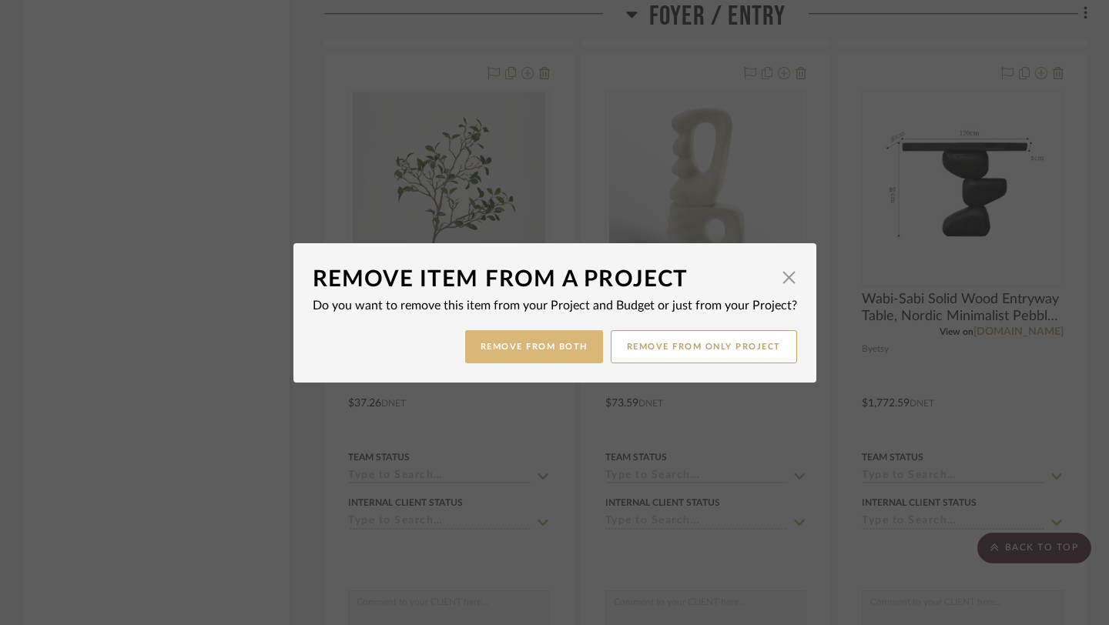
click at [561, 354] on button "Remove from Both" at bounding box center [534, 346] width 138 height 33
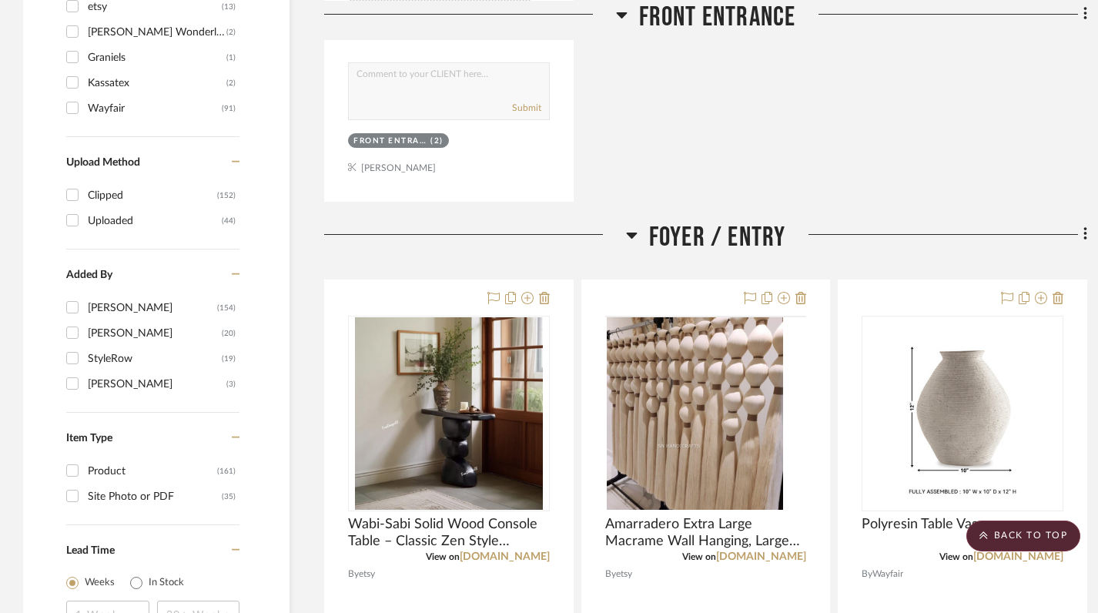
scroll to position [1702, 0]
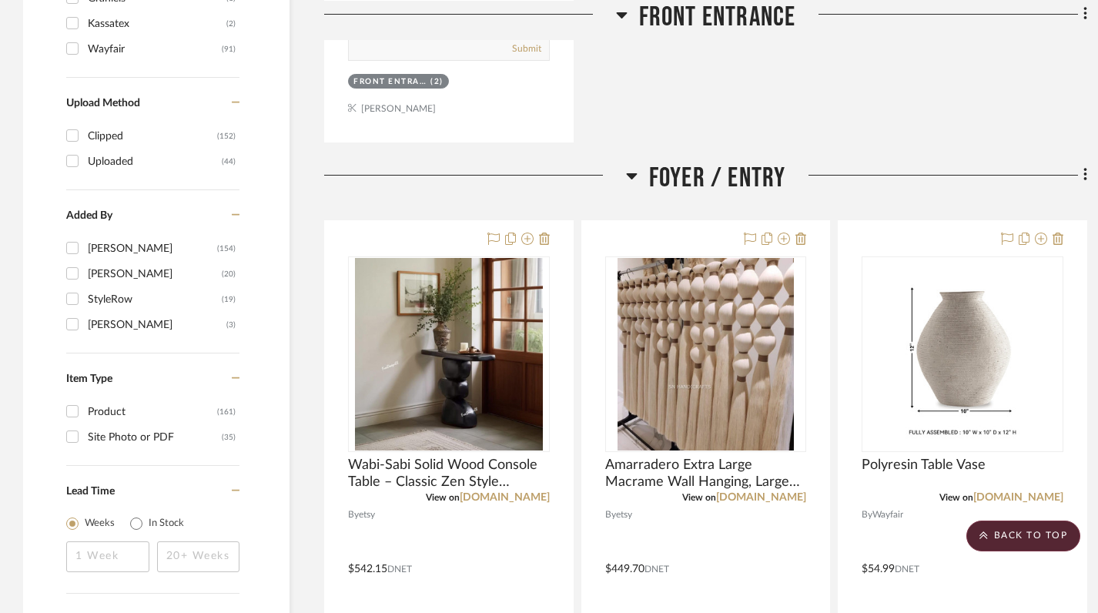
click at [632, 183] on icon at bounding box center [632, 175] width 12 height 18
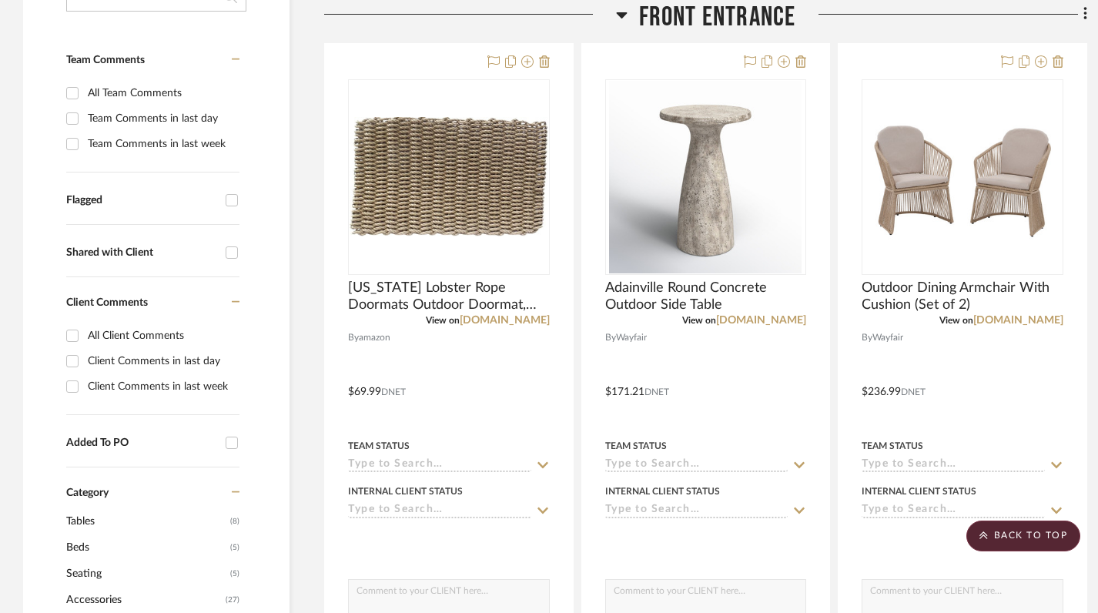
scroll to position [440, 0]
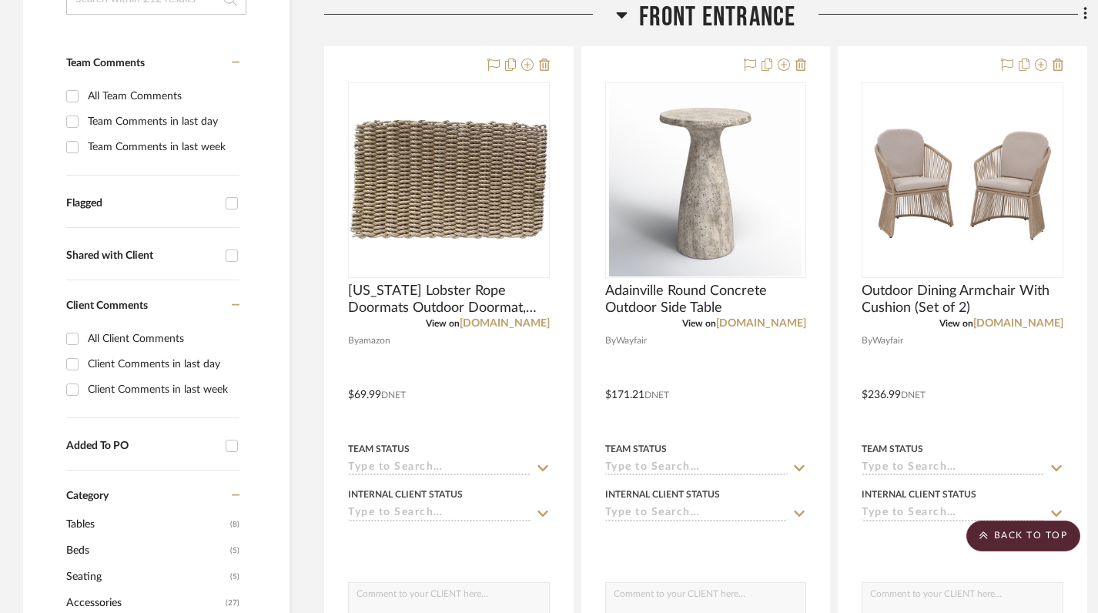
click at [622, 16] on icon at bounding box center [622, 14] width 12 height 18
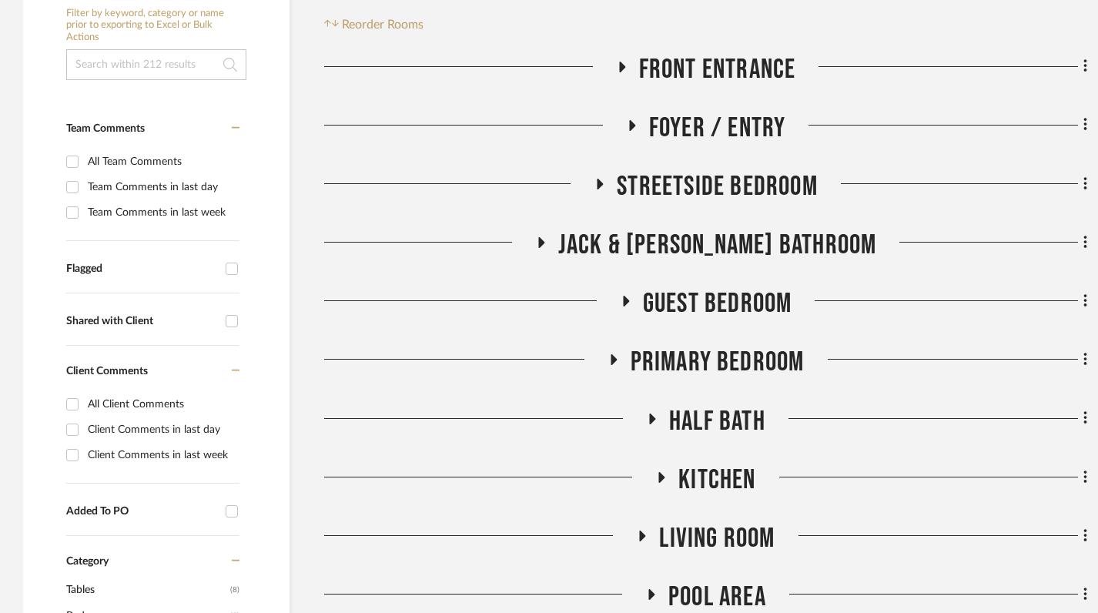
scroll to position [375, 0]
click at [608, 363] on icon at bounding box center [613, 359] width 18 height 12
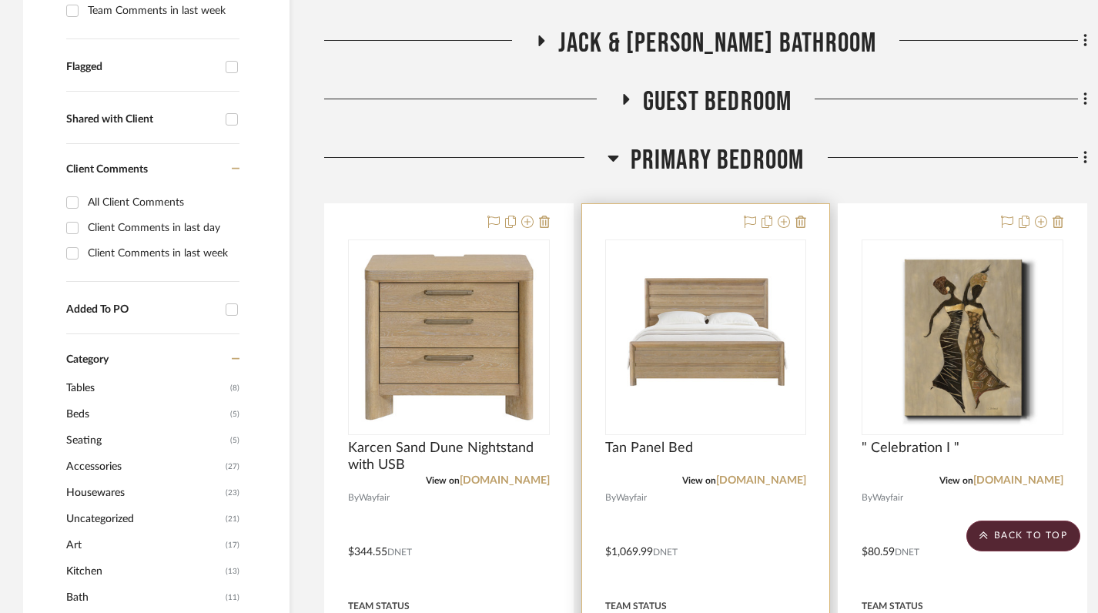
scroll to position [596, 0]
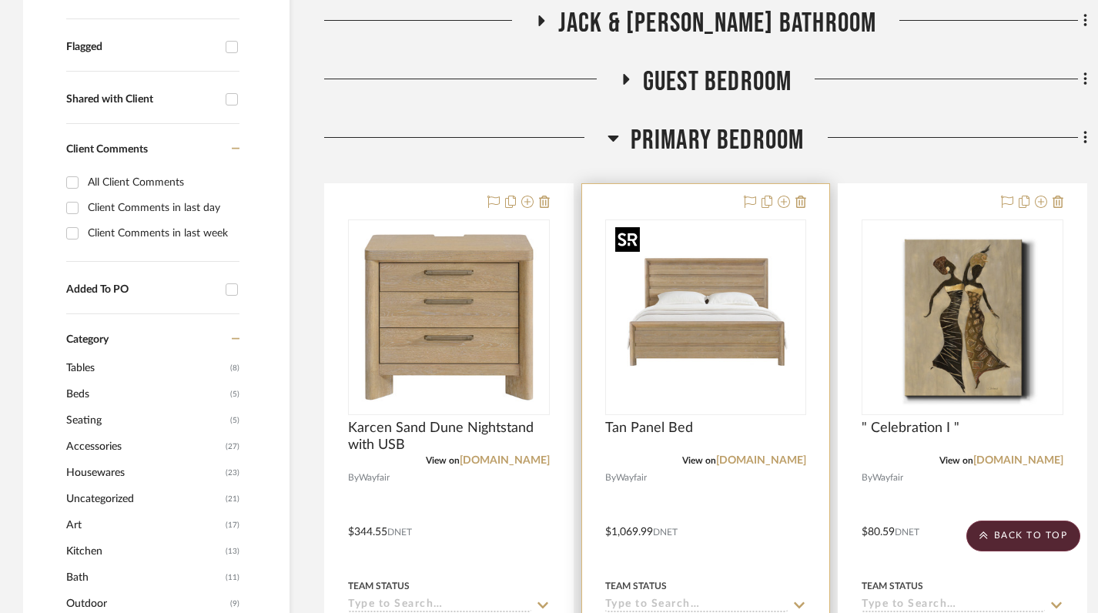
click at [752, 333] on img "0" at bounding box center [705, 317] width 193 height 193
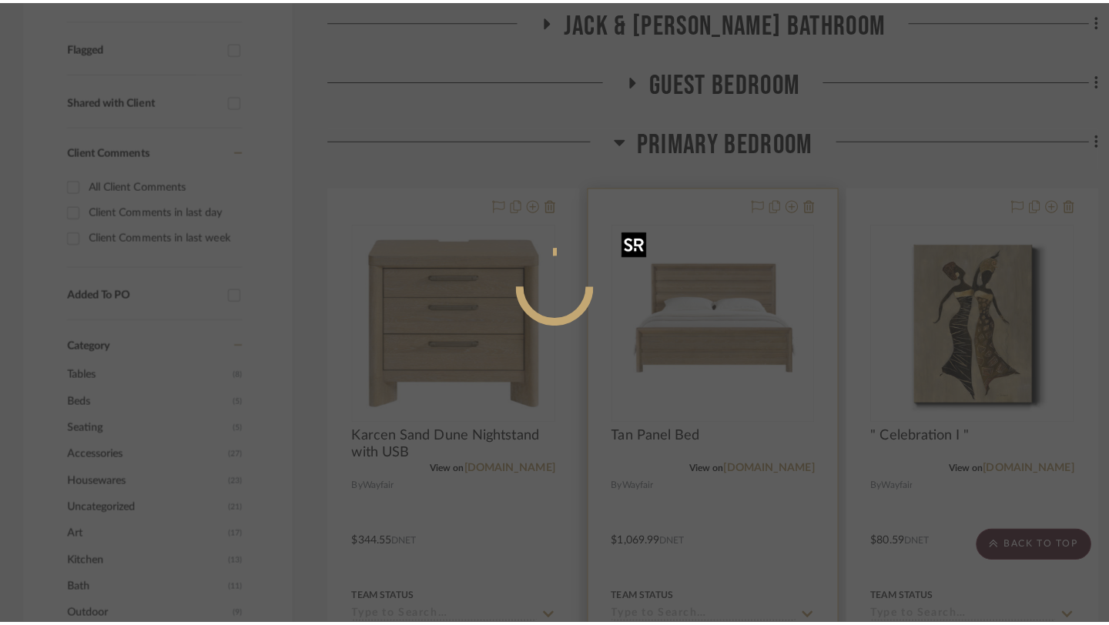
scroll to position [0, 0]
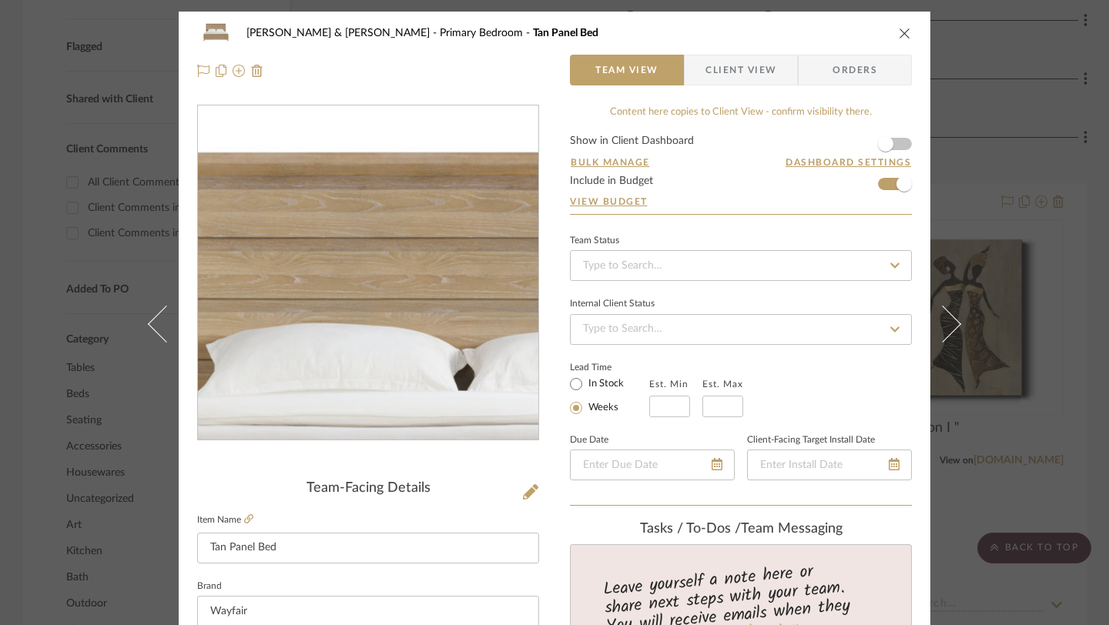
click at [333, 211] on img "0" at bounding box center [368, 273] width 334 height 334
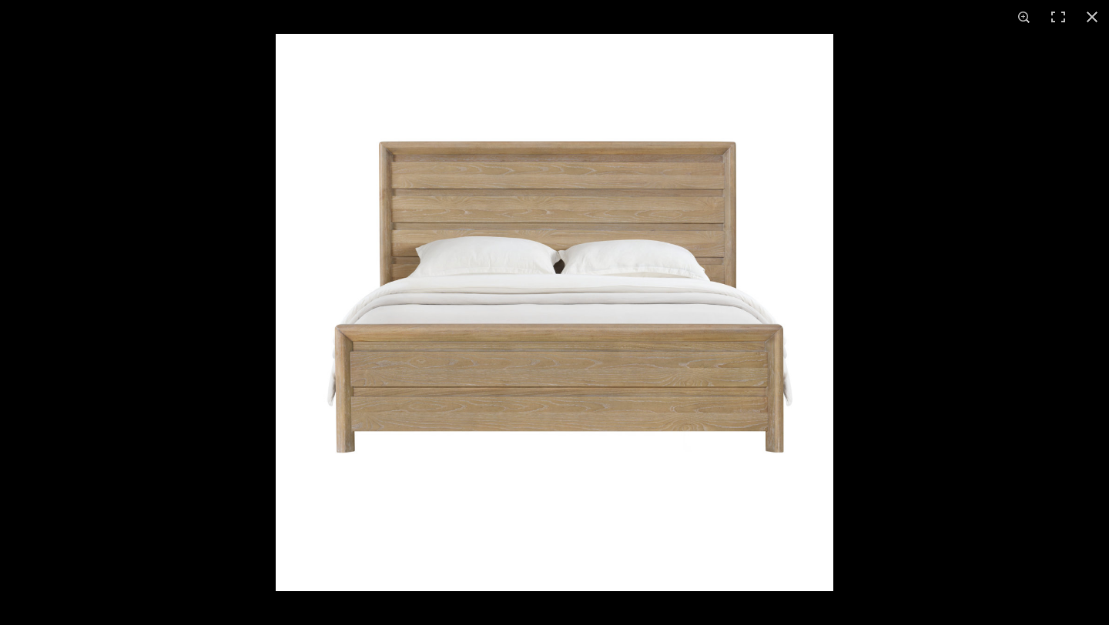
click at [455, 243] on img at bounding box center [555, 313] width 558 height 558
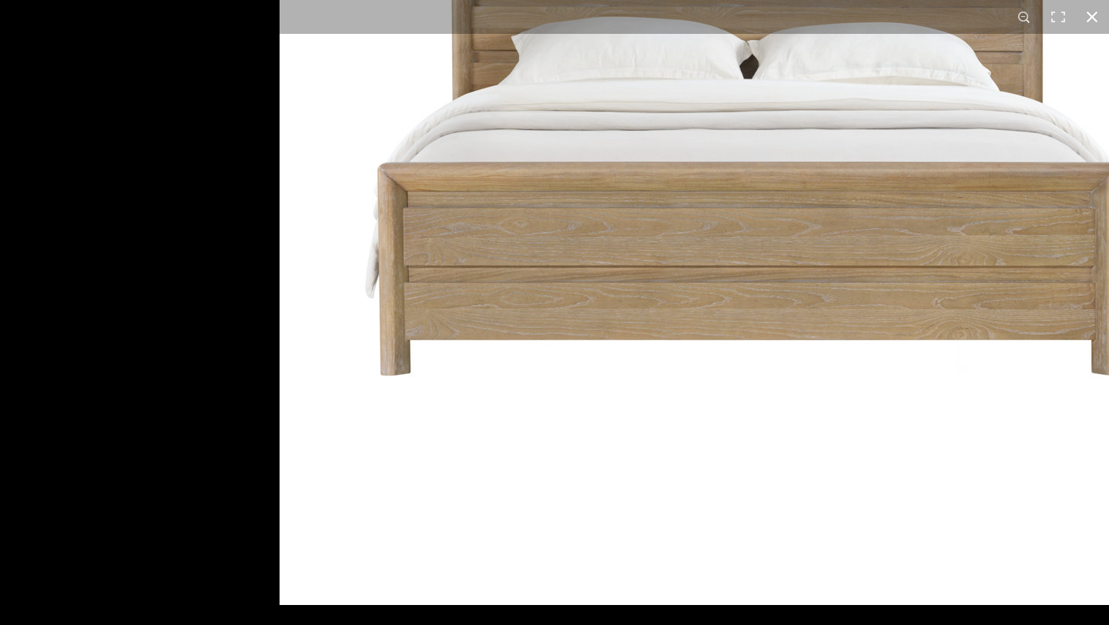
click at [1098, 25] on button at bounding box center [1092, 17] width 34 height 34
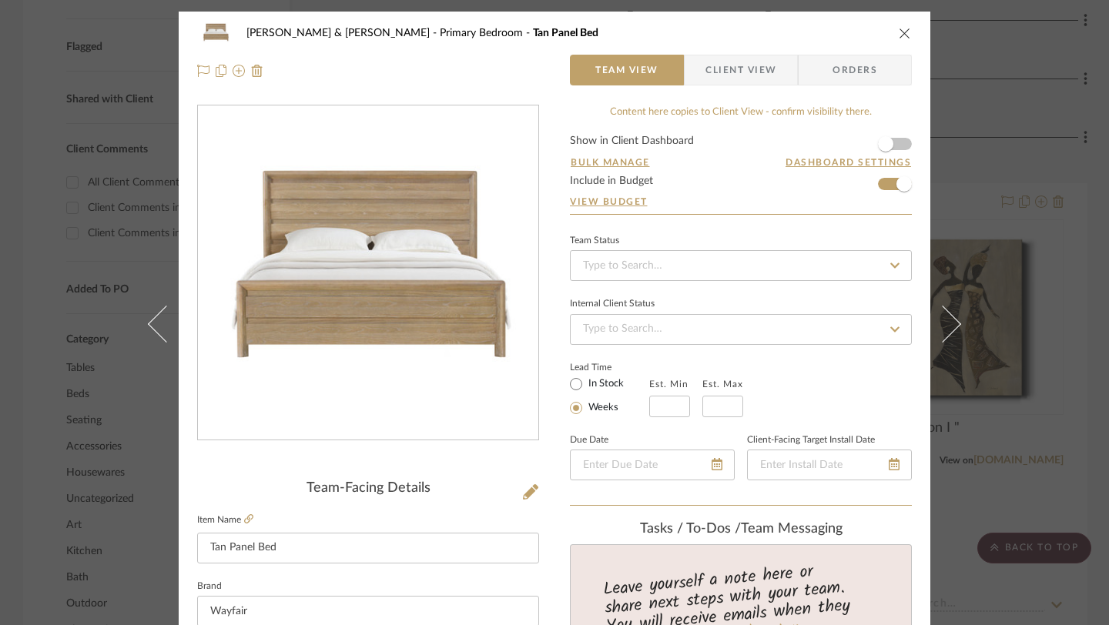
click at [899, 30] on icon "close" at bounding box center [905, 33] width 12 height 12
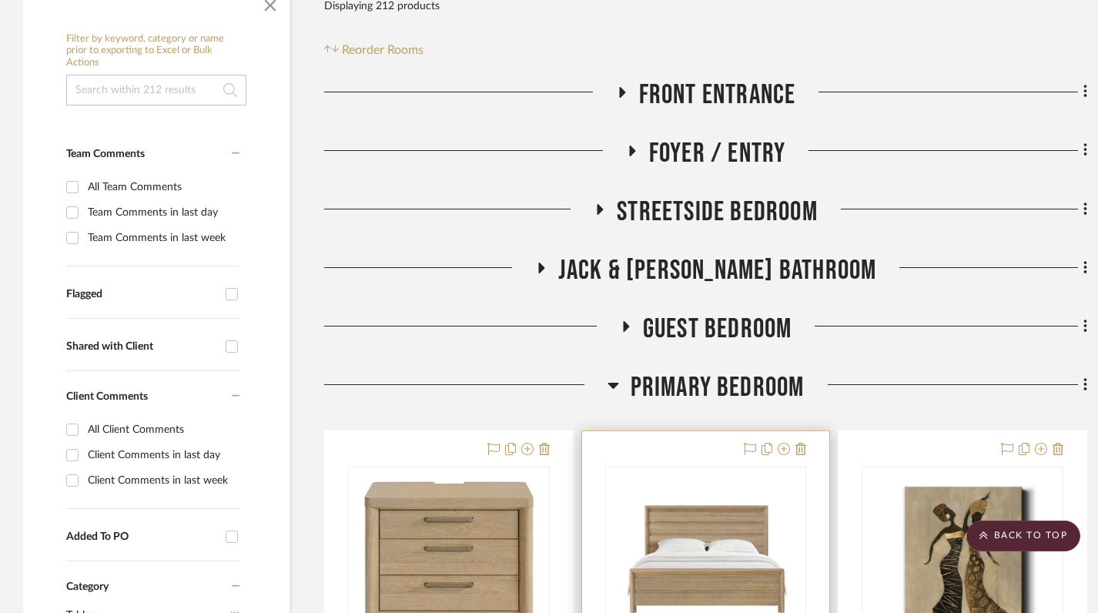
scroll to position [276, 0]
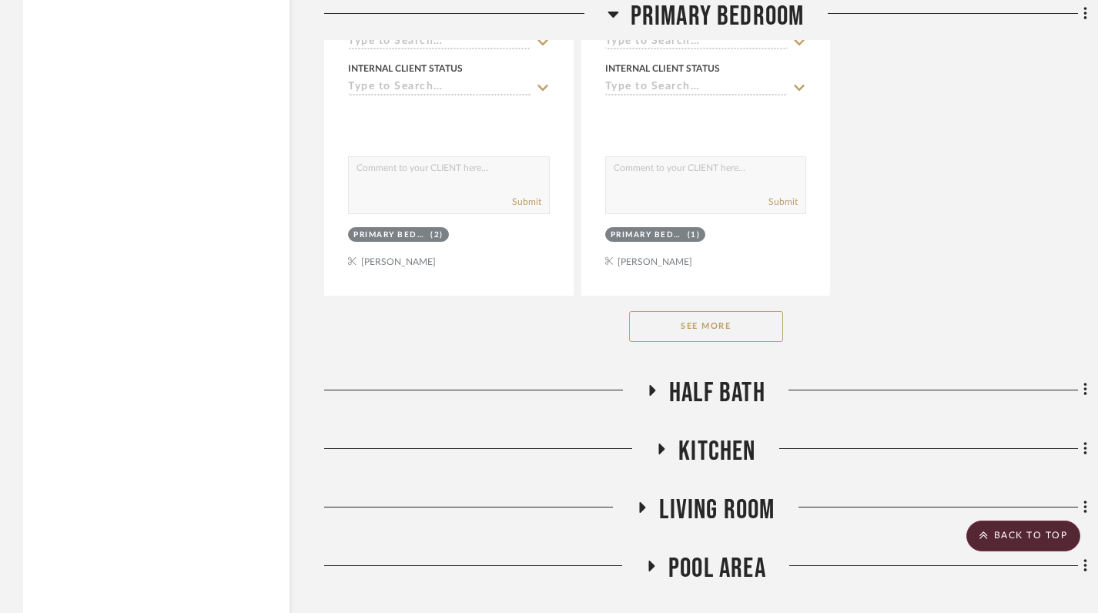
scroll to position [2549, 0]
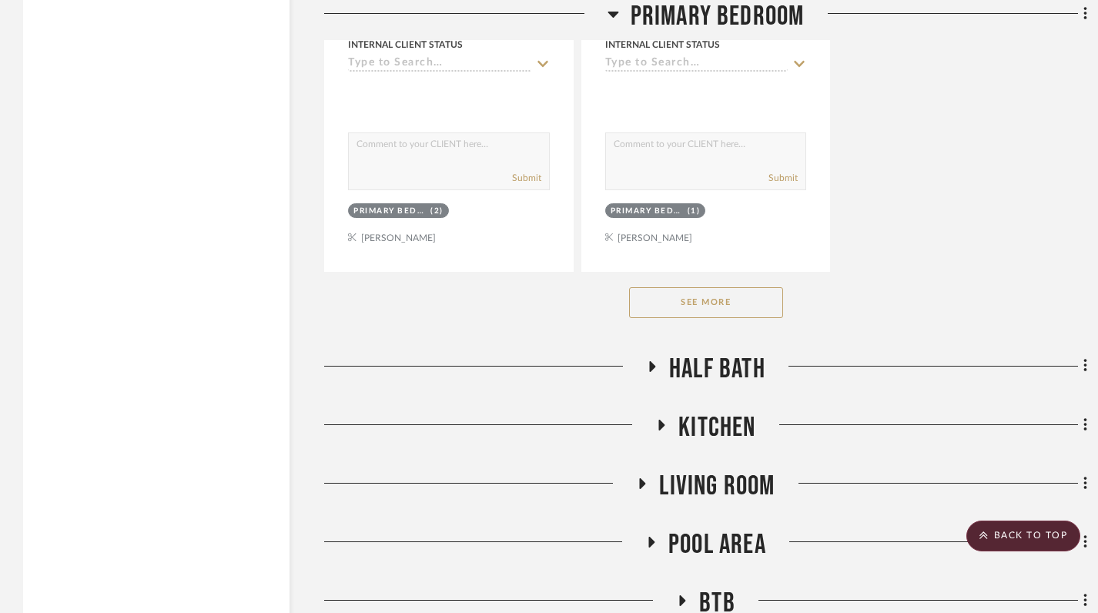
click at [711, 314] on button "See More" at bounding box center [706, 302] width 154 height 31
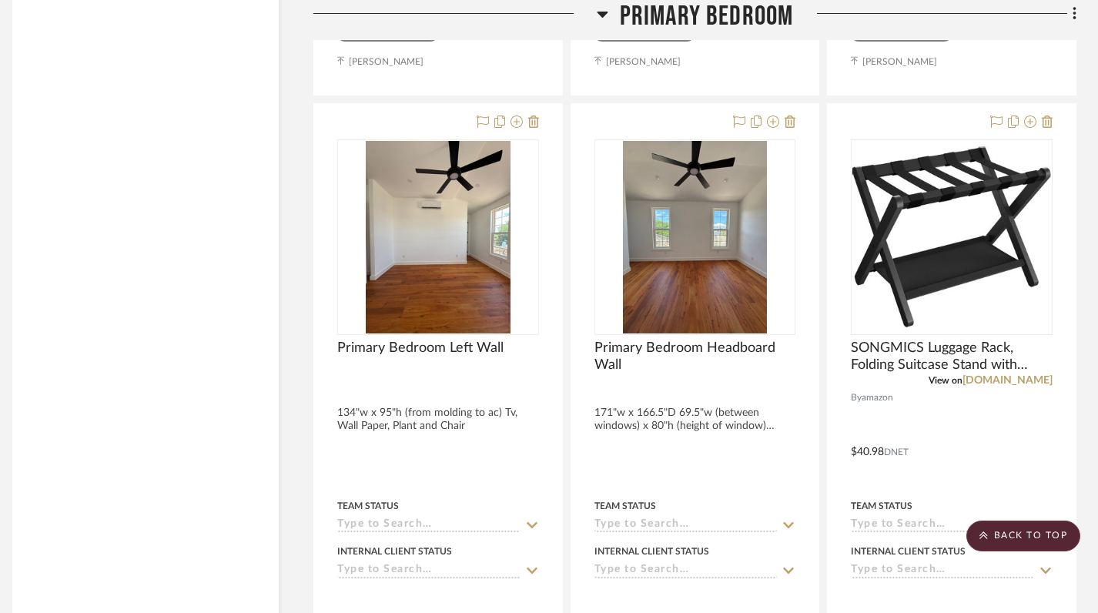
scroll to position [8538, 11]
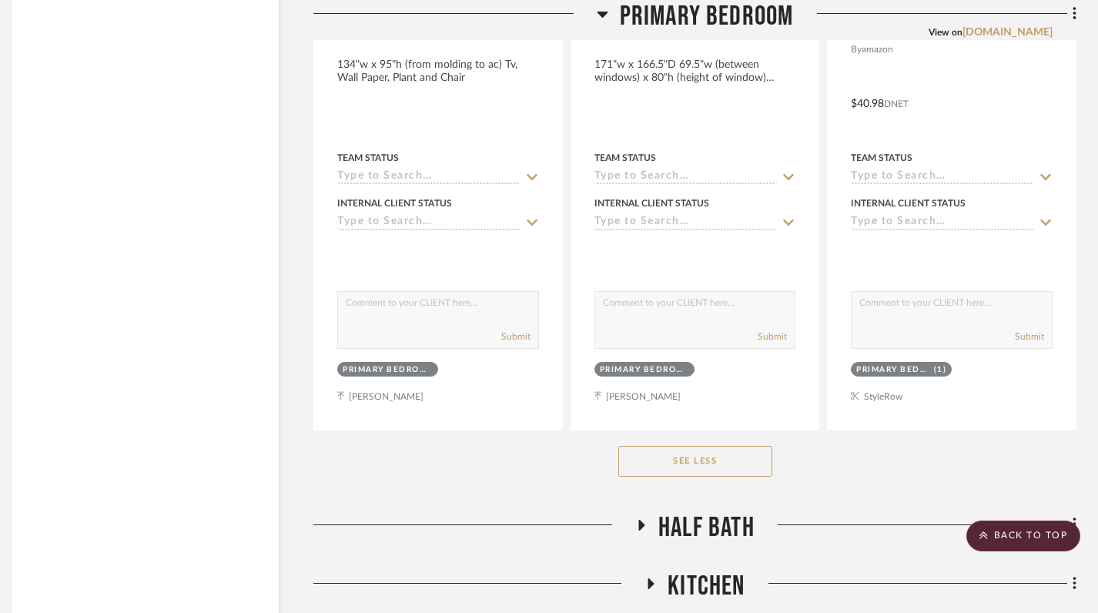
click at [639, 524] on icon at bounding box center [642, 525] width 6 height 11
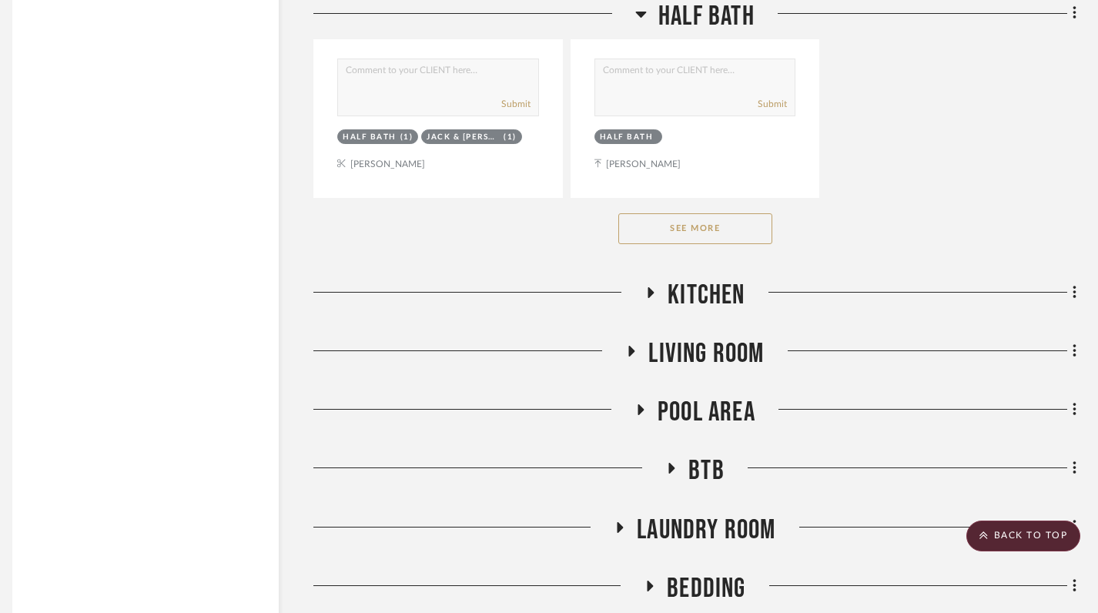
scroll to position [10967, 11]
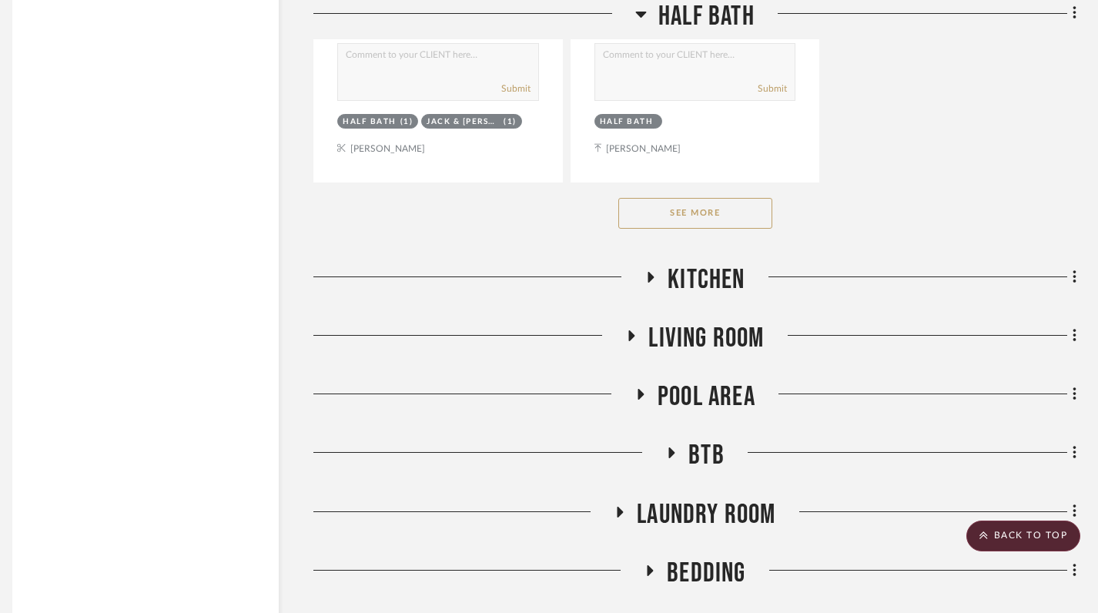
click at [692, 217] on button "See More" at bounding box center [695, 213] width 154 height 31
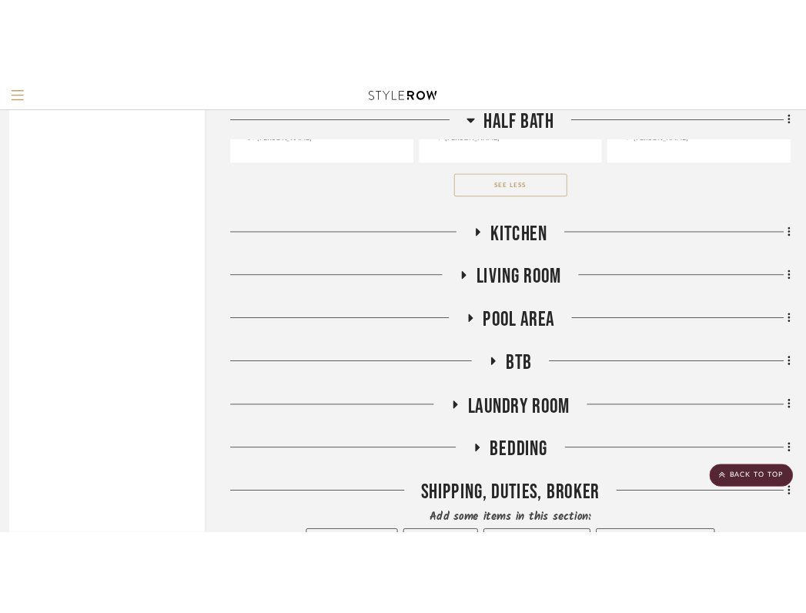
scroll to position [11006, 11]
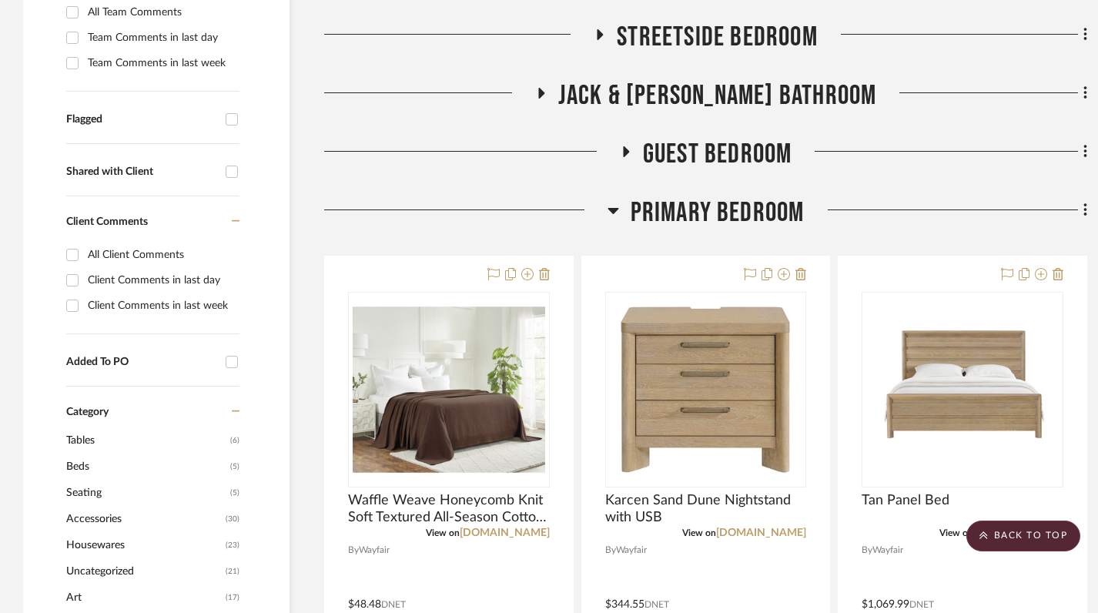
scroll to position [522, 0]
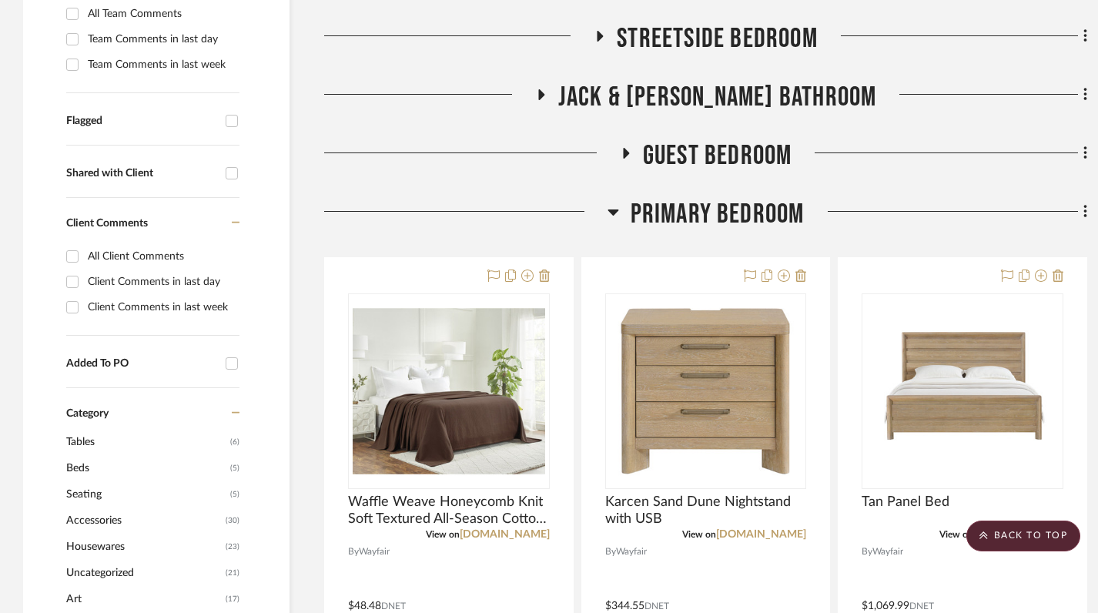
click at [611, 208] on icon at bounding box center [614, 212] width 12 height 18
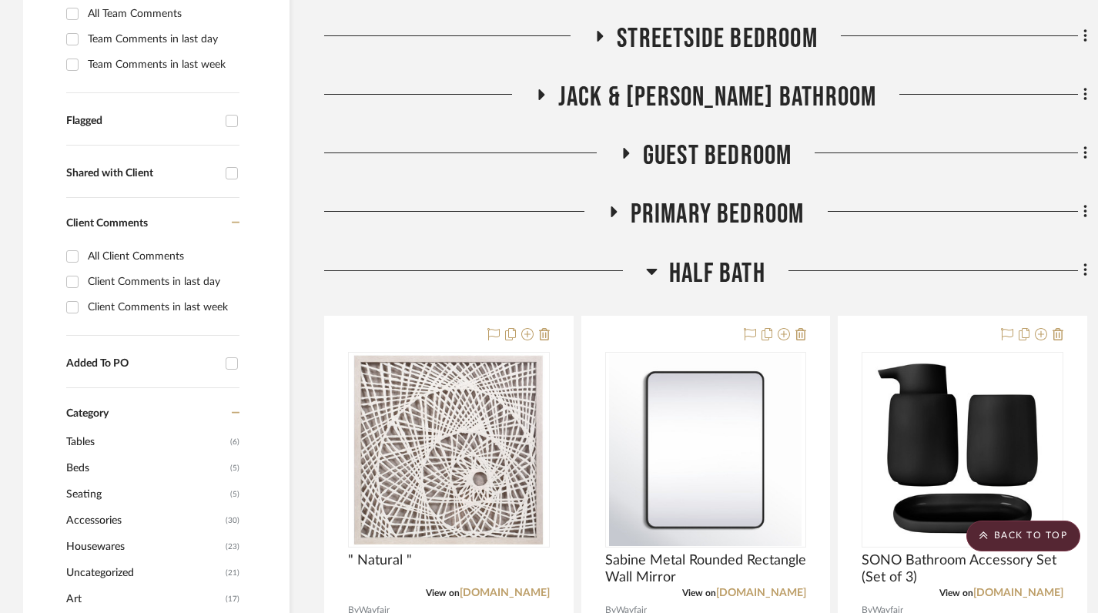
click at [630, 141] on h3 "Guest Bedroom" at bounding box center [706, 155] width 173 height 33
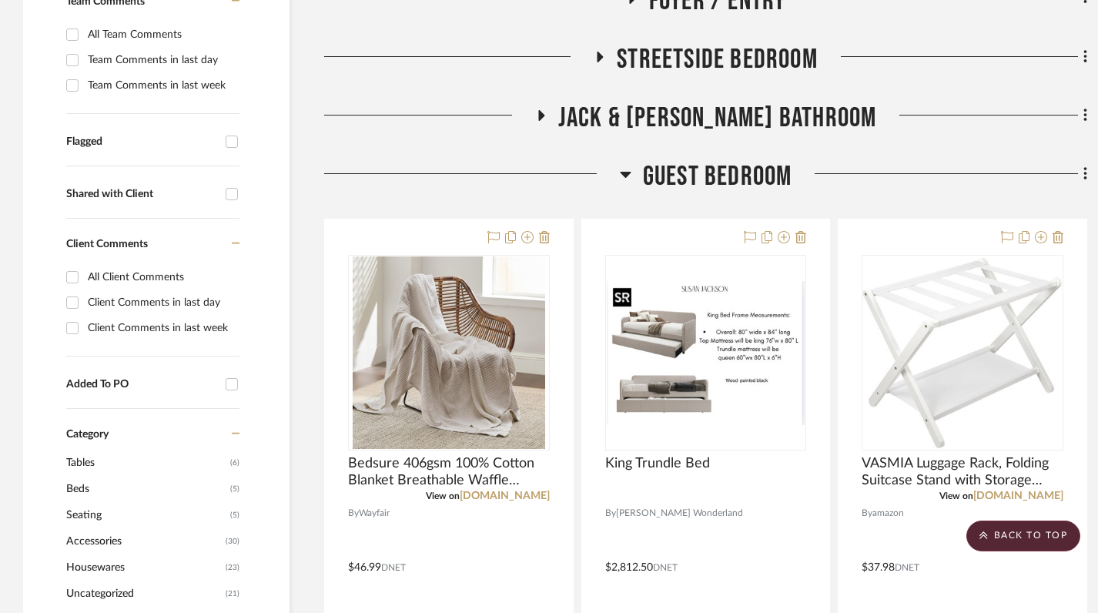
scroll to position [478, 0]
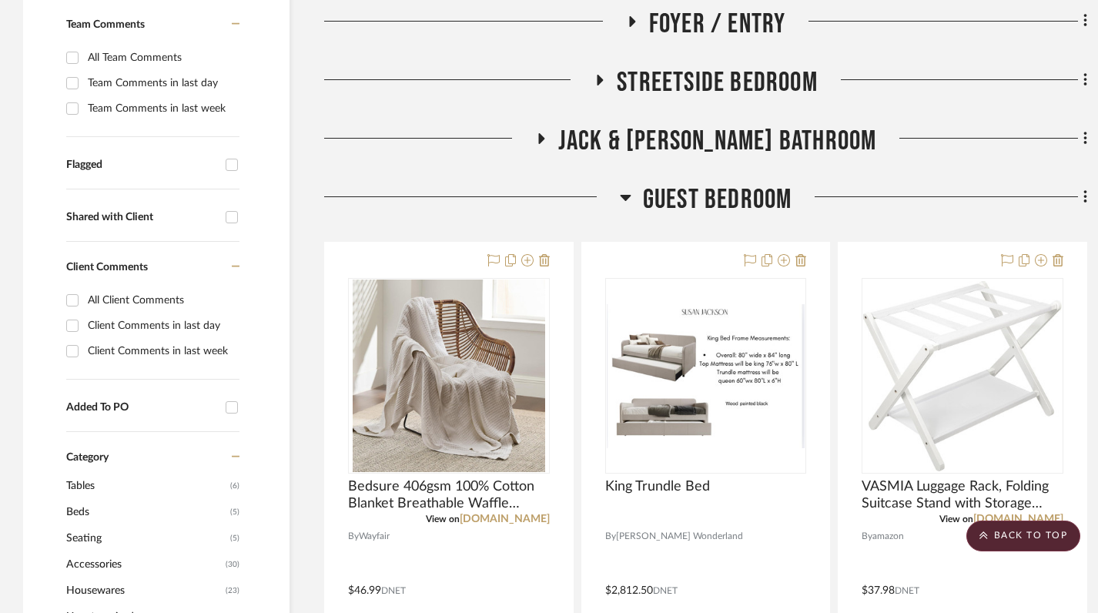
click at [623, 195] on icon at bounding box center [625, 198] width 11 height 6
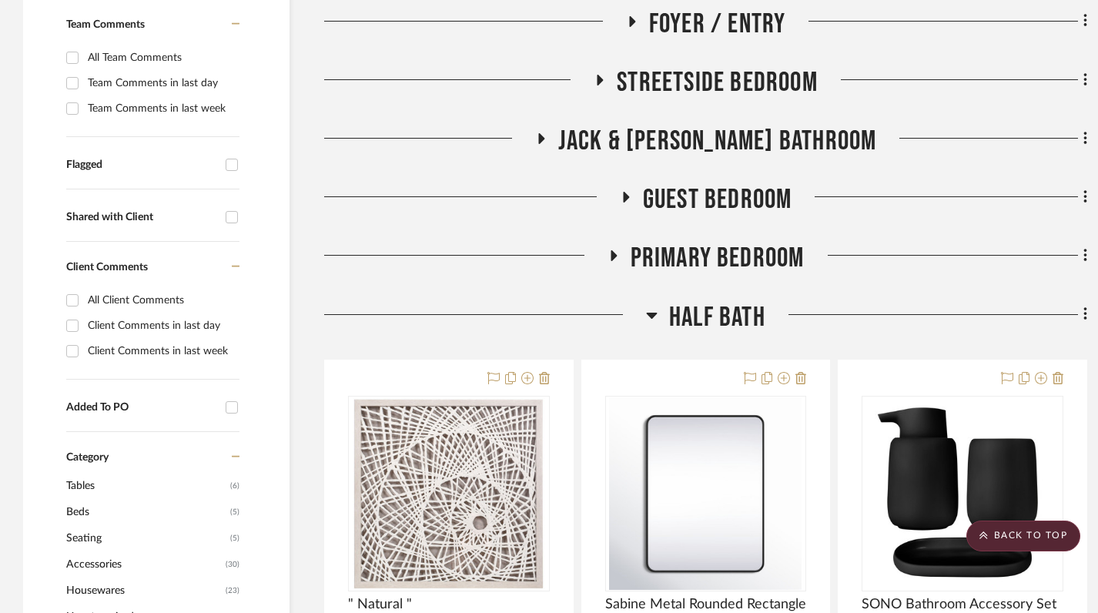
click at [657, 313] on icon at bounding box center [652, 315] width 12 height 18
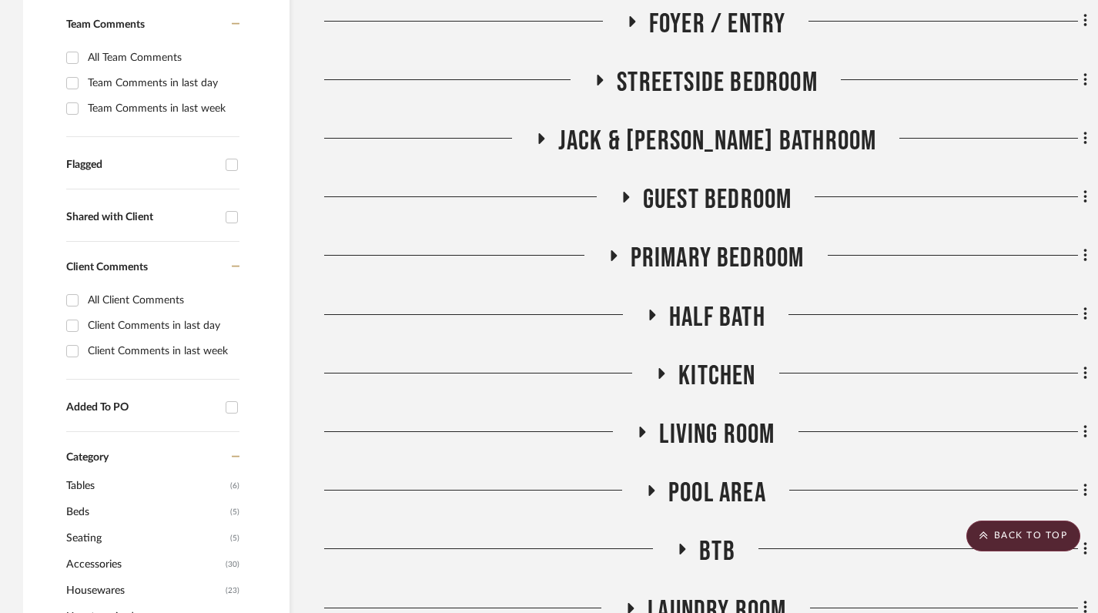
click at [602, 79] on icon at bounding box center [601, 80] width 6 height 11
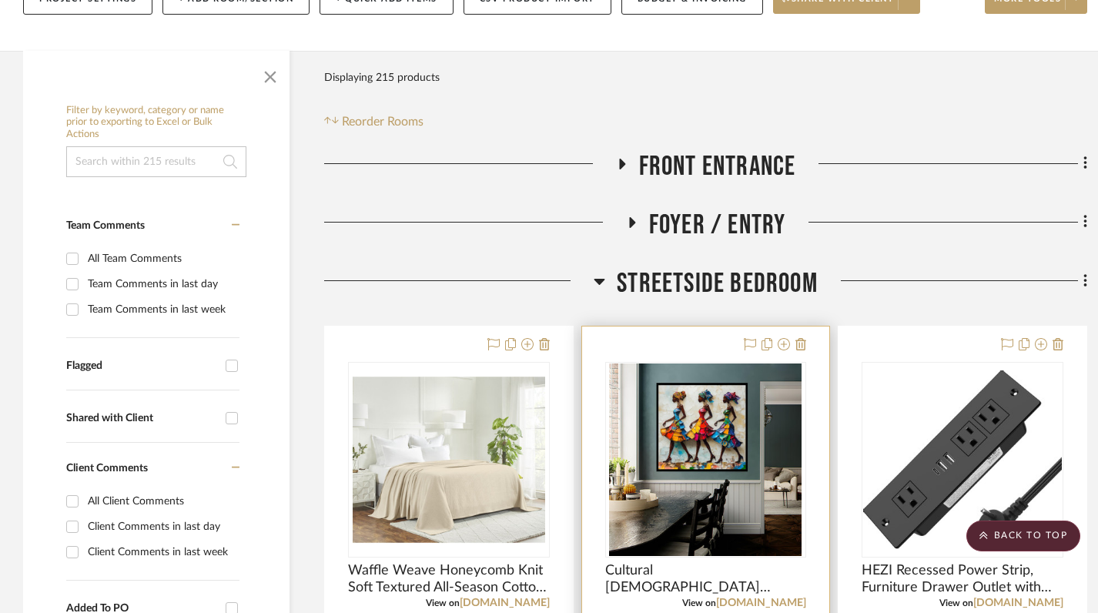
scroll to position [134, 0]
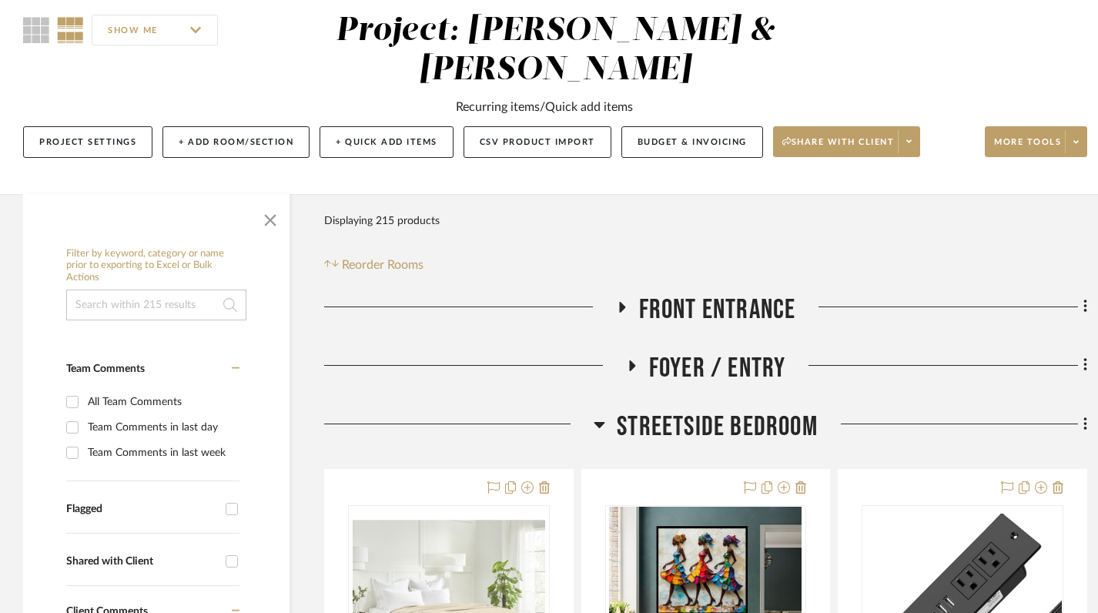
click at [599, 428] on icon at bounding box center [600, 424] width 12 height 18
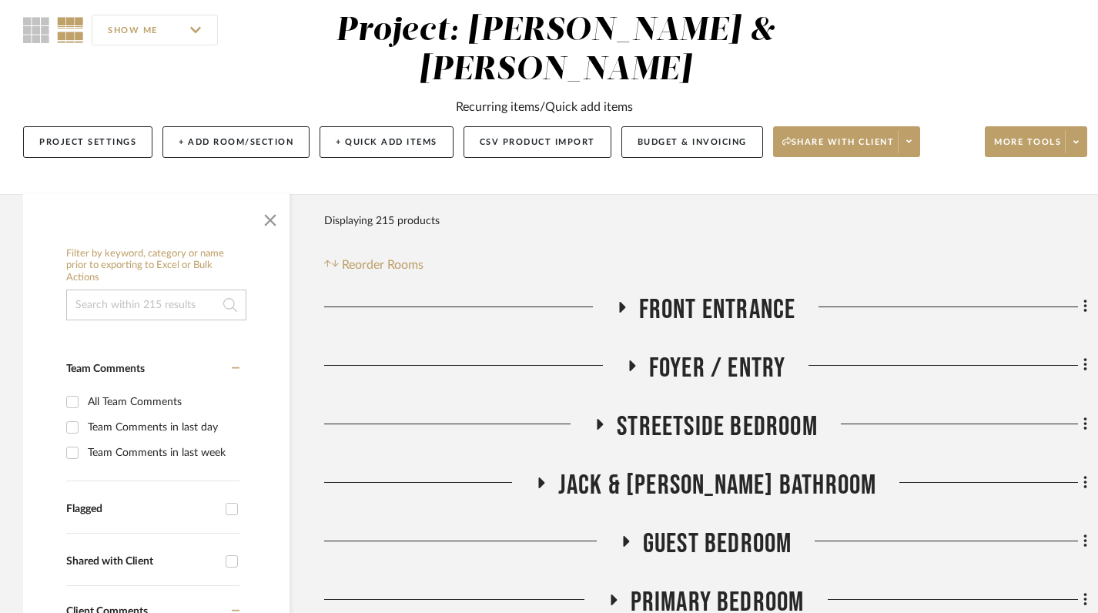
click at [625, 534] on h3 "Guest Bedroom" at bounding box center [706, 544] width 173 height 33
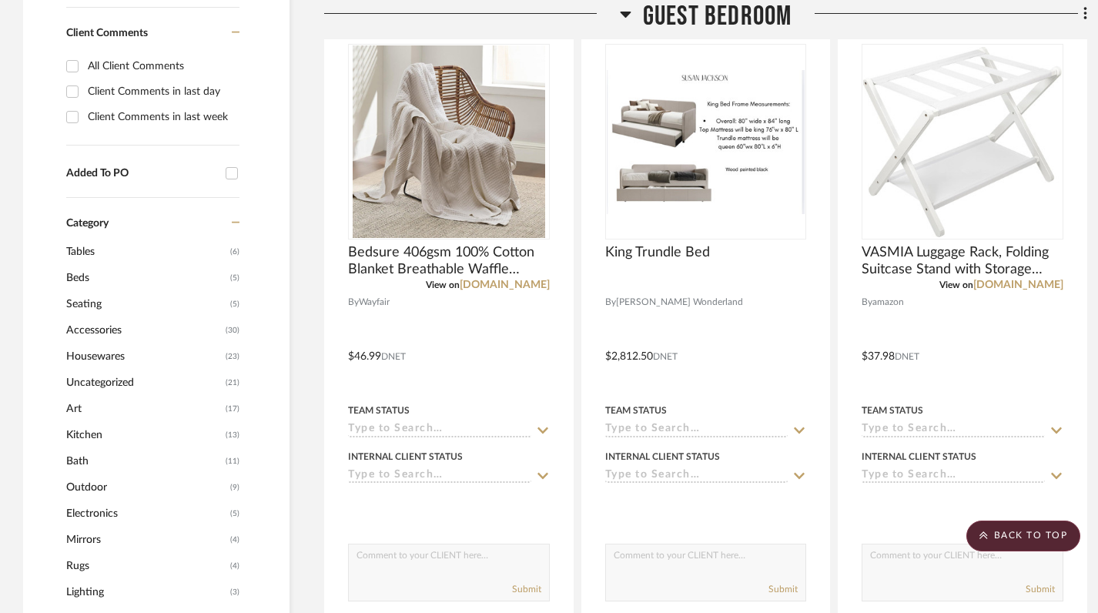
scroll to position [705, 0]
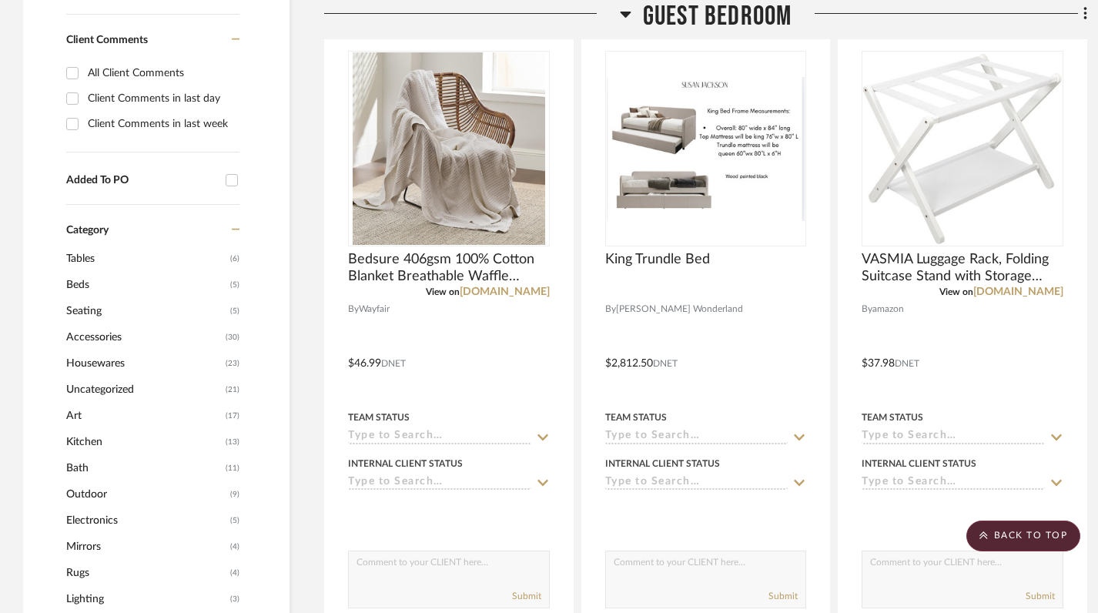
click at [624, 11] on icon at bounding box center [626, 14] width 12 height 18
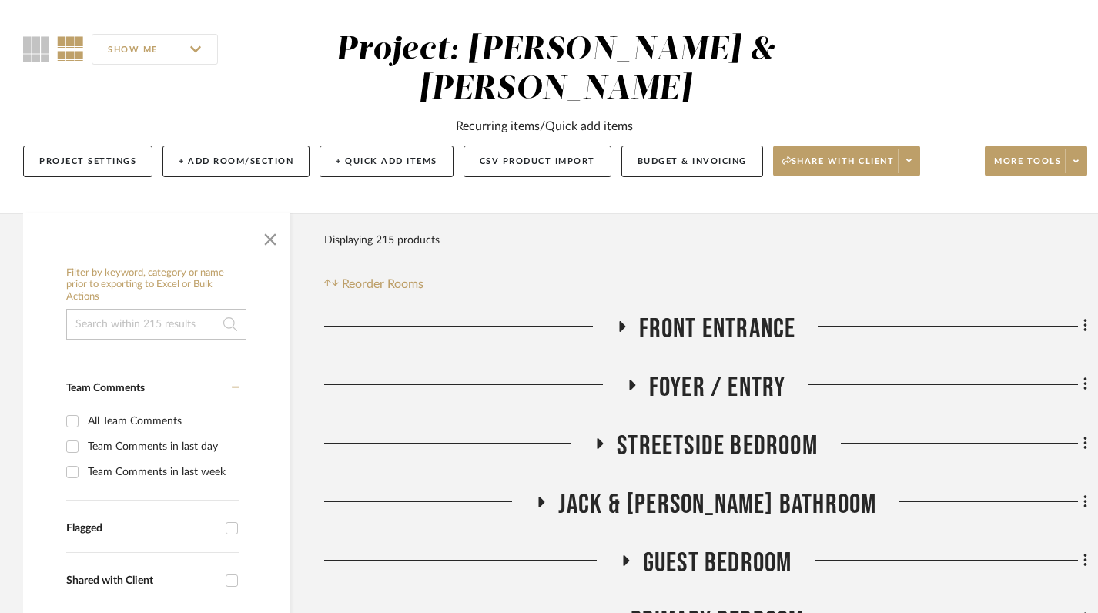
scroll to position [132, 0]
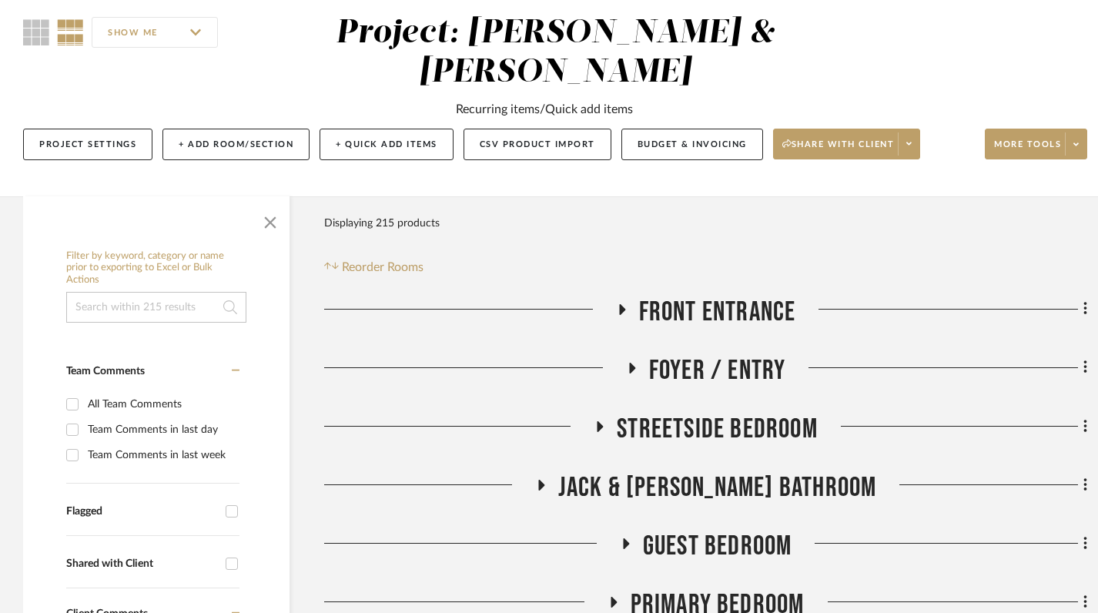
click at [618, 313] on icon at bounding box center [621, 309] width 18 height 12
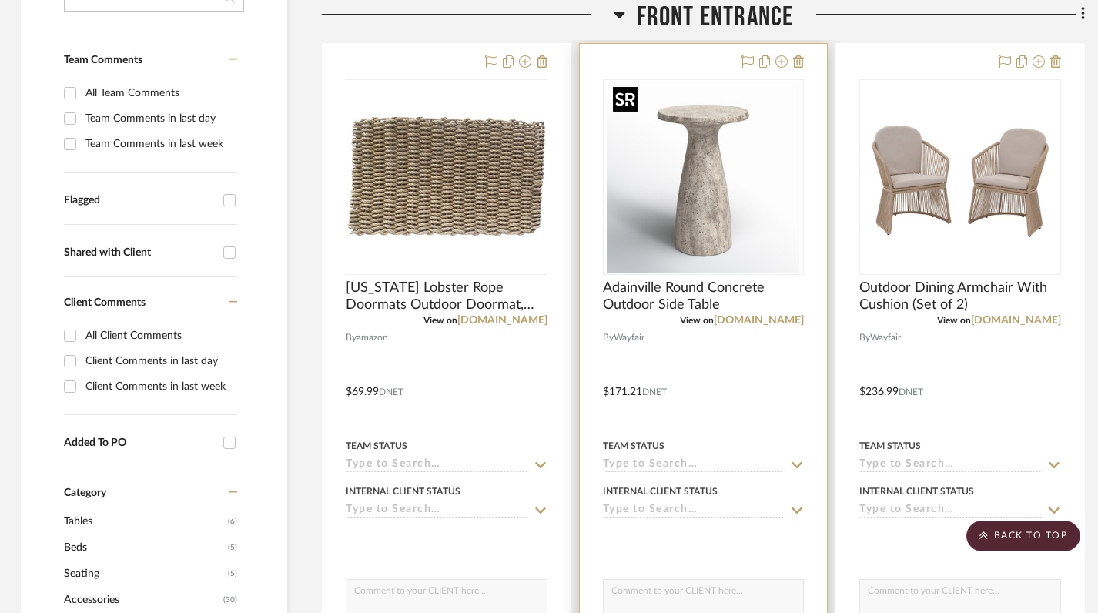
scroll to position [437, 2]
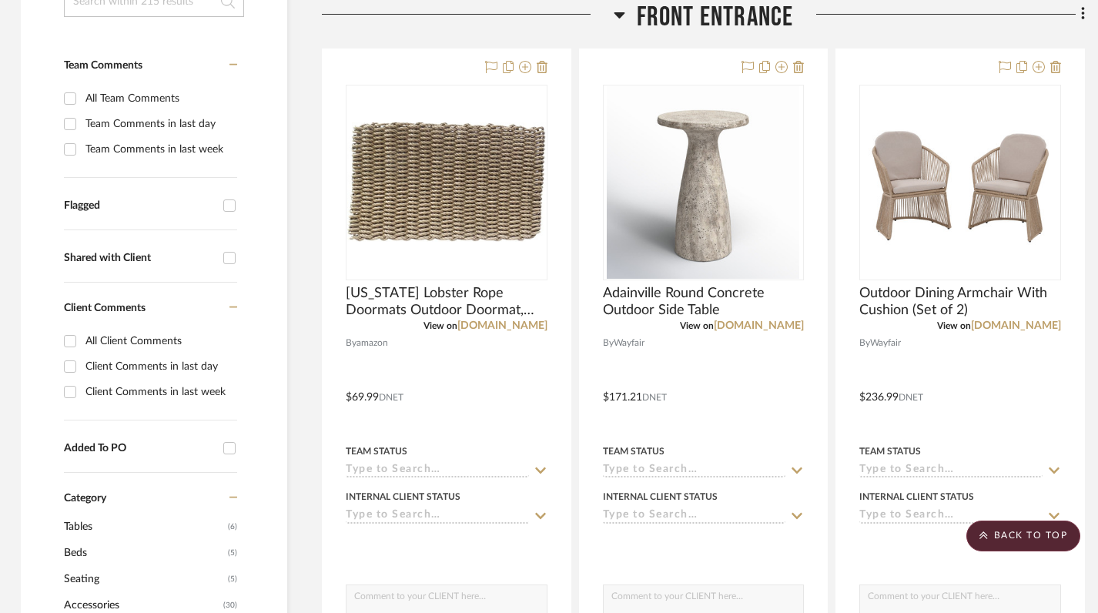
click at [620, 21] on icon at bounding box center [620, 14] width 12 height 18
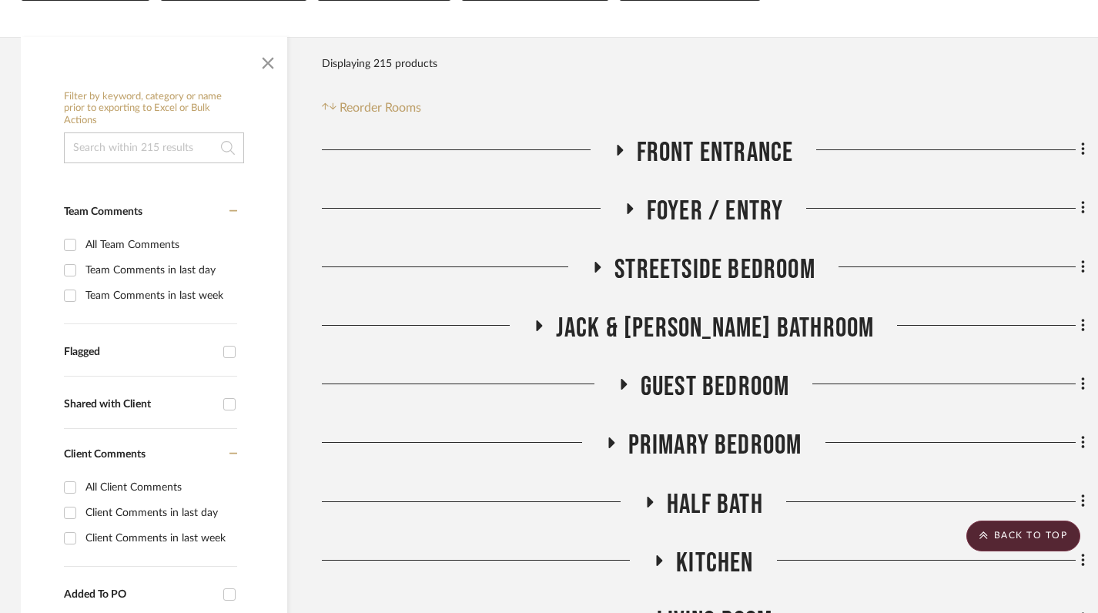
scroll to position [322, 2]
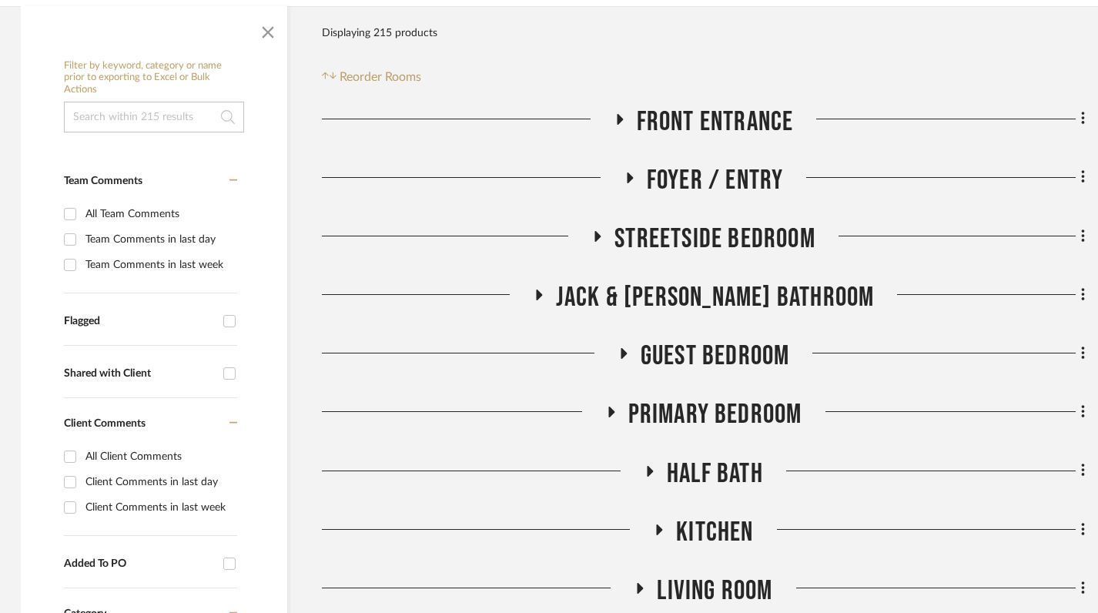
click at [623, 175] on icon at bounding box center [629, 178] width 18 height 12
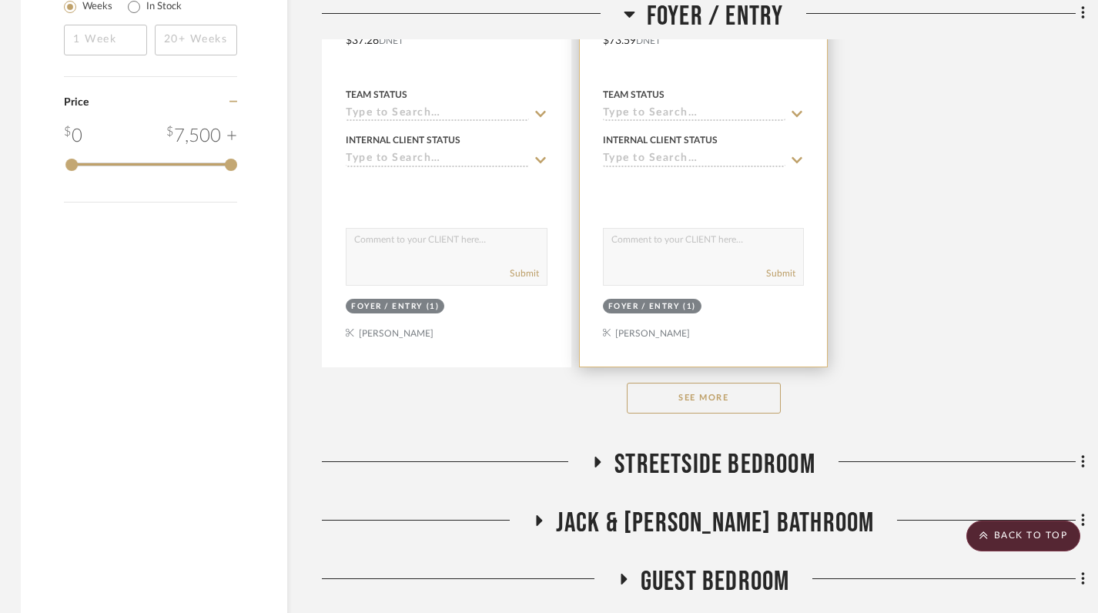
scroll to position [2220, 2]
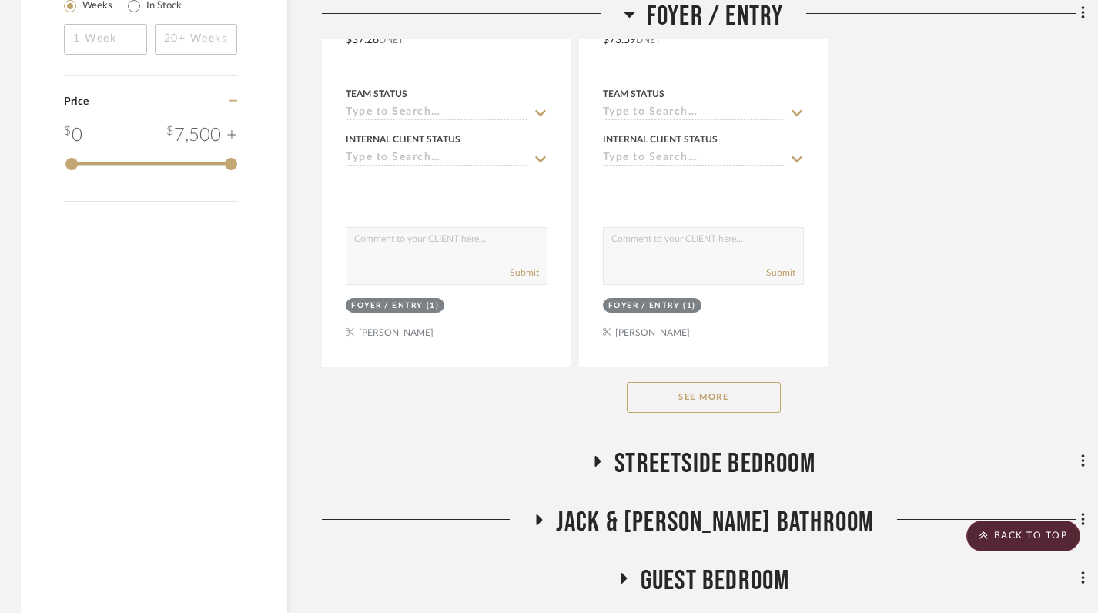
click at [692, 401] on button "See More" at bounding box center [704, 397] width 154 height 31
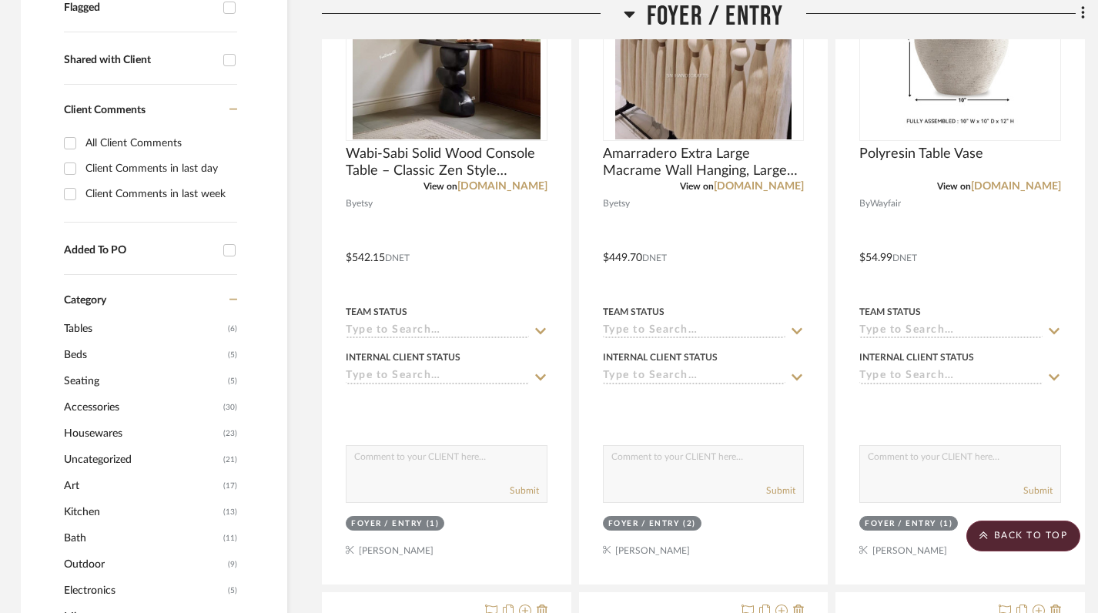
scroll to position [270, 2]
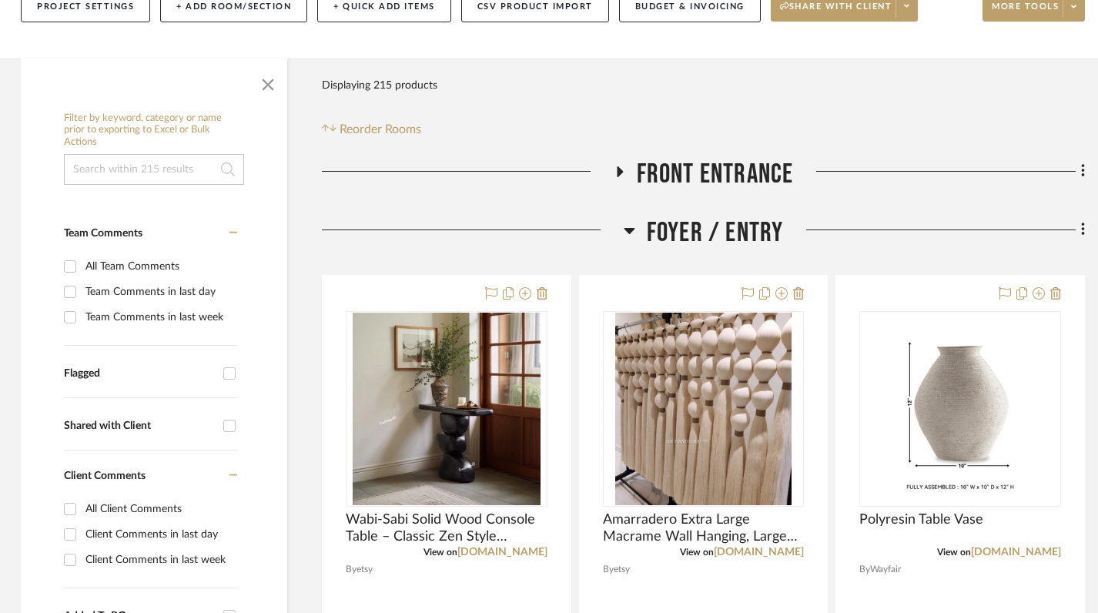
click at [631, 233] on icon at bounding box center [630, 230] width 12 height 18
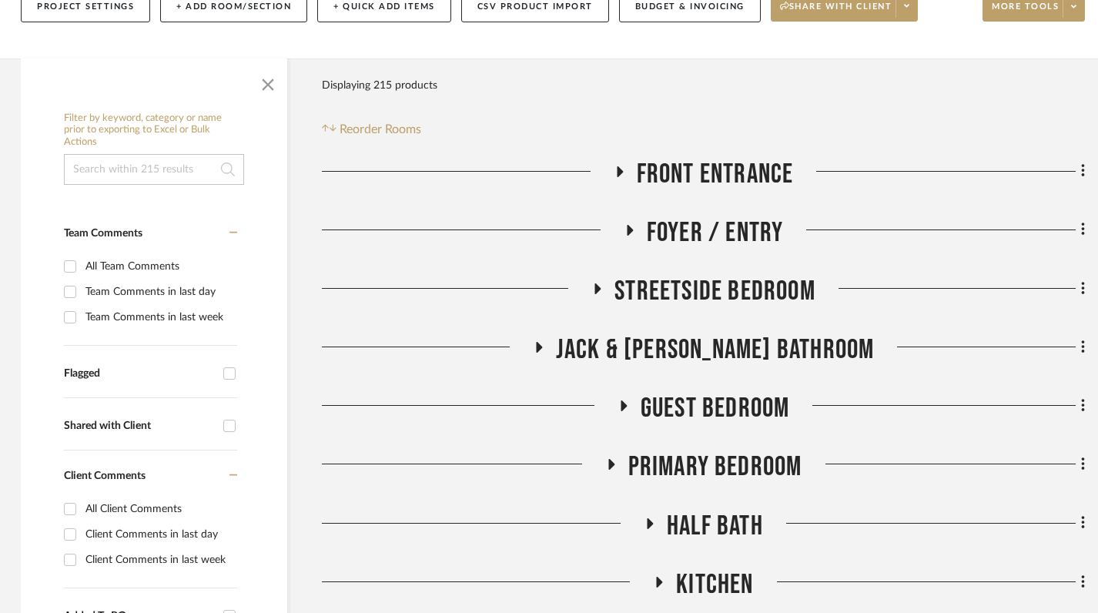
click at [594, 288] on icon at bounding box center [597, 289] width 18 height 12
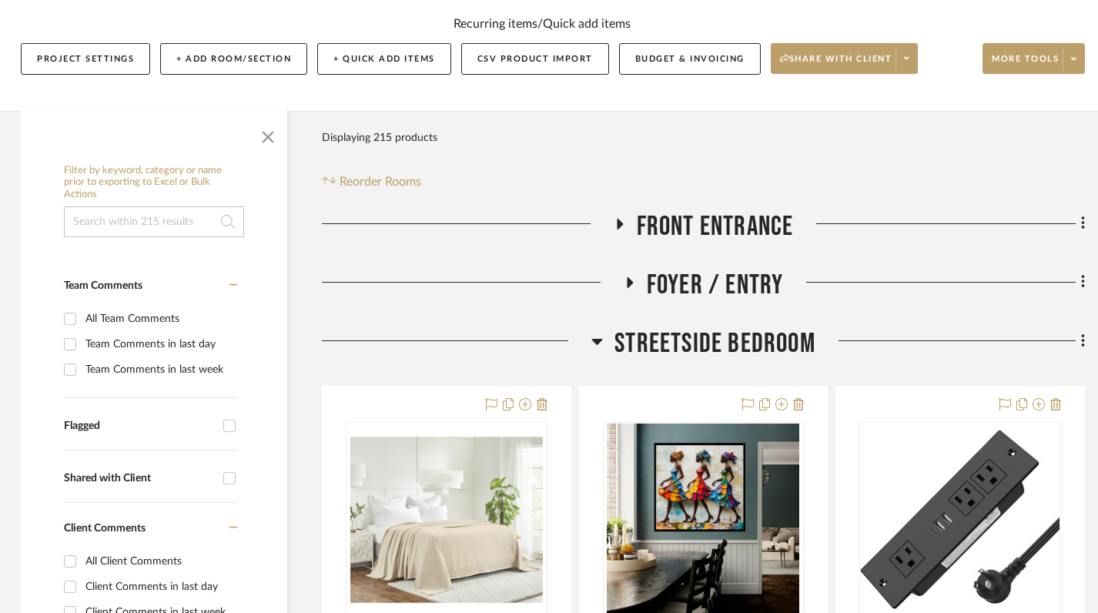
scroll to position [276, 2]
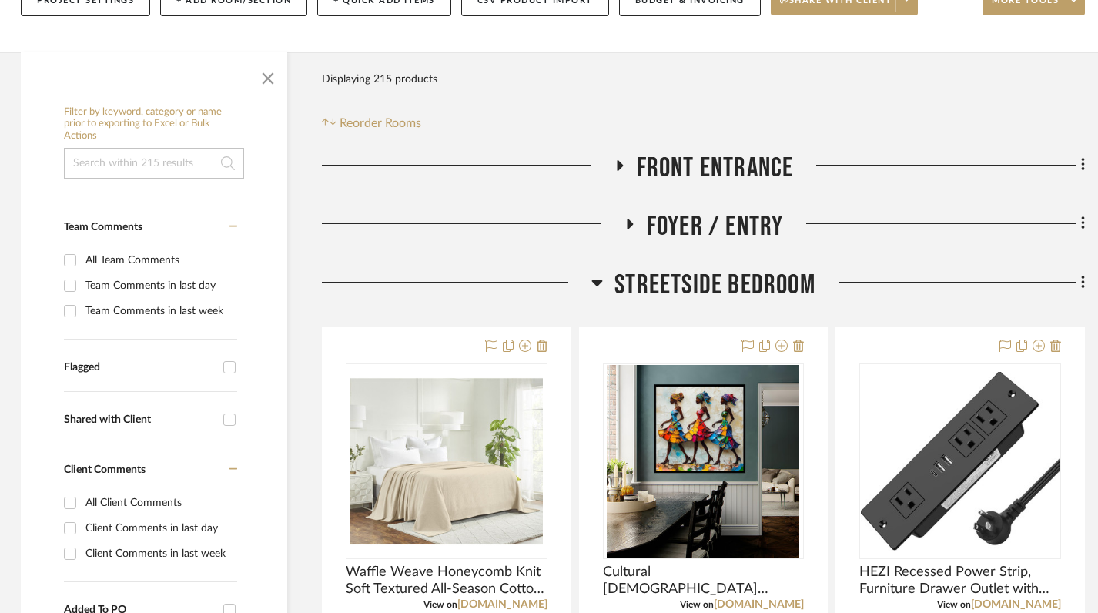
click at [595, 286] on icon at bounding box center [597, 282] width 12 height 18
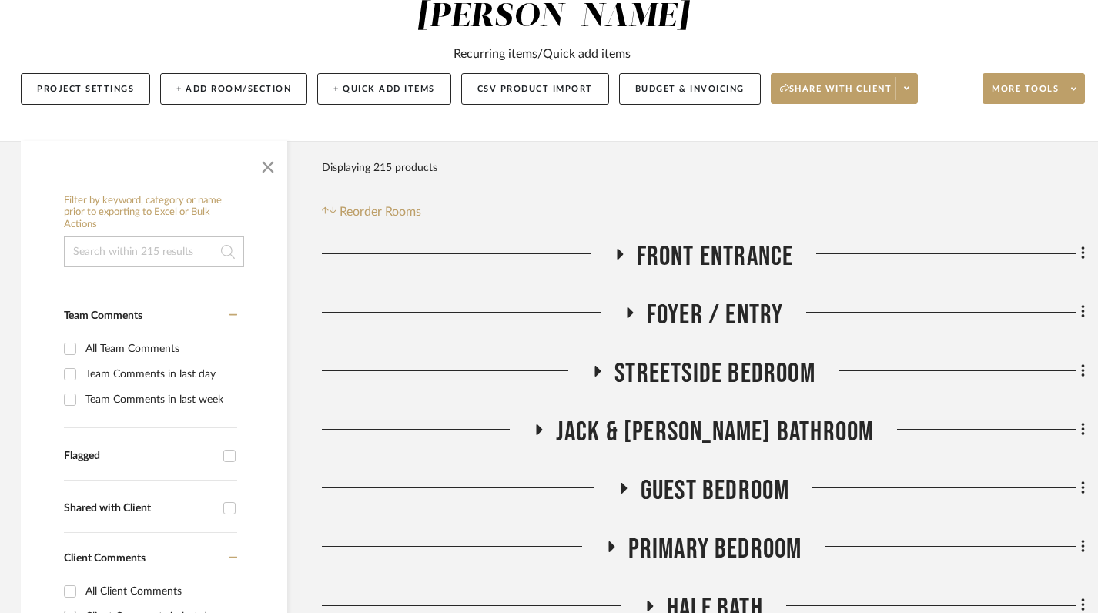
scroll to position [198, 2]
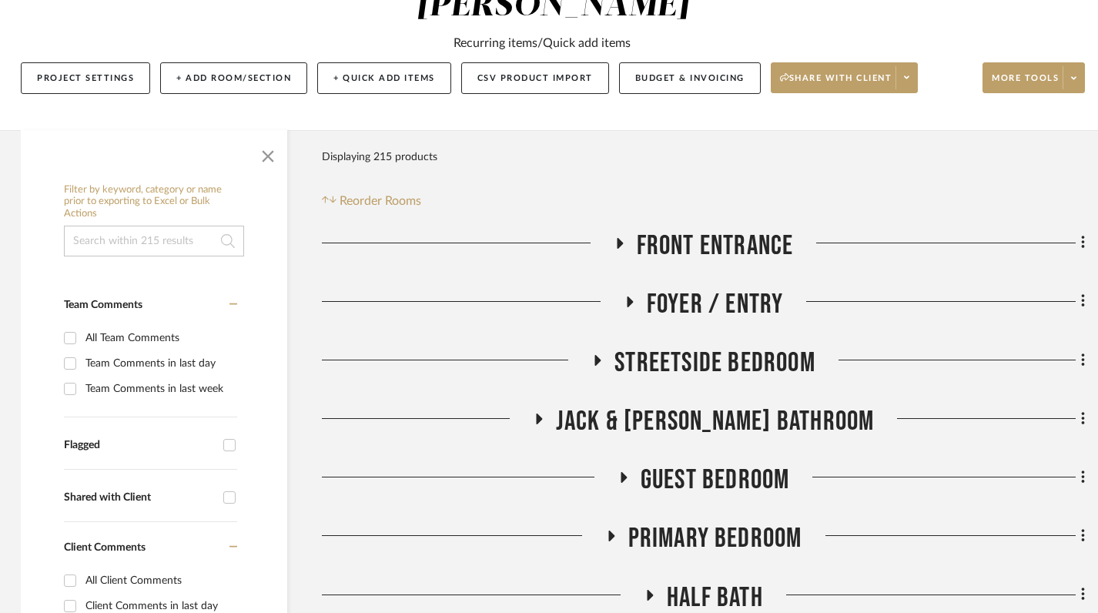
click at [635, 300] on icon at bounding box center [629, 302] width 18 height 12
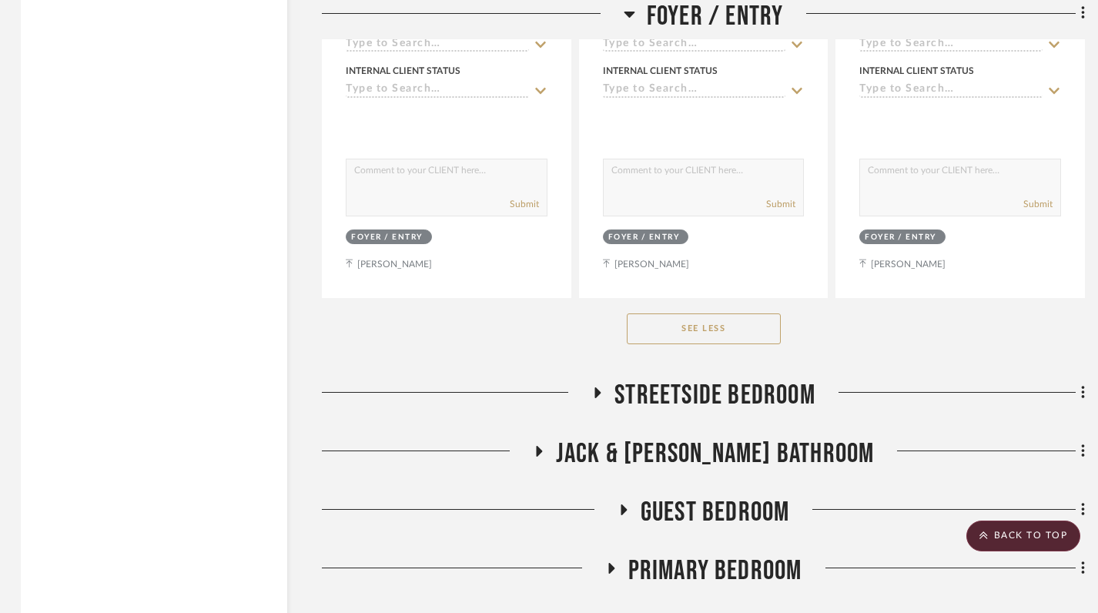
scroll to position [2978, 2]
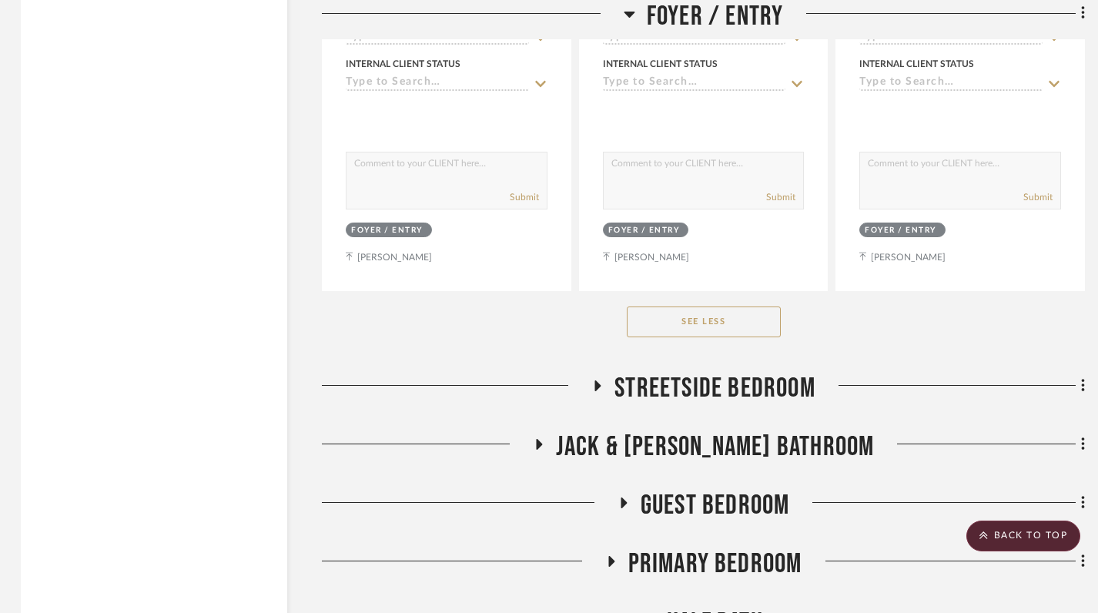
click at [602, 386] on icon at bounding box center [597, 386] width 18 height 12
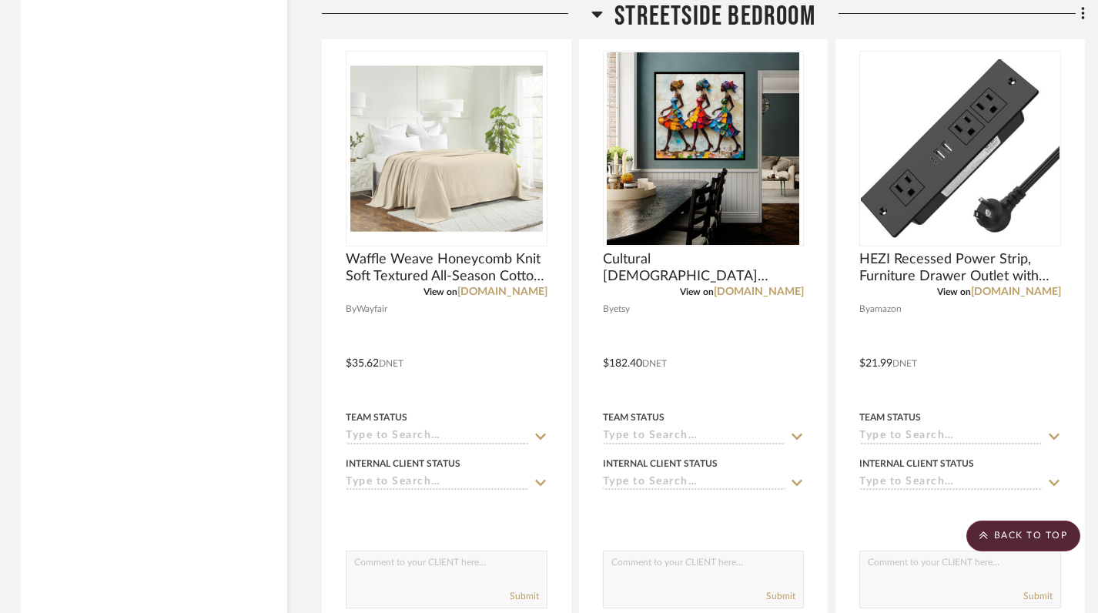
scroll to position [3396, 2]
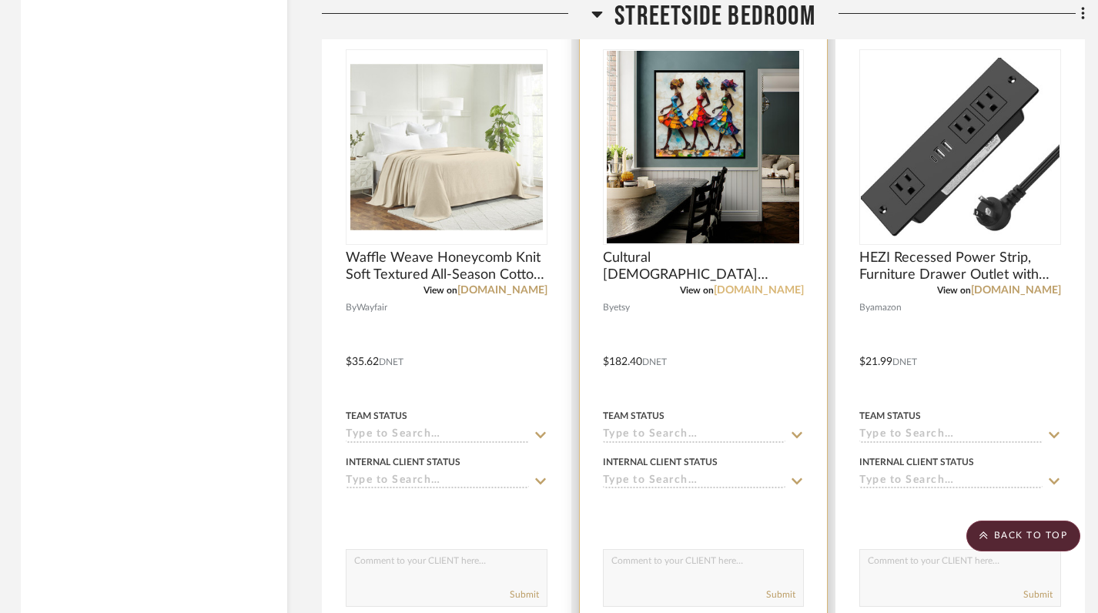
click at [786, 293] on link "etsy.com" at bounding box center [759, 290] width 90 height 11
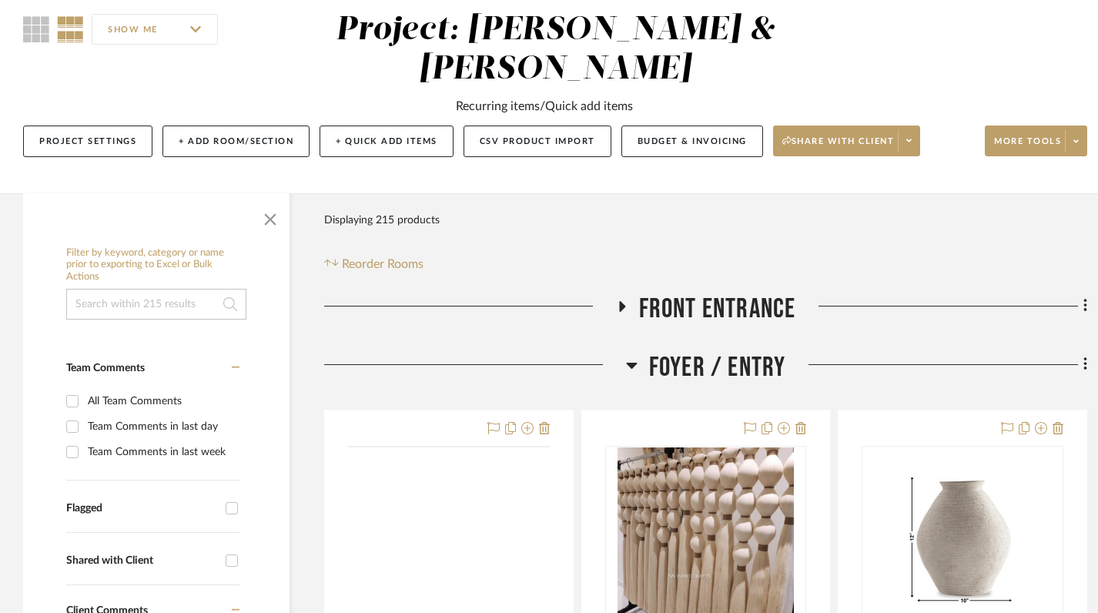
scroll to position [136, 0]
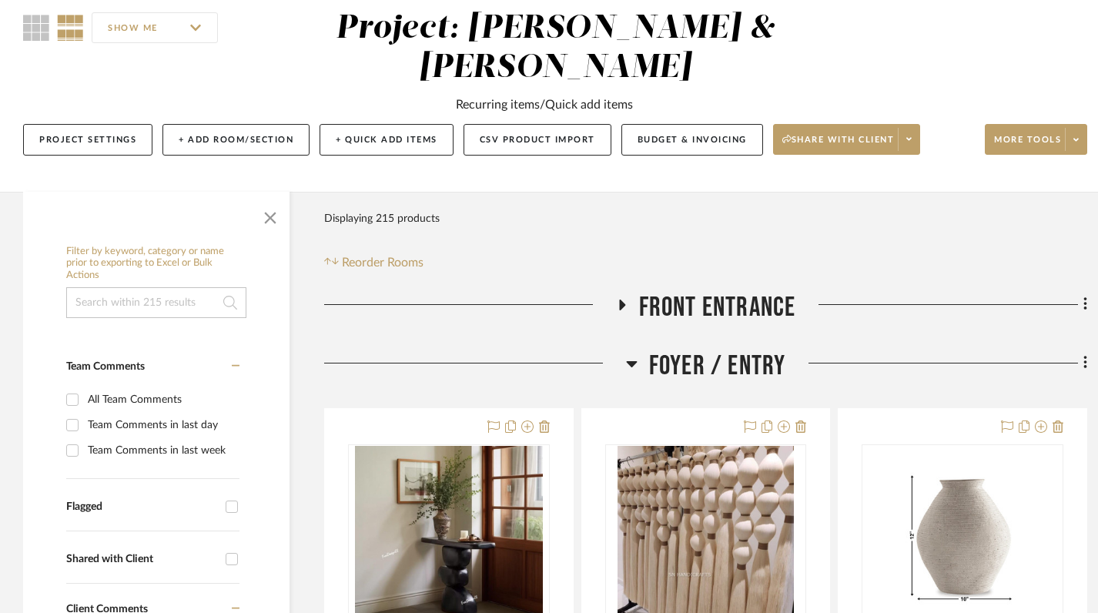
click at [630, 364] on icon at bounding box center [631, 364] width 11 height 6
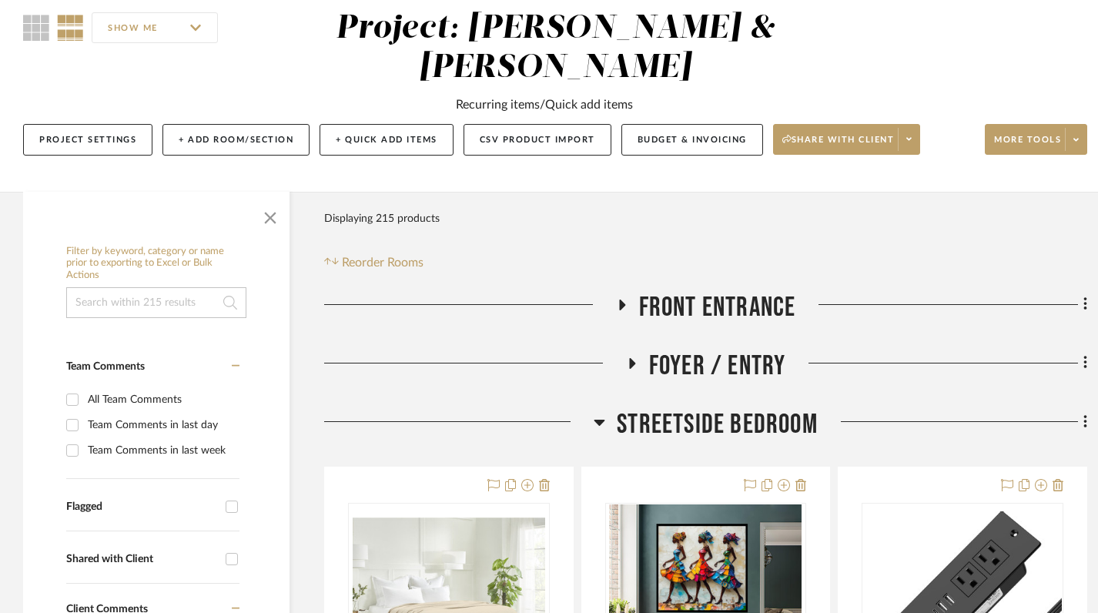
click at [597, 420] on icon at bounding box center [600, 423] width 11 height 6
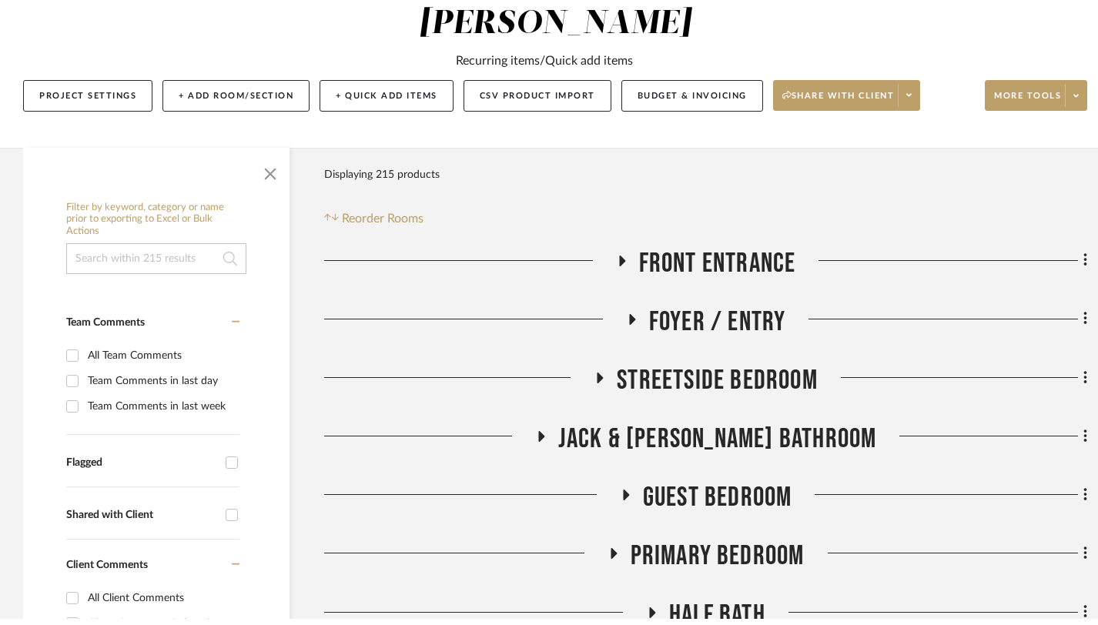
scroll to position [0, 0]
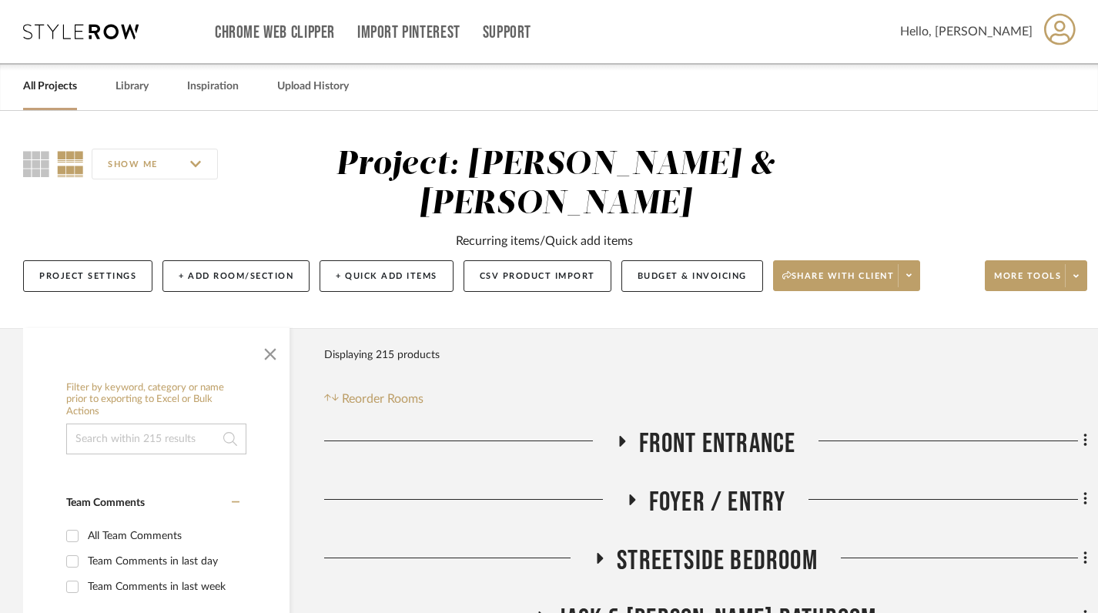
click at [47, 89] on link "All Projects" at bounding box center [50, 86] width 54 height 21
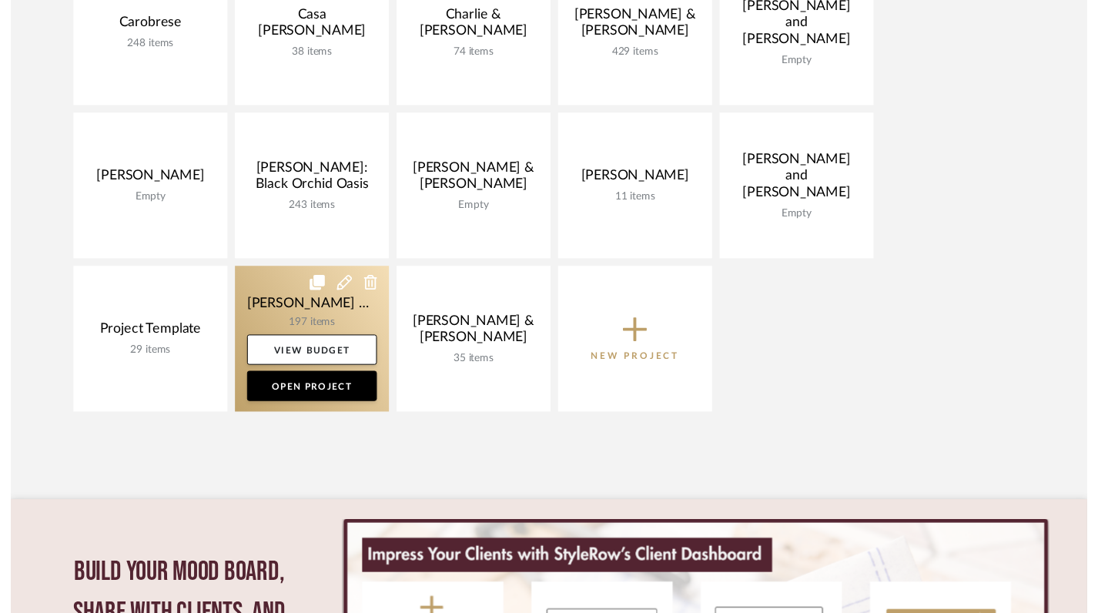
scroll to position [443, 0]
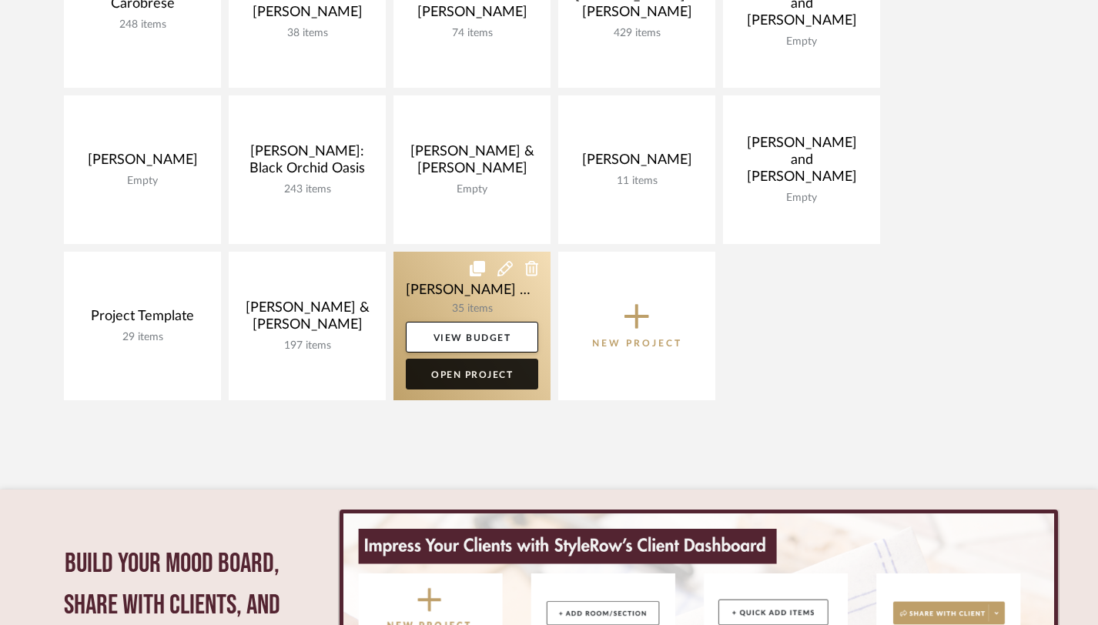
click at [471, 370] on link "Open Project" at bounding box center [472, 374] width 132 height 31
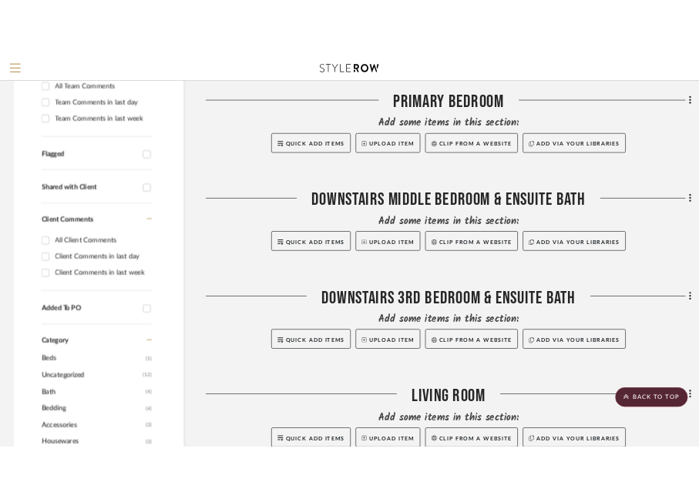
scroll to position [455, 1]
